Goal: Transaction & Acquisition: Purchase product/service

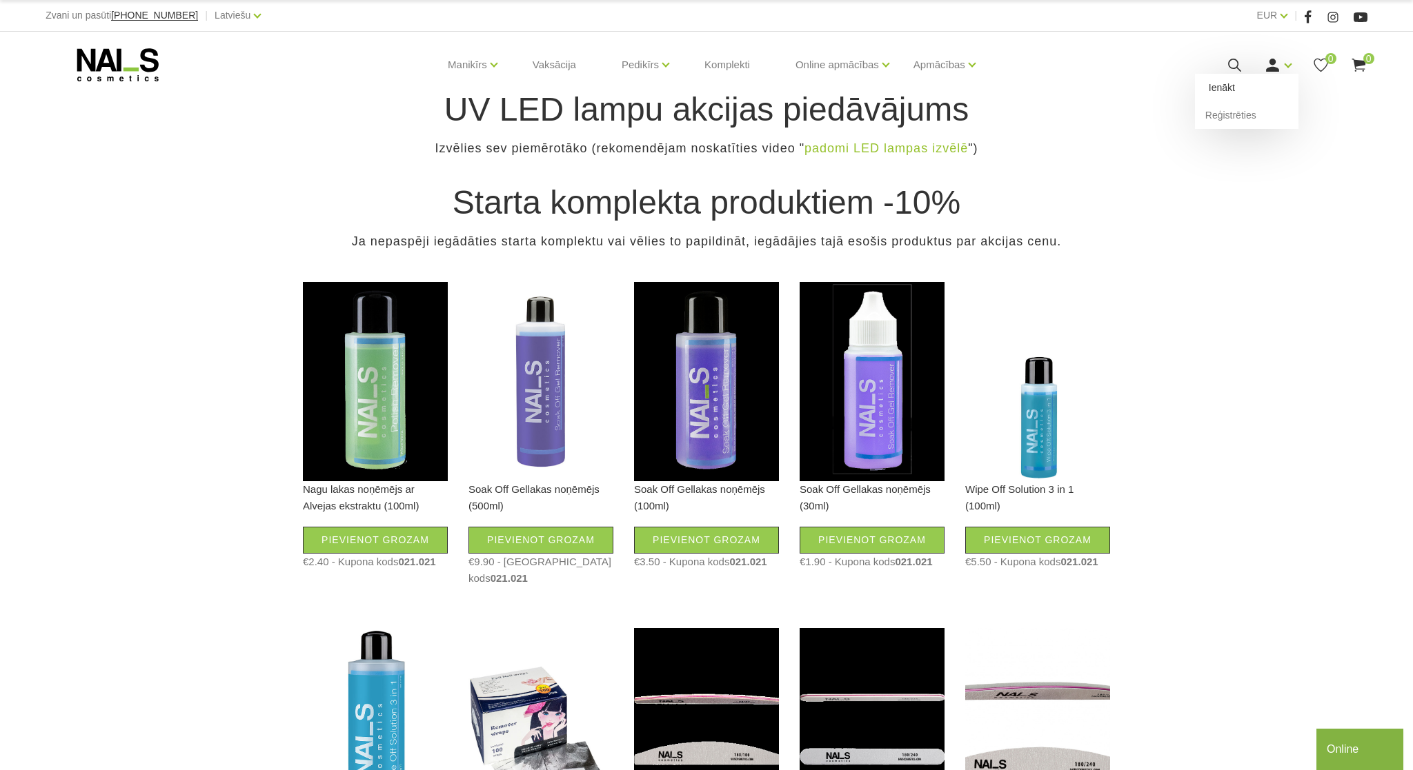
click at [1233, 93] on link "Ienākt" at bounding box center [1246, 88] width 103 height 28
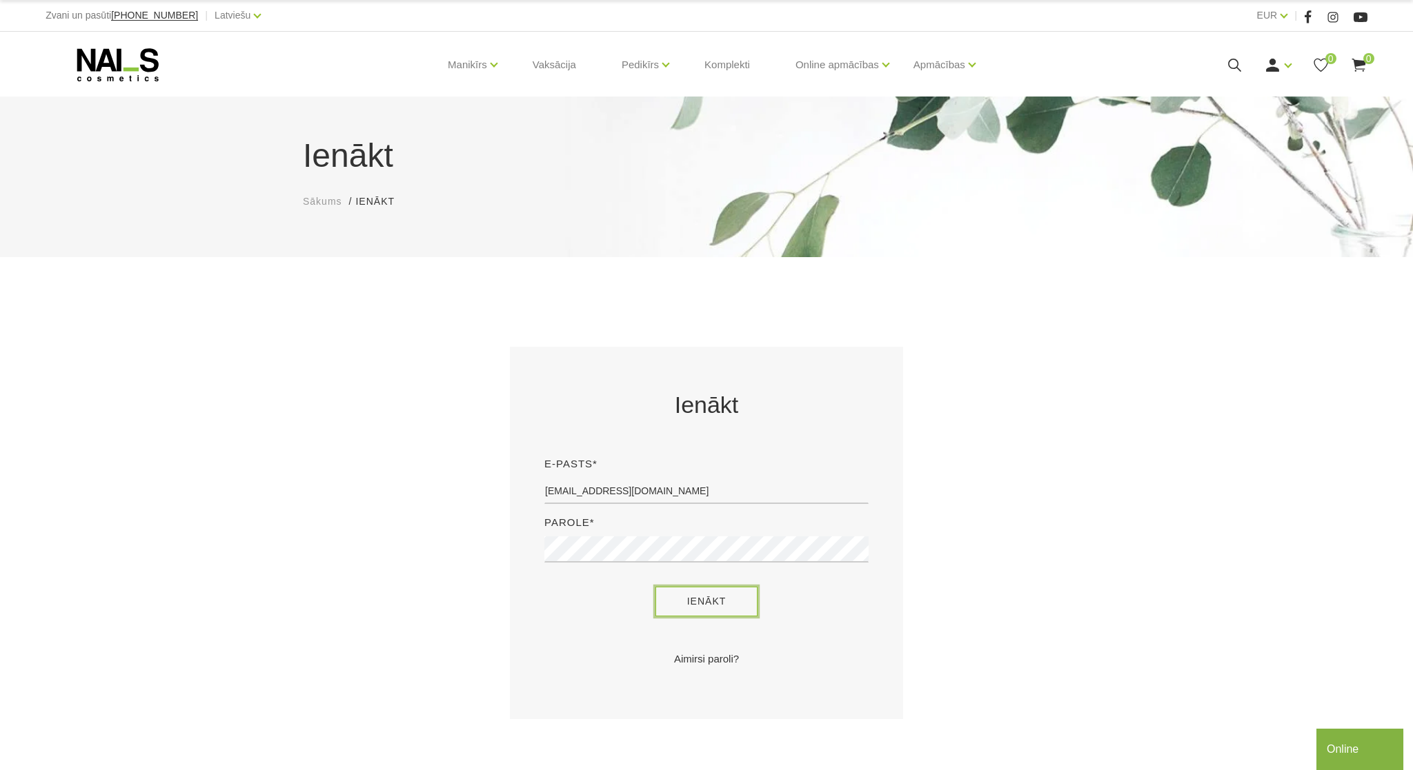
click at [696, 595] on button "Ienākt" at bounding box center [706, 602] width 103 height 30
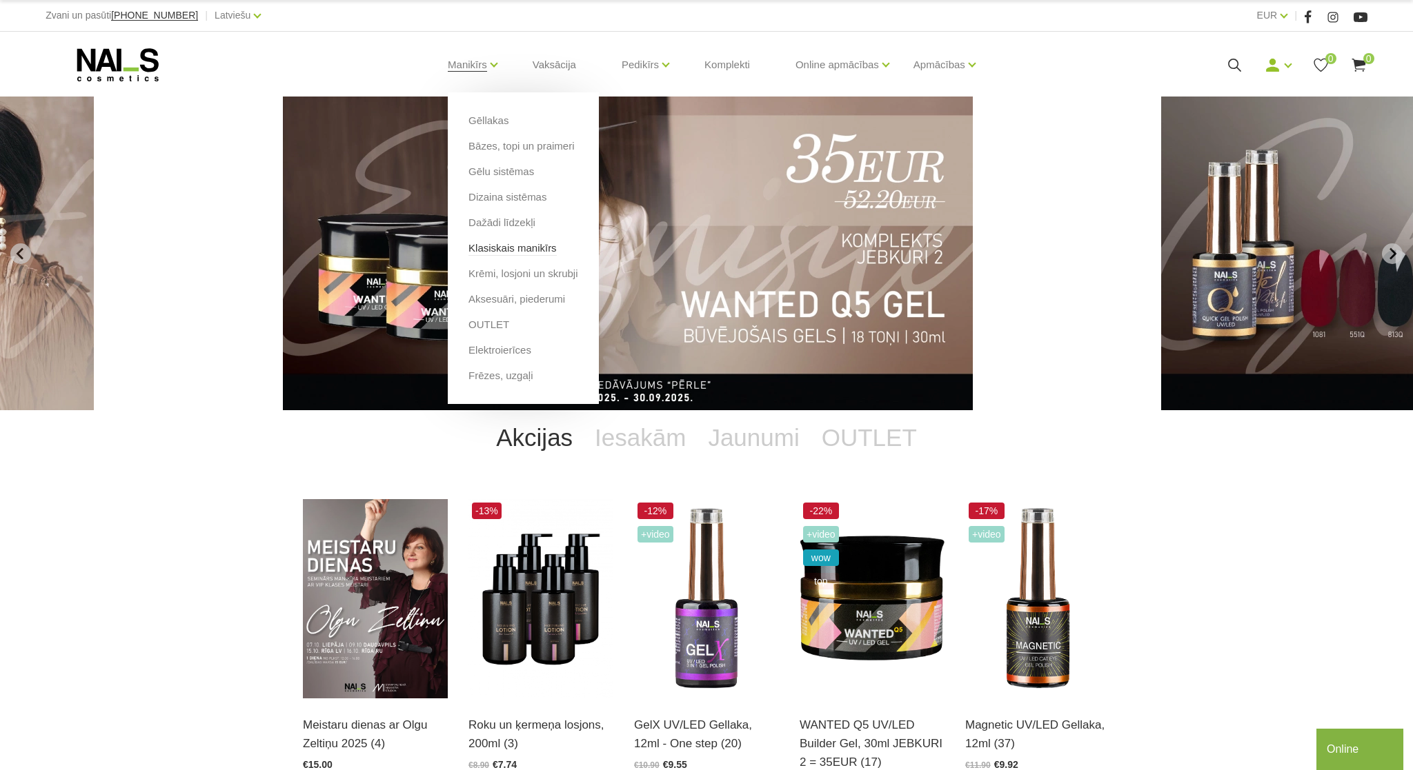
click at [506, 248] on link "Klasiskais manikīrs" at bounding box center [512, 248] width 88 height 15
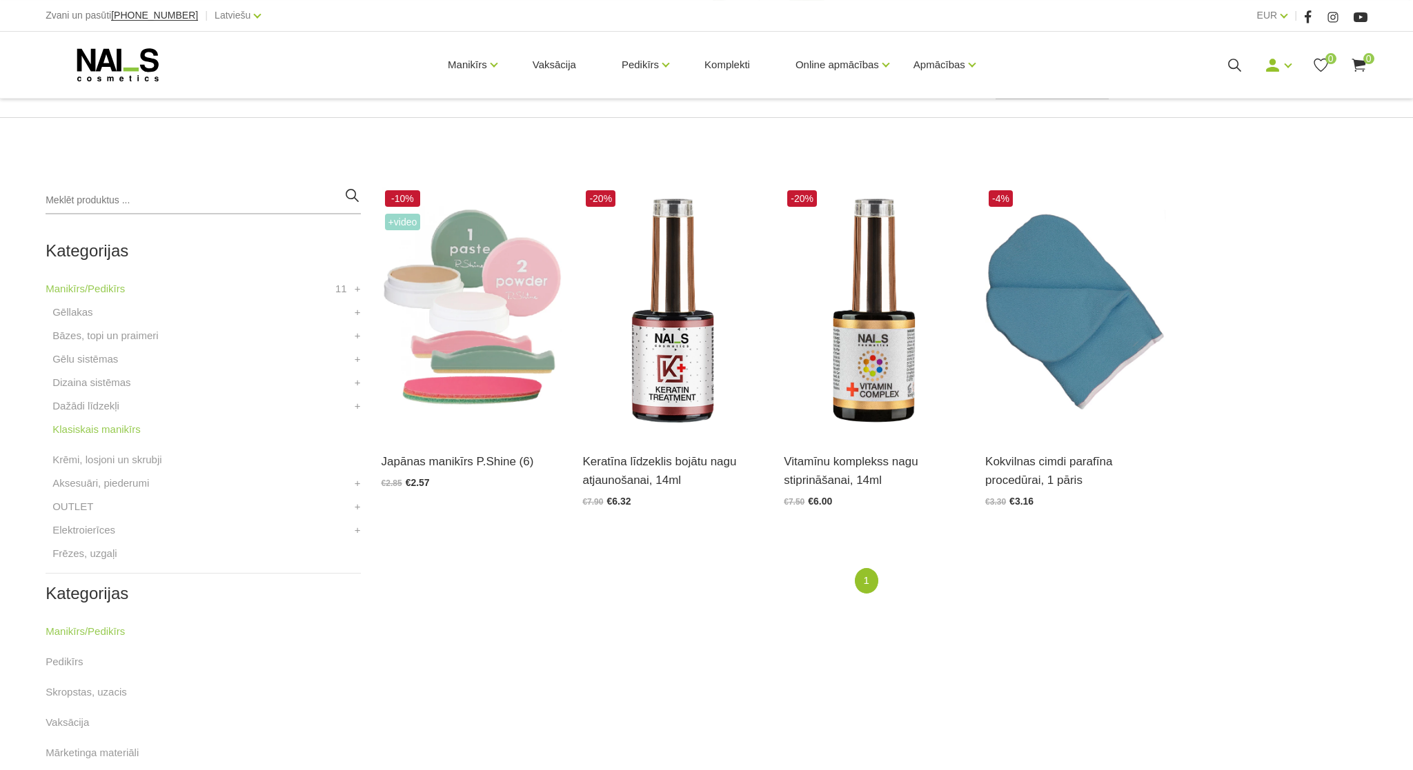
scroll to position [317, 0]
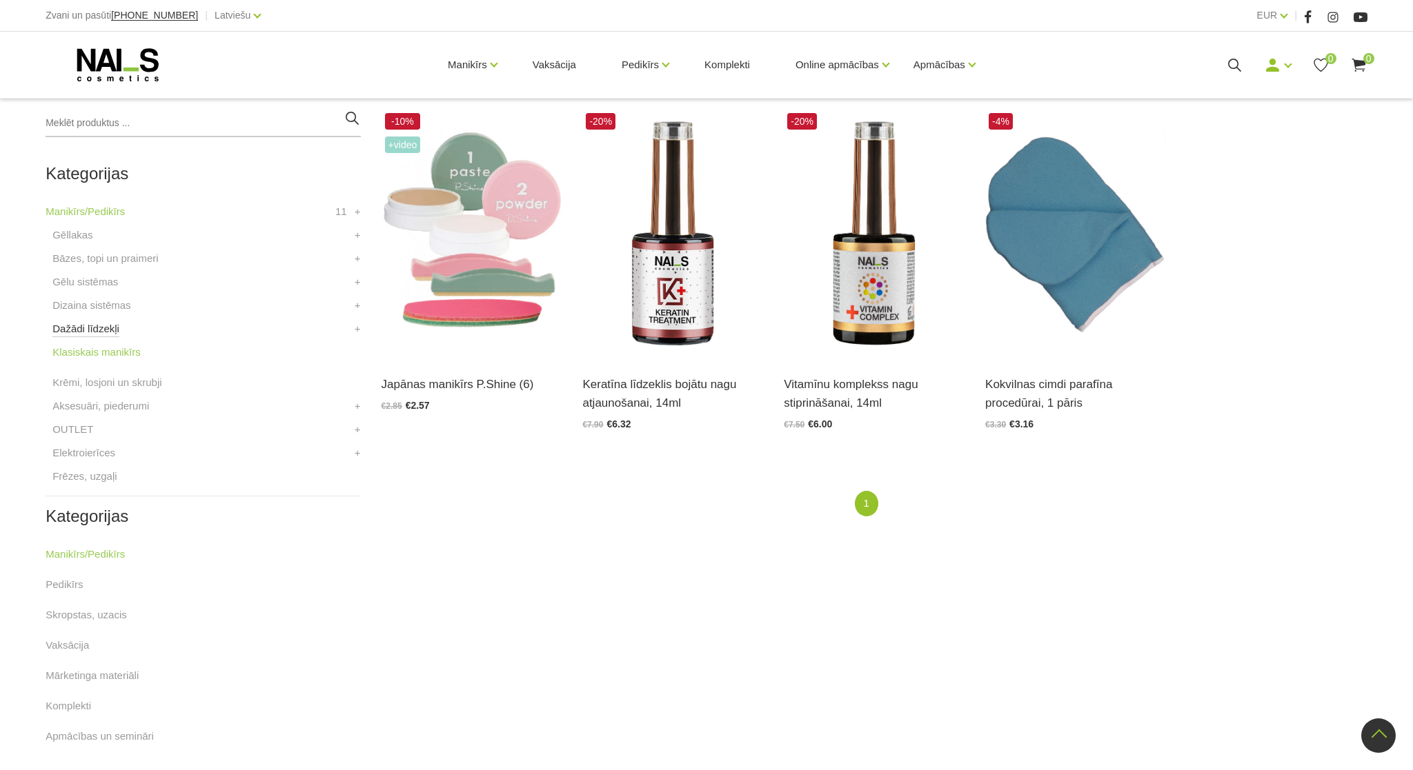
click at [84, 332] on link "Dažādi līdzekļi" at bounding box center [85, 329] width 67 height 17
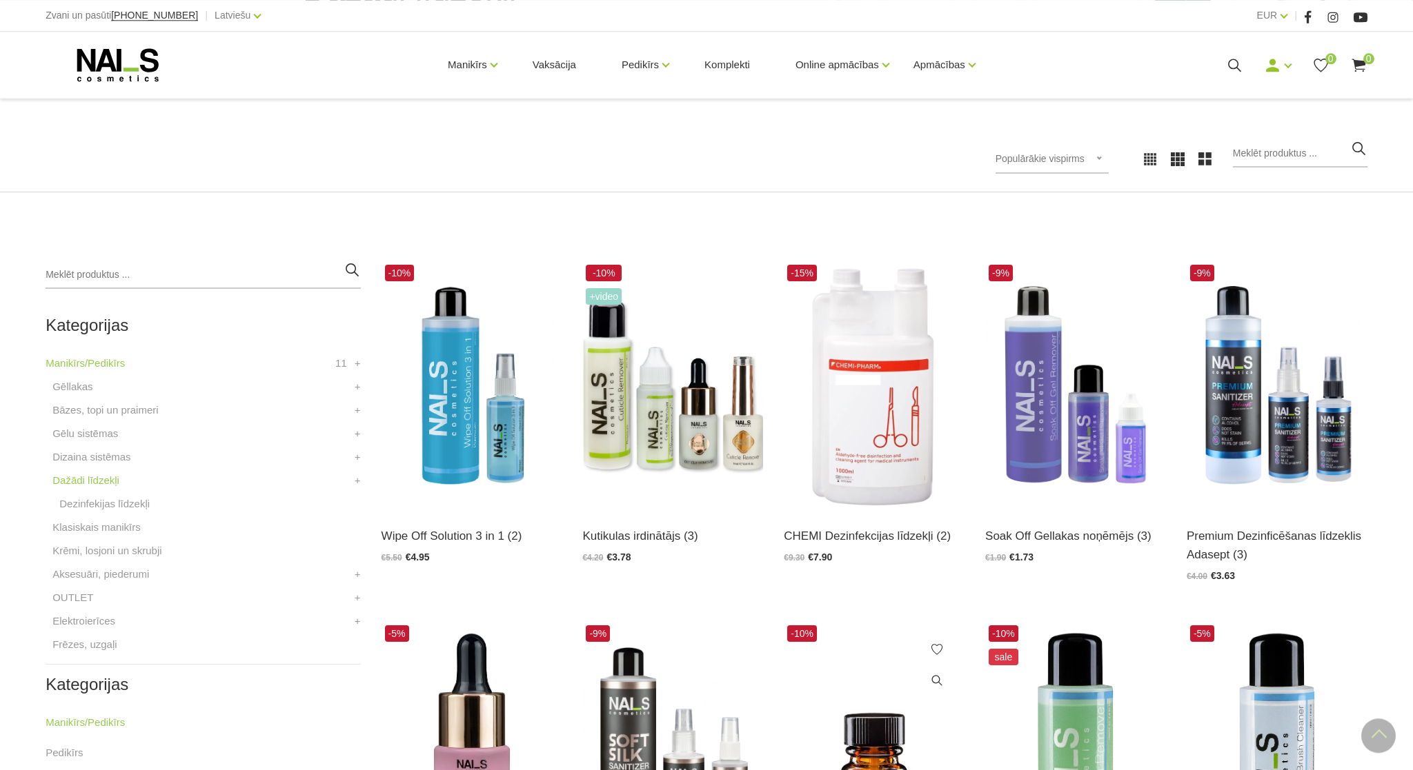
scroll to position [141, 0]
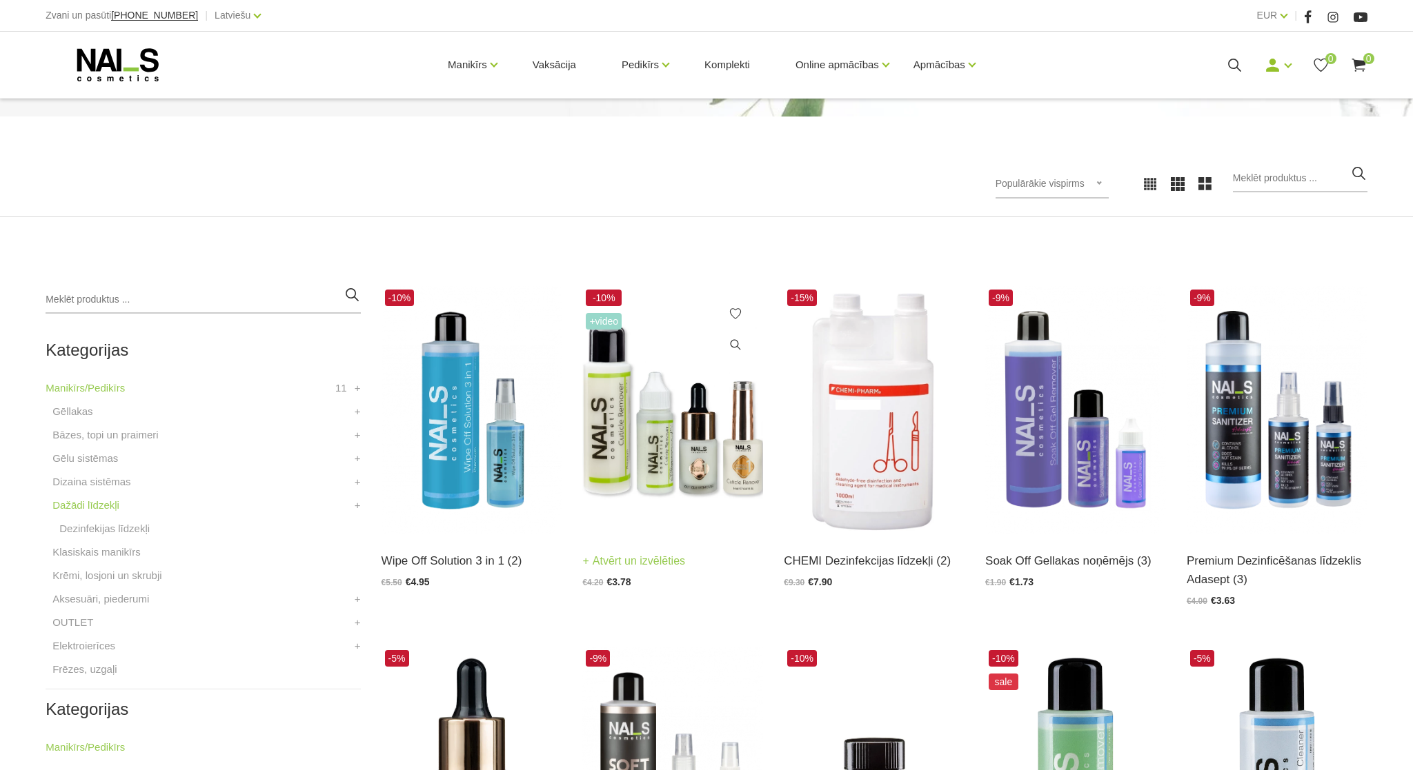
click at [659, 566] on link "Atvērt un izvēlēties" at bounding box center [633, 561] width 103 height 19
click at [472, 467] on img at bounding box center [471, 410] width 181 height 248
click at [895, 490] on img at bounding box center [873, 410] width 181 height 248
click at [864, 460] on img at bounding box center [873, 410] width 181 height 248
click at [1053, 479] on img at bounding box center [1075, 410] width 181 height 248
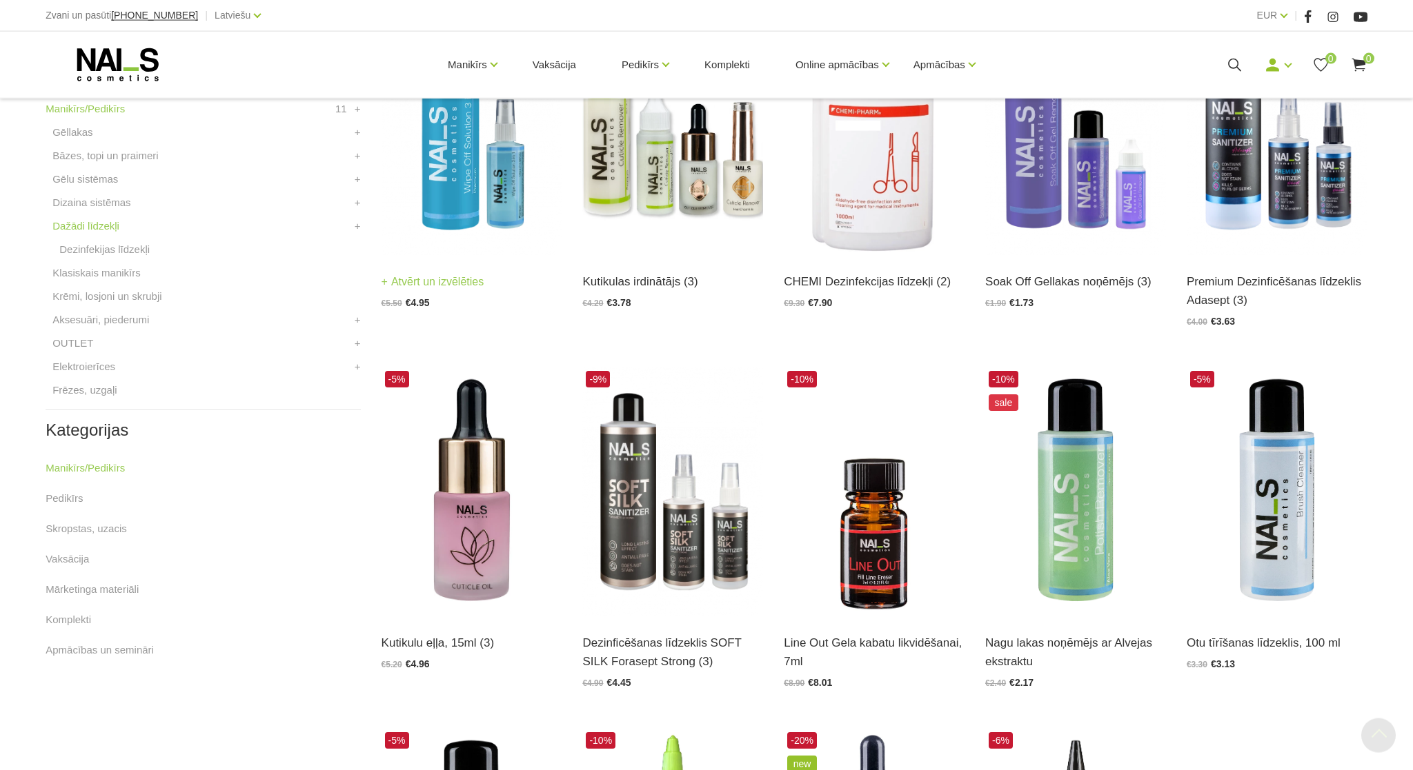
scroll to position [459, 0]
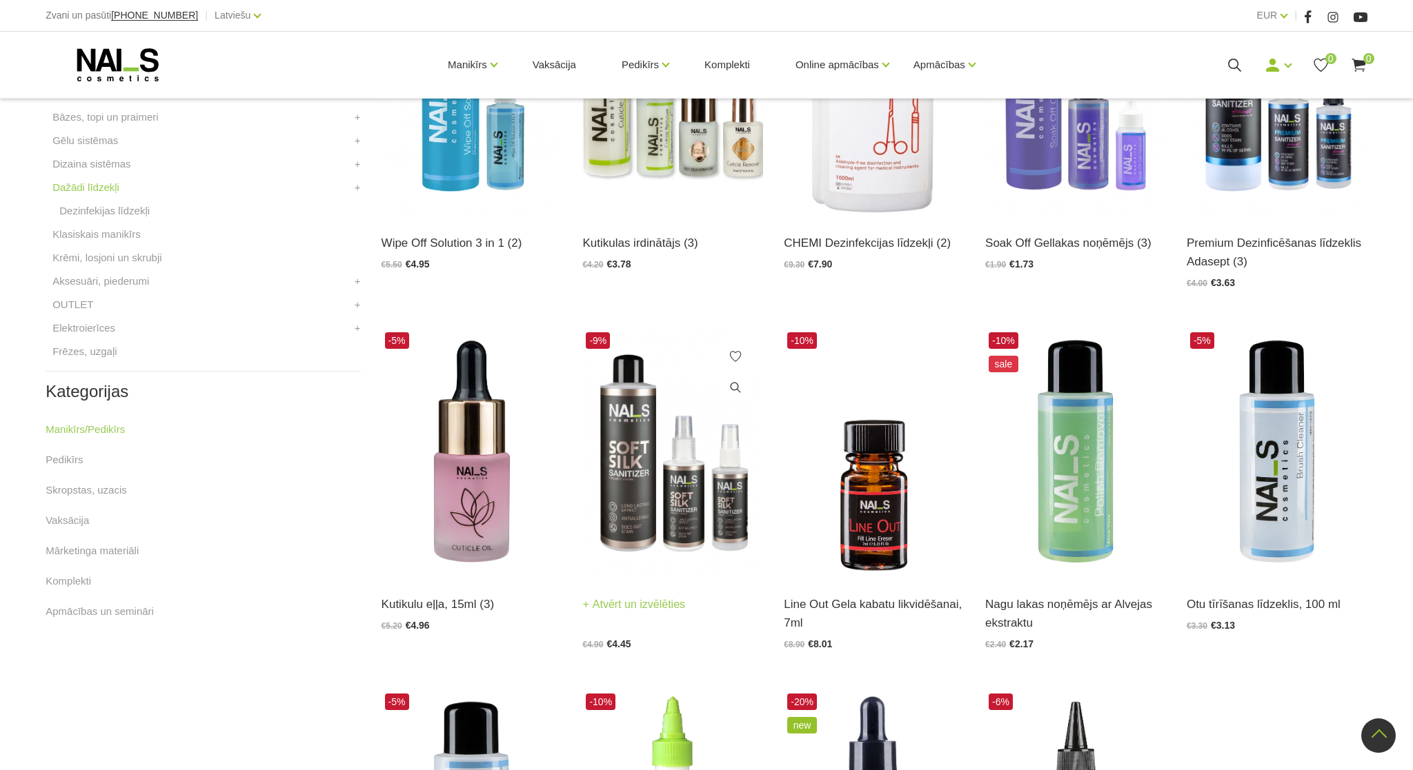
click at [676, 495] on img at bounding box center [672, 453] width 181 height 248
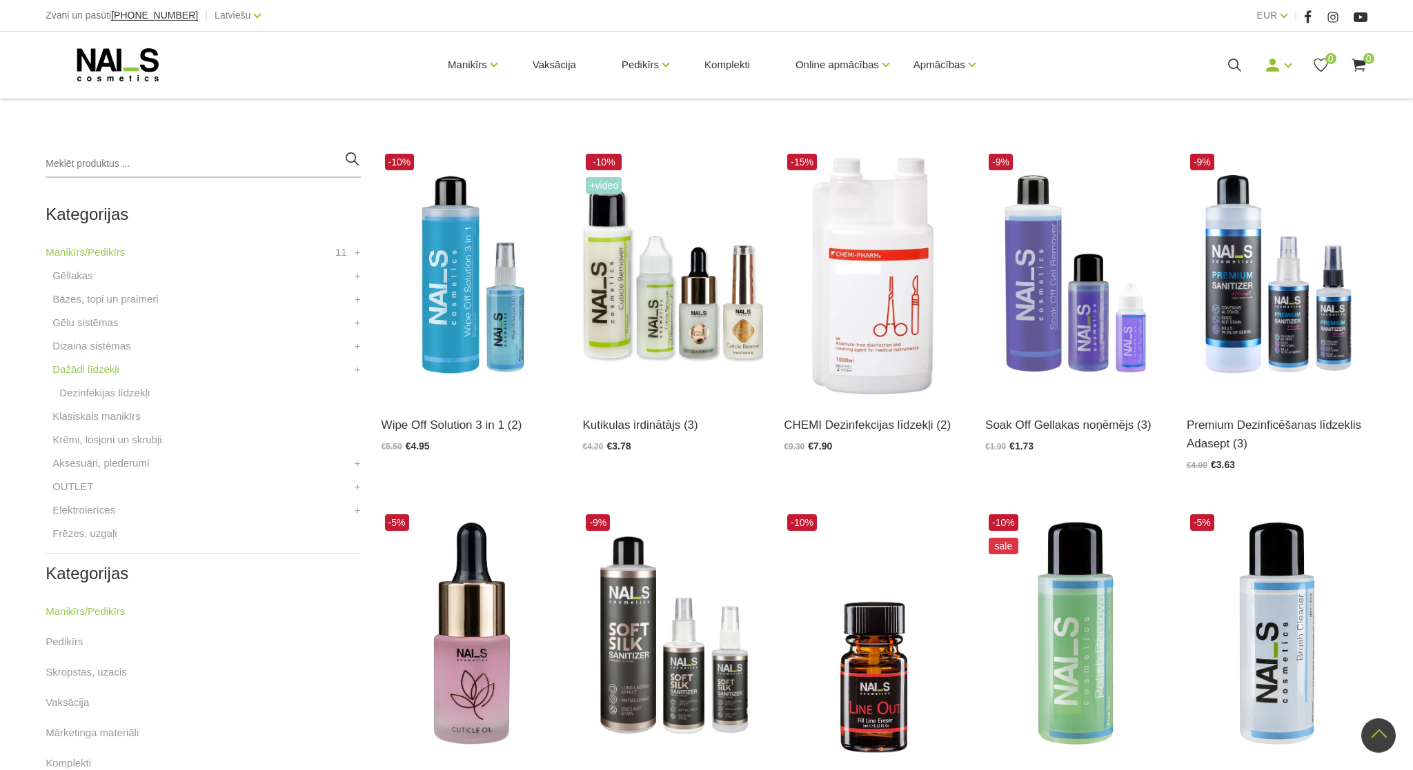
scroll to position [221, 0]
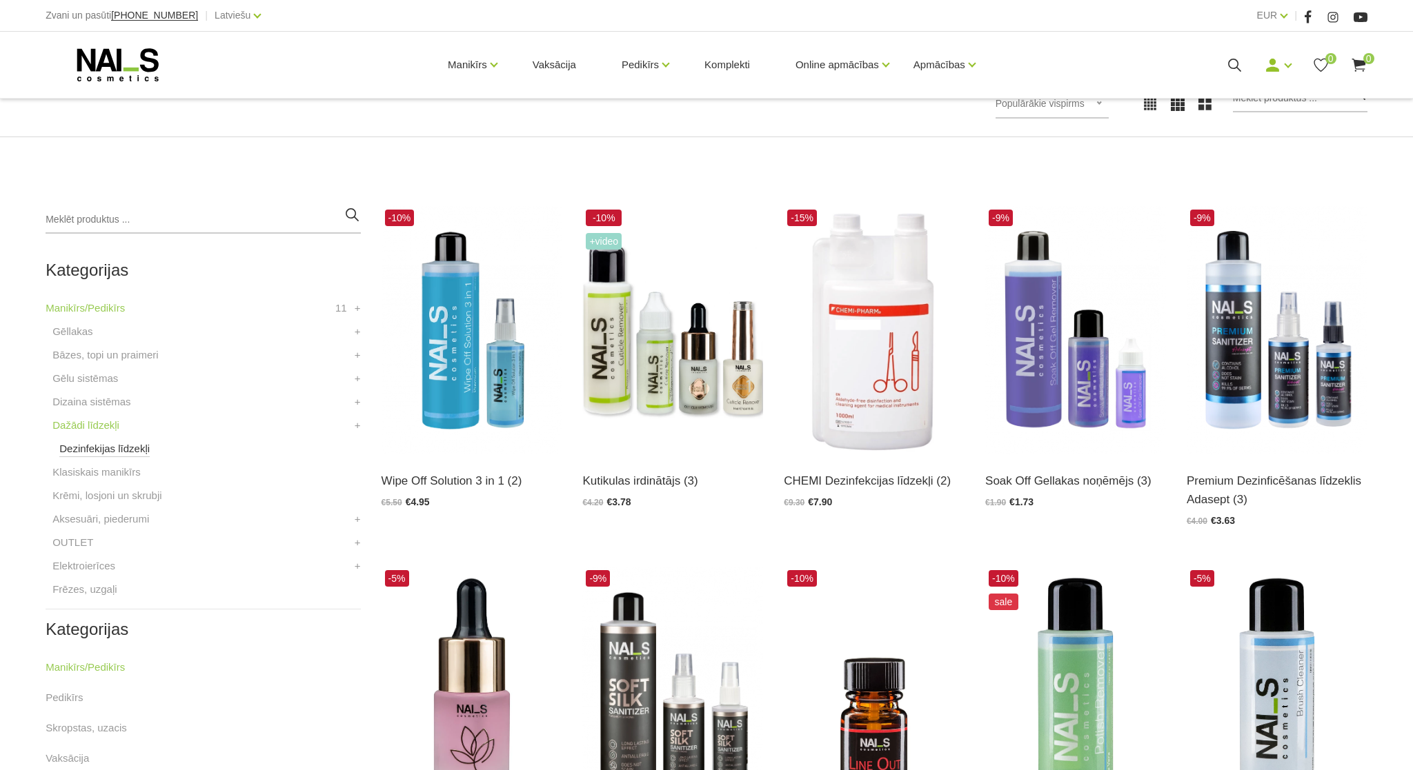
click at [79, 446] on link "Dezinfekijas līdzekļi" at bounding box center [104, 449] width 90 height 17
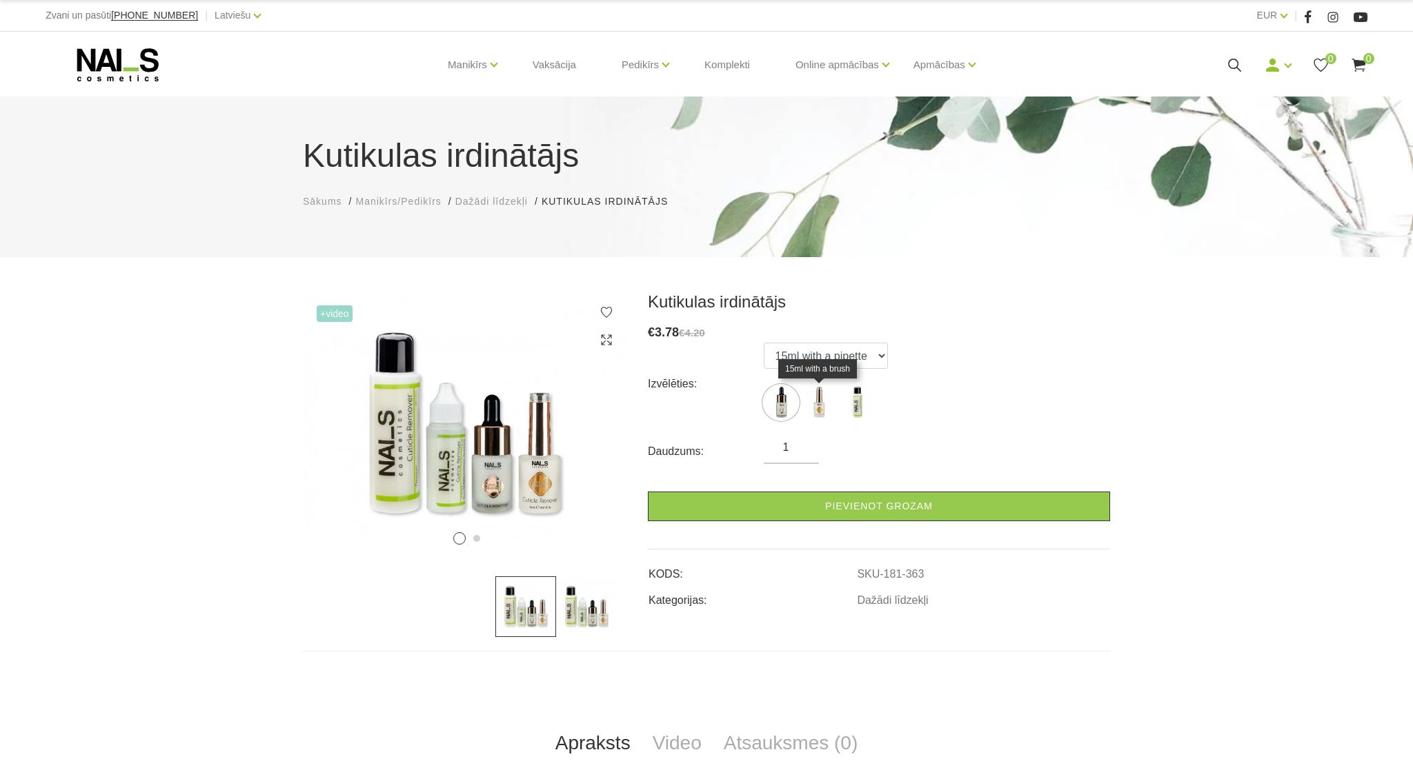
click at [826, 406] on img at bounding box center [818, 403] width 34 height 34
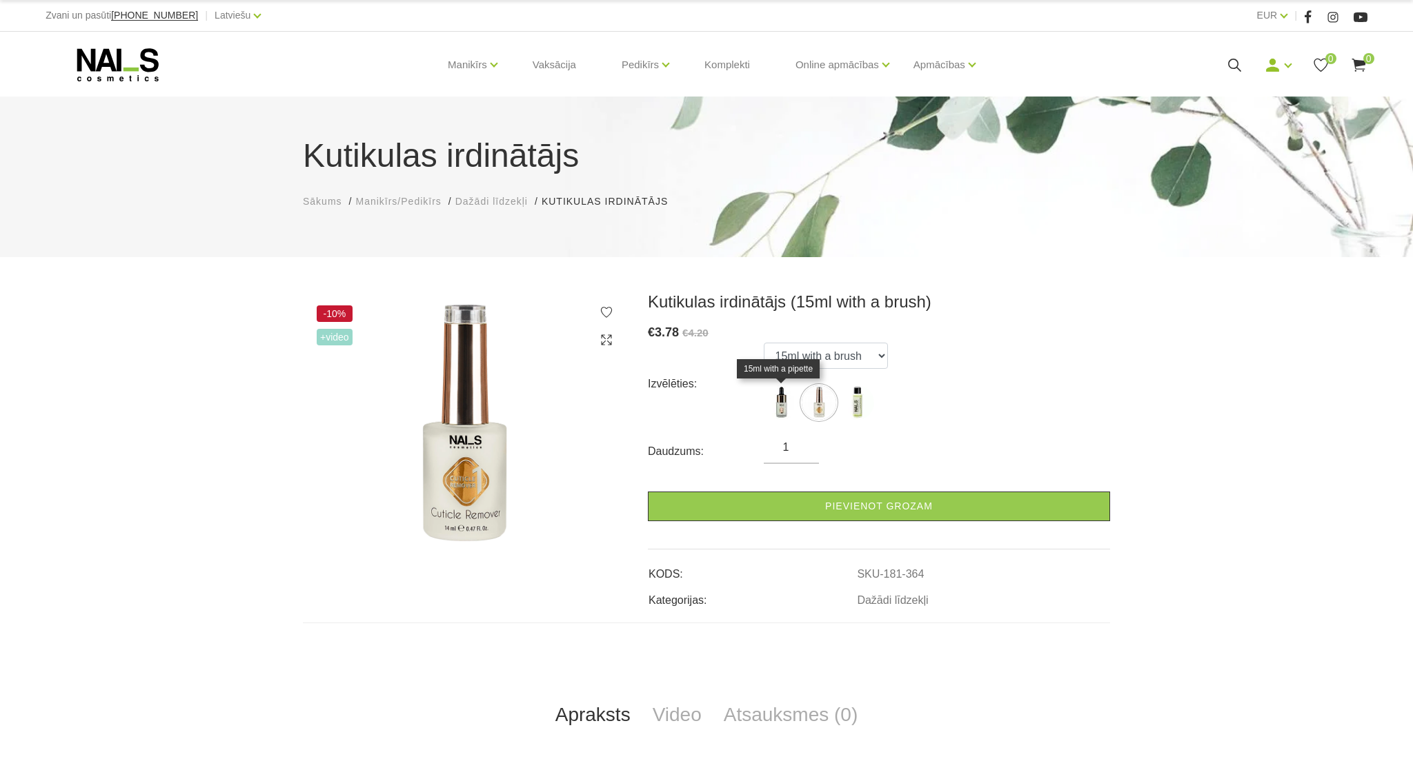
click at [781, 415] on img at bounding box center [780, 403] width 34 height 34
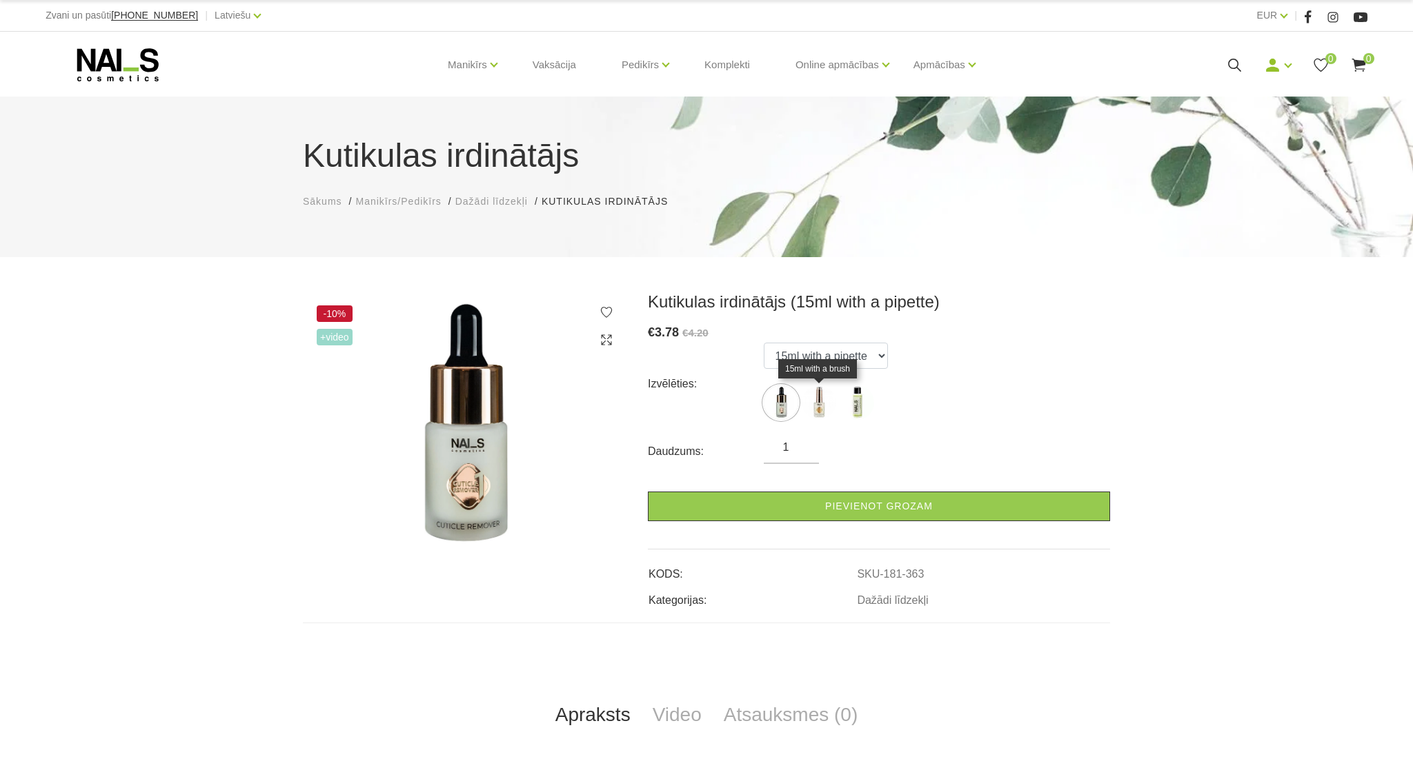
click at [817, 412] on img at bounding box center [818, 403] width 34 height 34
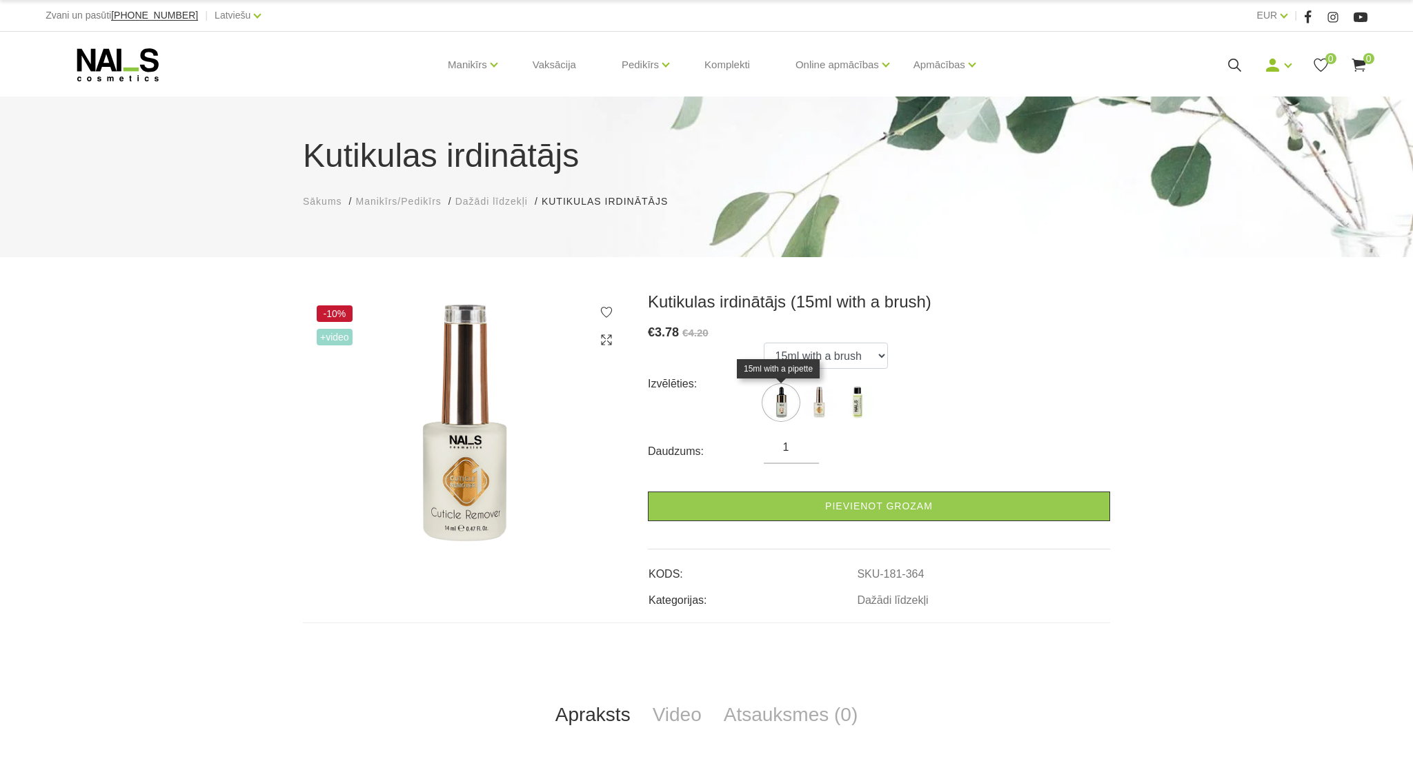
click at [781, 404] on img at bounding box center [780, 403] width 34 height 34
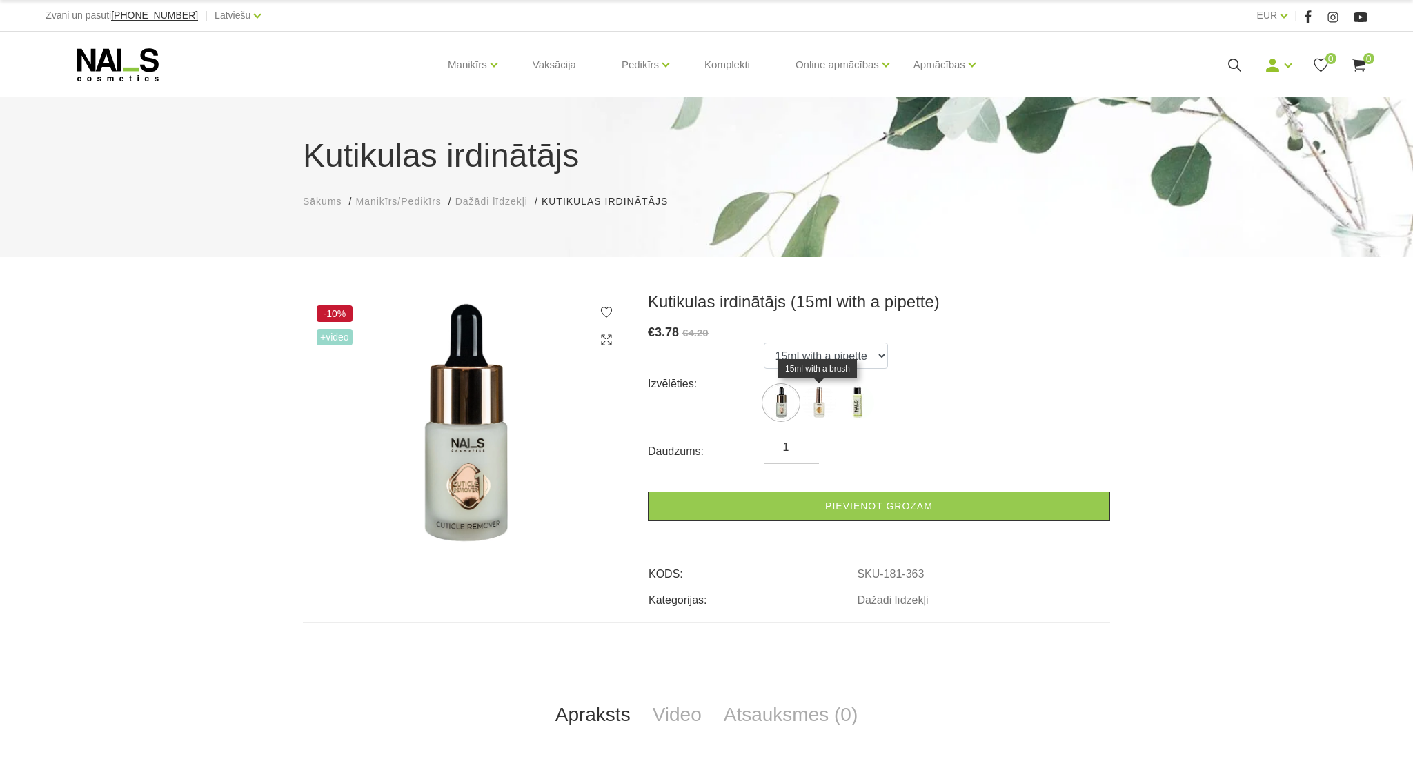
click at [819, 402] on img at bounding box center [818, 403] width 34 height 34
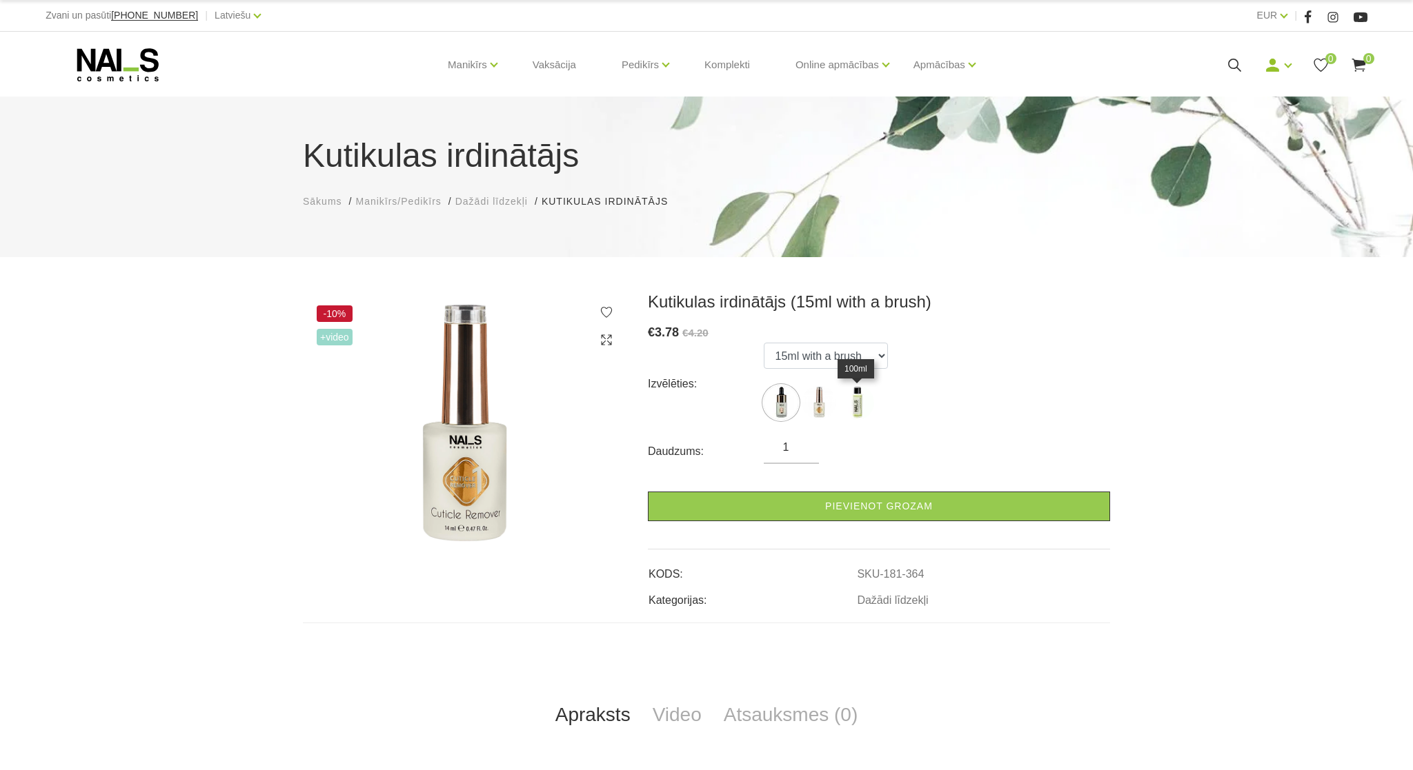
click at [857, 410] on img at bounding box center [856, 403] width 34 height 34
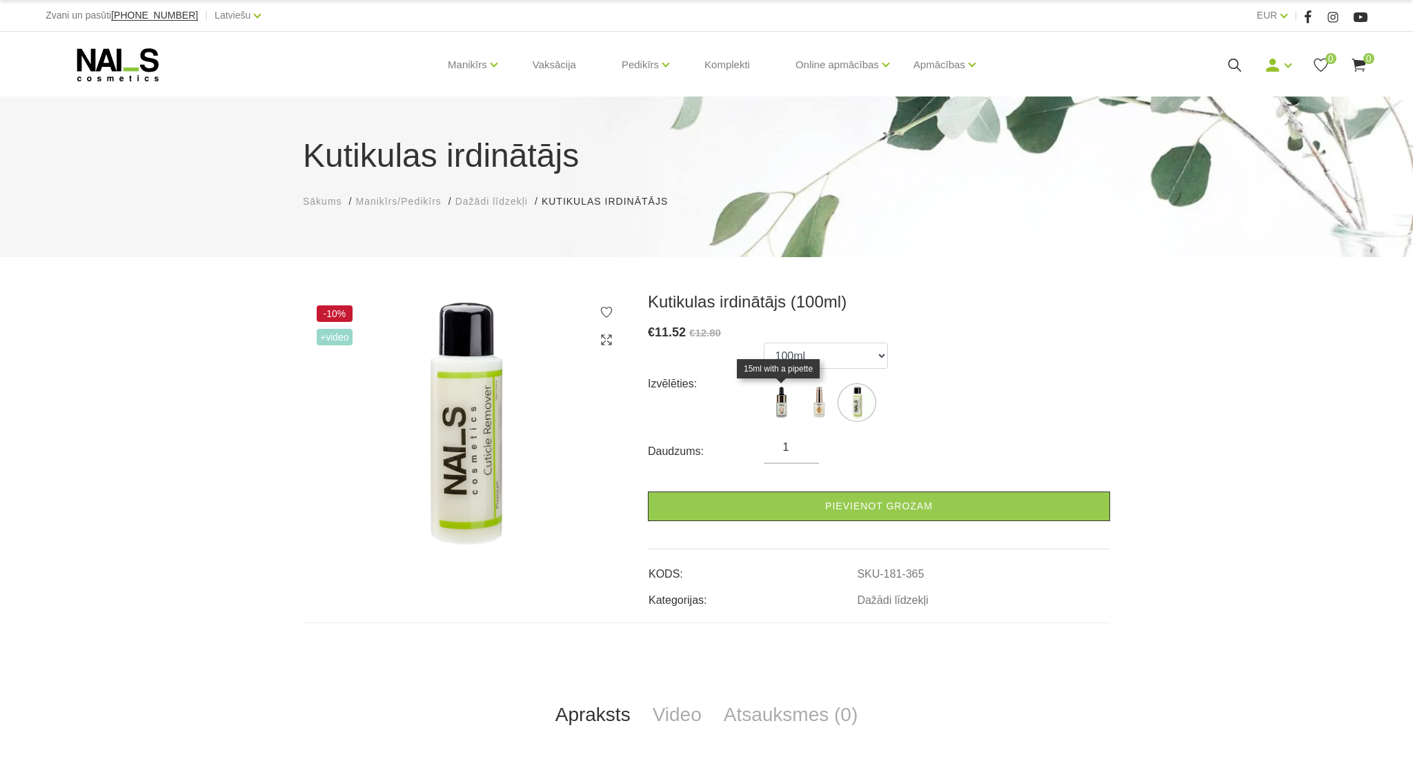
click at [781, 407] on img at bounding box center [780, 403] width 34 height 34
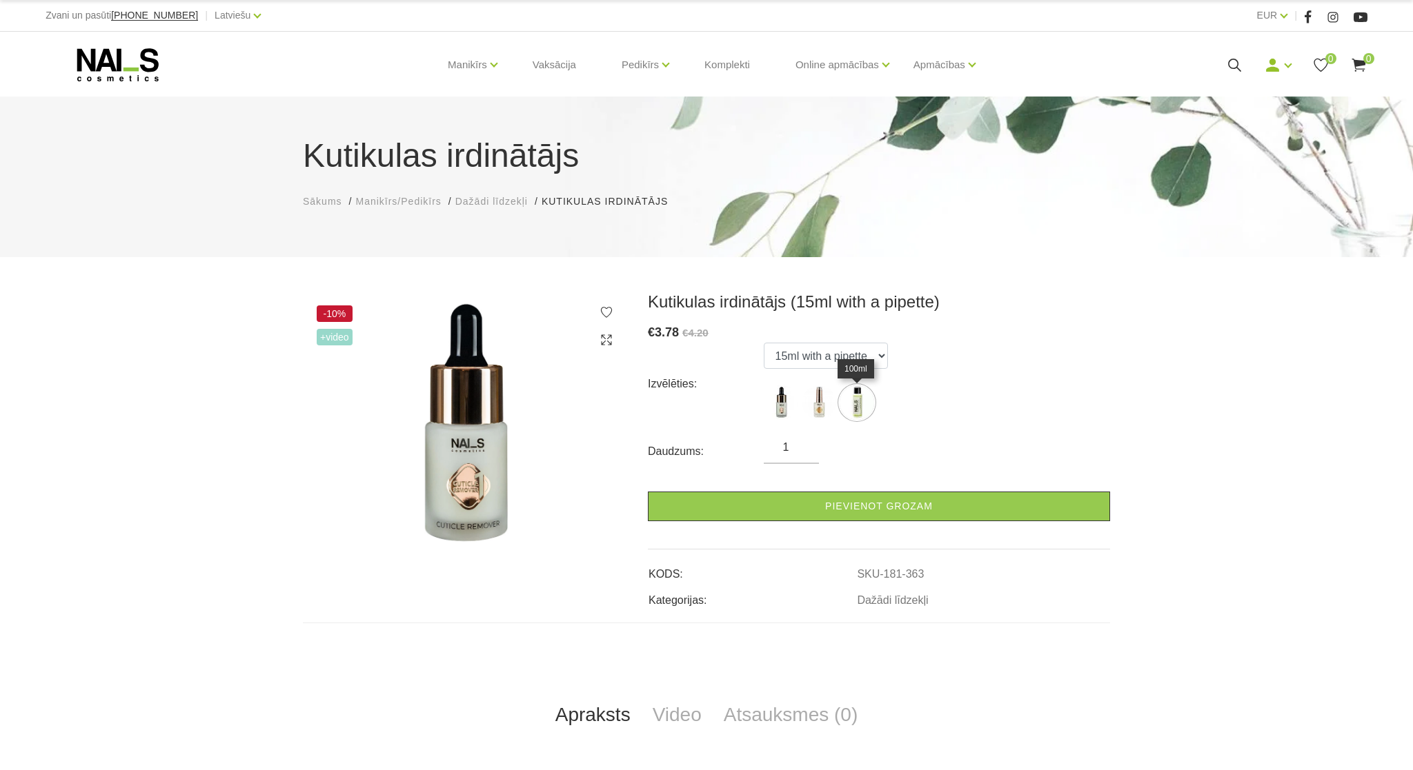
click at [849, 408] on img at bounding box center [856, 403] width 34 height 34
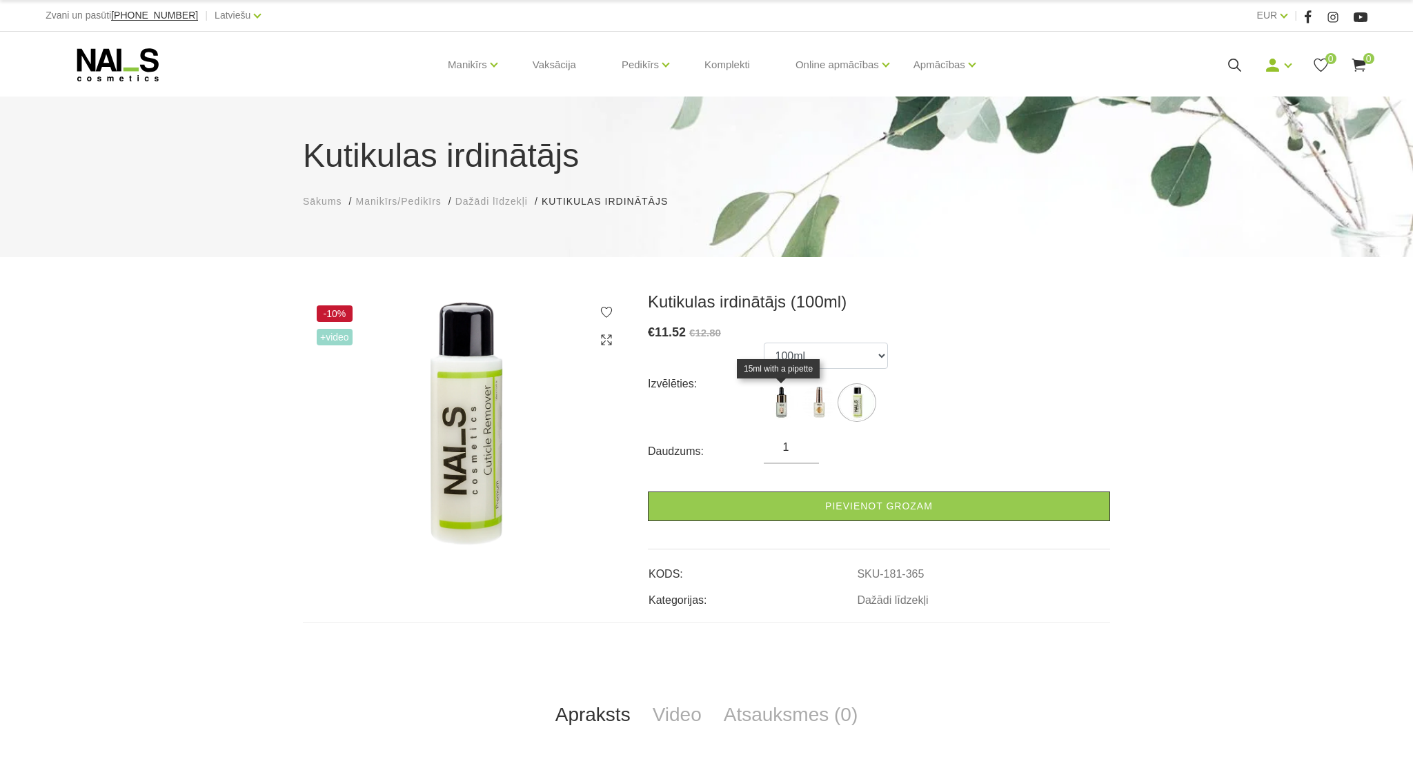
click at [777, 409] on img at bounding box center [780, 403] width 34 height 34
select select "363"
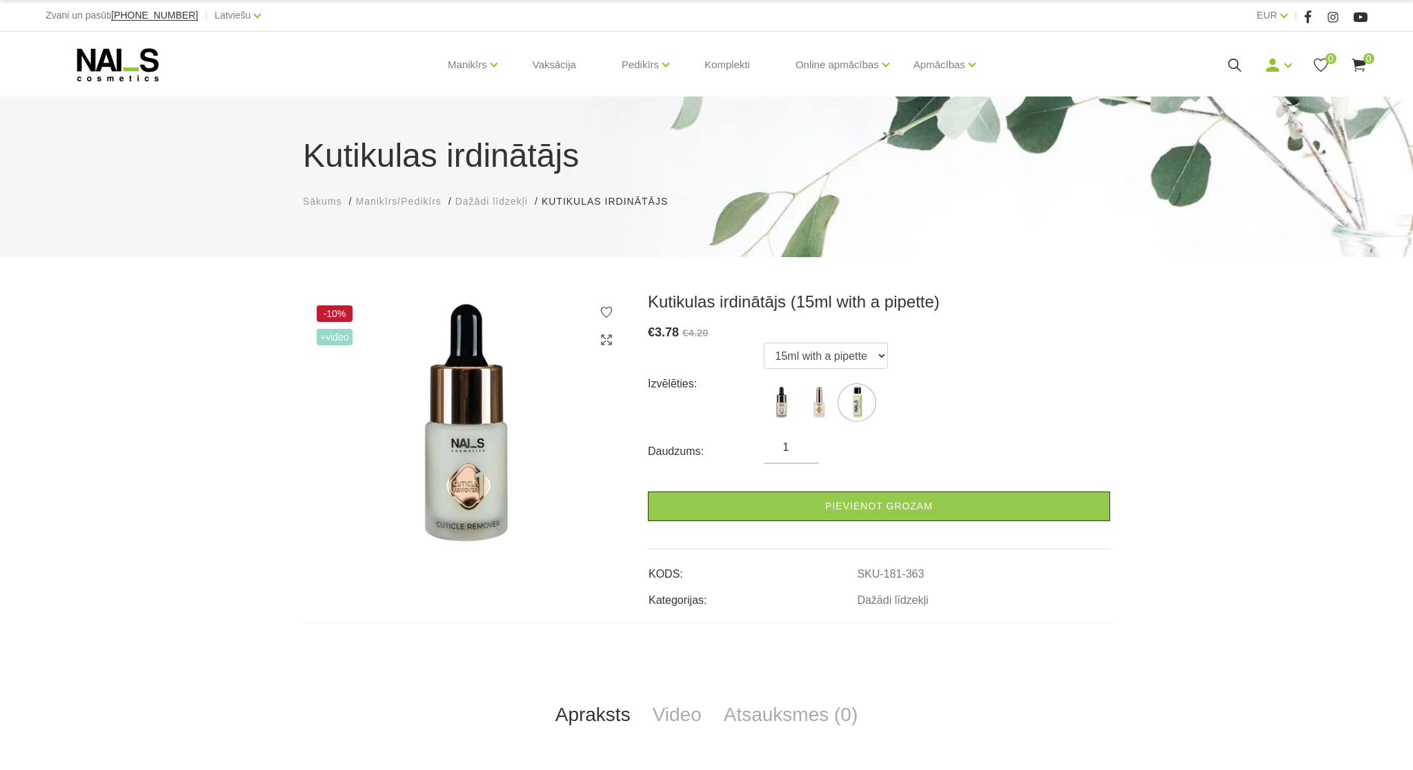
click at [848, 503] on link "Pievienot grozam" at bounding box center [879, 507] width 462 height 30
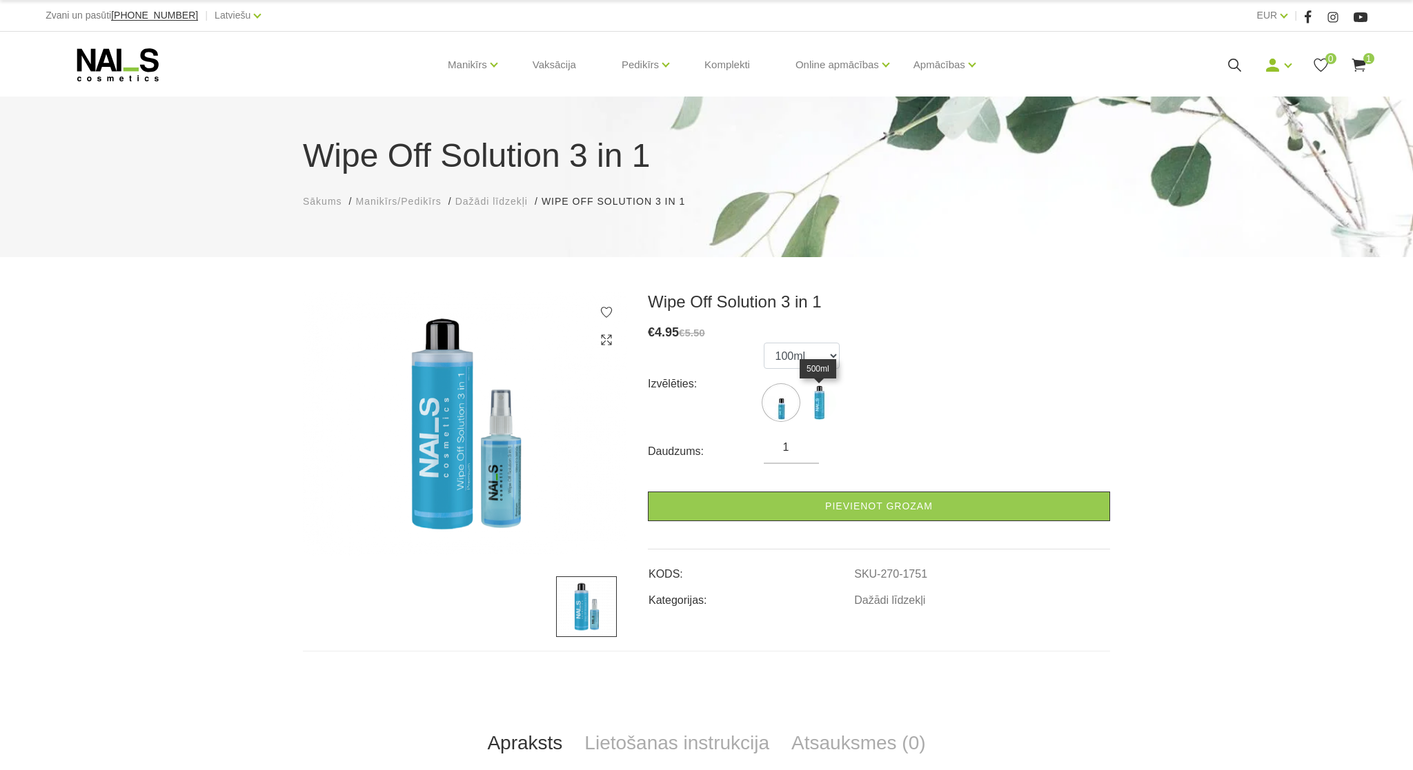
click at [812, 412] on img at bounding box center [818, 403] width 34 height 34
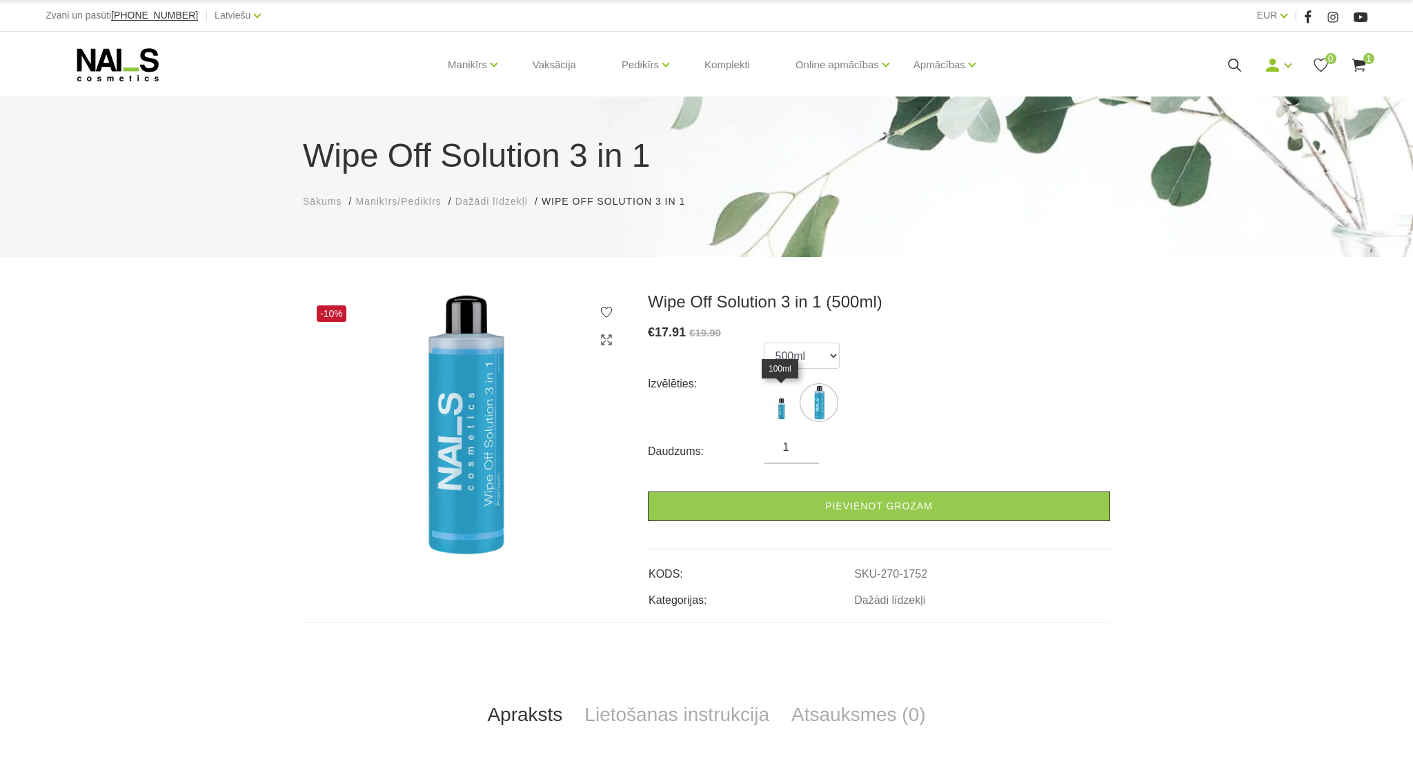
click at [779, 404] on img at bounding box center [780, 403] width 34 height 34
select select "1751"
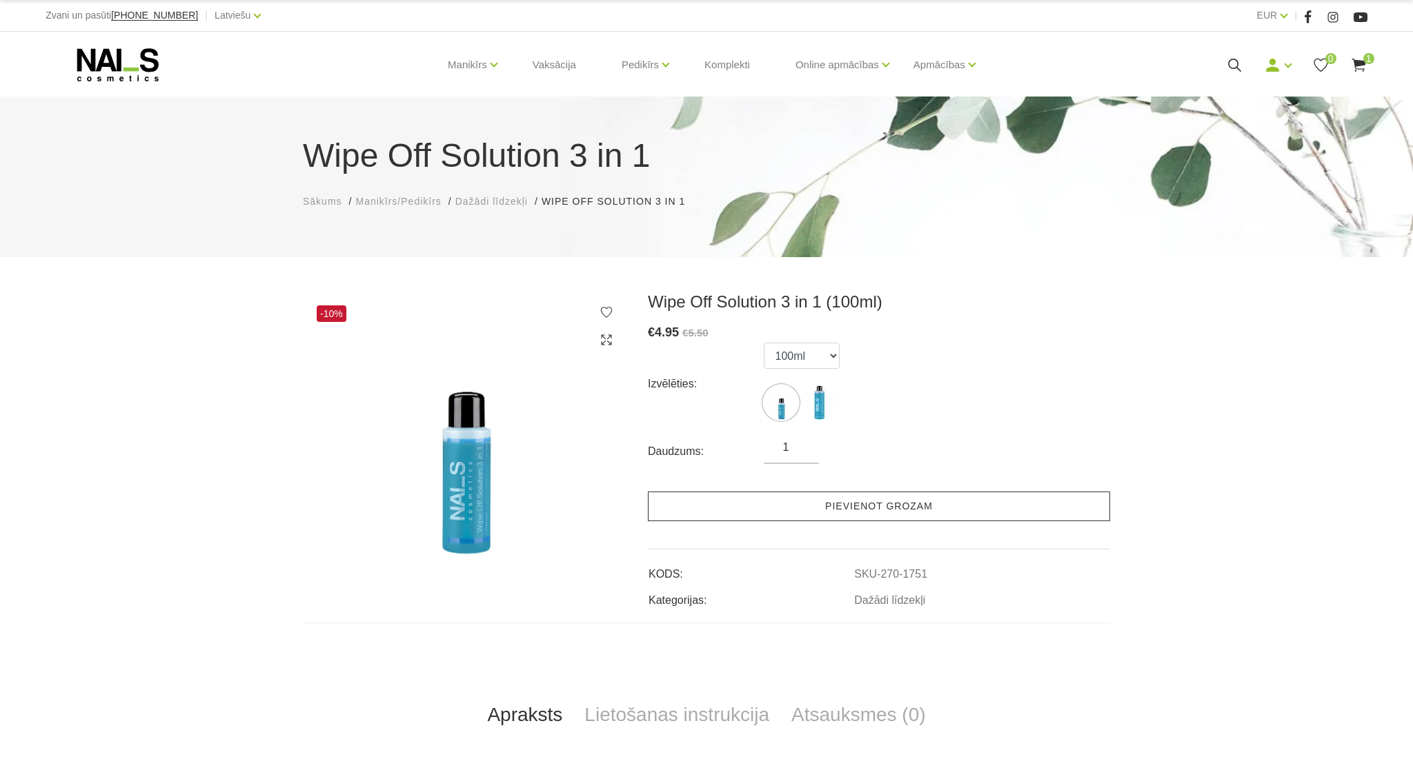
click at [911, 508] on link "Pievienot grozam" at bounding box center [879, 507] width 462 height 30
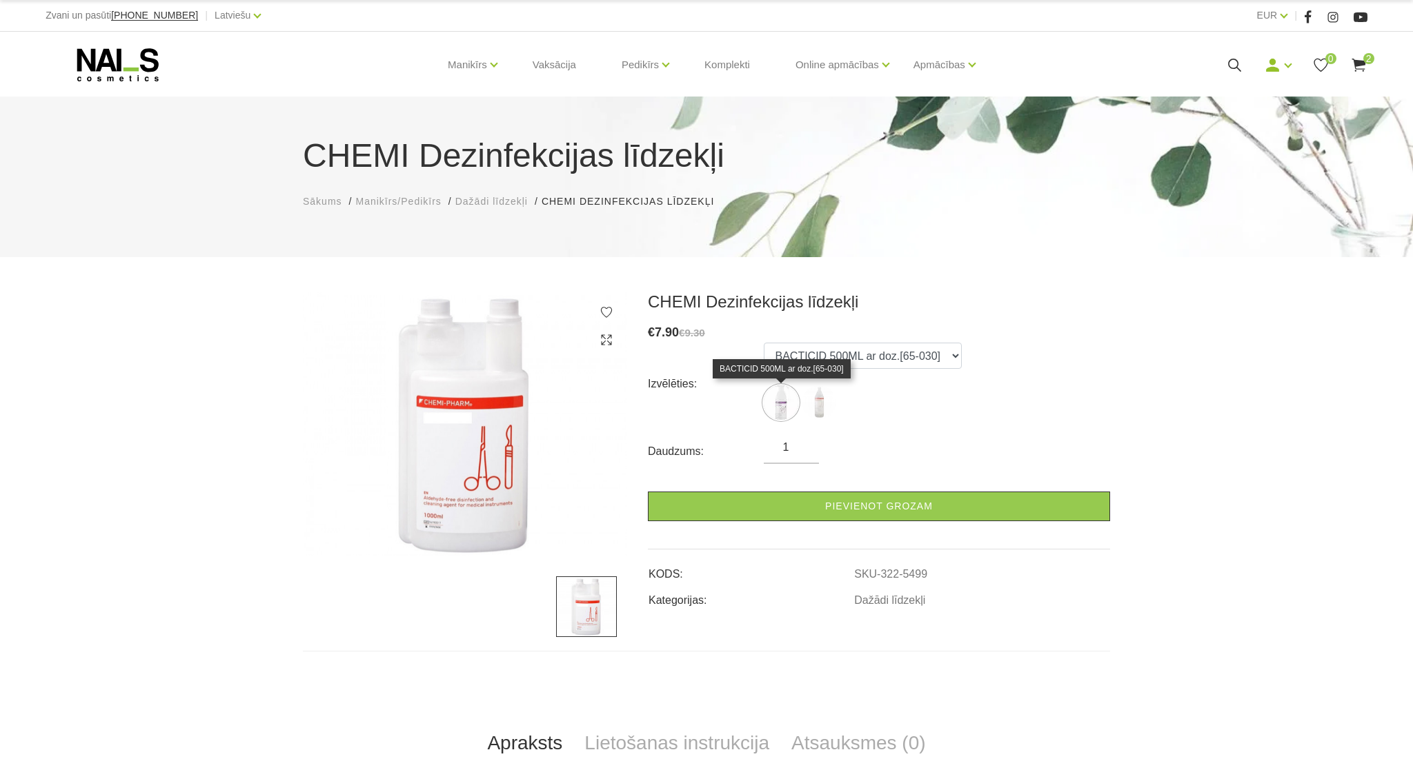
click at [784, 401] on img at bounding box center [780, 403] width 34 height 34
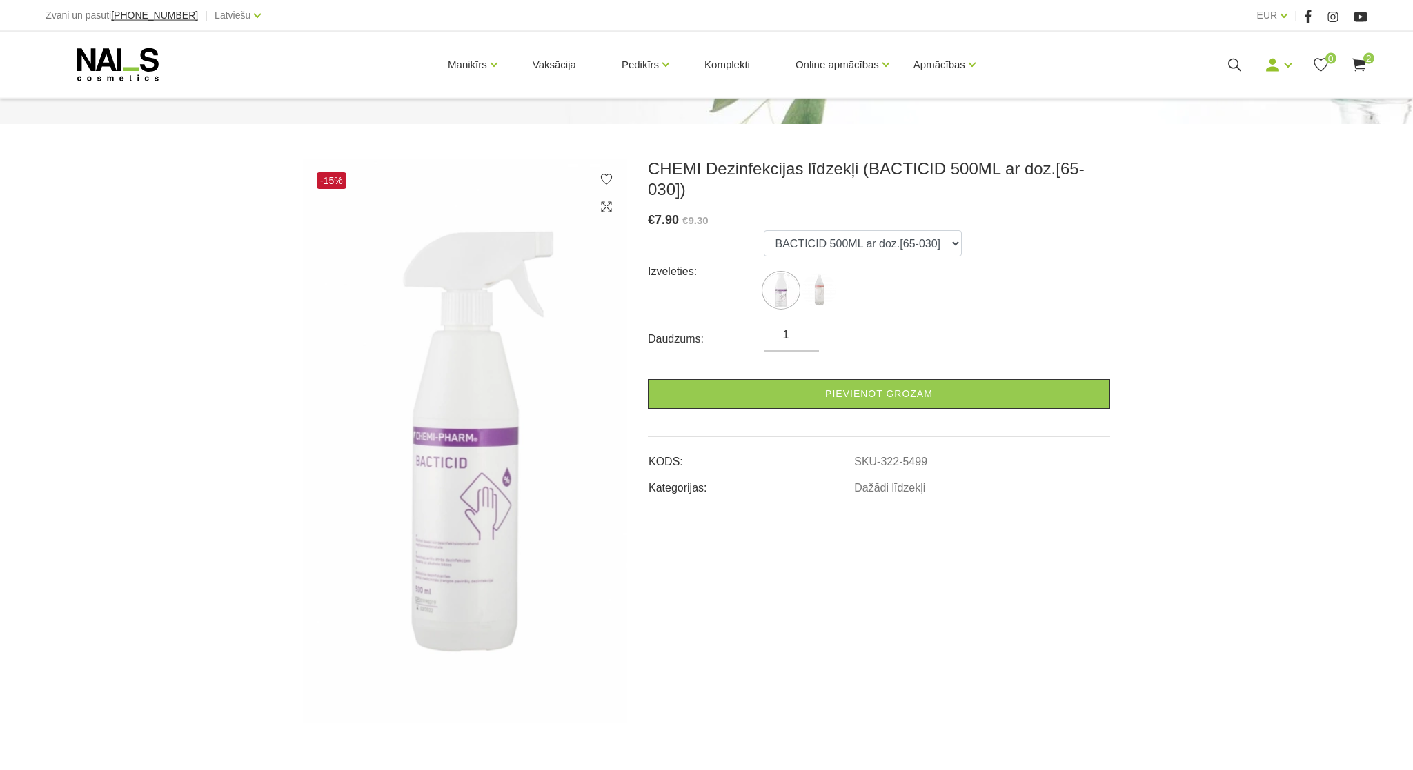
scroll to position [159, 0]
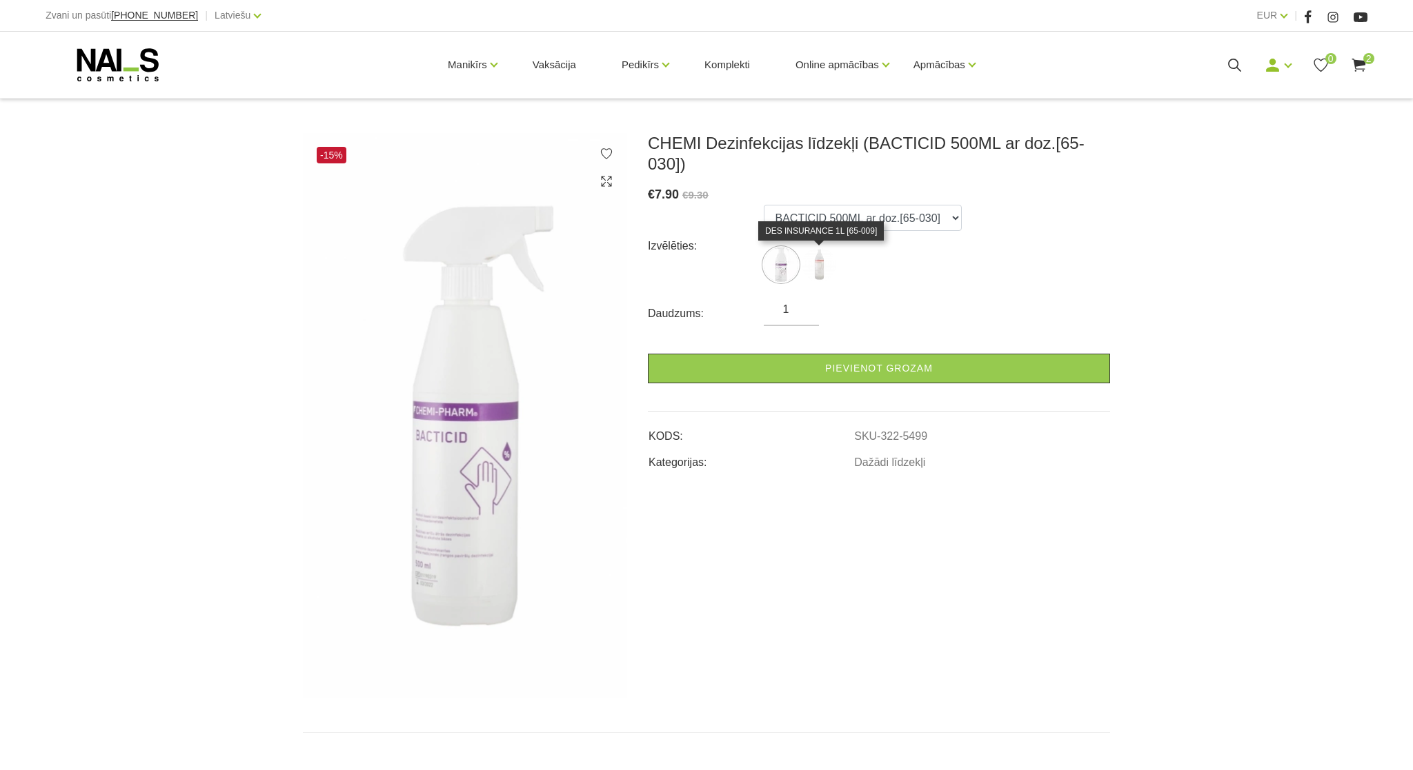
click at [815, 277] on img at bounding box center [818, 265] width 34 height 34
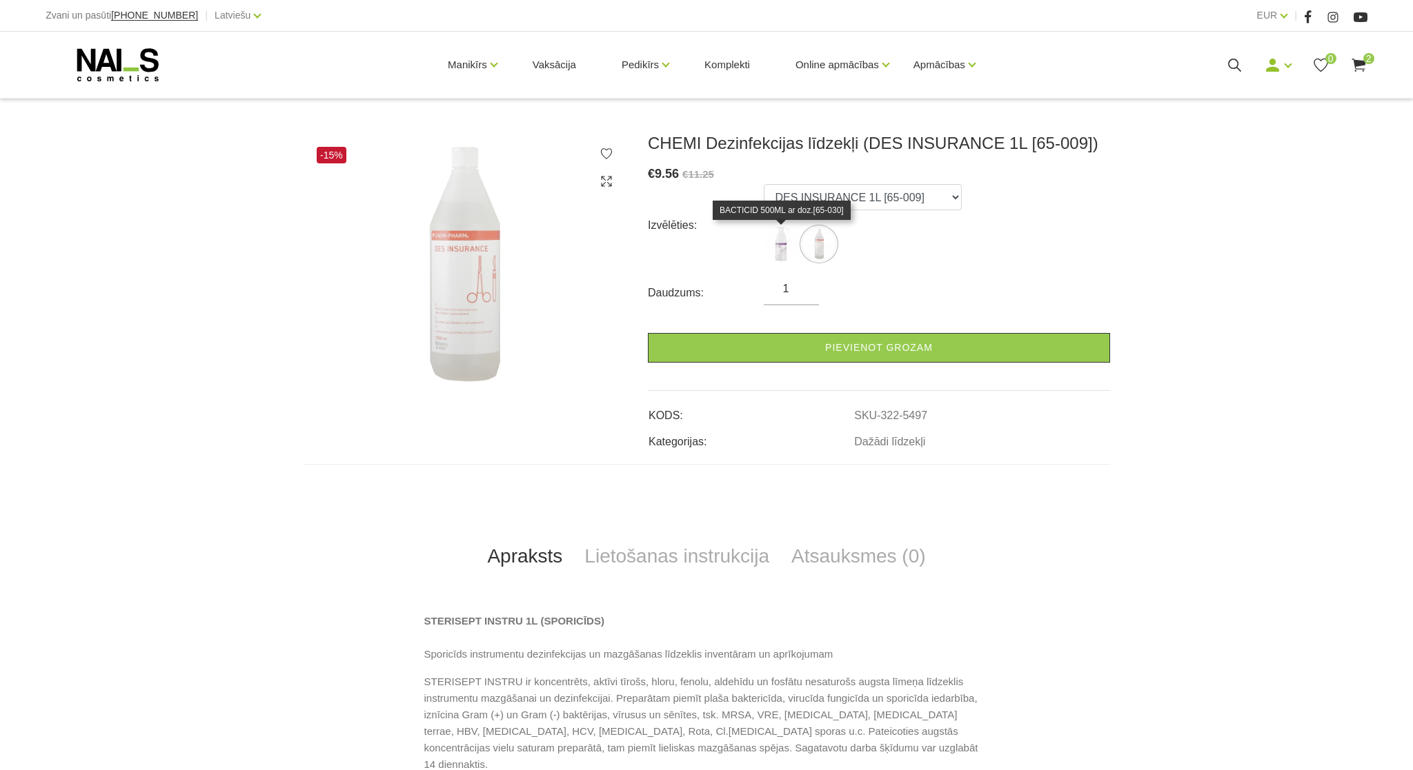
click at [781, 250] on img at bounding box center [780, 244] width 34 height 34
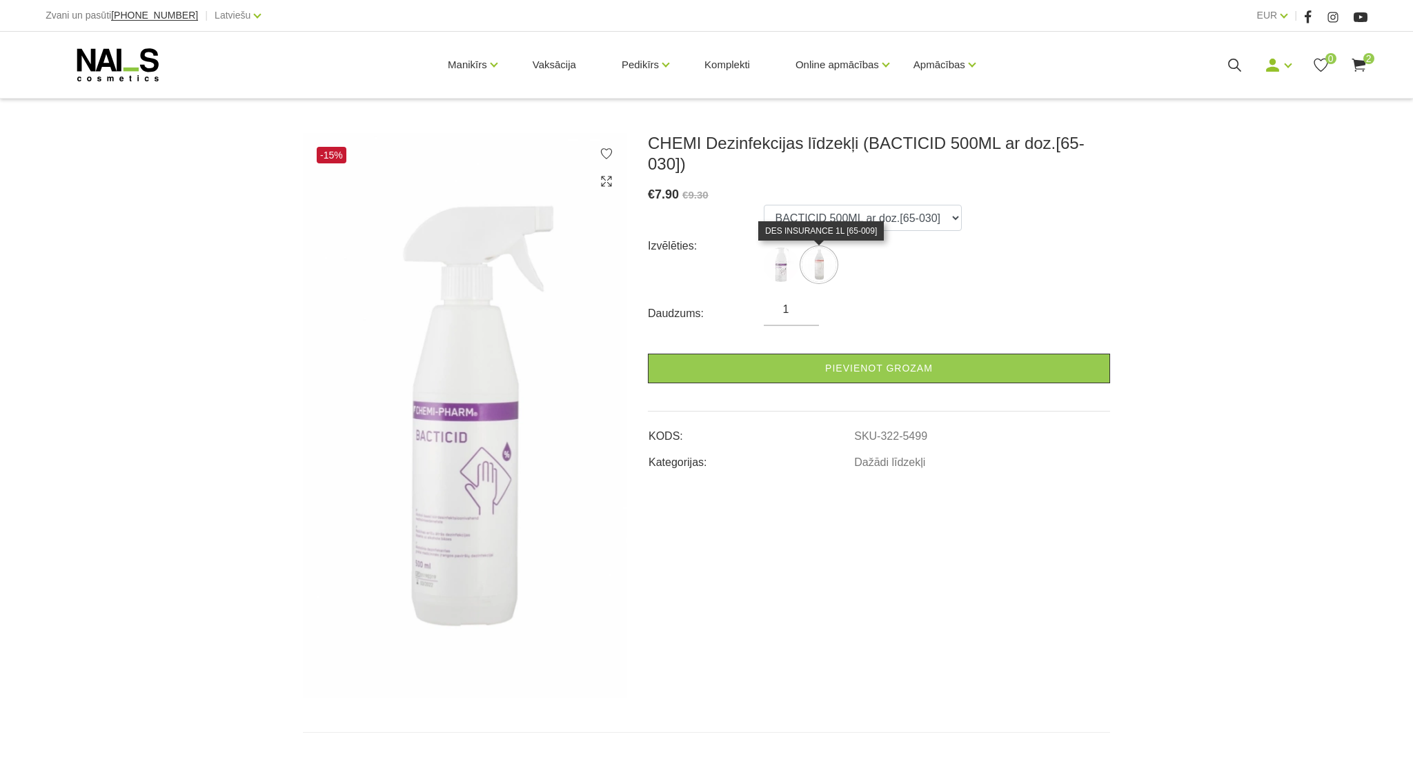
click at [824, 274] on img at bounding box center [818, 265] width 34 height 34
select select "5497"
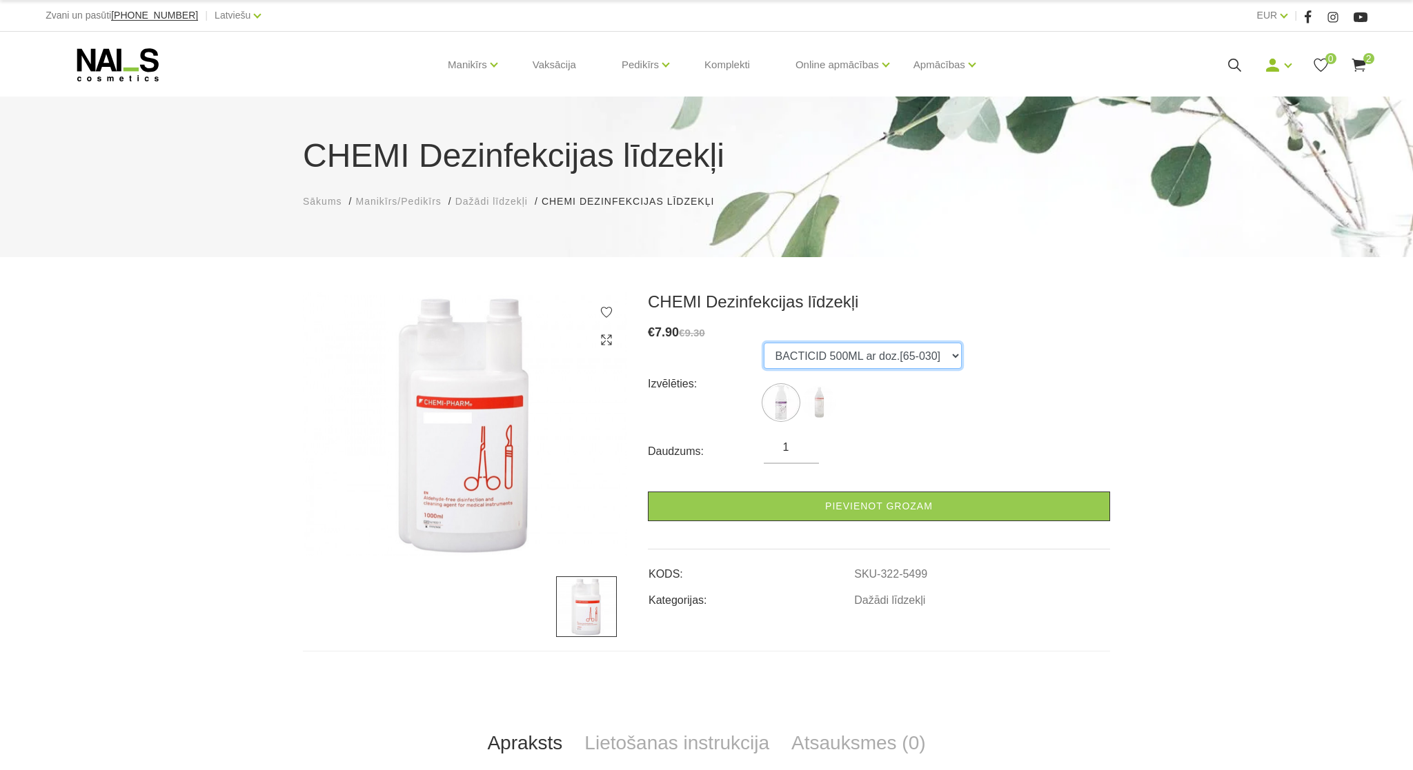
click at [763, 343] on select "BACTICID 500ML ar doz.[65-030] DES INSURANCE 1L [65-009]" at bounding box center [862, 356] width 198 height 26
click option "DES INSURANCE 1L [65-009]" at bounding box center [0, 0] width 0 height 0
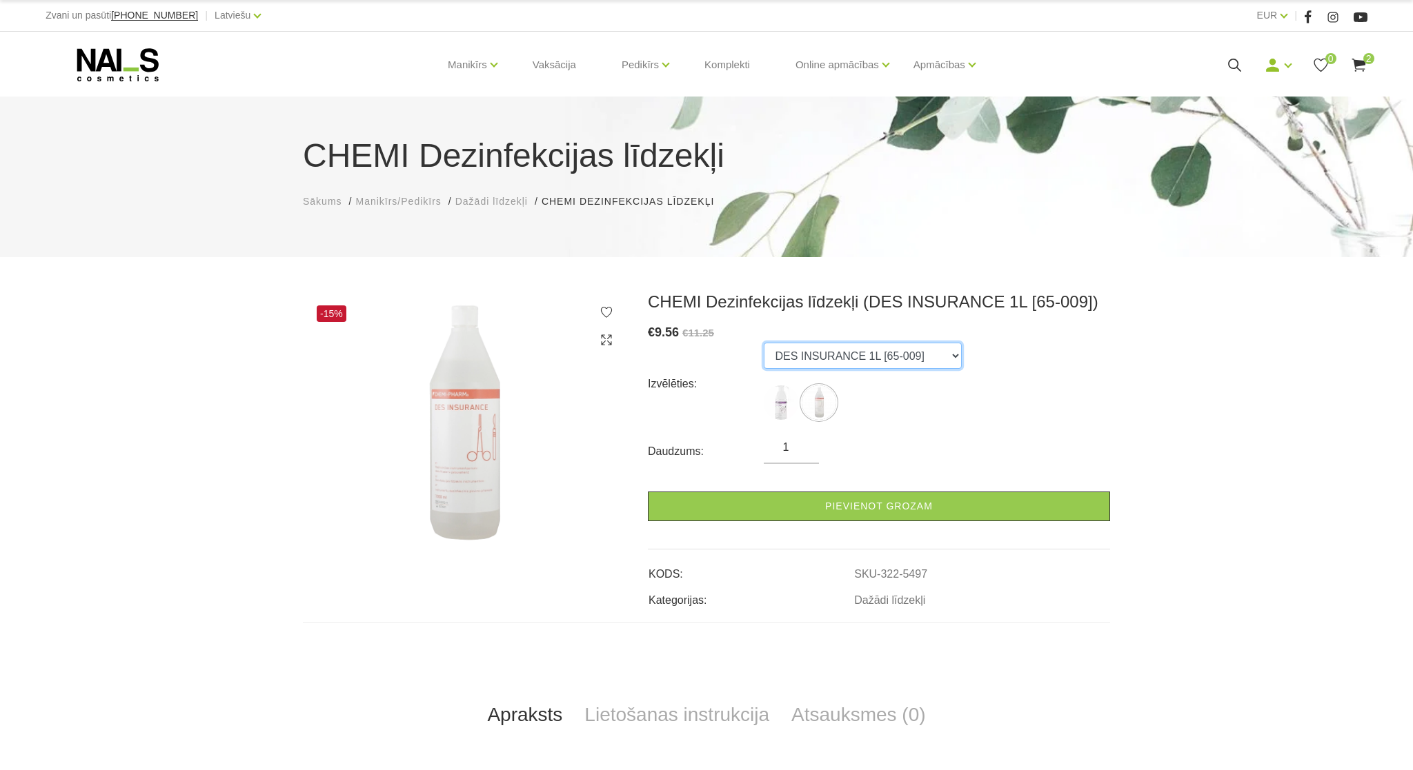
click at [763, 343] on select "BACTICID 500ML ar doz.[65-030] DES INSURANCE 1L [65-009]" at bounding box center [862, 356] width 198 height 26
click option "BACTICID 500ML ar doz.[65-030]" at bounding box center [0, 0] width 0 height 0
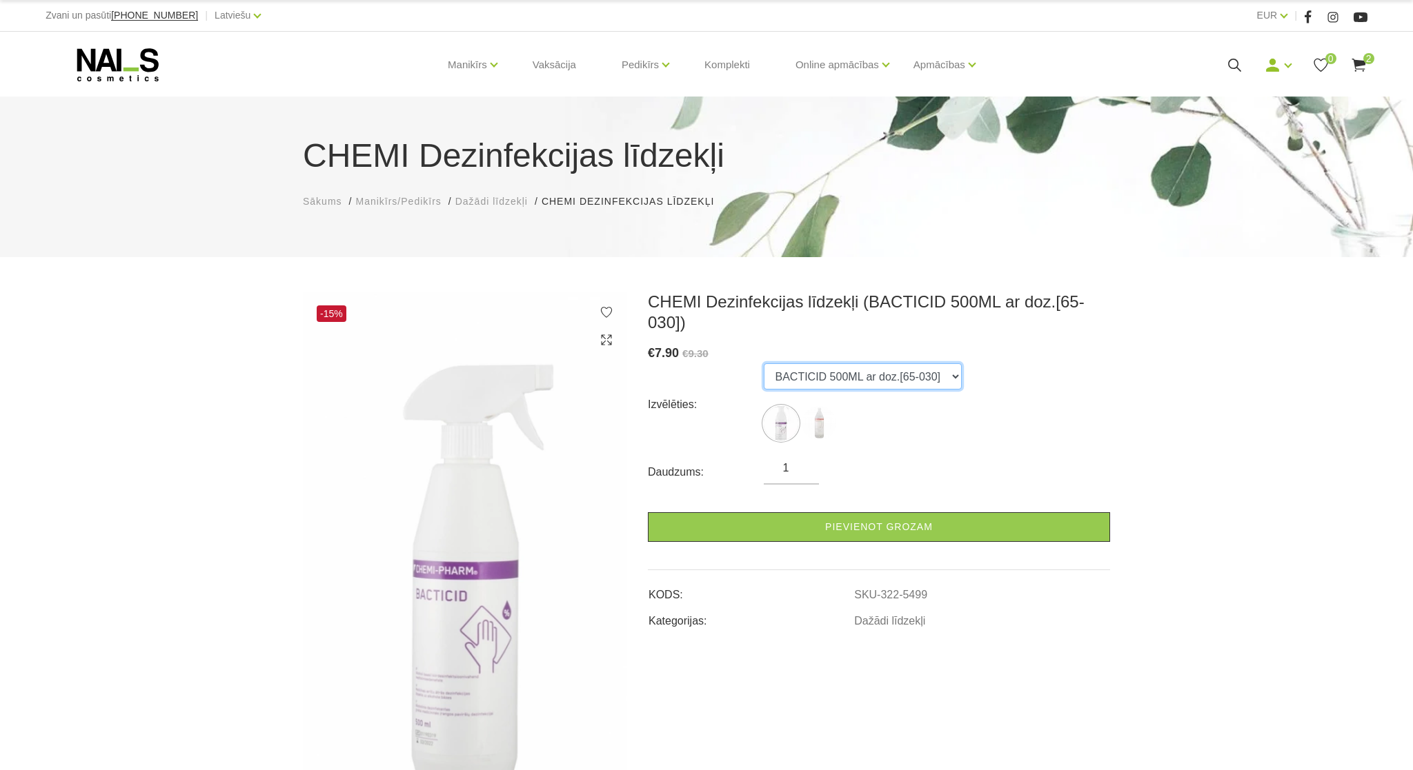
click at [763, 363] on select "BACTICID 500ML ar doz.[65-030] DES INSURANCE 1L [65-009]" at bounding box center [862, 376] width 198 height 26
click option "DES INSURANCE 1L [65-009]" at bounding box center [0, 0] width 0 height 0
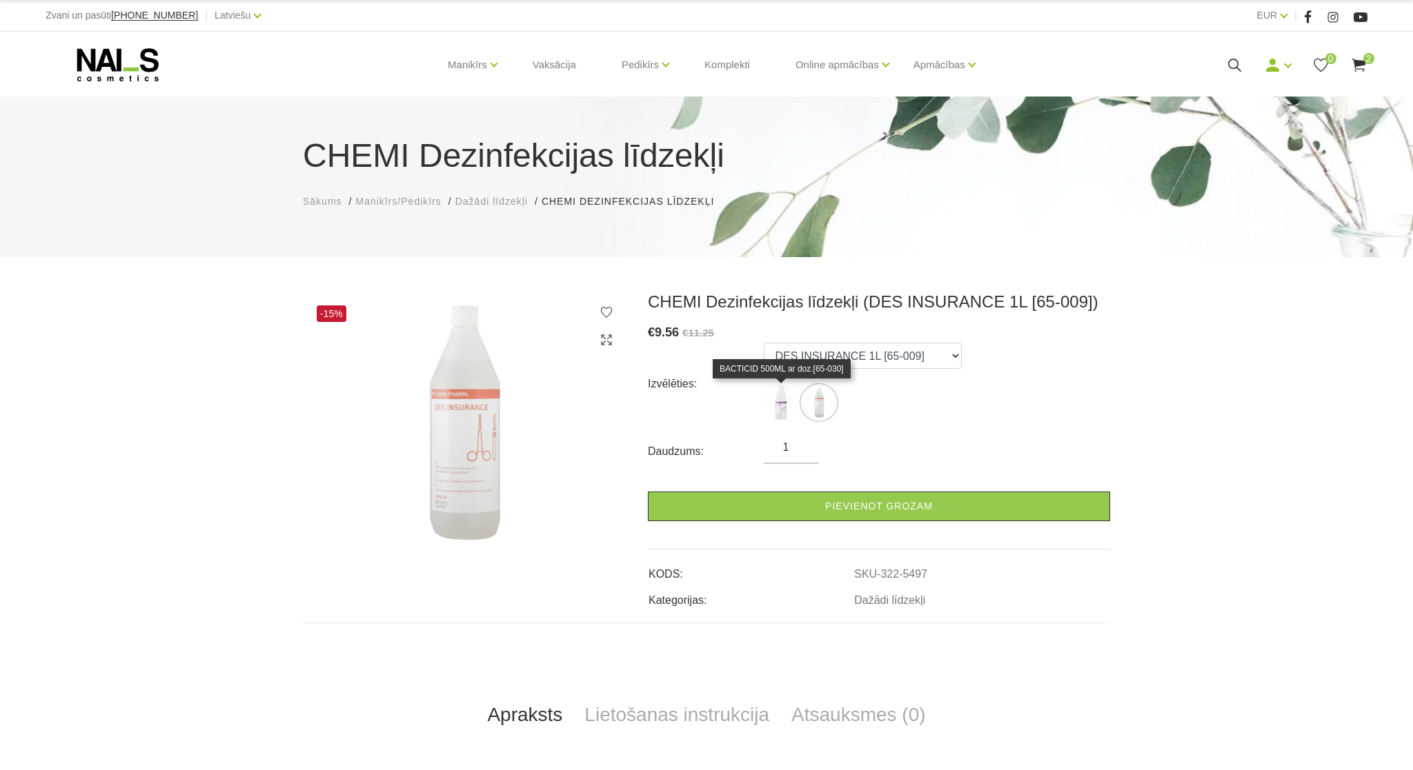
click at [780, 400] on img at bounding box center [780, 403] width 34 height 34
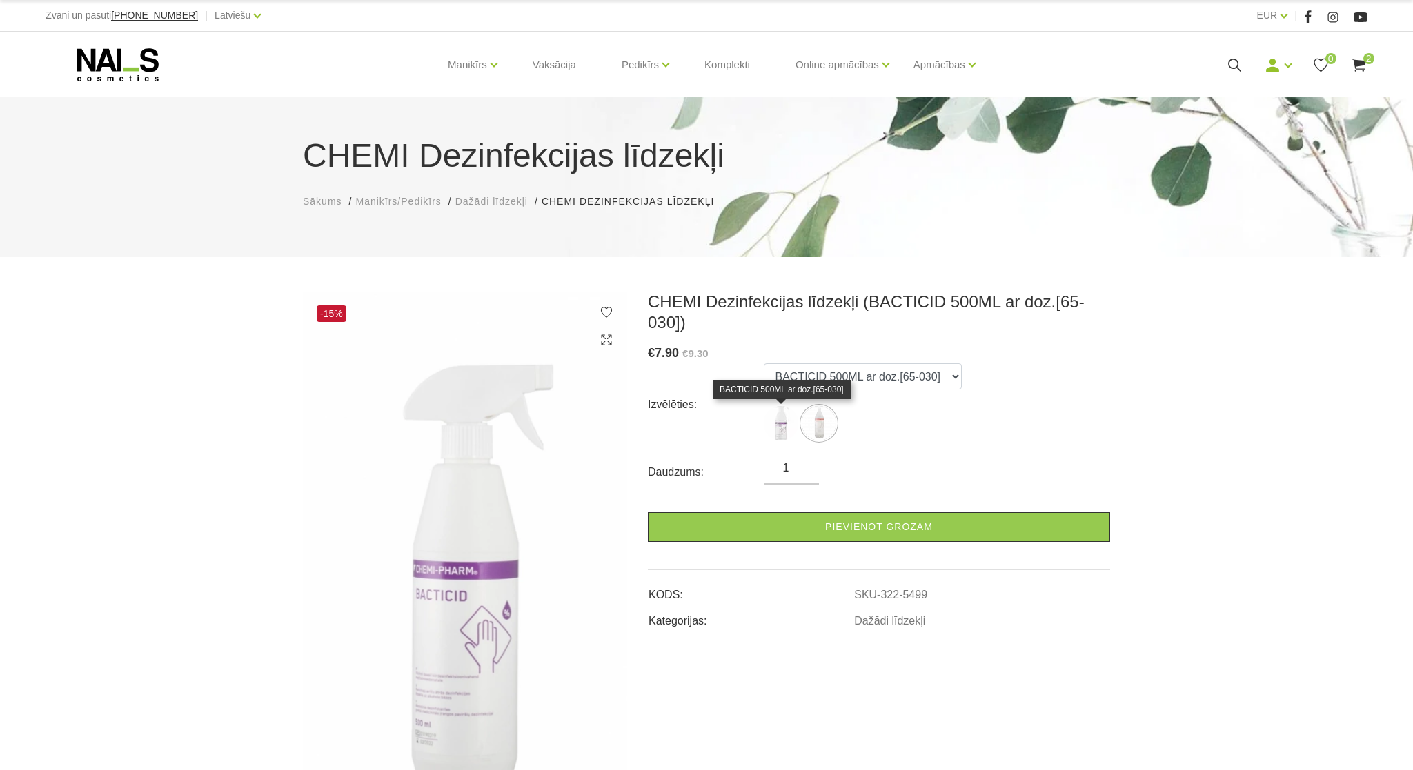
click at [783, 421] on img at bounding box center [780, 423] width 34 height 34
click at [763, 363] on select "BACTICID 500ML ar doz.[65-030] DES INSURANCE 1L [65-009]" at bounding box center [862, 376] width 198 height 26
click option "DES INSURANCE 1L [65-009]" at bounding box center [0, 0] width 0 height 0
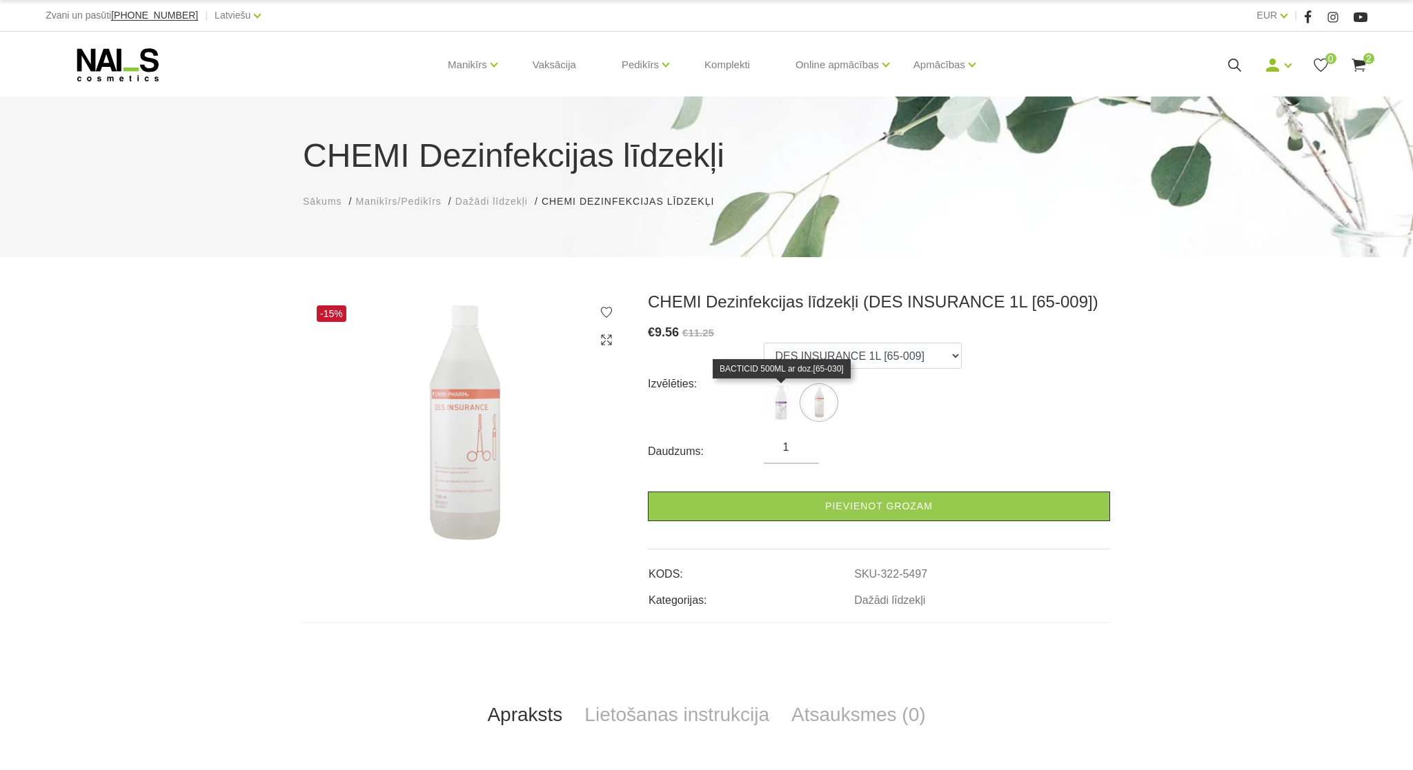
click at [779, 397] on img at bounding box center [780, 403] width 34 height 34
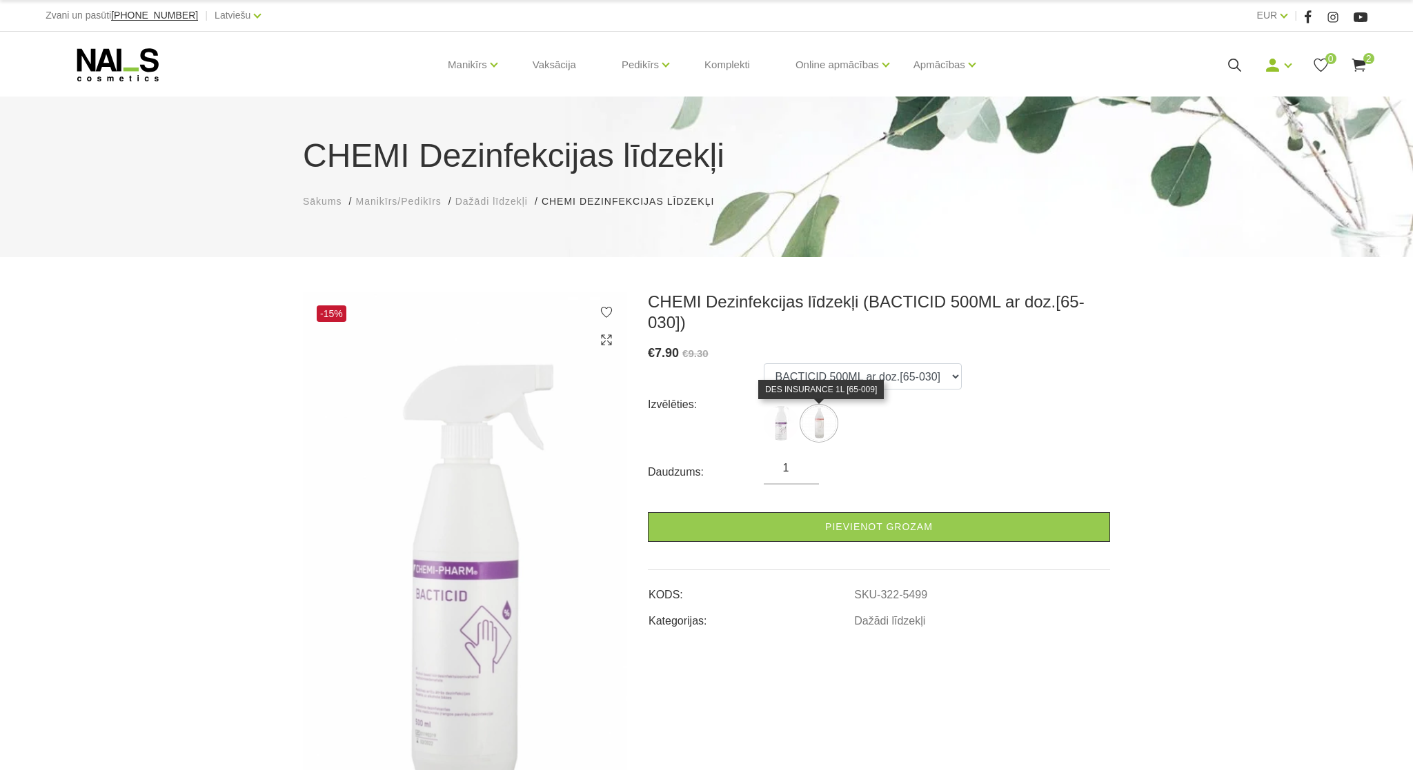
click at [803, 426] on img at bounding box center [818, 423] width 34 height 34
select select "5497"
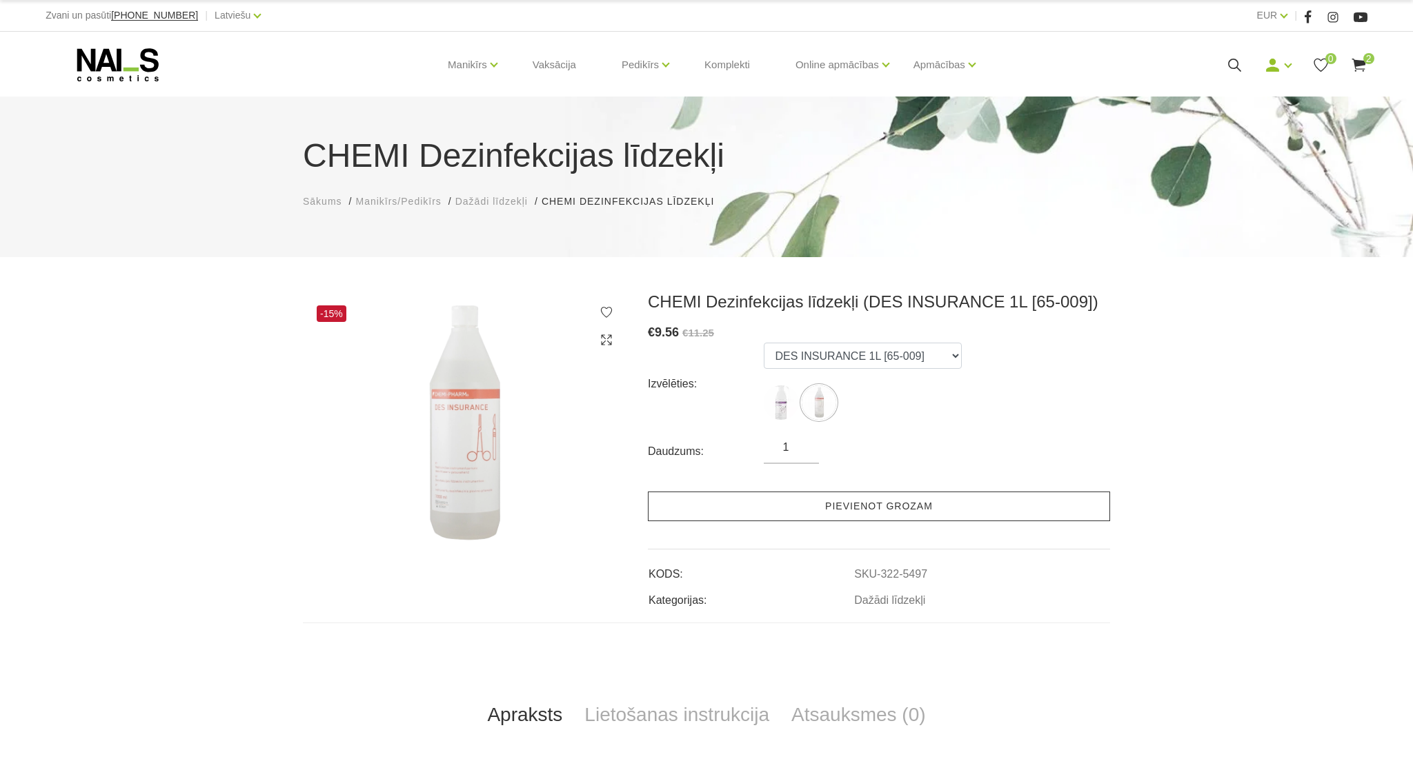
click at [870, 510] on link "Pievienot grozam" at bounding box center [879, 507] width 462 height 30
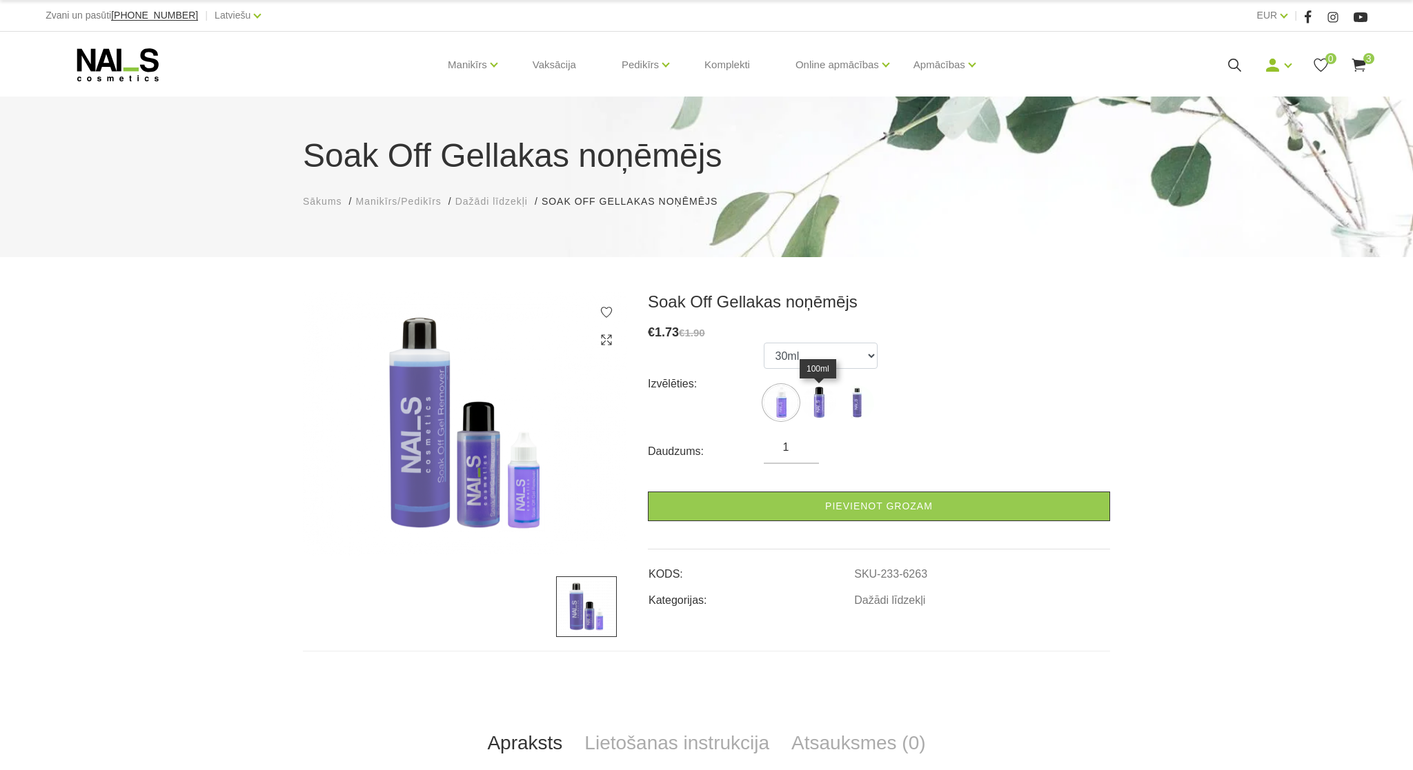
click at [820, 413] on img at bounding box center [818, 403] width 34 height 34
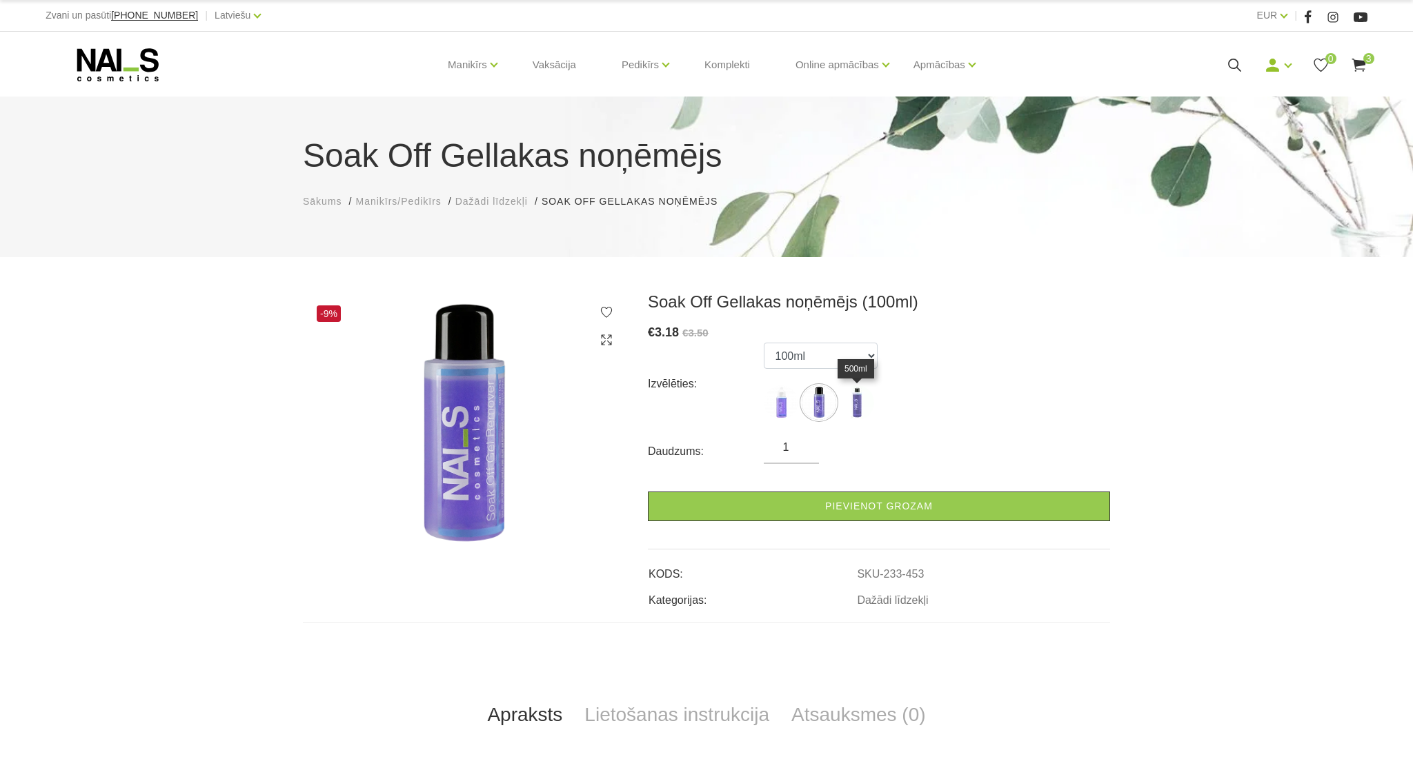
click at [841, 410] on img at bounding box center [856, 403] width 34 height 34
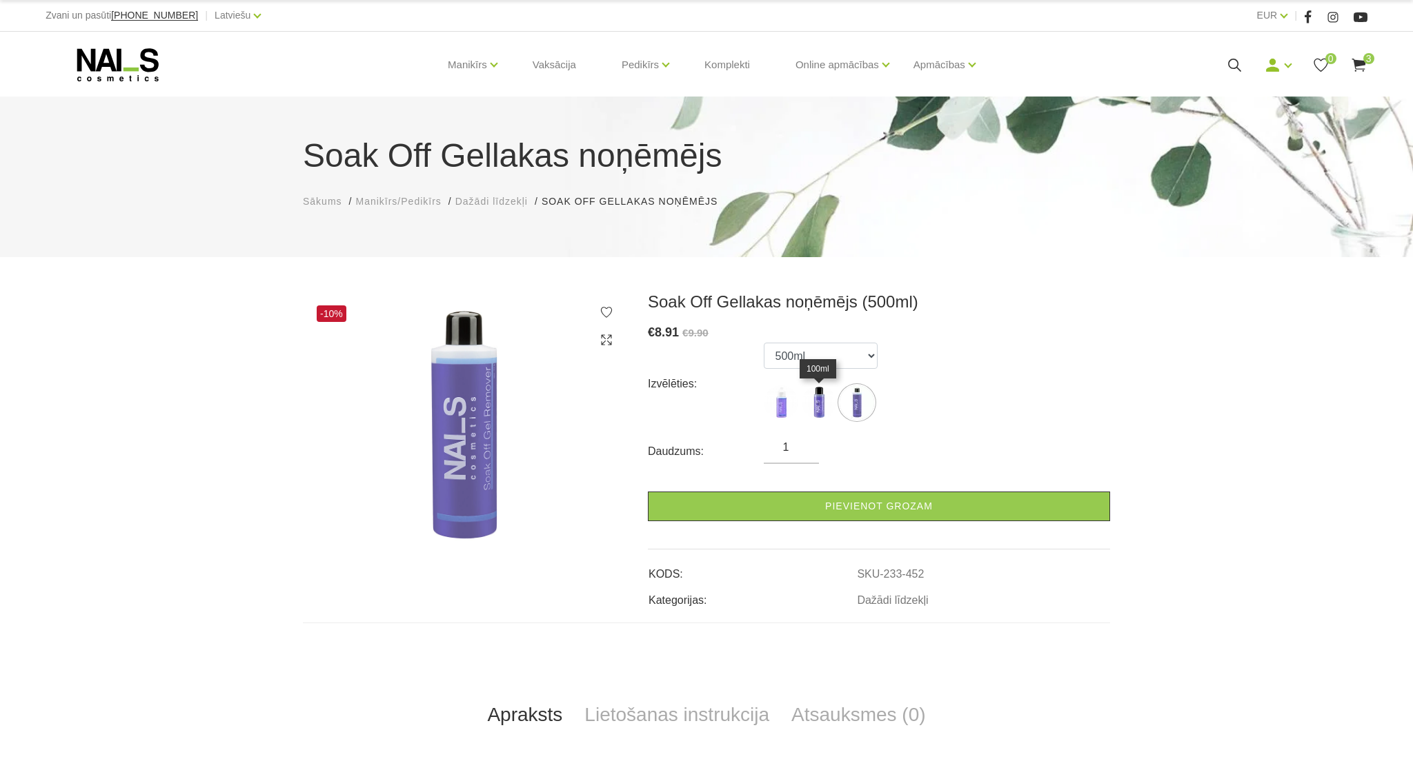
click at [819, 401] on img at bounding box center [818, 403] width 34 height 34
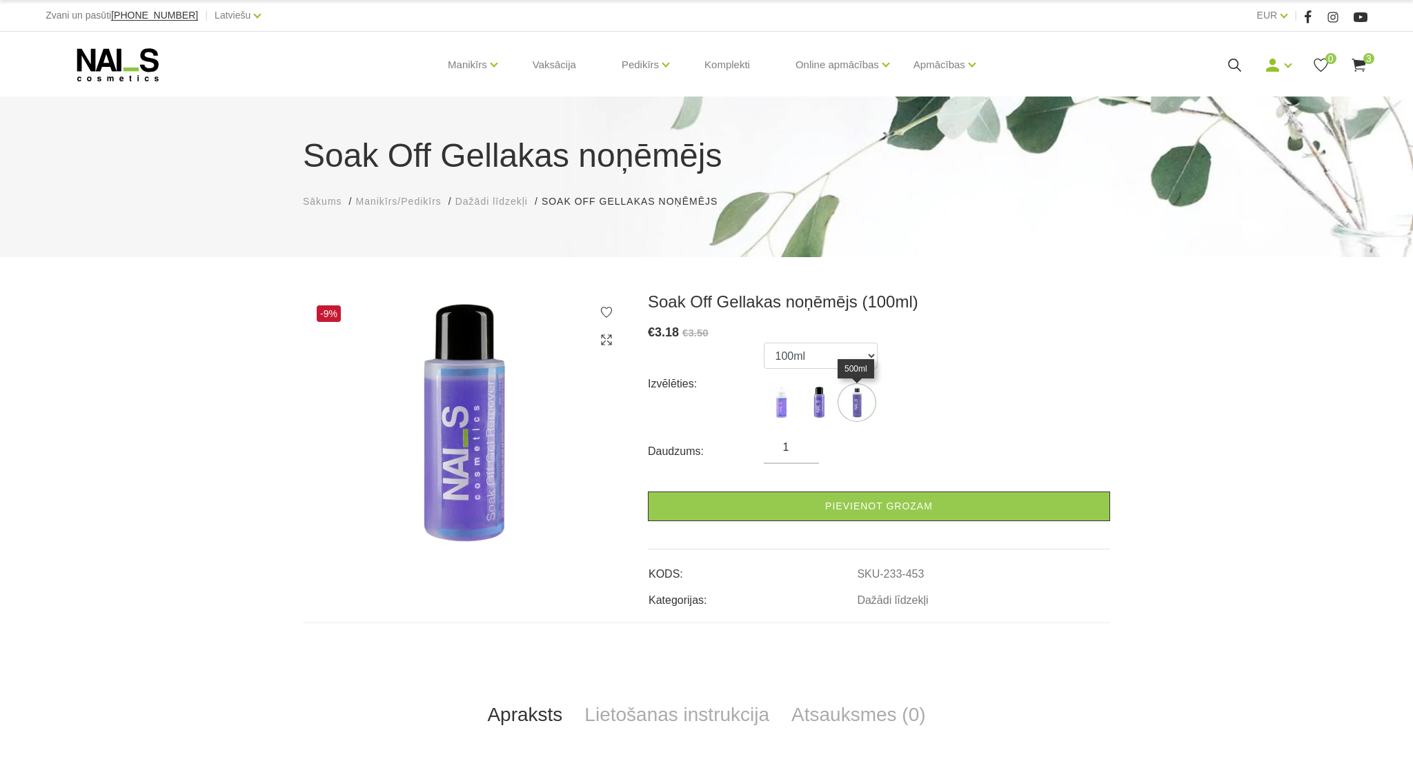
click at [857, 408] on img at bounding box center [856, 403] width 34 height 34
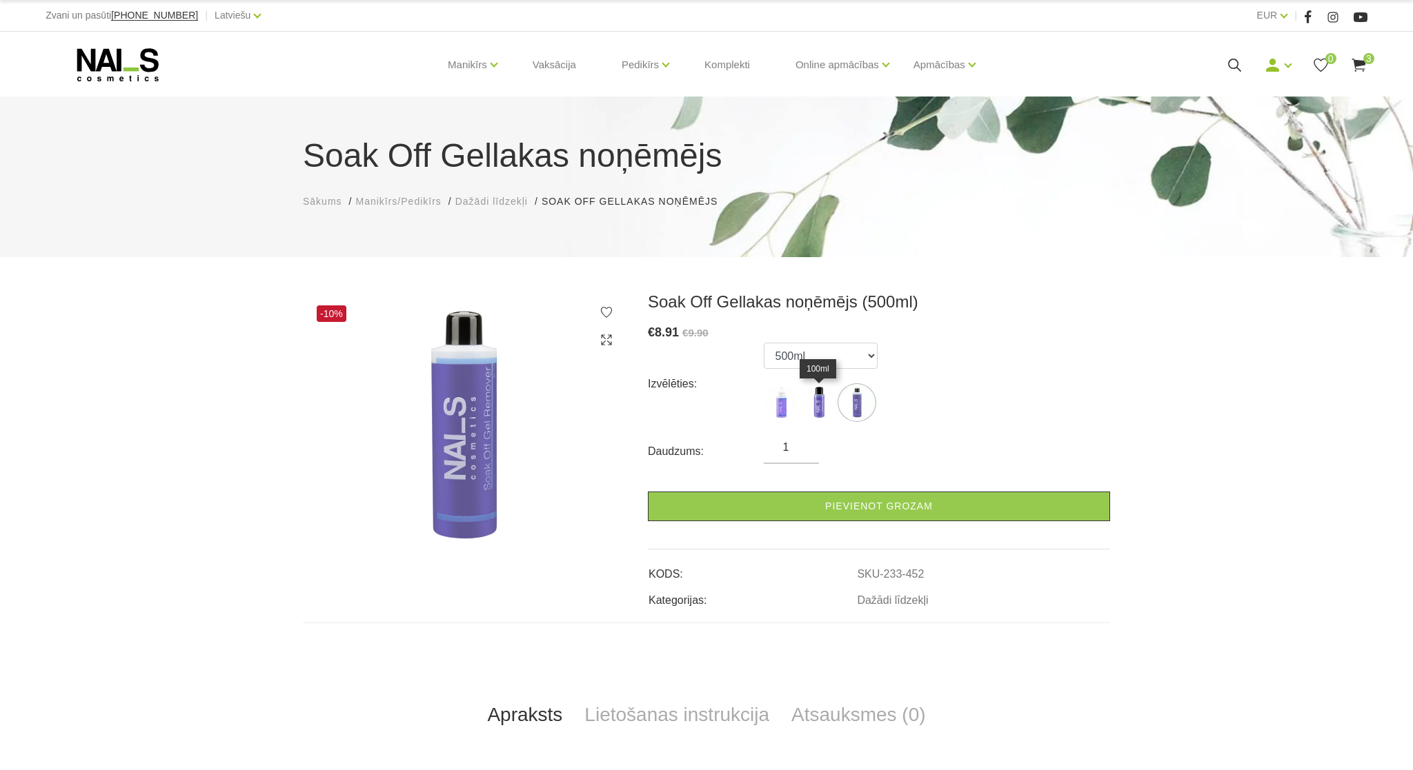
click at [821, 407] on img at bounding box center [818, 403] width 34 height 34
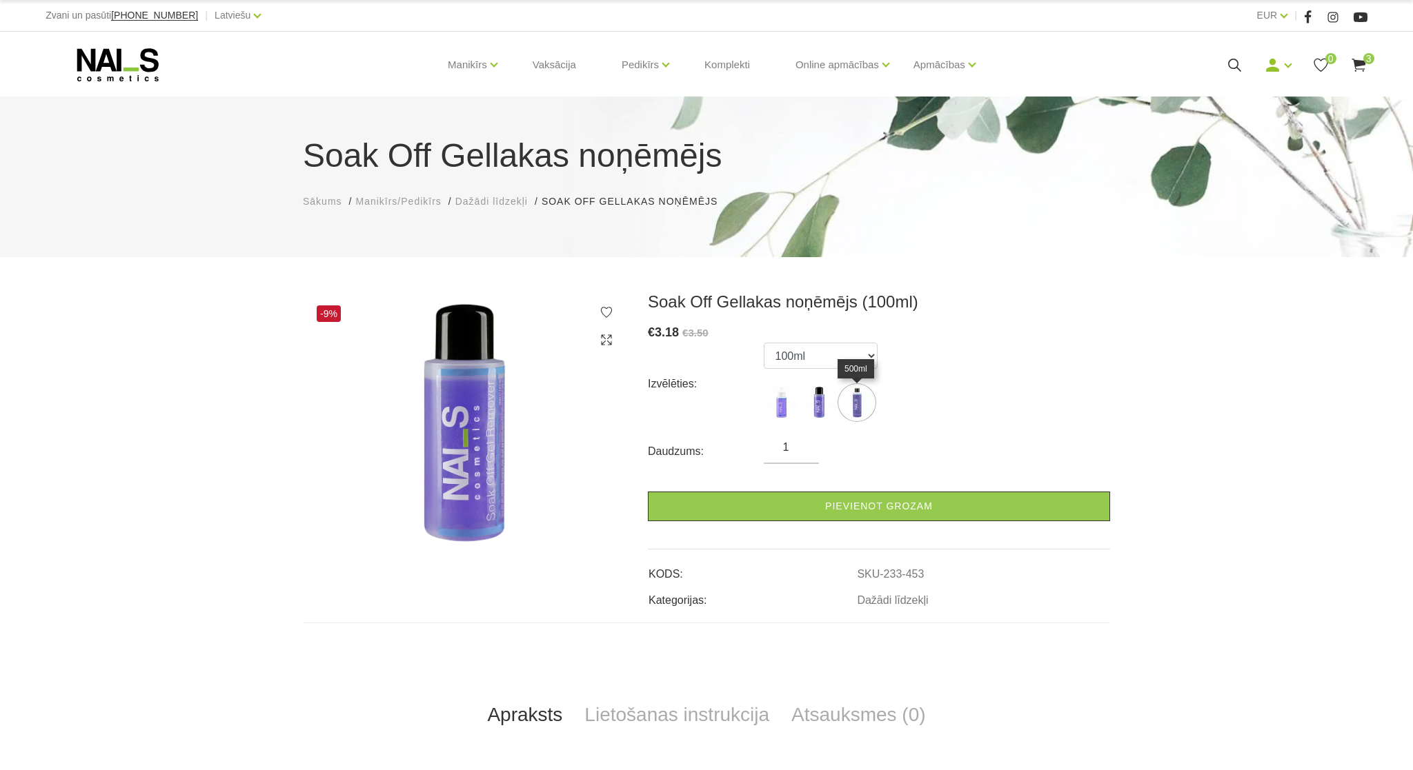
click at [851, 408] on img at bounding box center [856, 403] width 34 height 34
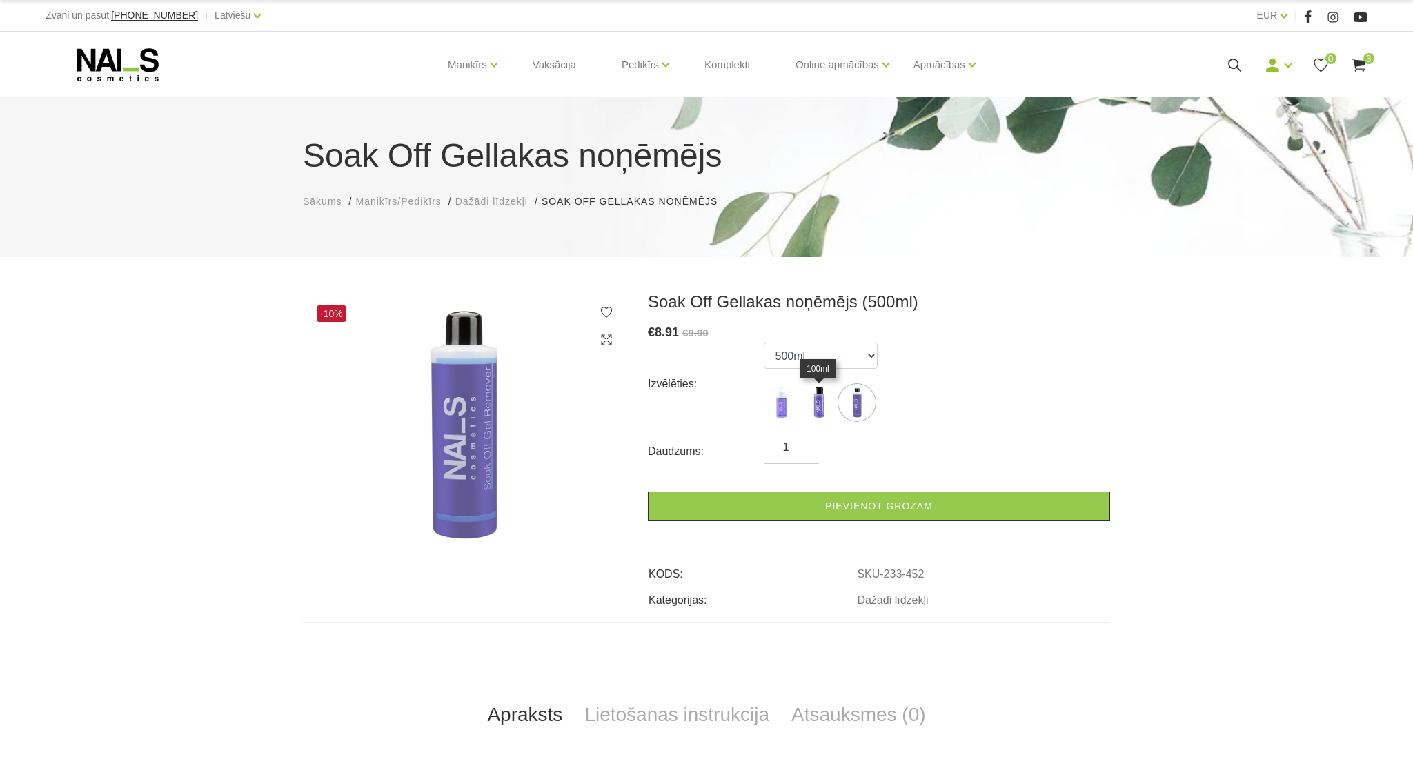
click at [821, 401] on img at bounding box center [818, 403] width 34 height 34
select select "453"
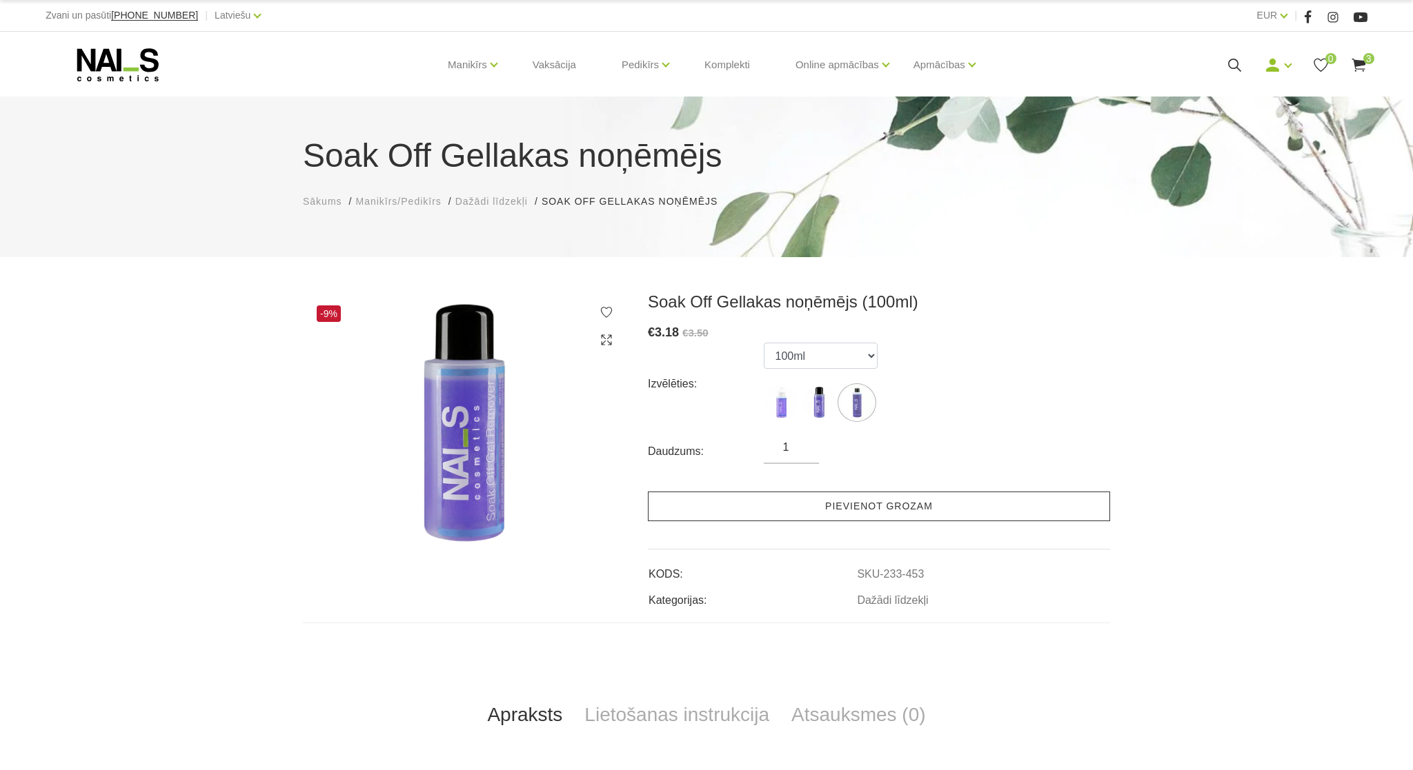
click at [870, 503] on link "Pievienot grozam" at bounding box center [879, 507] width 462 height 30
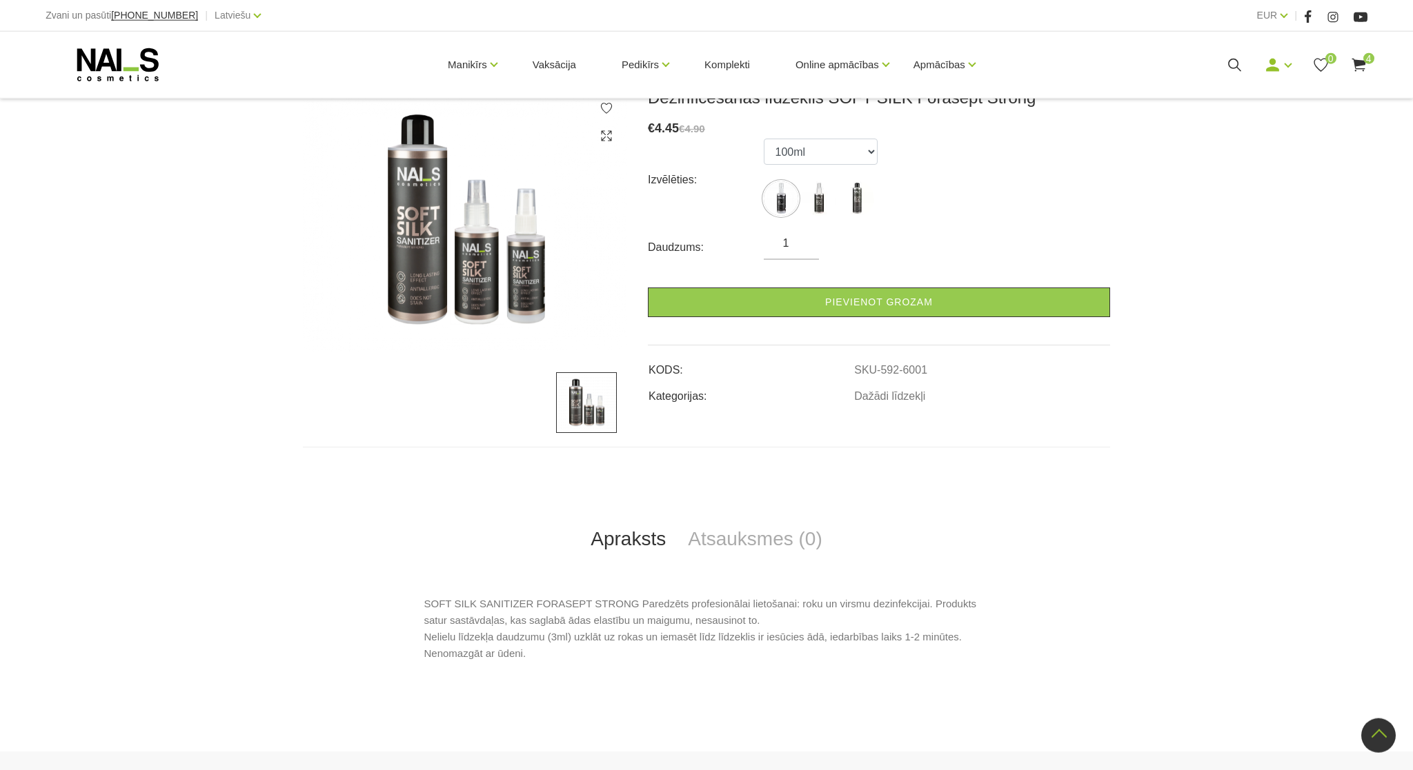
scroll to position [159, 0]
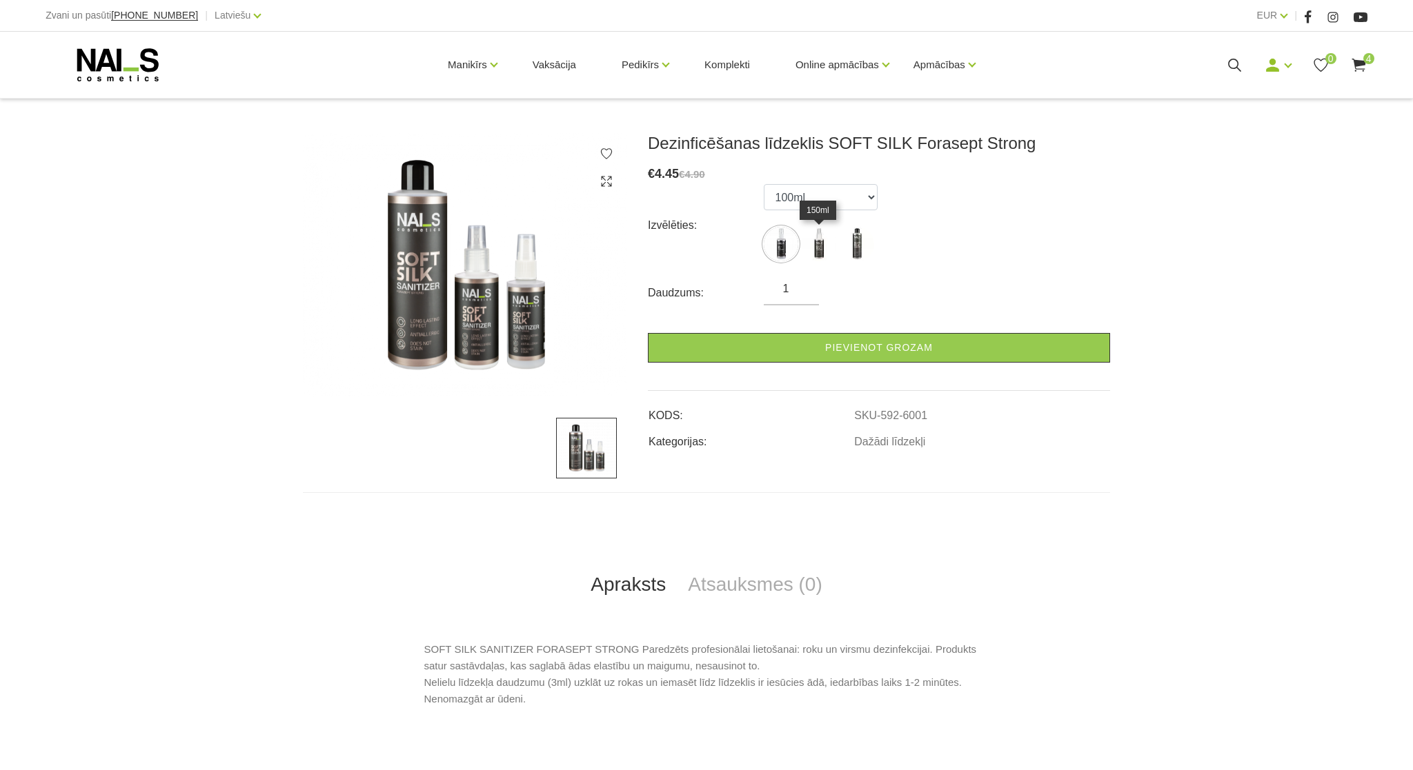
click at [813, 252] on img at bounding box center [818, 244] width 34 height 34
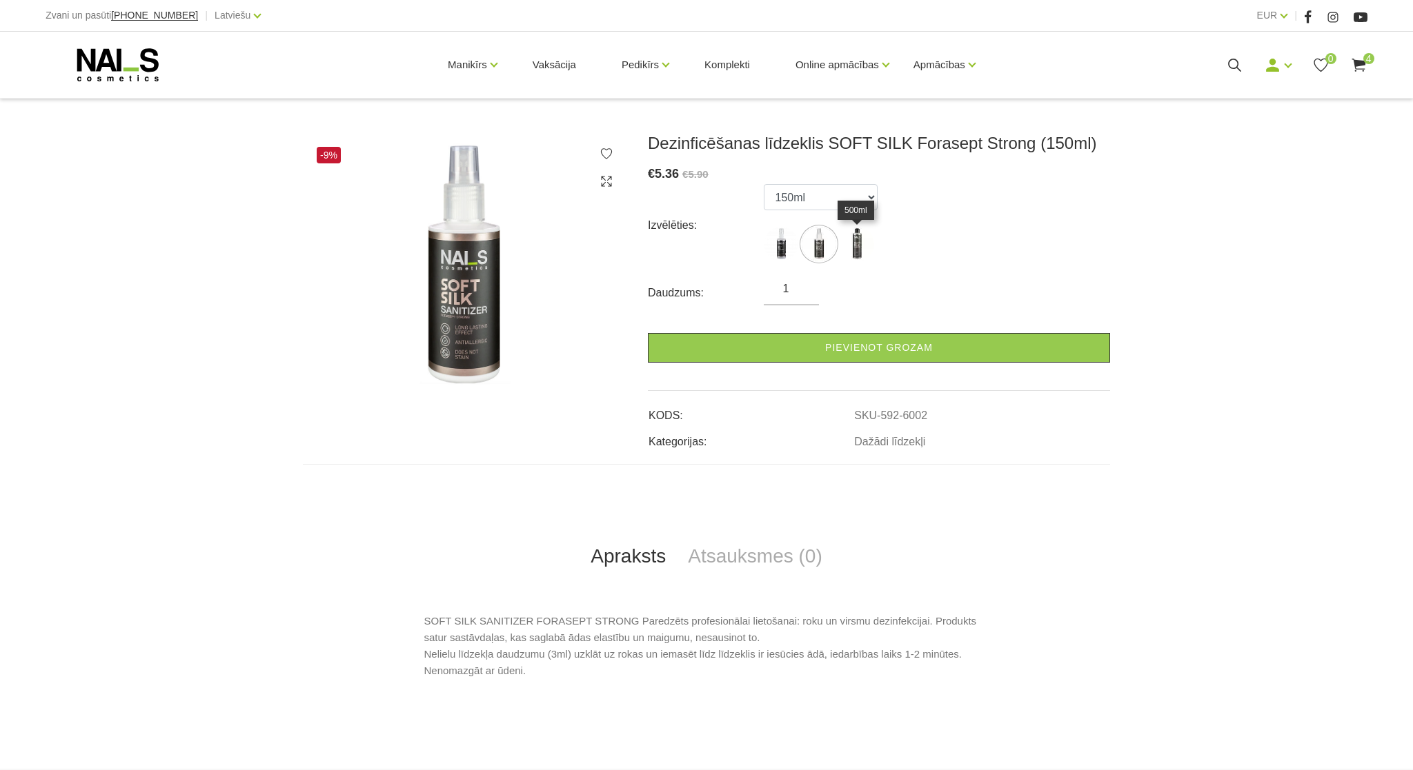
click at [854, 244] on img at bounding box center [856, 244] width 34 height 34
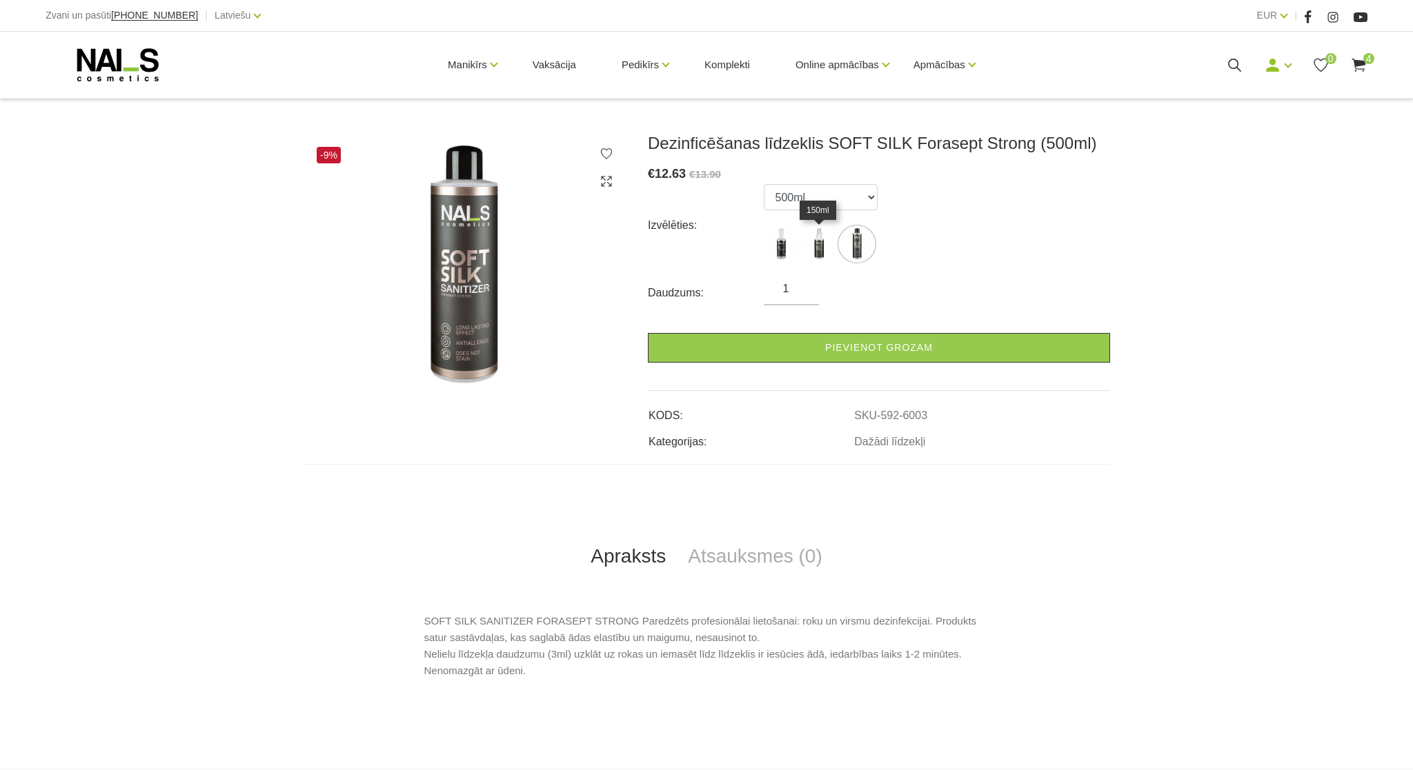
click at [816, 242] on img at bounding box center [818, 244] width 34 height 34
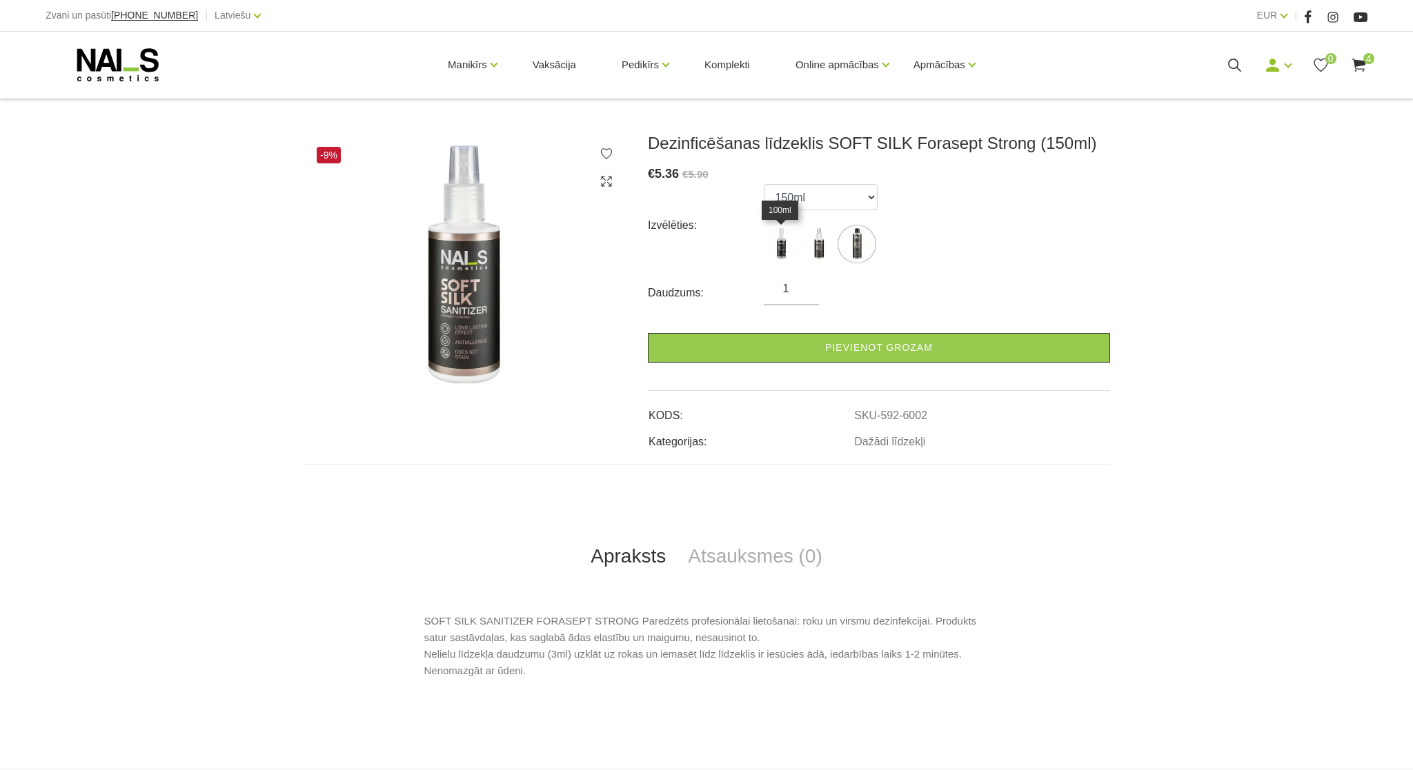
click at [791, 248] on img at bounding box center [780, 244] width 34 height 34
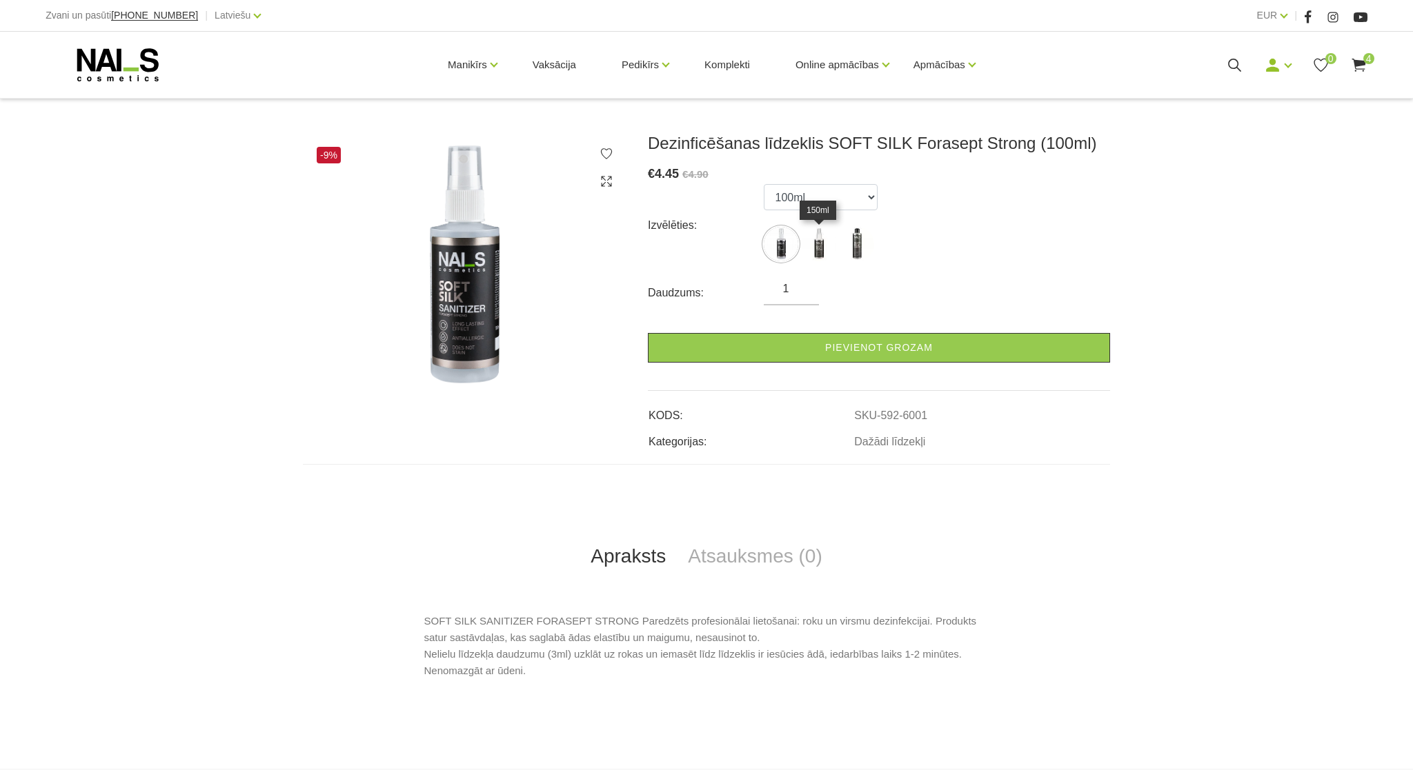
click at [812, 245] on img at bounding box center [818, 244] width 34 height 34
select select "6002"
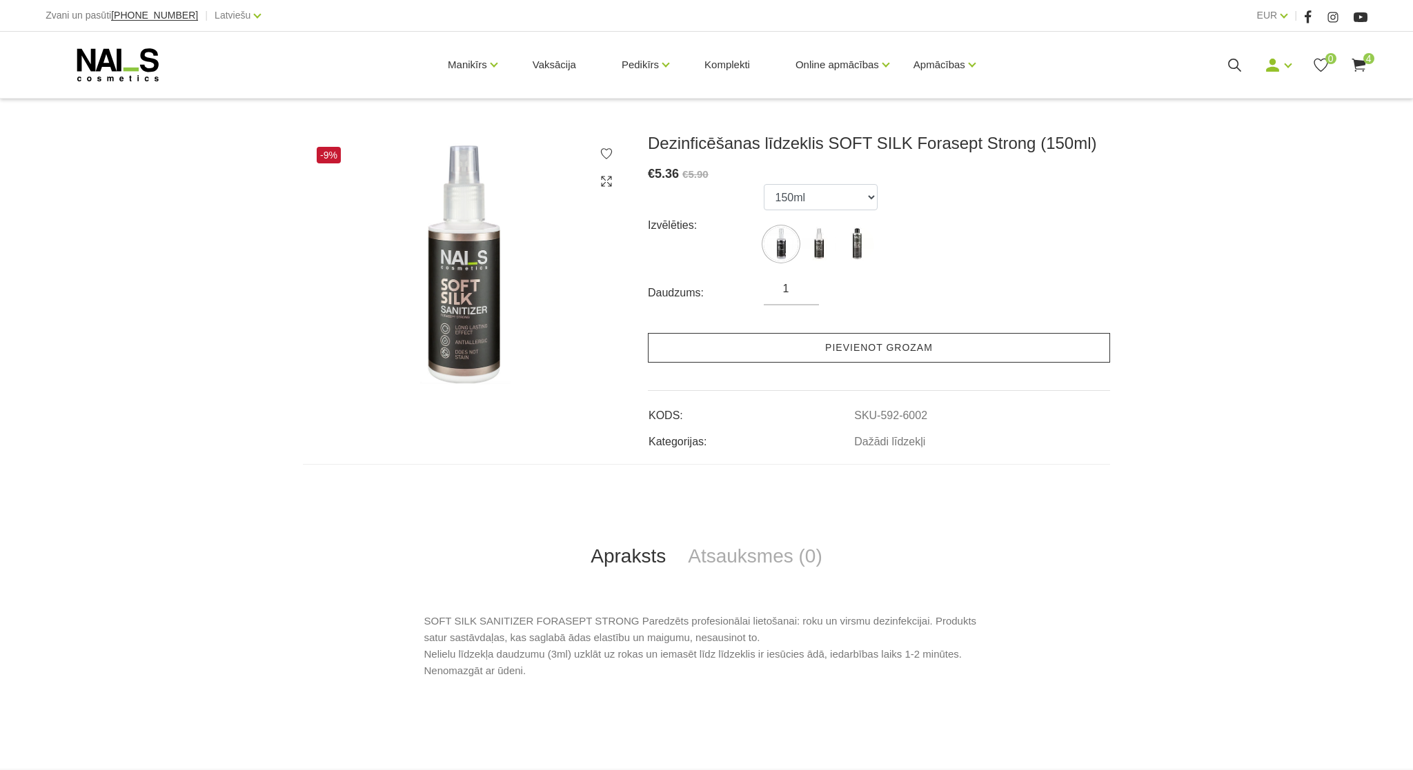
click at [893, 349] on link "Pievienot grozam" at bounding box center [879, 348] width 462 height 30
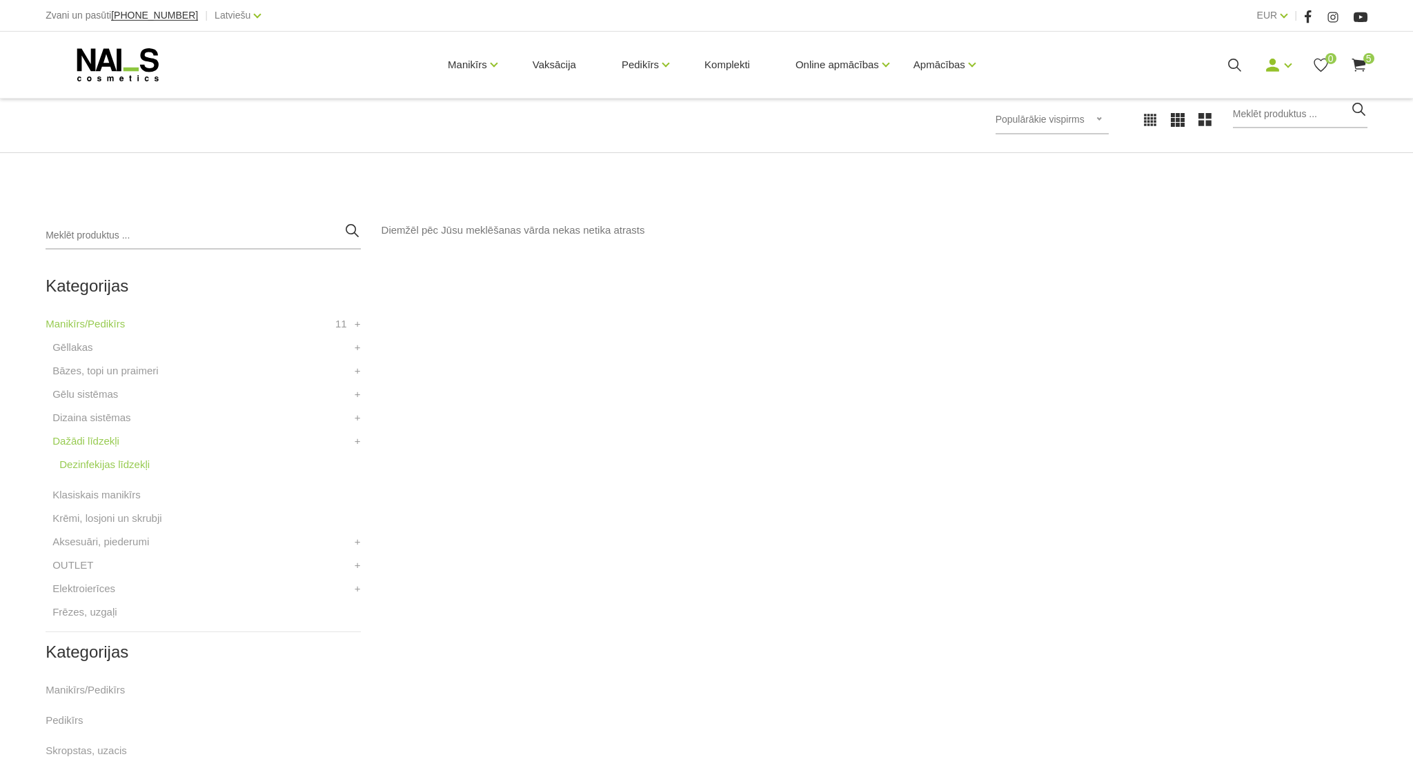
scroll to position [238, 0]
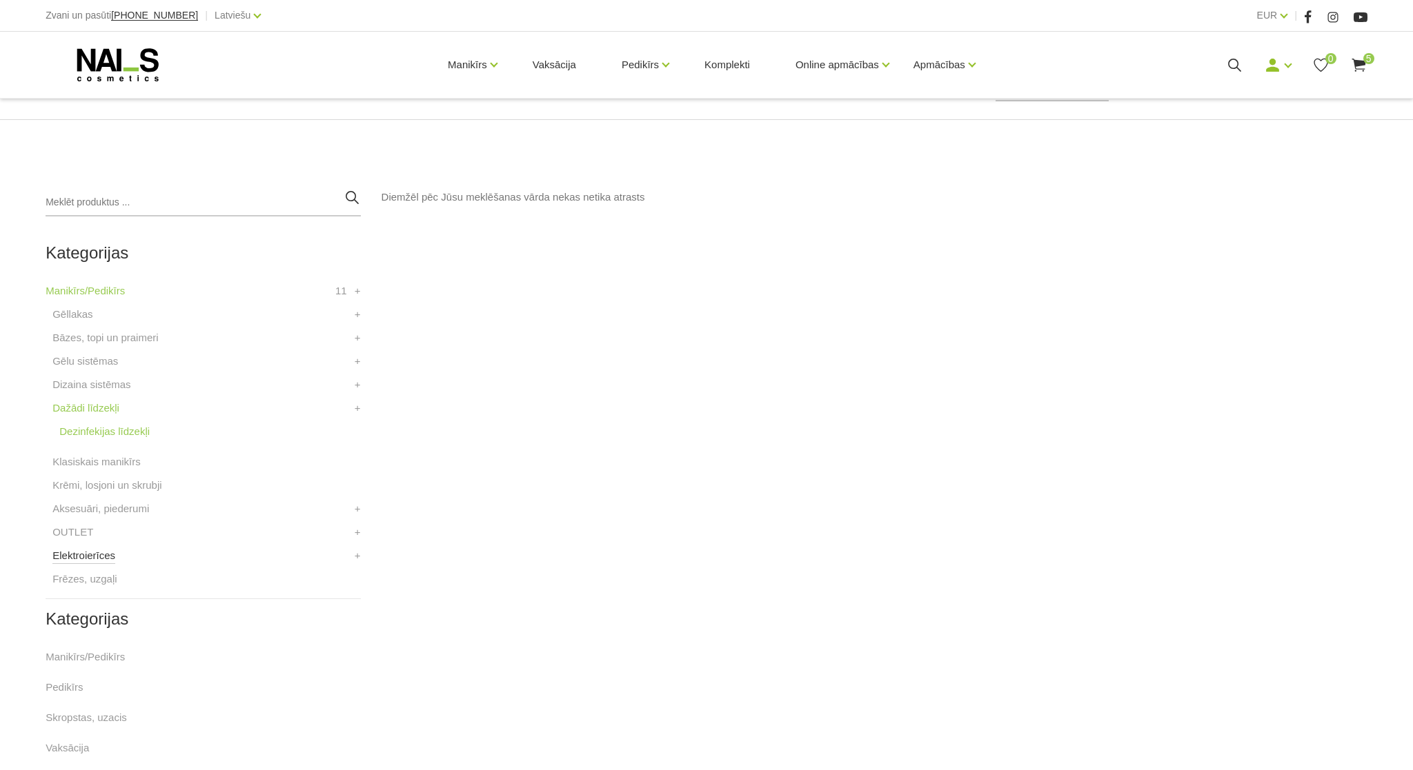
click at [84, 554] on link "Elektroierīces" at bounding box center [83, 556] width 63 height 17
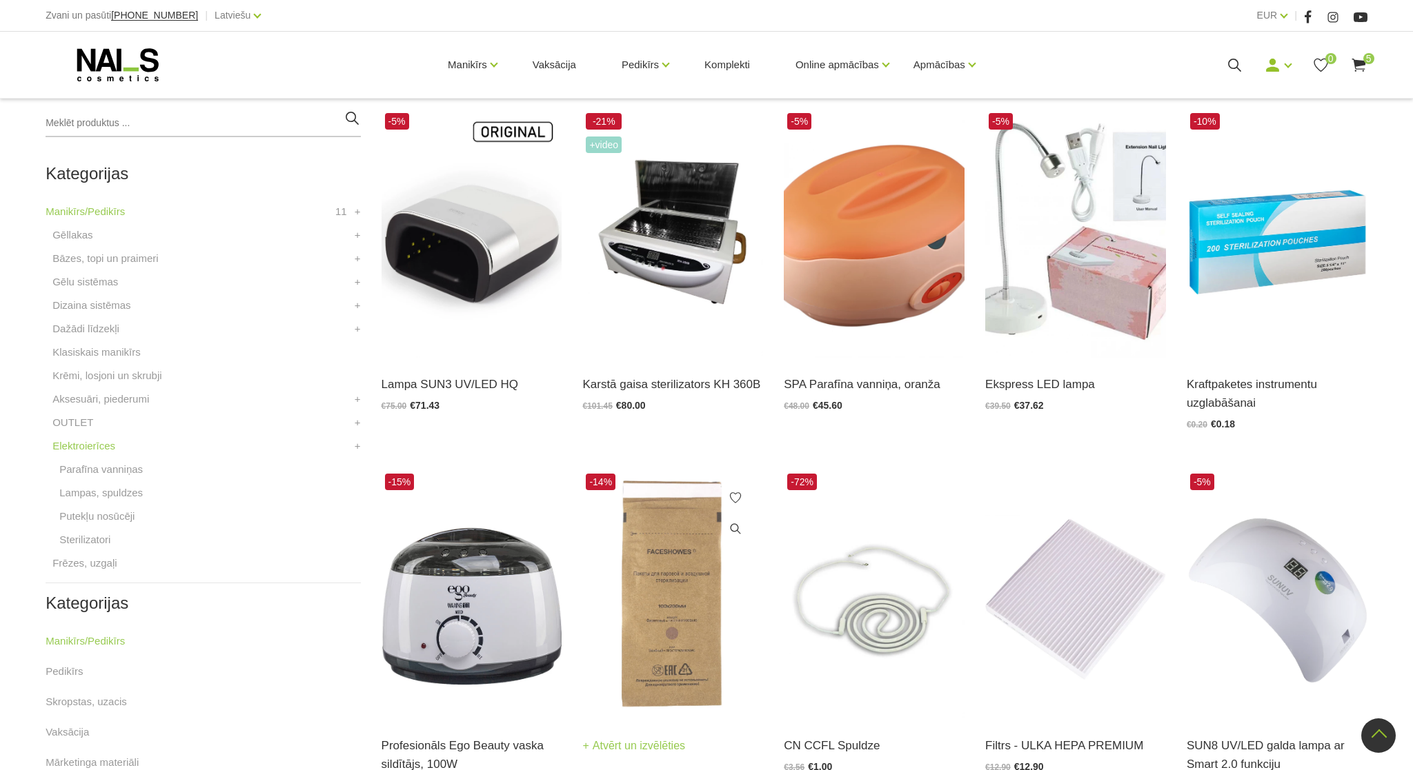
scroll to position [477, 0]
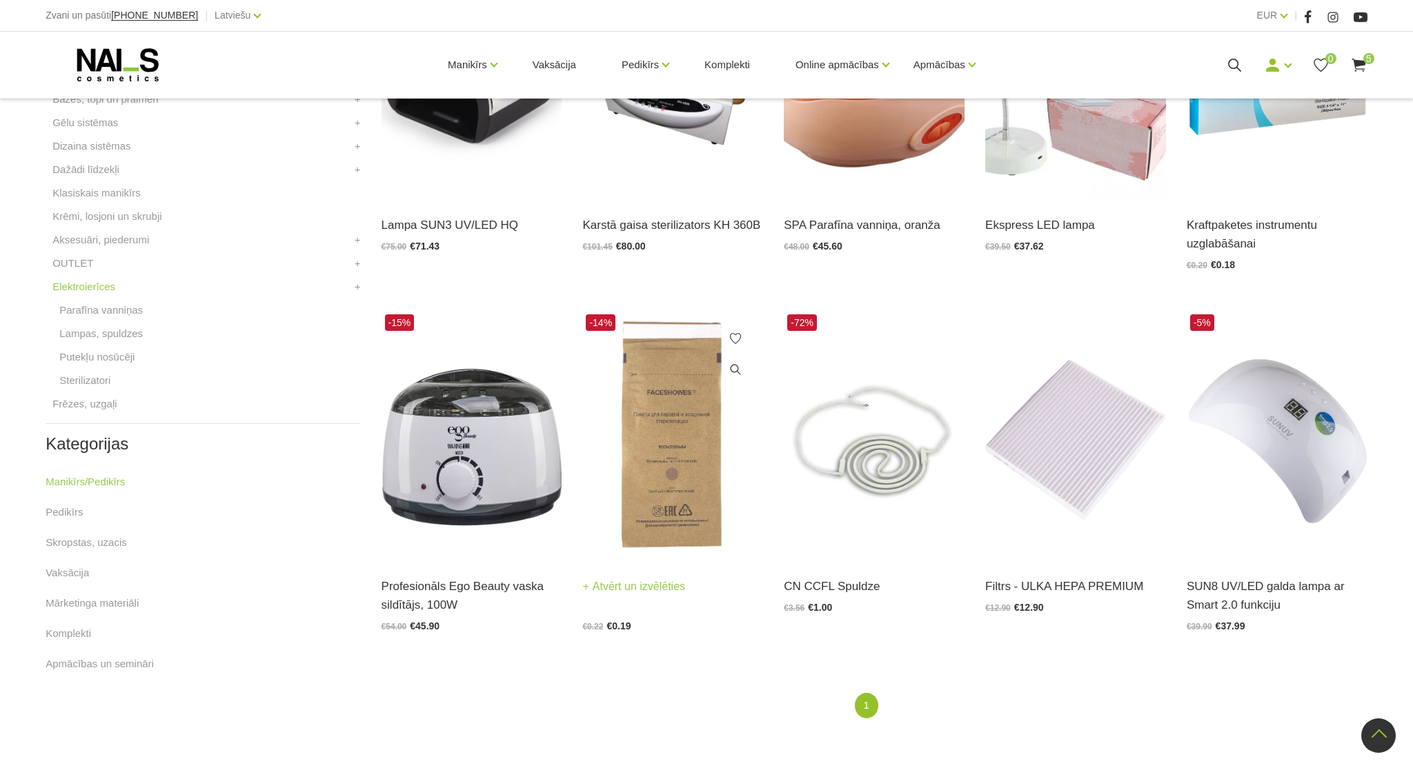
click at [688, 451] on img at bounding box center [672, 435] width 181 height 248
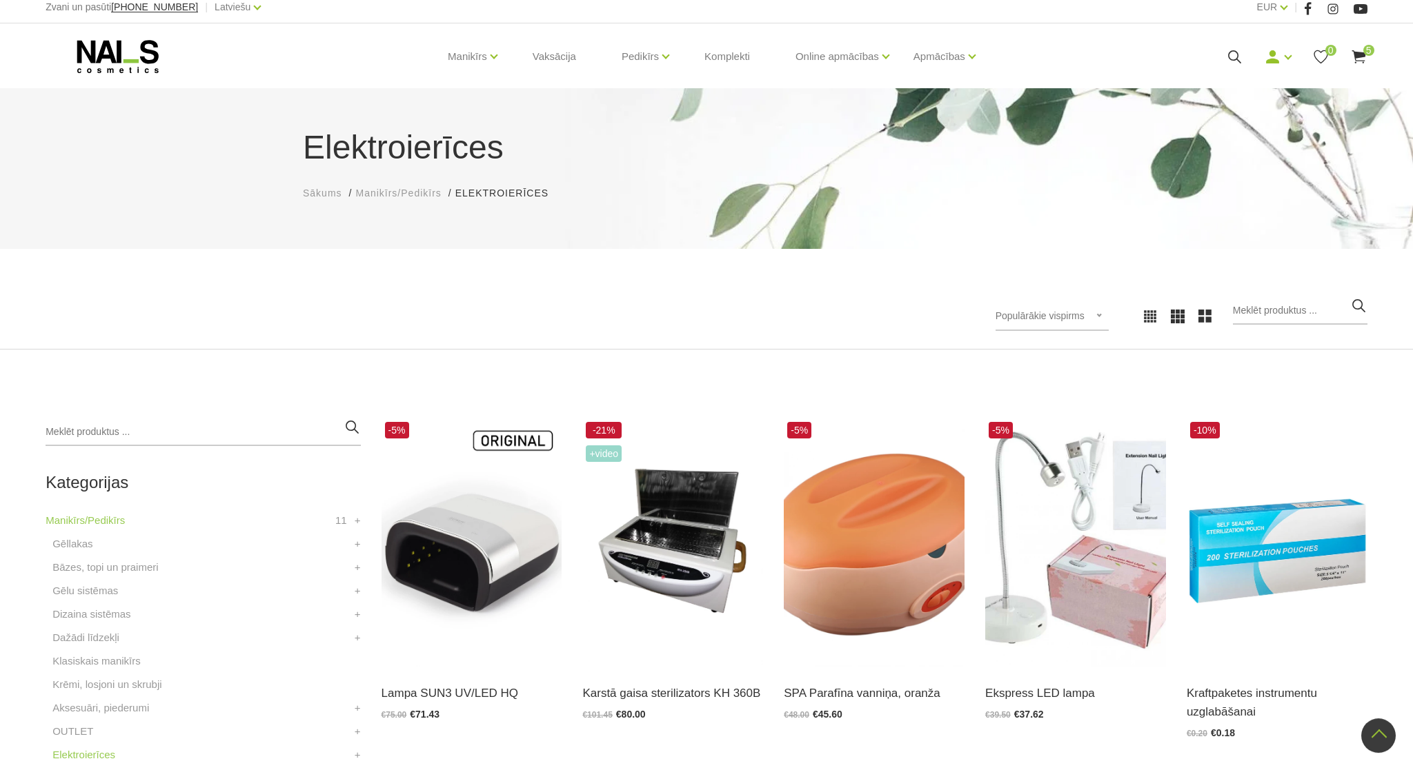
scroll to position [0, 0]
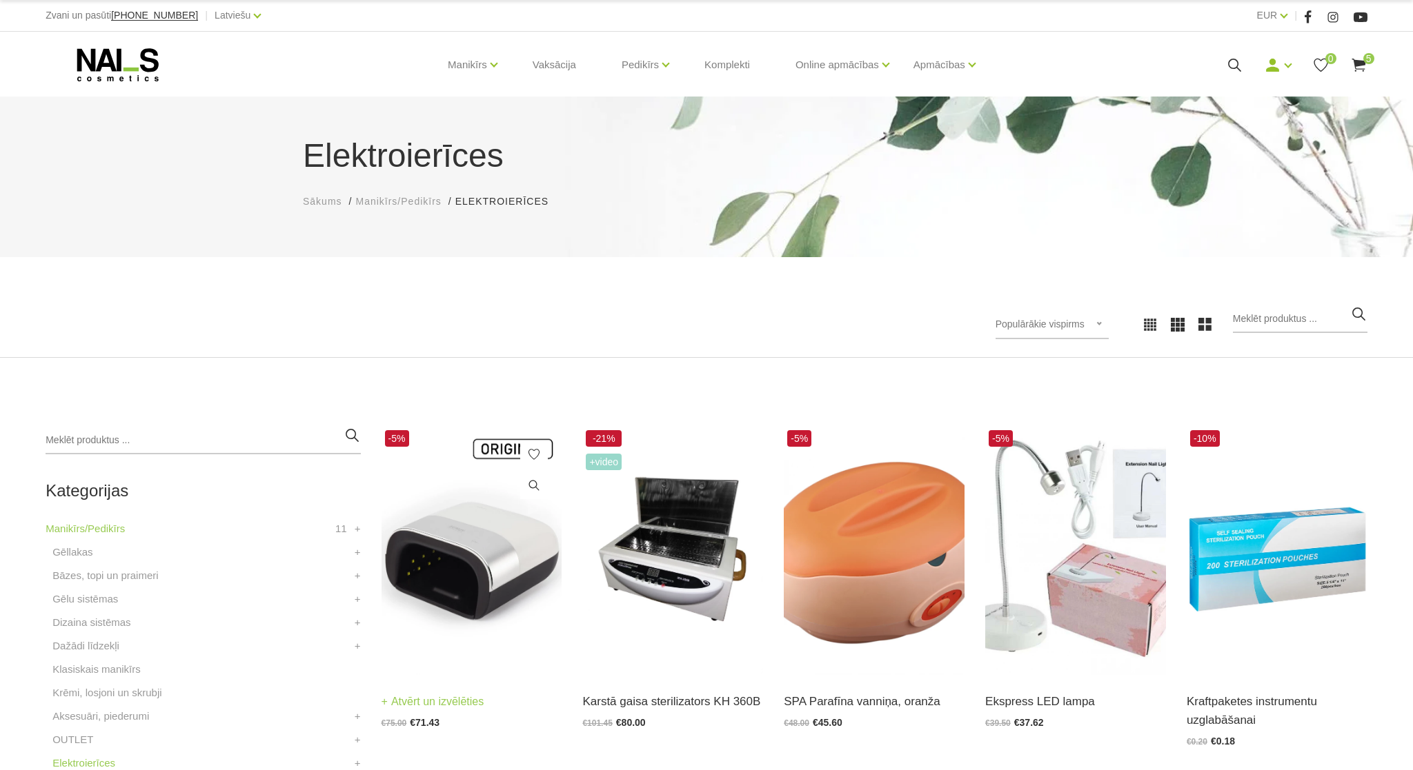
click at [473, 559] on img at bounding box center [471, 551] width 181 height 248
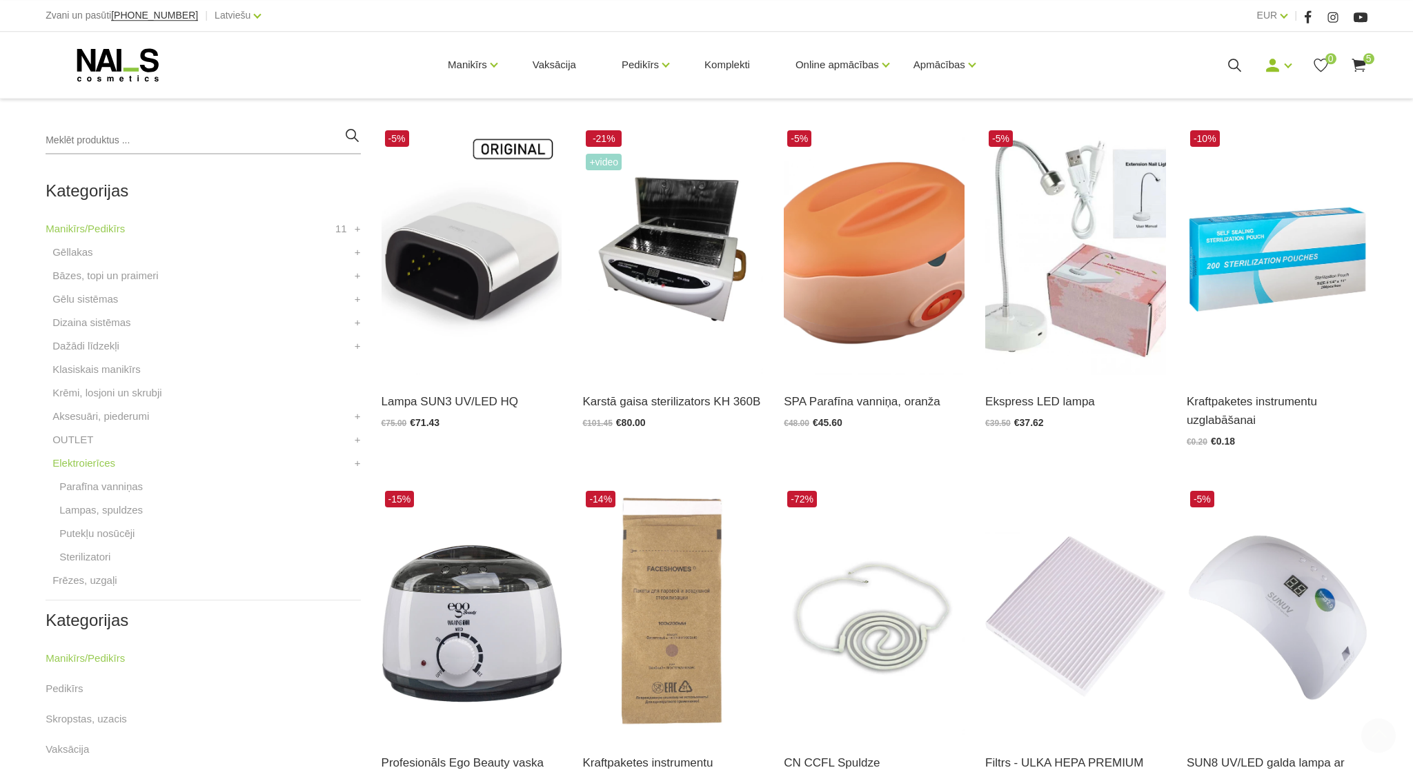
scroll to position [317, 0]
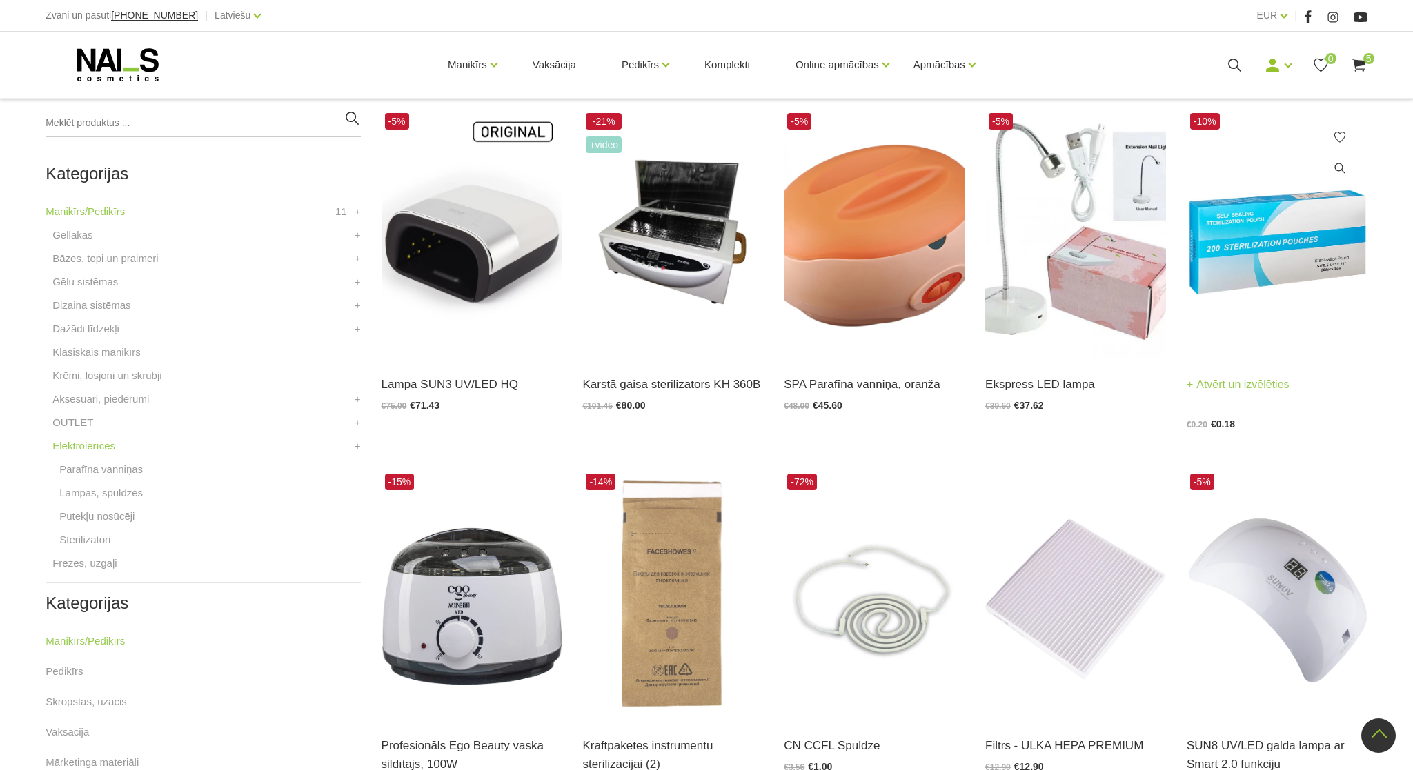
click at [1257, 241] on img at bounding box center [1276, 234] width 181 height 248
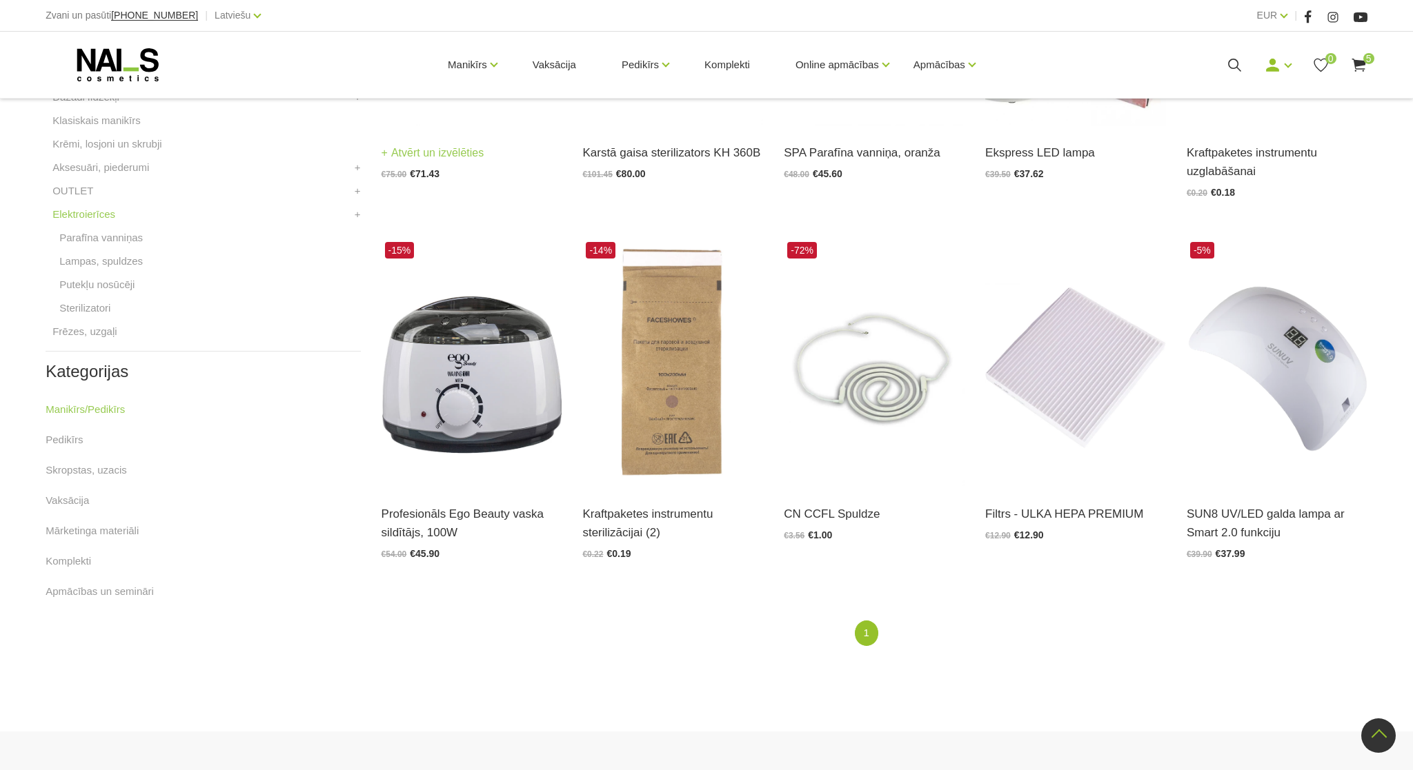
scroll to position [715, 0]
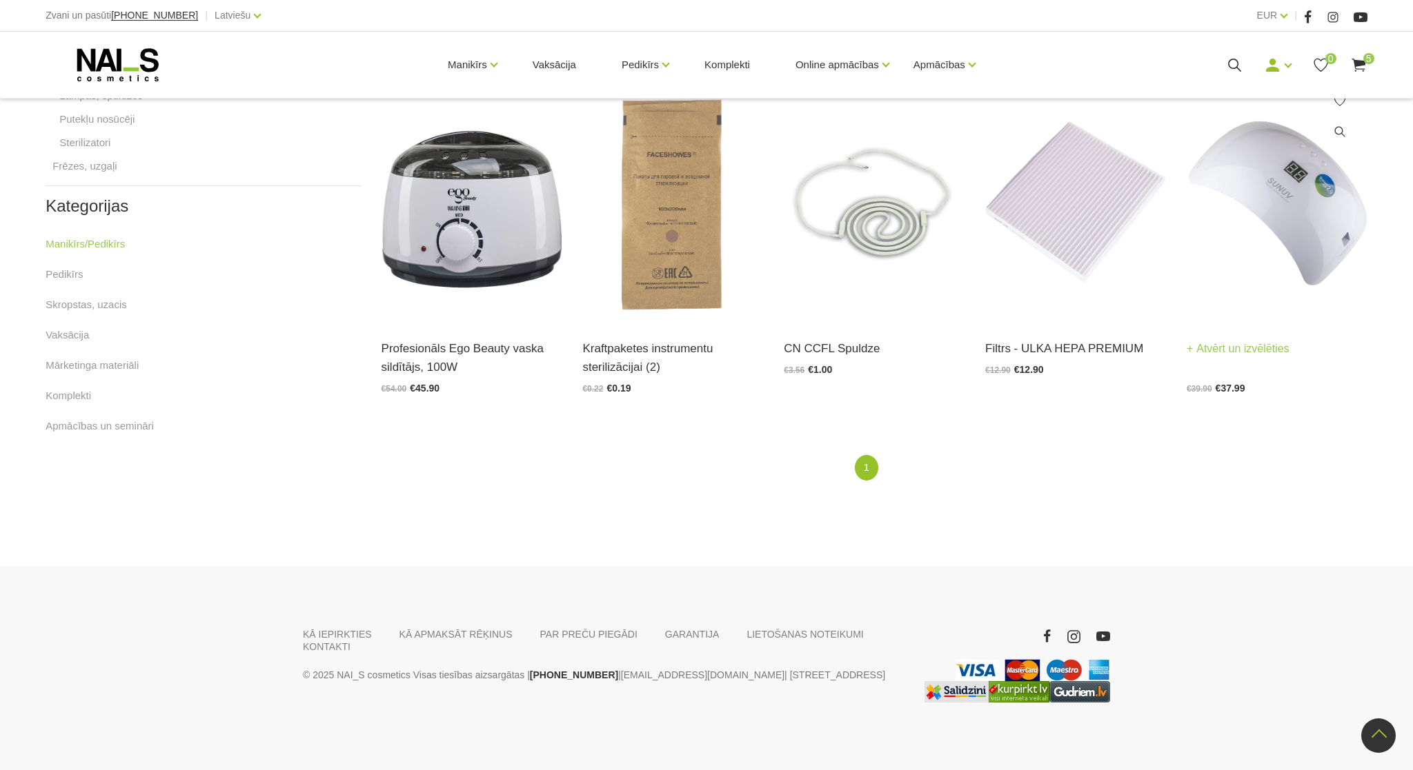
click at [1301, 219] on img at bounding box center [1276, 197] width 181 height 248
click at [1236, 69] on use at bounding box center [1234, 65] width 13 height 13
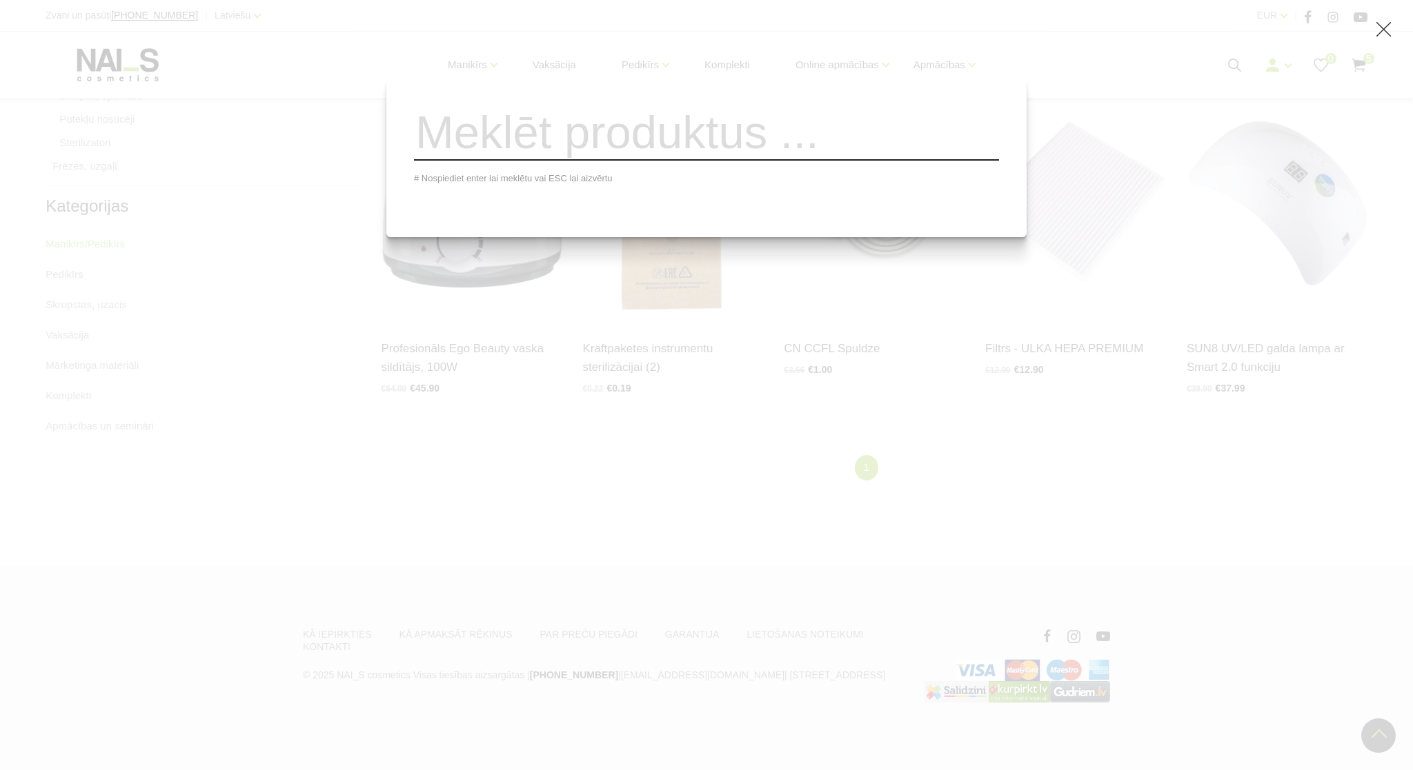
type input "d"
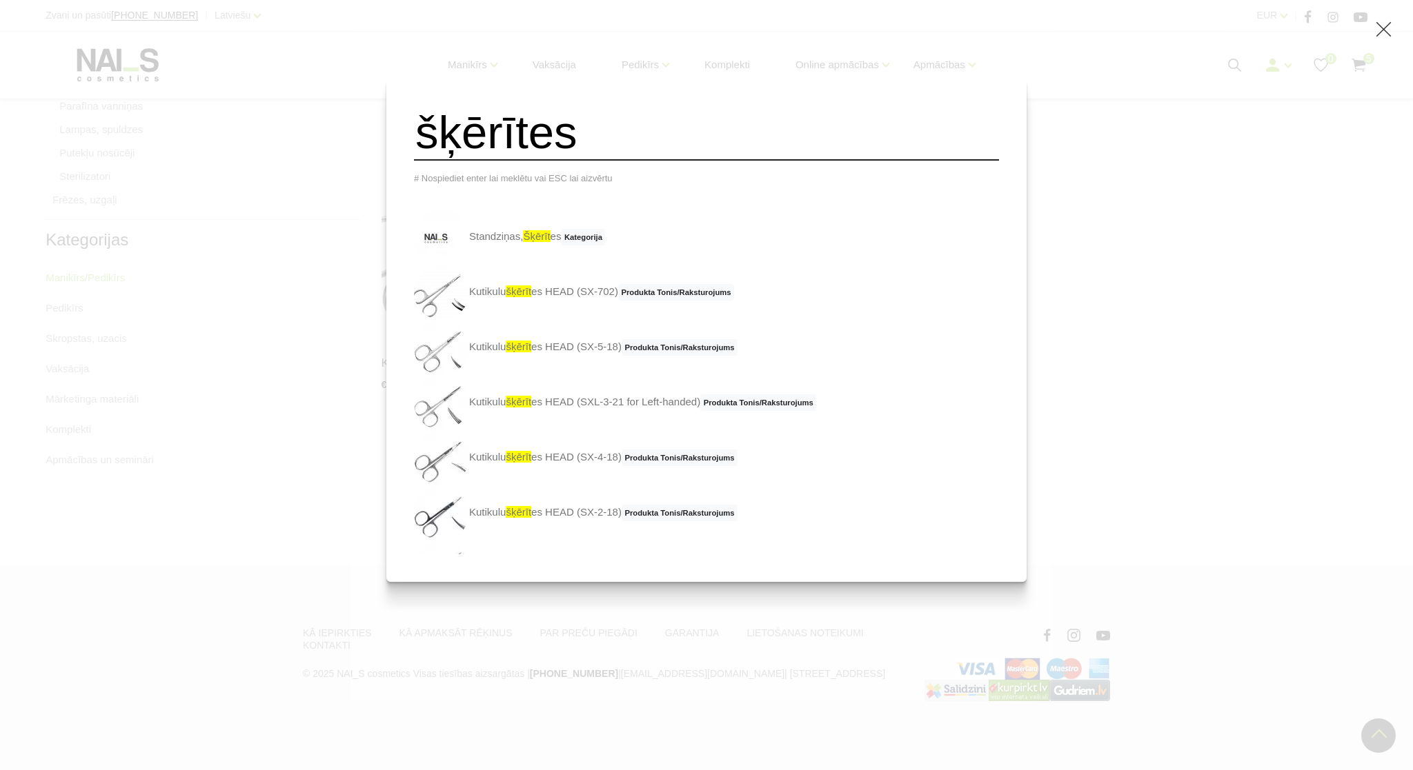
type input "šķērītes"
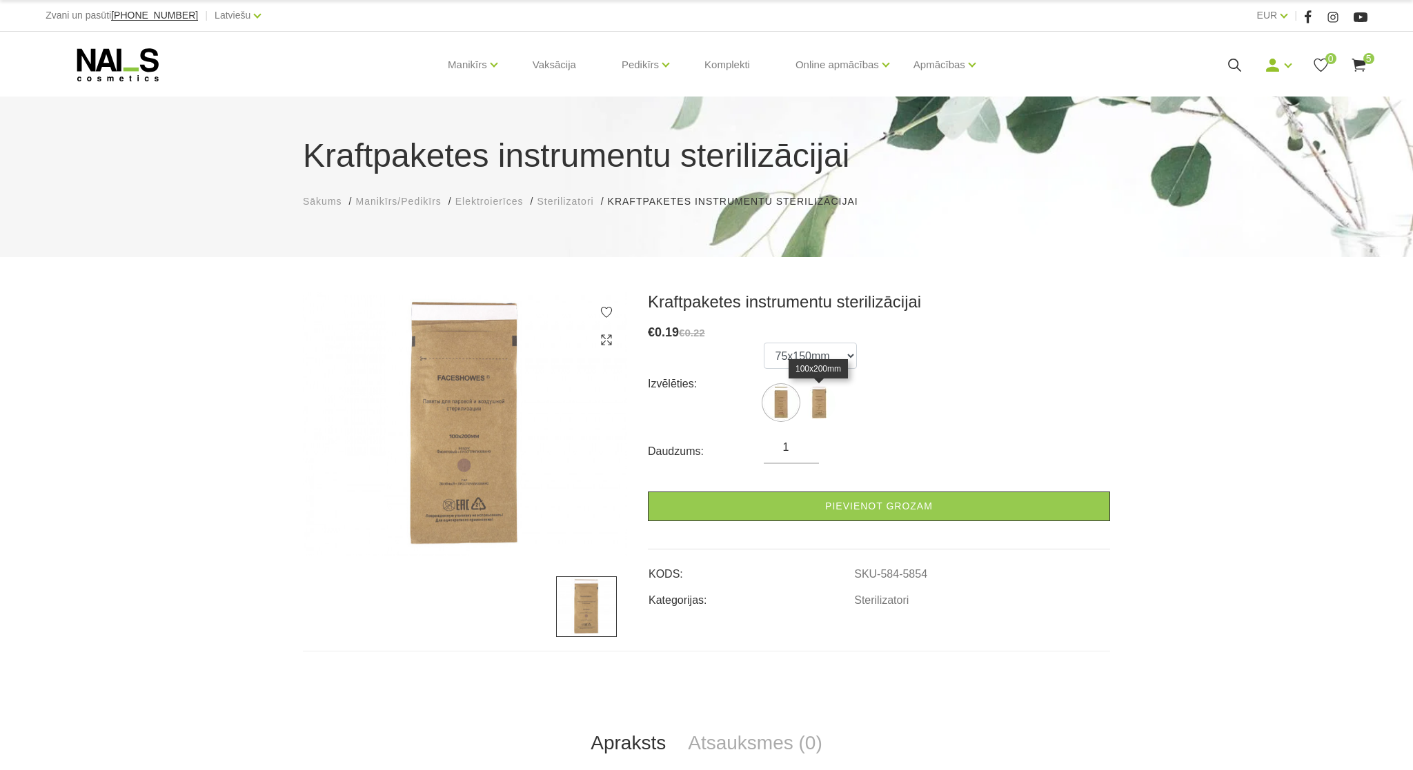
click at [823, 402] on img at bounding box center [818, 403] width 34 height 34
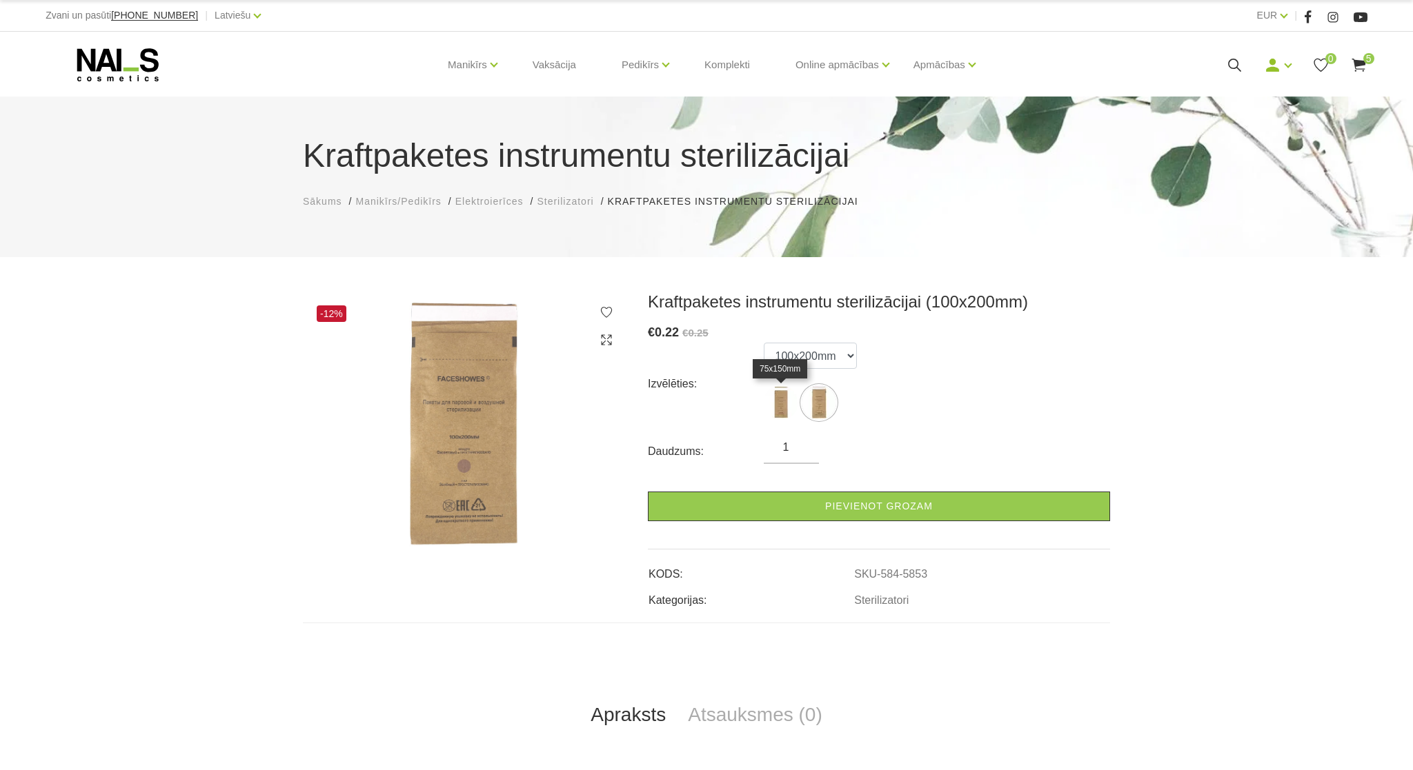
click at [775, 408] on img at bounding box center [780, 403] width 34 height 34
select select "5854"
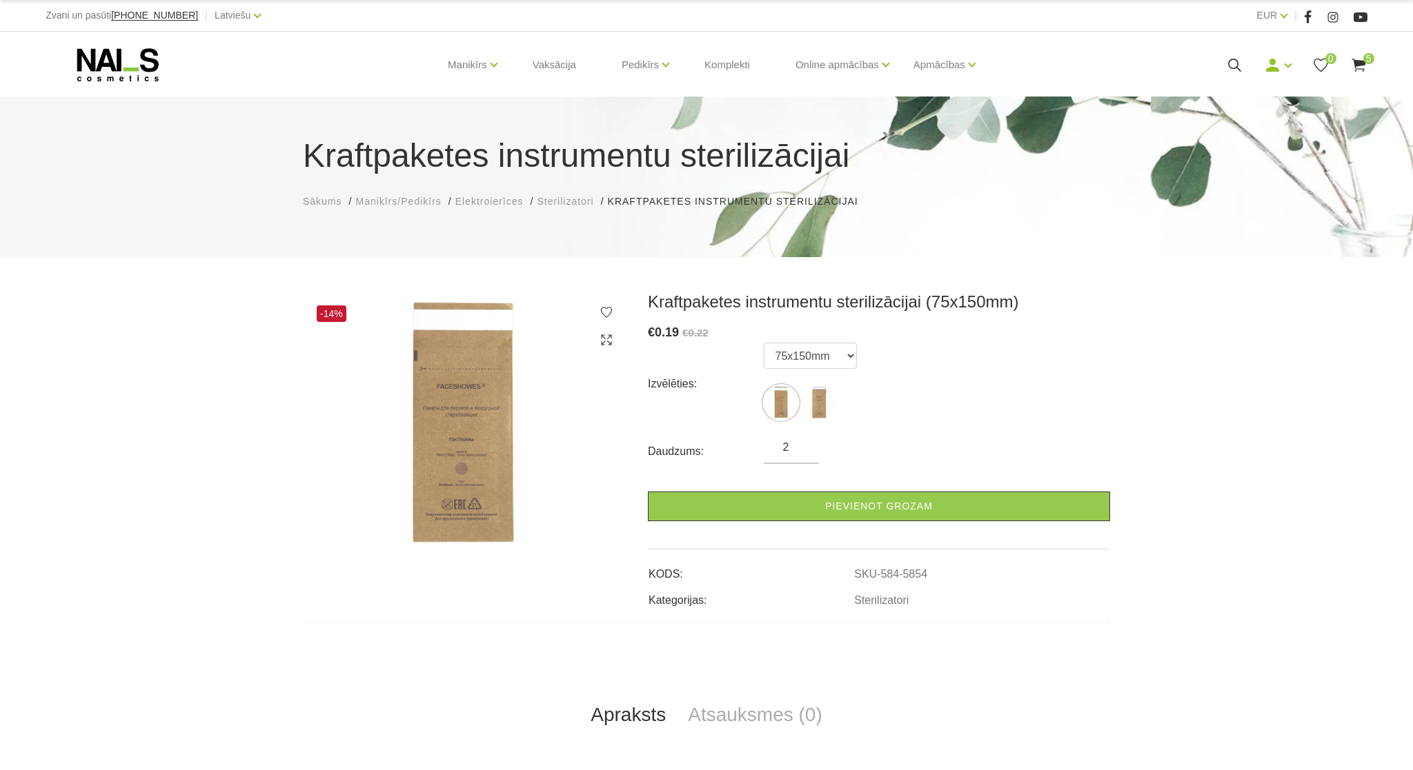
click at [803, 445] on input "2" at bounding box center [790, 447] width 55 height 17
click at [803, 445] on input "3" at bounding box center [790, 447] width 55 height 17
click at [803, 445] on input "4" at bounding box center [790, 447] width 55 height 17
click at [803, 445] on input "5" at bounding box center [790, 447] width 55 height 17
click at [803, 445] on input "6" at bounding box center [790, 447] width 55 height 17
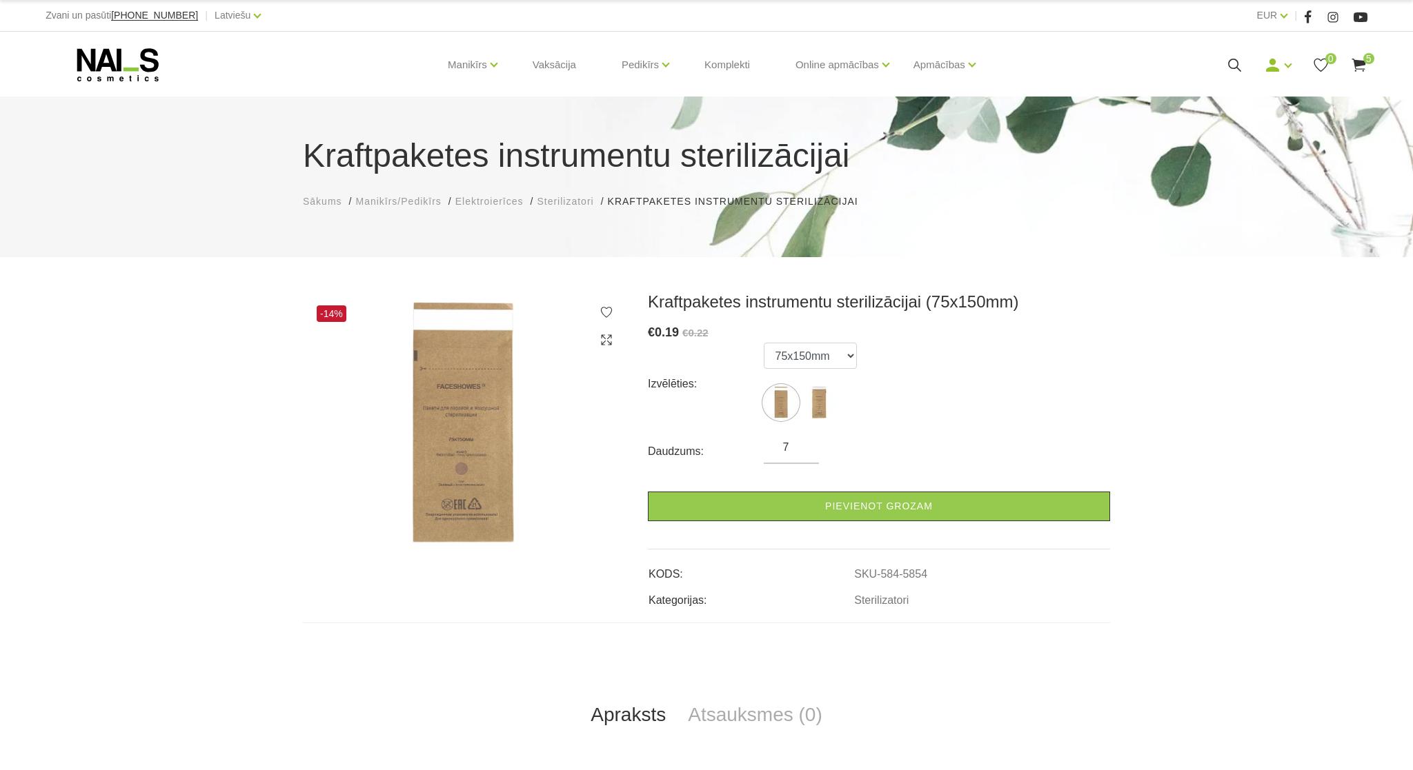
click at [803, 445] on input "7" at bounding box center [790, 447] width 55 height 17
click at [803, 445] on input "8" at bounding box center [790, 447] width 55 height 17
click at [803, 445] on input "9" at bounding box center [790, 447] width 55 height 17
click at [803, 445] on input "10" at bounding box center [790, 447] width 55 height 17
click at [803, 445] on input "11" at bounding box center [790, 447] width 55 height 17
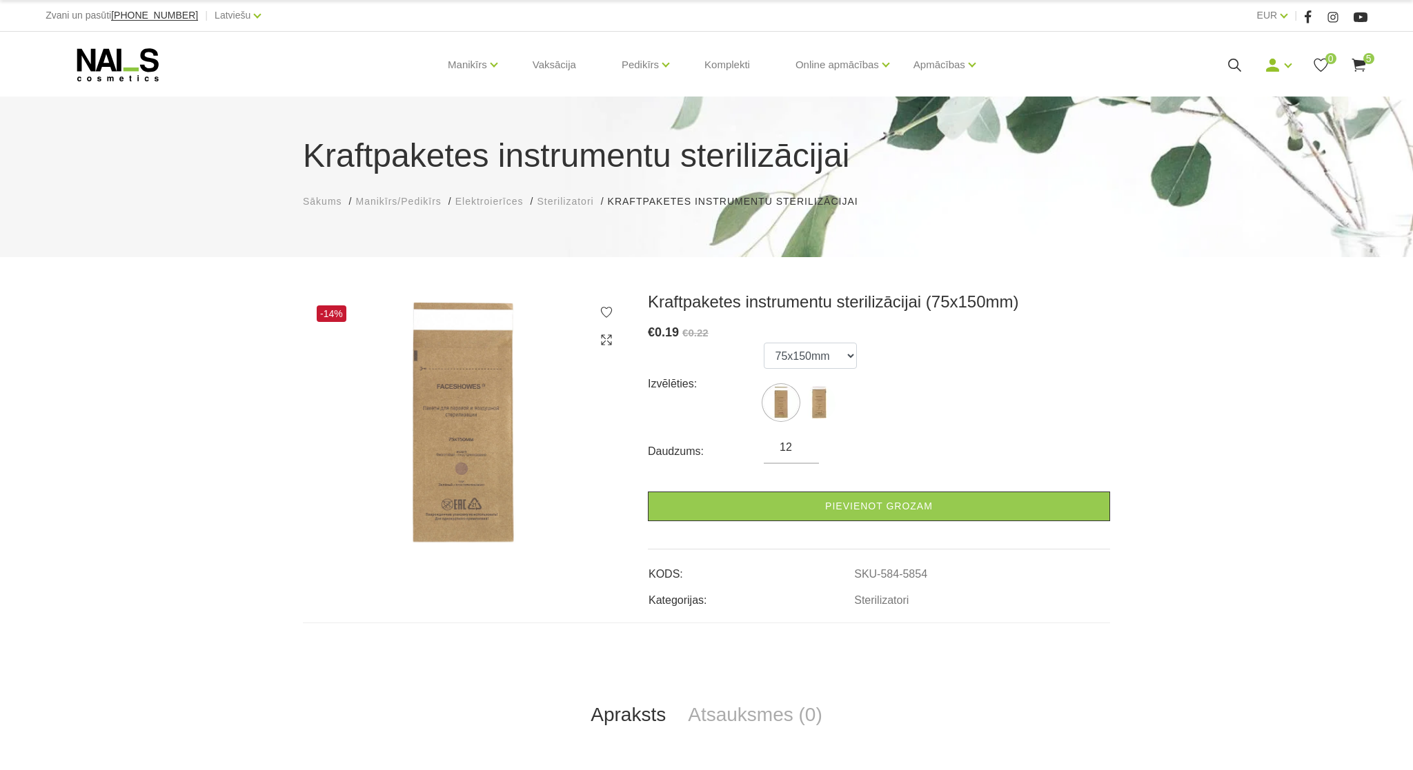
click at [803, 445] on input "12" at bounding box center [790, 447] width 55 height 17
click at [803, 445] on input "14" at bounding box center [790, 447] width 55 height 17
click at [803, 445] on input "15" at bounding box center [790, 447] width 55 height 17
click at [803, 445] on input "16" at bounding box center [790, 447] width 55 height 17
click at [803, 445] on input "17" at bounding box center [790, 447] width 55 height 17
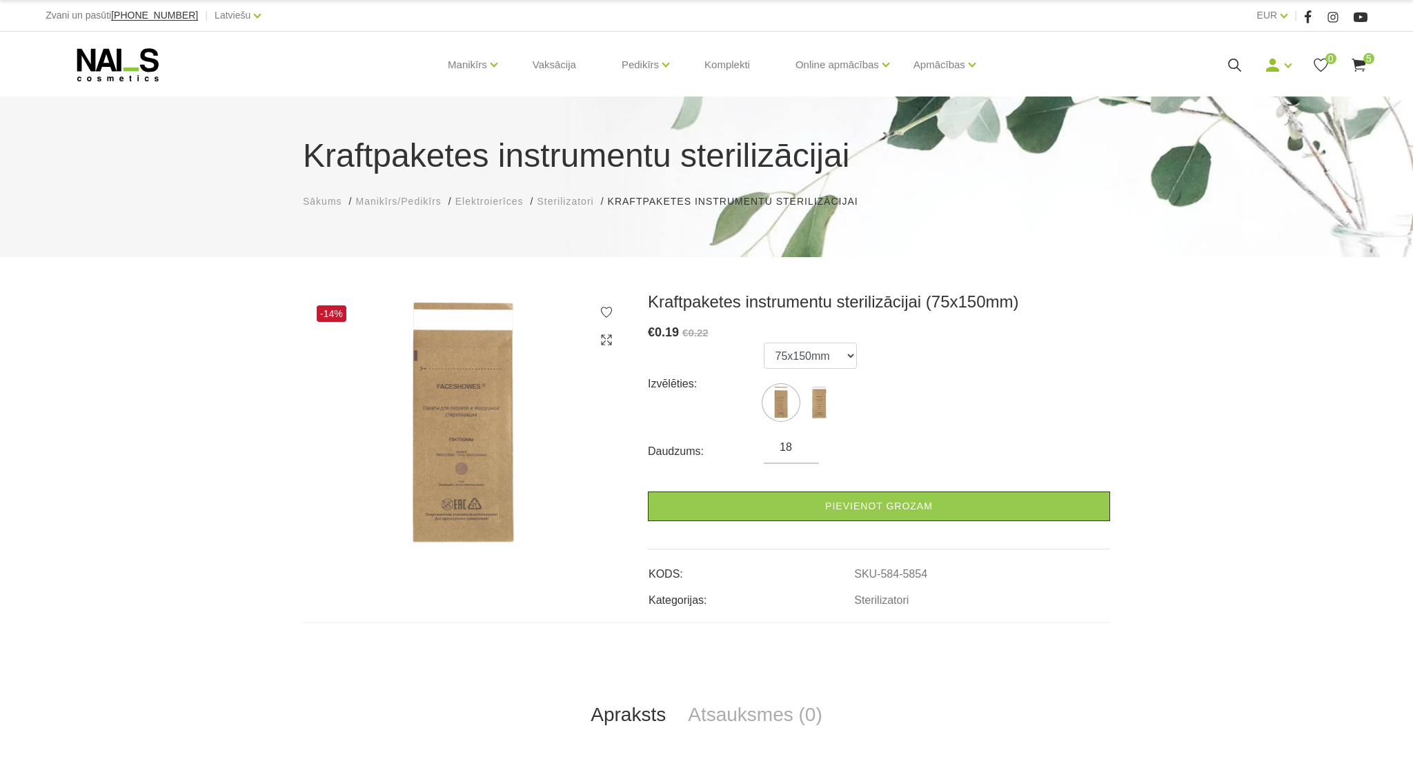
click at [803, 445] on input "18" at bounding box center [790, 447] width 55 height 17
click at [803, 445] on input "19" at bounding box center [790, 447] width 55 height 17
click at [803, 445] on input "20" at bounding box center [790, 447] width 55 height 17
click at [803, 445] on input "21" at bounding box center [790, 447] width 55 height 17
click at [803, 445] on input "22" at bounding box center [790, 447] width 55 height 17
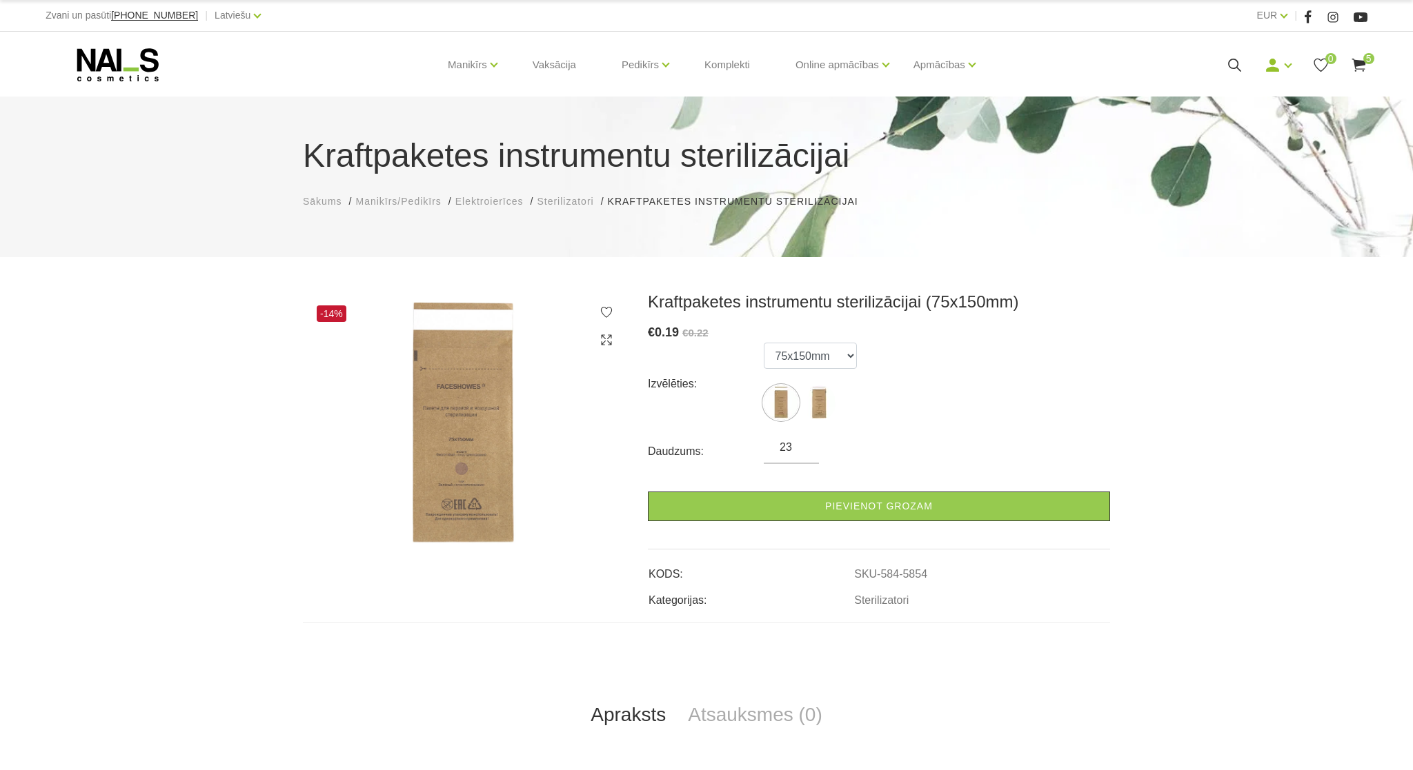
click at [803, 445] on input "23" at bounding box center [790, 447] width 55 height 17
click at [803, 445] on input "24" at bounding box center [790, 447] width 55 height 17
click at [803, 445] on input "26" at bounding box center [790, 447] width 55 height 17
click at [803, 445] on input "27" at bounding box center [790, 447] width 55 height 17
click at [803, 445] on input "28" at bounding box center [790, 447] width 55 height 17
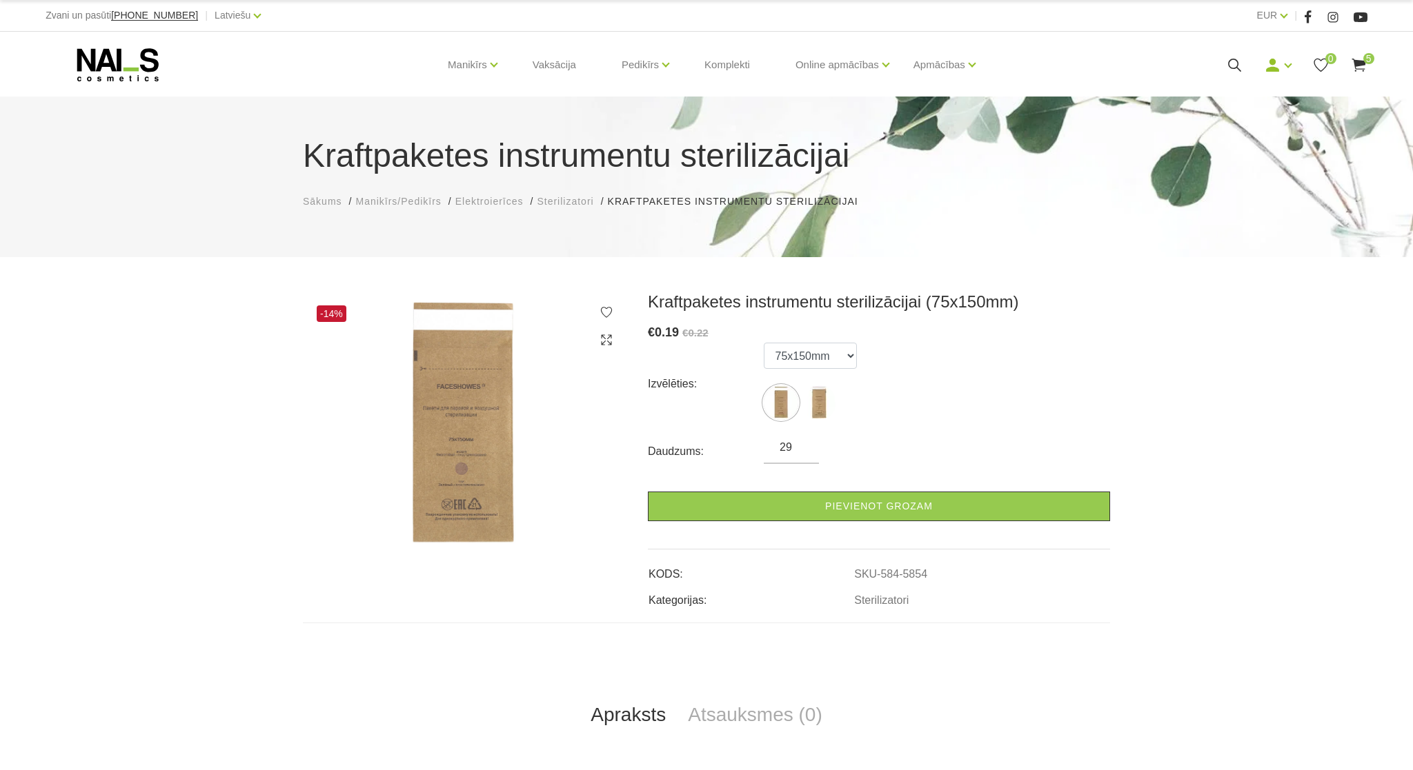
click at [803, 445] on input "29" at bounding box center [790, 447] width 55 height 17
type input "30"
click at [803, 445] on input "30" at bounding box center [790, 447] width 55 height 17
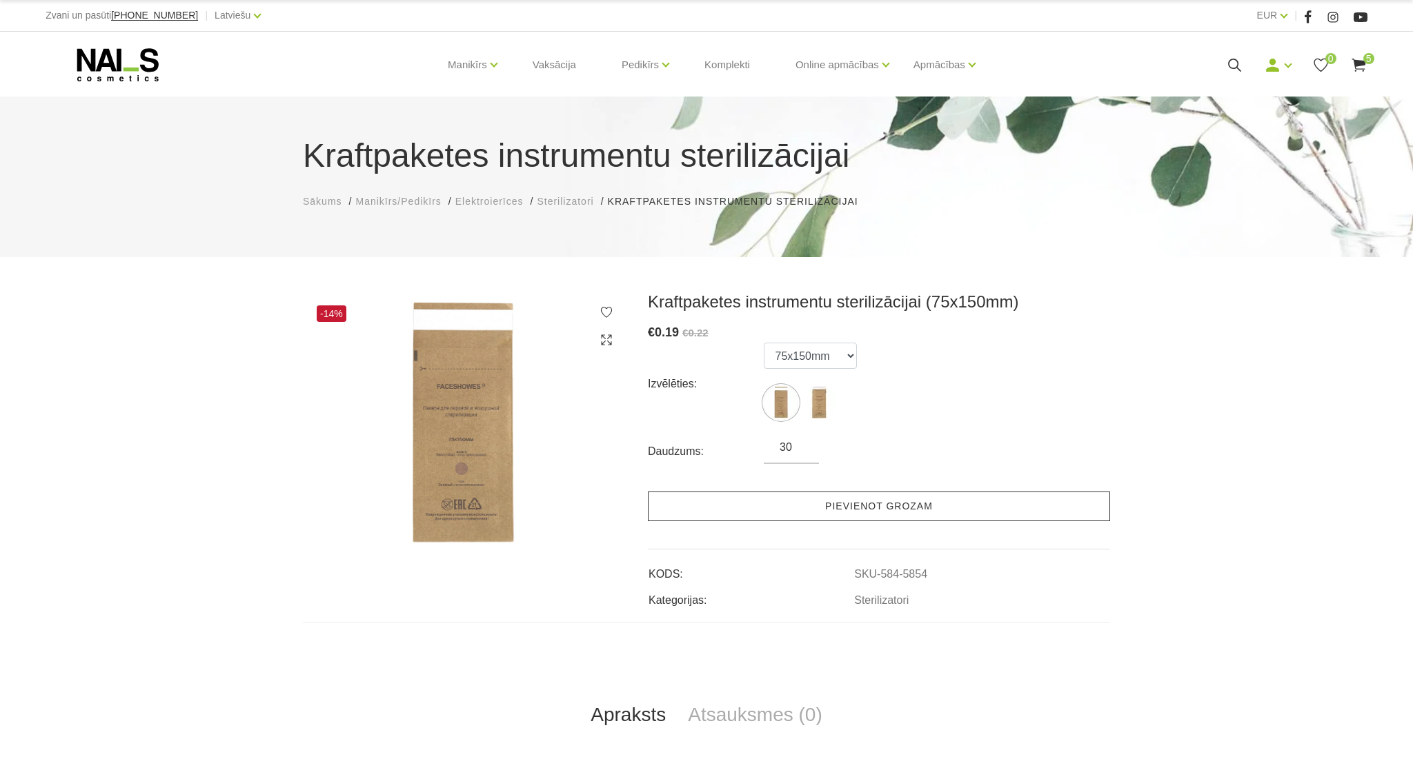
click at [845, 500] on link "Pievienot grozam" at bounding box center [879, 507] width 462 height 30
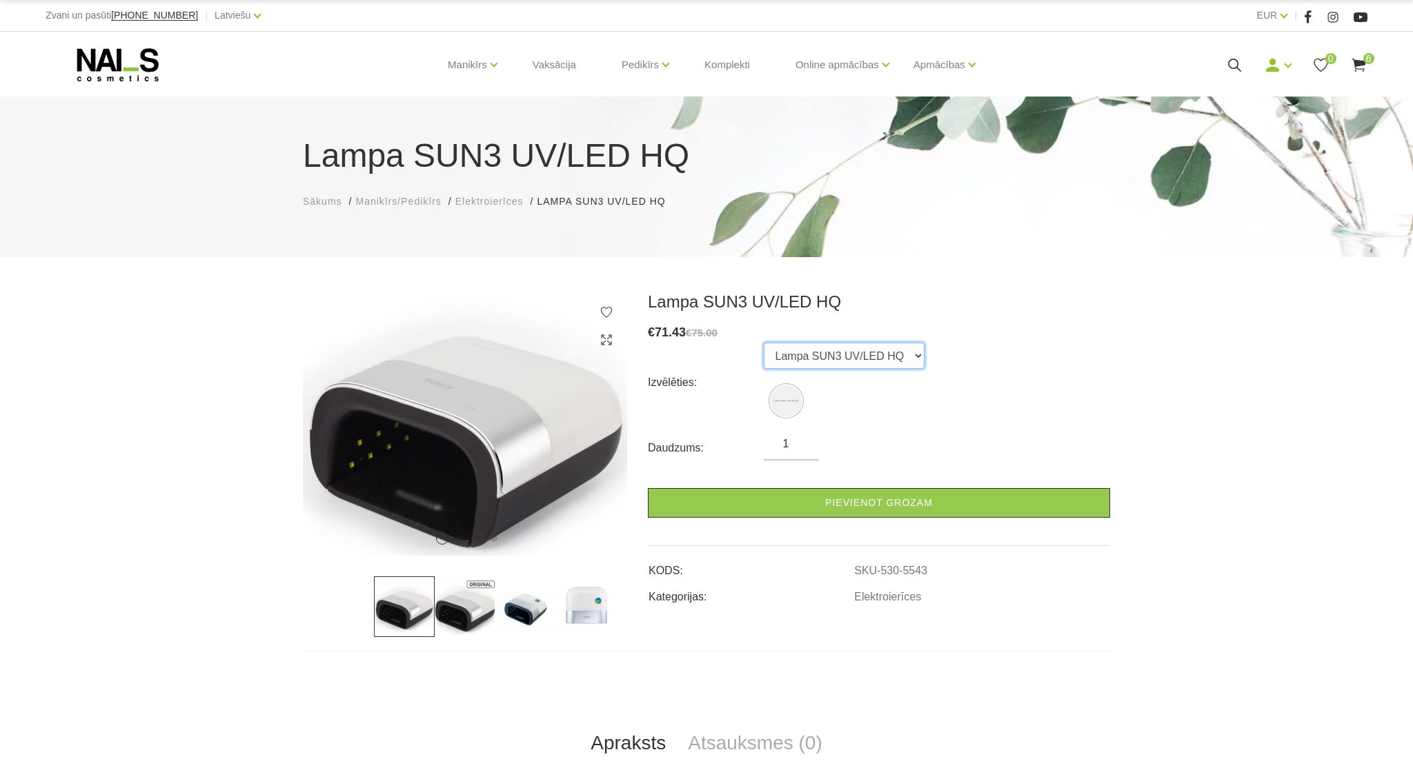
click at [763, 343] on select "Lampa SUN3 UV/LED HQ" at bounding box center [843, 356] width 161 height 26
click at [831, 358] on select "Lampa SUN3 UV/LED HQ" at bounding box center [843, 356] width 161 height 26
click at [468, 630] on img at bounding box center [465, 607] width 61 height 61
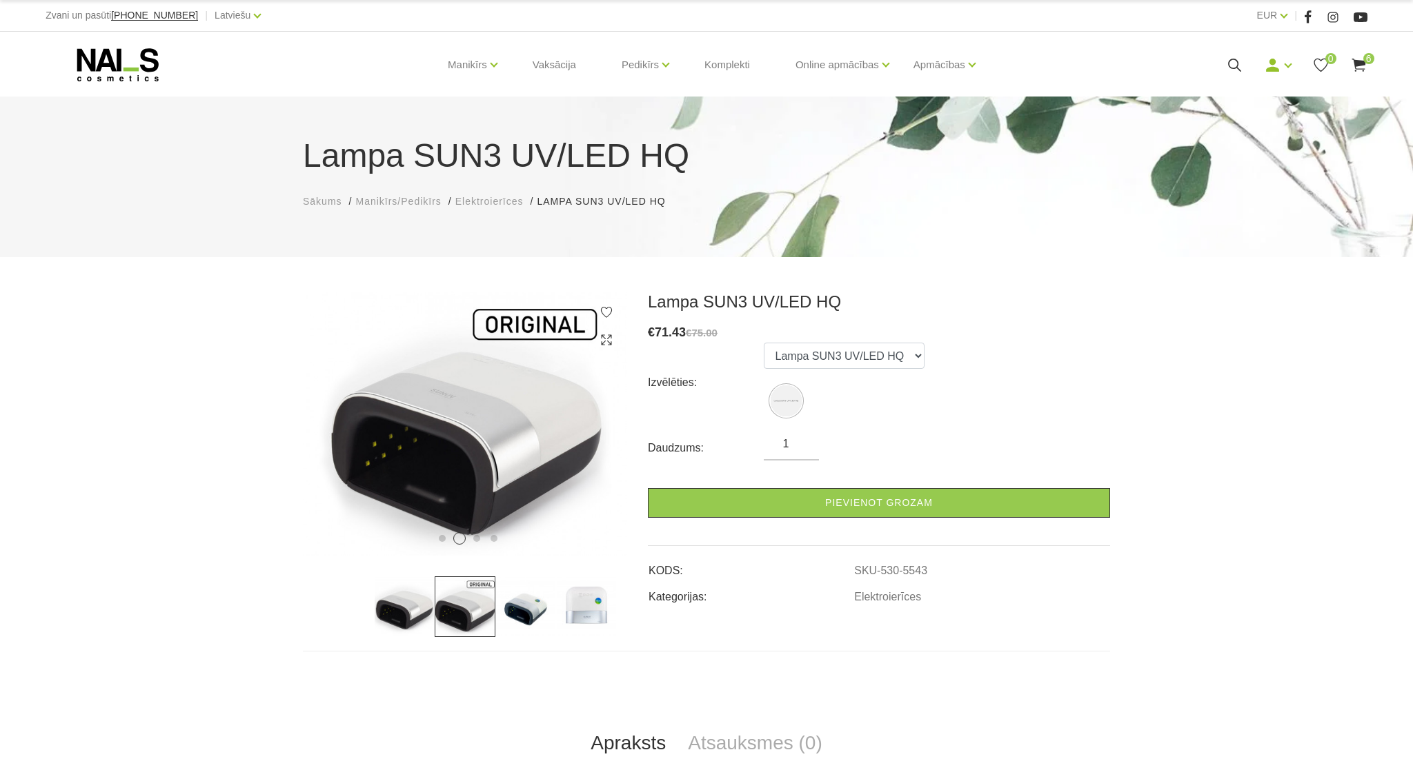
click at [519, 621] on img at bounding box center [525, 607] width 61 height 61
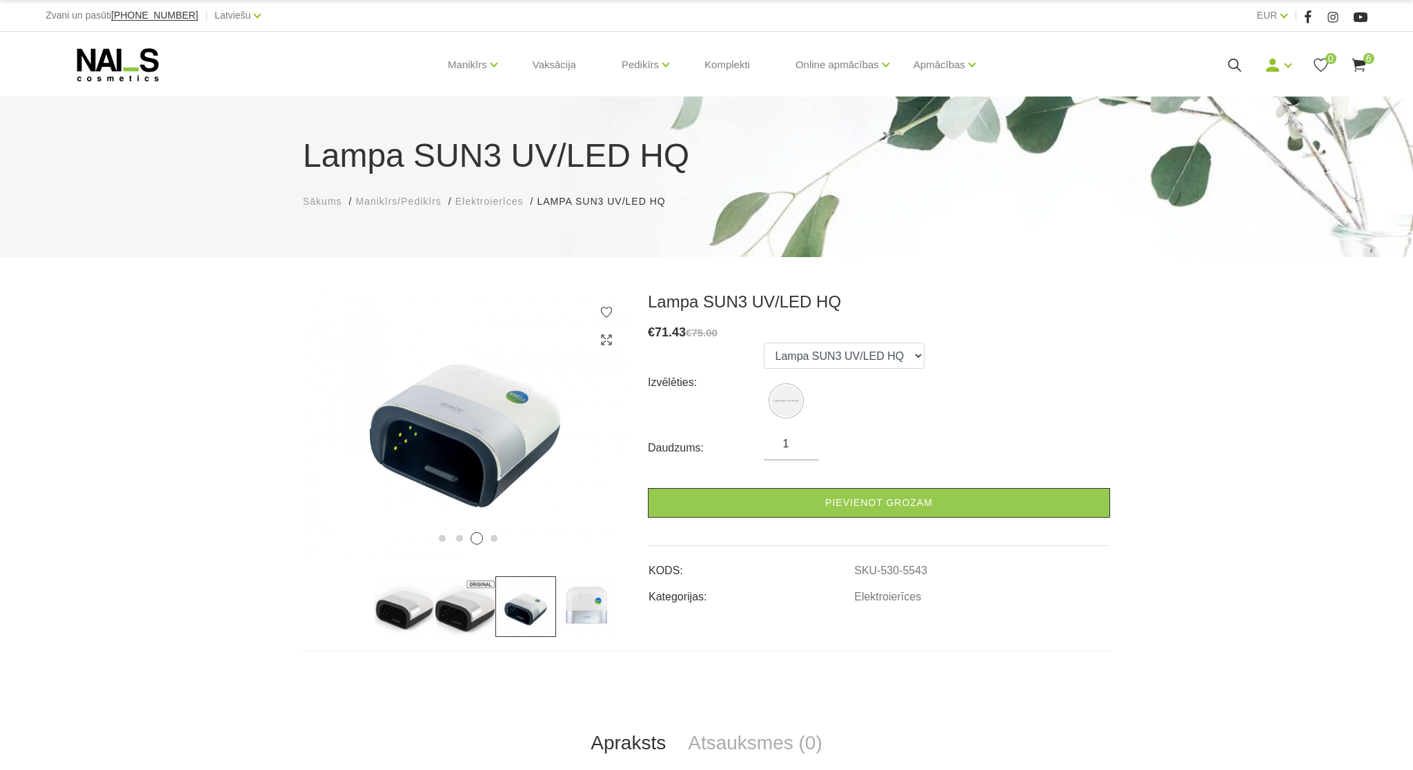
click at [583, 617] on img at bounding box center [586, 607] width 61 height 61
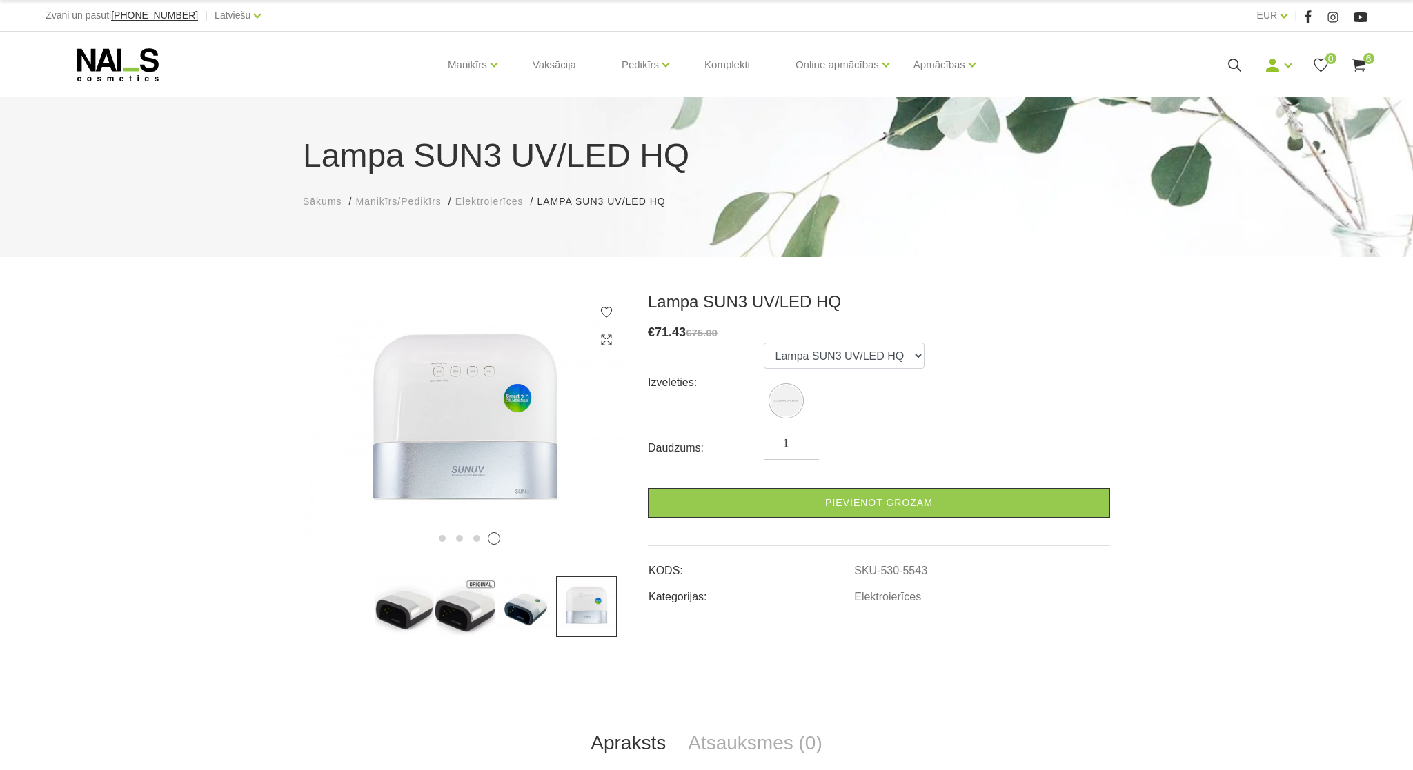
click at [412, 614] on img at bounding box center [404, 607] width 61 height 61
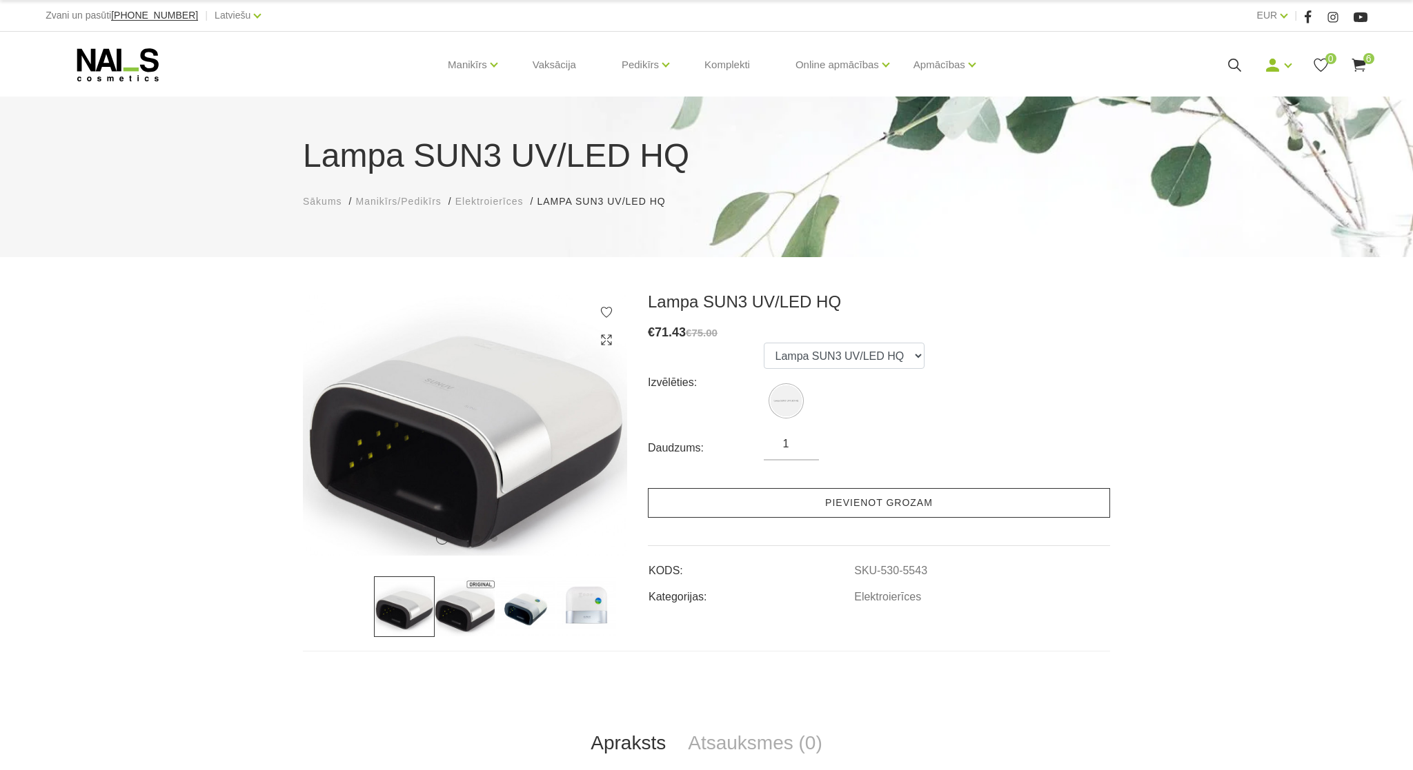
click at [846, 508] on link "Pievienot grozam" at bounding box center [879, 503] width 462 height 30
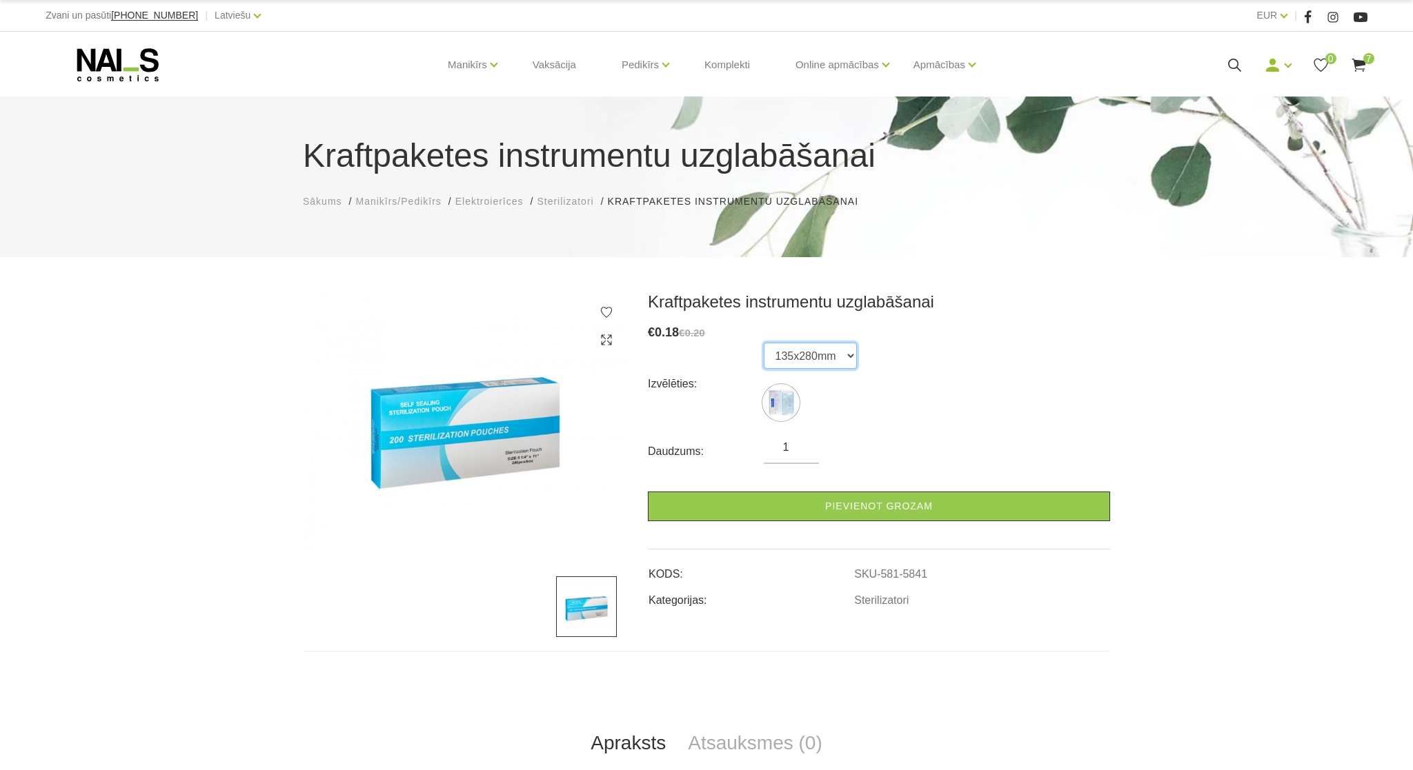
click at [763, 343] on select "135x280mm" at bounding box center [809, 356] width 93 height 26
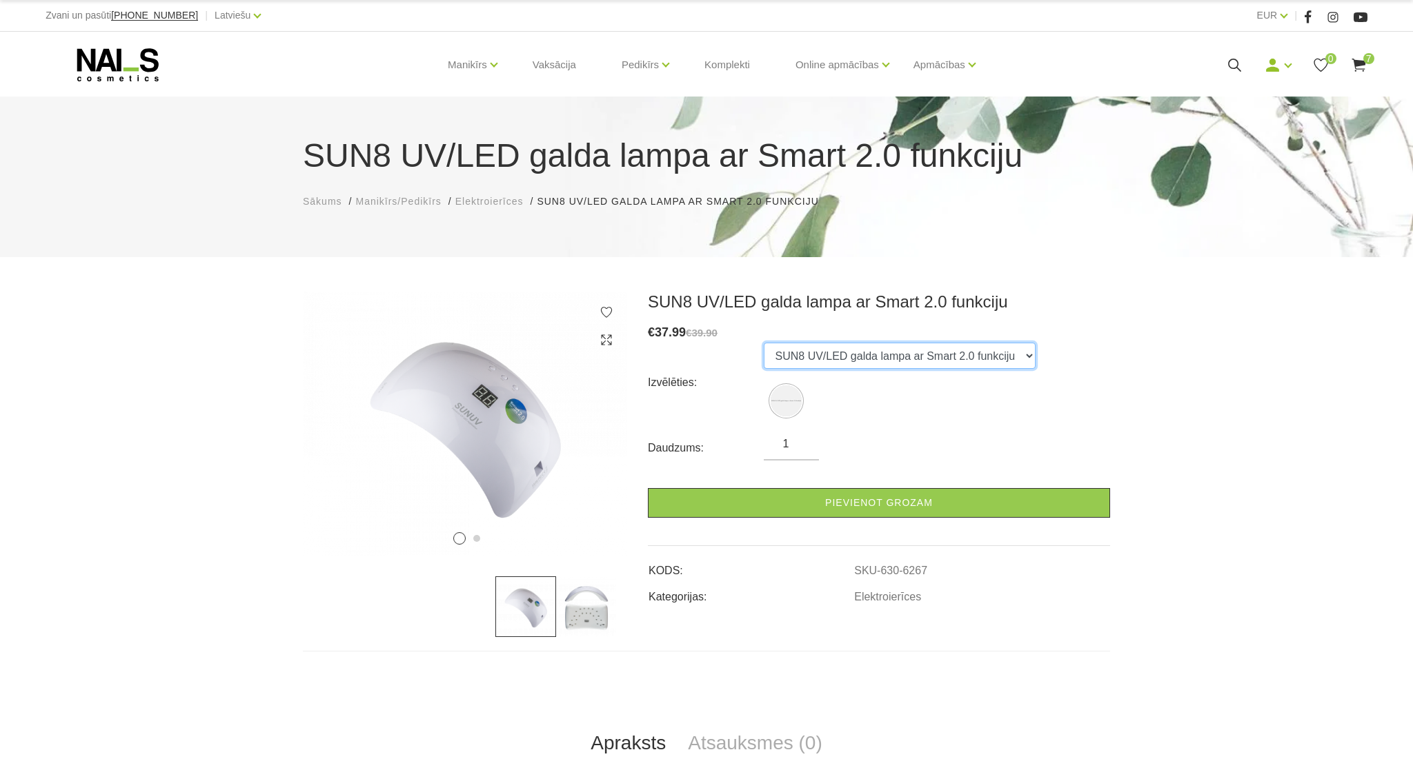
click at [763, 343] on select "SUN8 UV/LED galda lampa ar Smart 2.0 funkciju" at bounding box center [899, 356] width 272 height 26
click at [1024, 355] on select "SUN8 UV/LED galda lampa ar Smart 2.0 funkciju" at bounding box center [899, 356] width 272 height 26
click at [586, 617] on img at bounding box center [586, 607] width 61 height 61
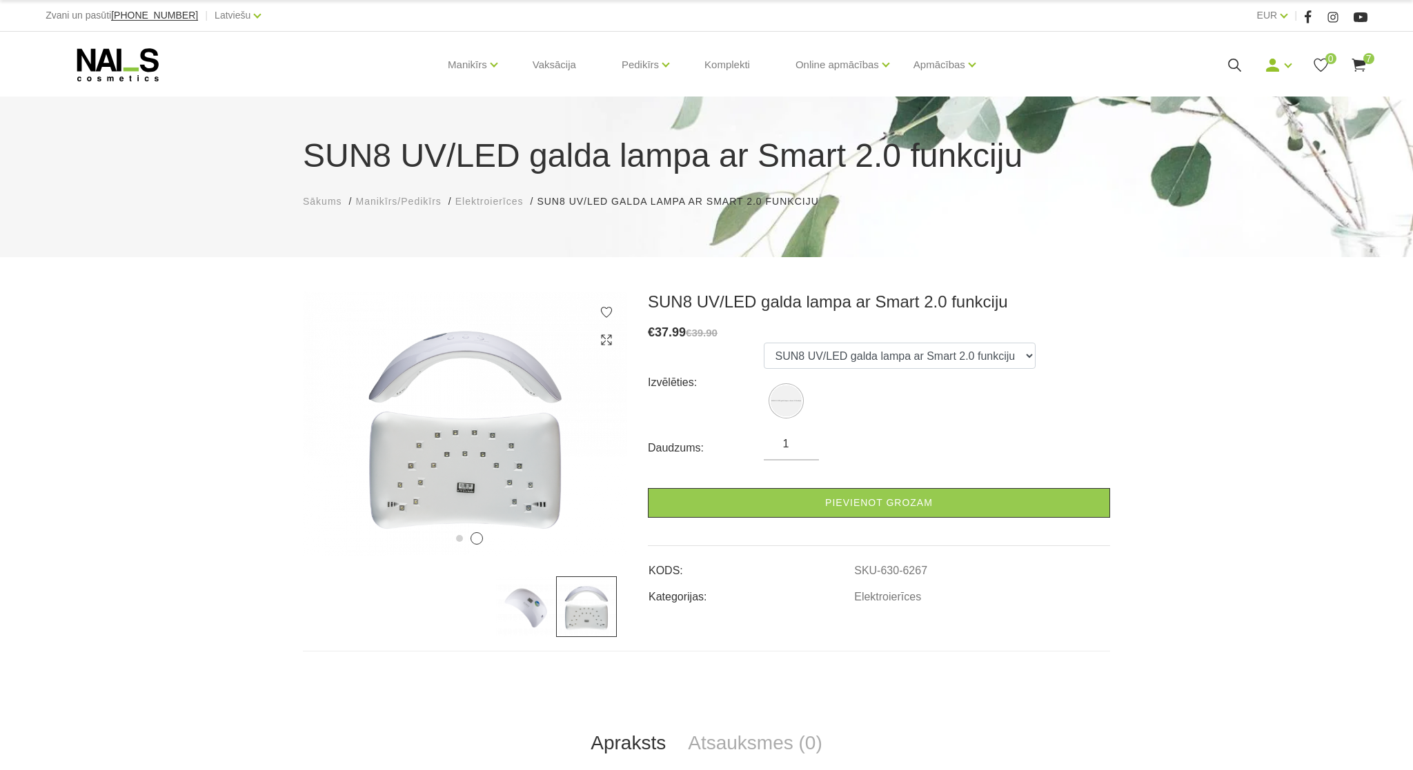
click at [586, 617] on img at bounding box center [586, 607] width 61 height 61
click at [247, 346] on div "1 2 SUN8 UV/LED galda lampa ar Smart 2.0 funkciju € 37.99 €39.90 Izvēlēties: SU…" at bounding box center [706, 589] width 1413 height 595
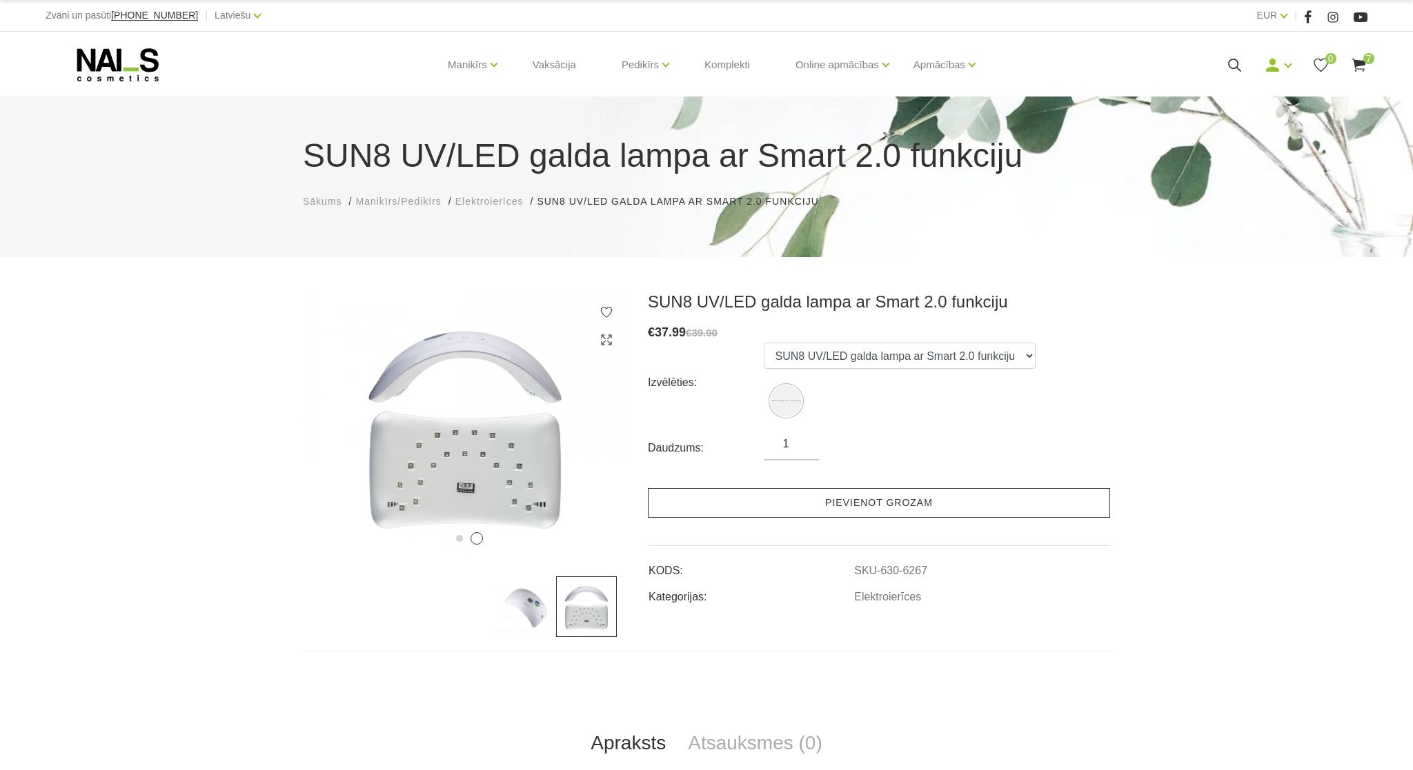
click at [890, 506] on link "Pievienot grozam" at bounding box center [879, 503] width 462 height 30
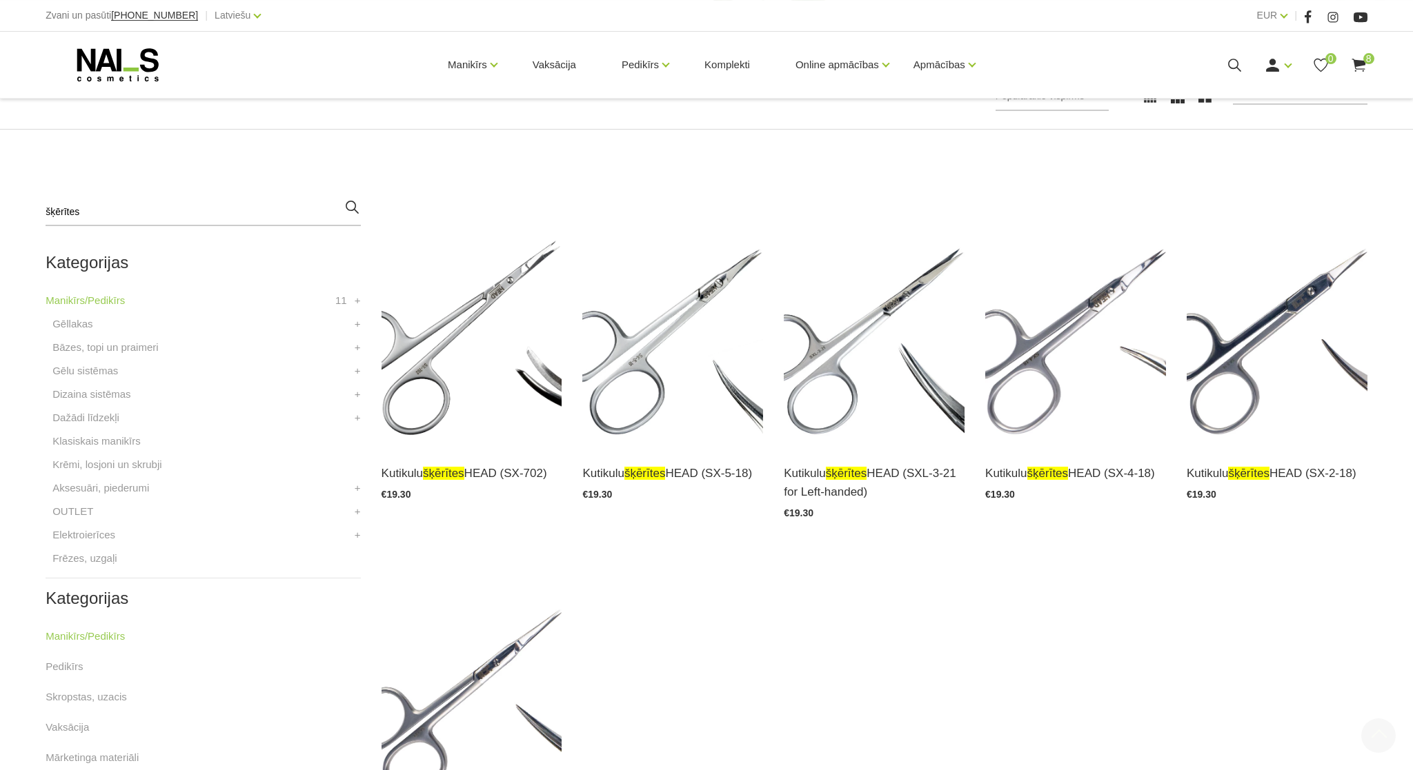
scroll to position [397, 0]
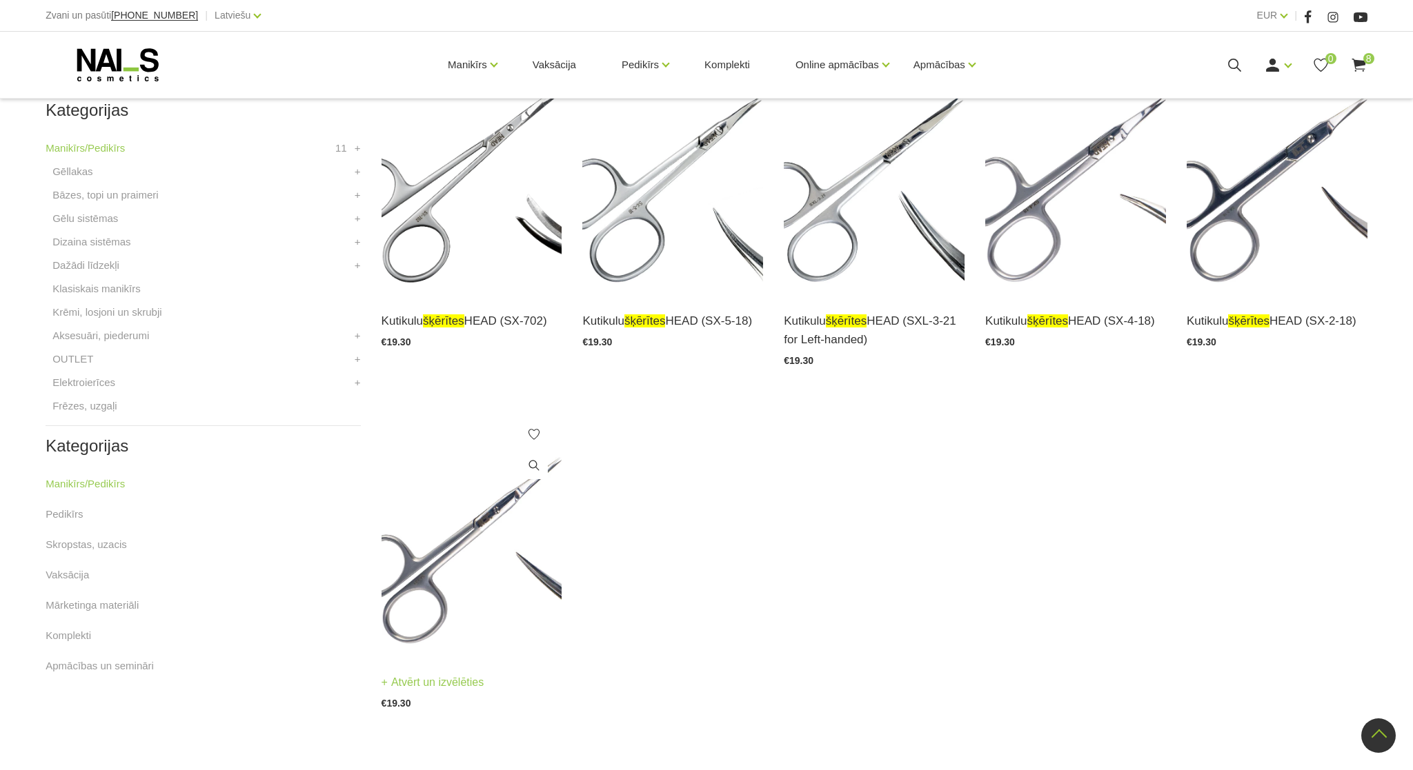
click at [439, 628] on img at bounding box center [471, 531] width 181 height 248
click at [848, 267] on img at bounding box center [873, 170] width 181 height 248
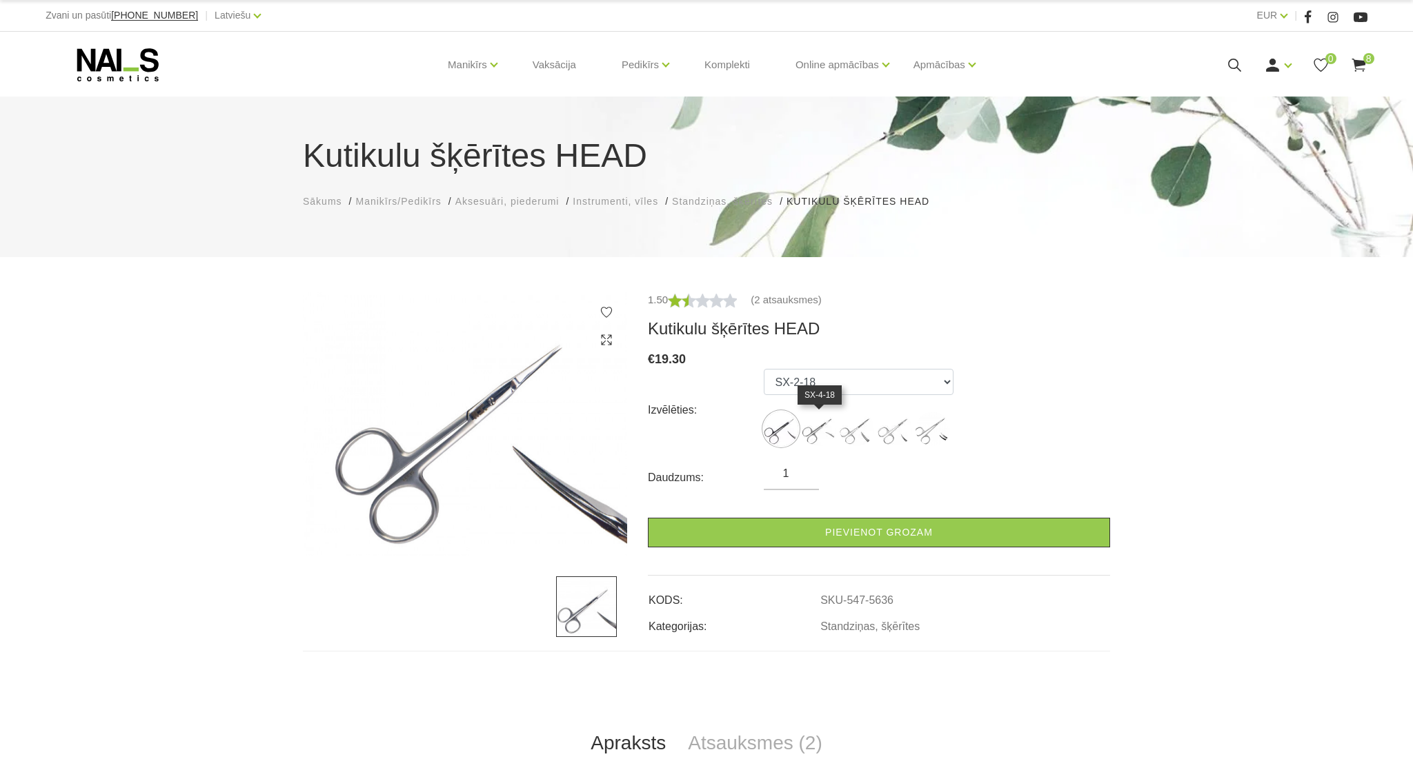
click at [812, 437] on img at bounding box center [818, 429] width 34 height 34
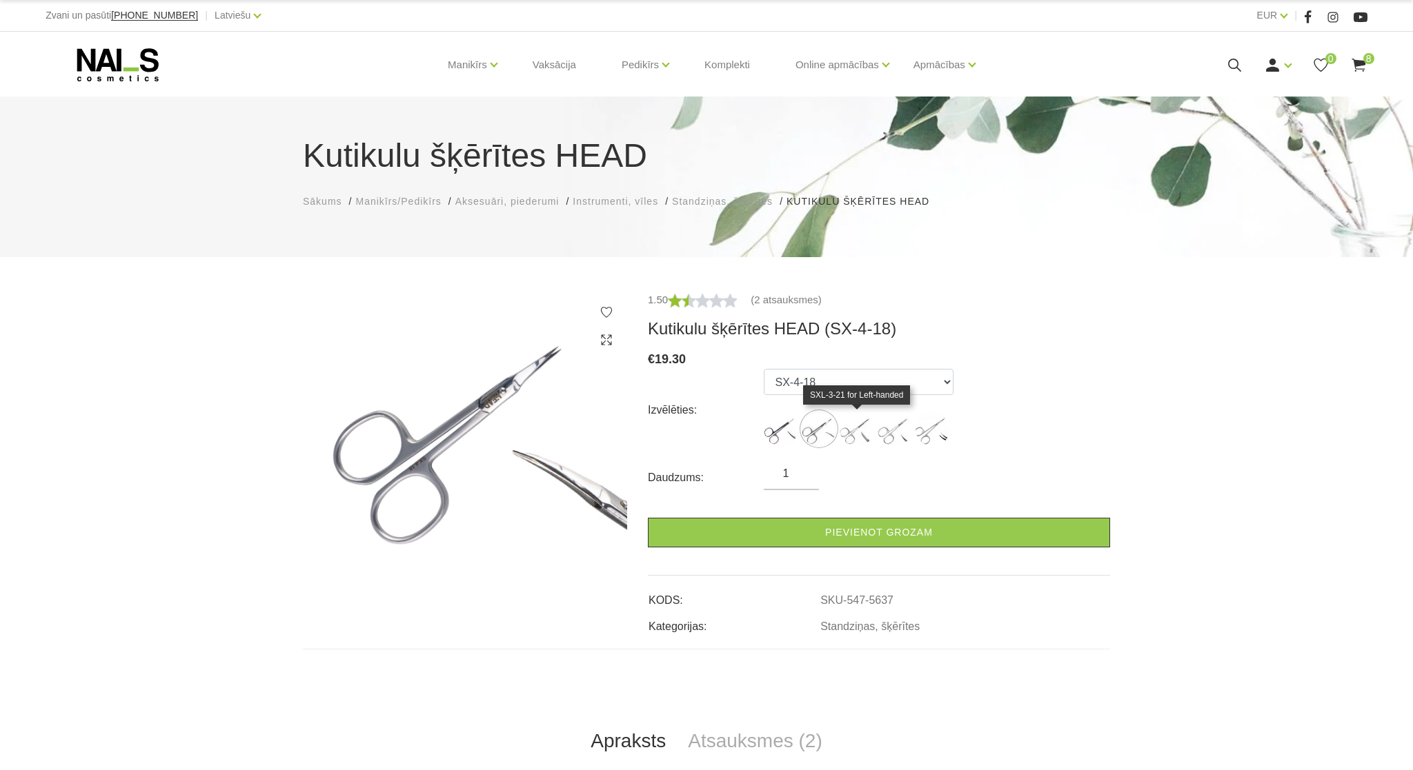
click at [846, 432] on img at bounding box center [856, 429] width 34 height 34
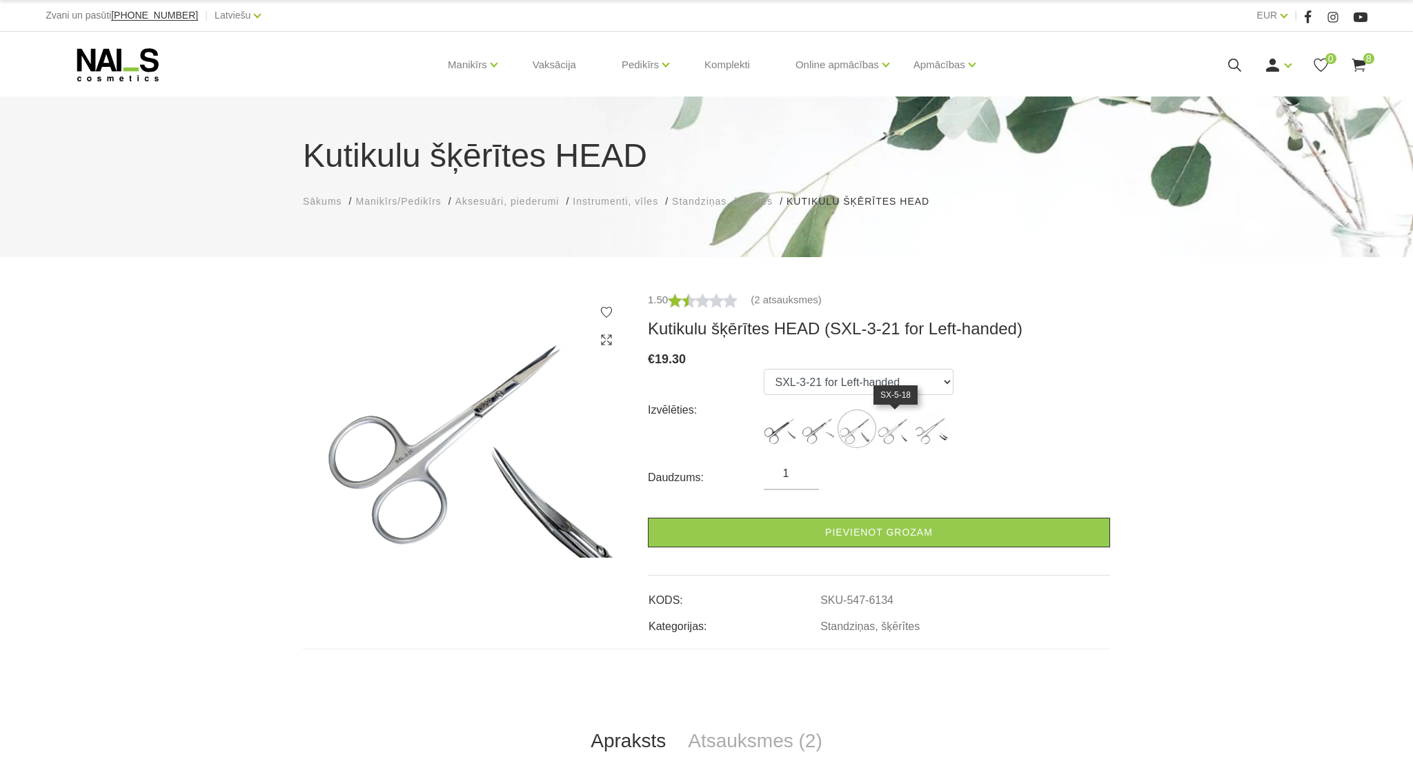
click at [891, 437] on img at bounding box center [894, 429] width 34 height 34
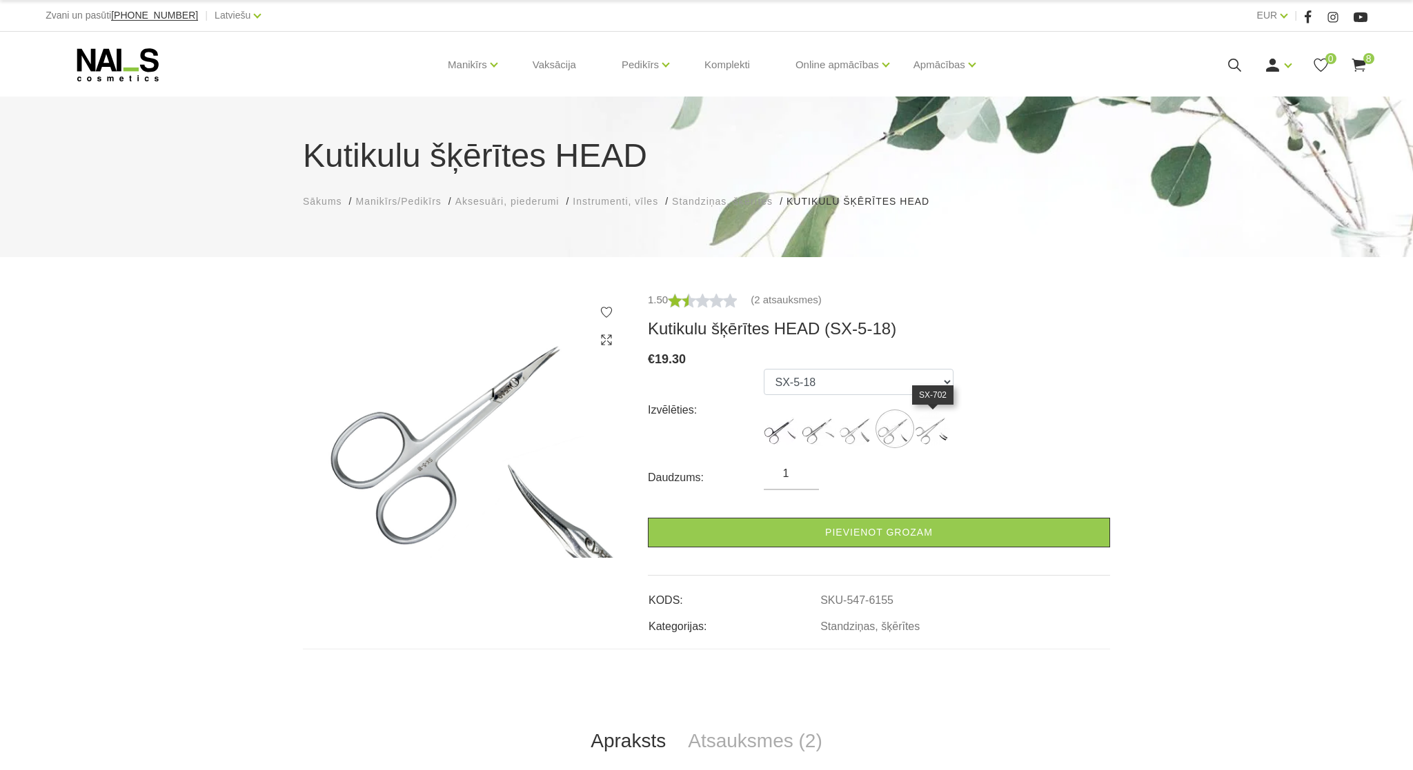
click at [935, 437] on img at bounding box center [932, 429] width 34 height 34
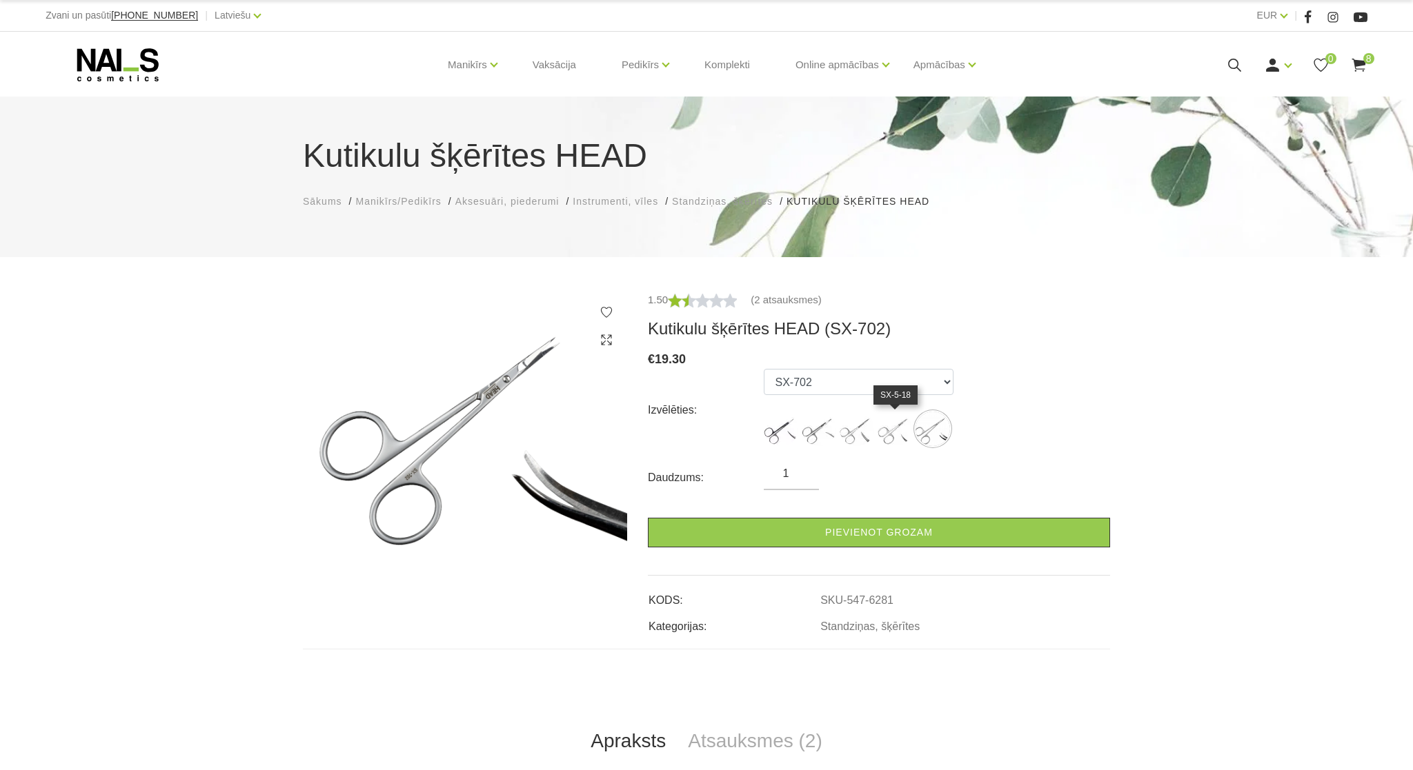
click at [899, 434] on img at bounding box center [894, 429] width 34 height 34
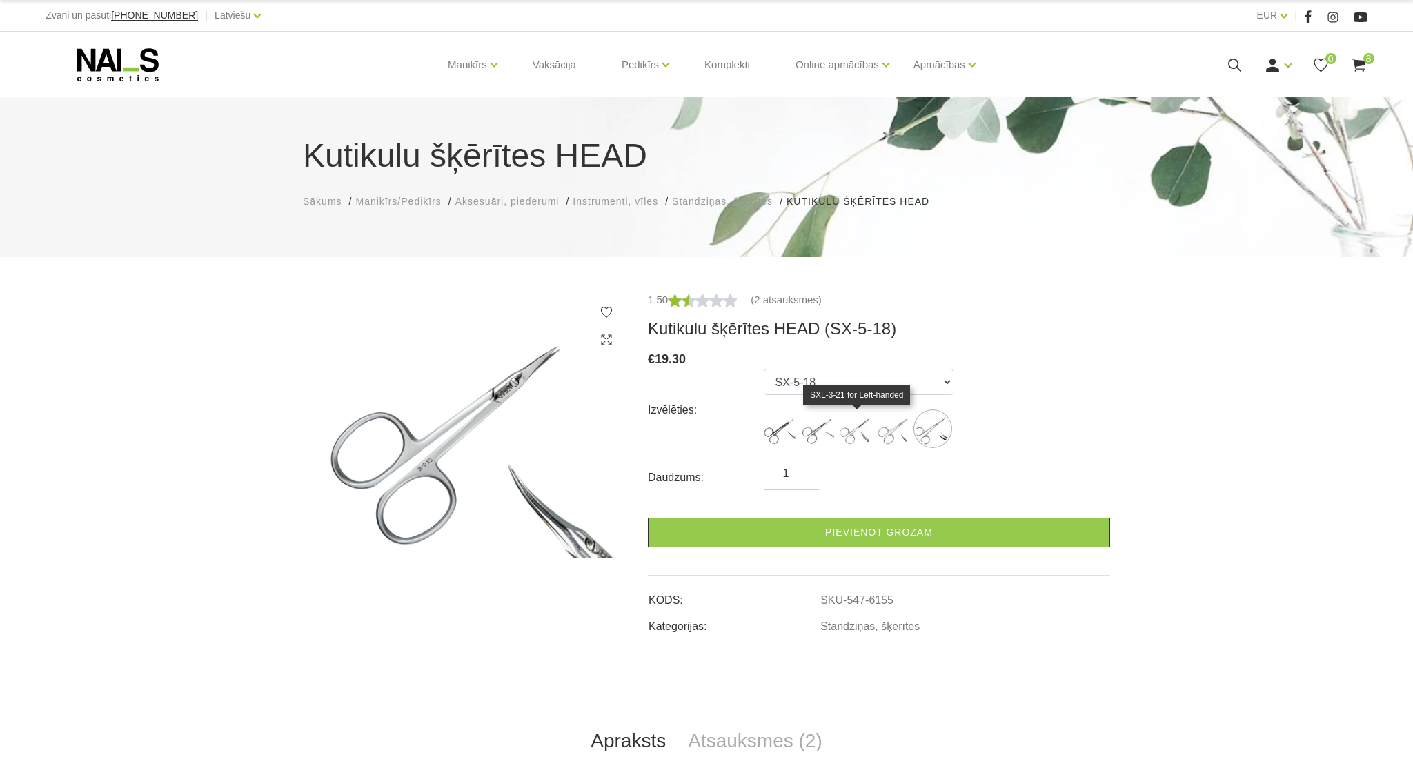
click at [843, 430] on img at bounding box center [856, 429] width 34 height 34
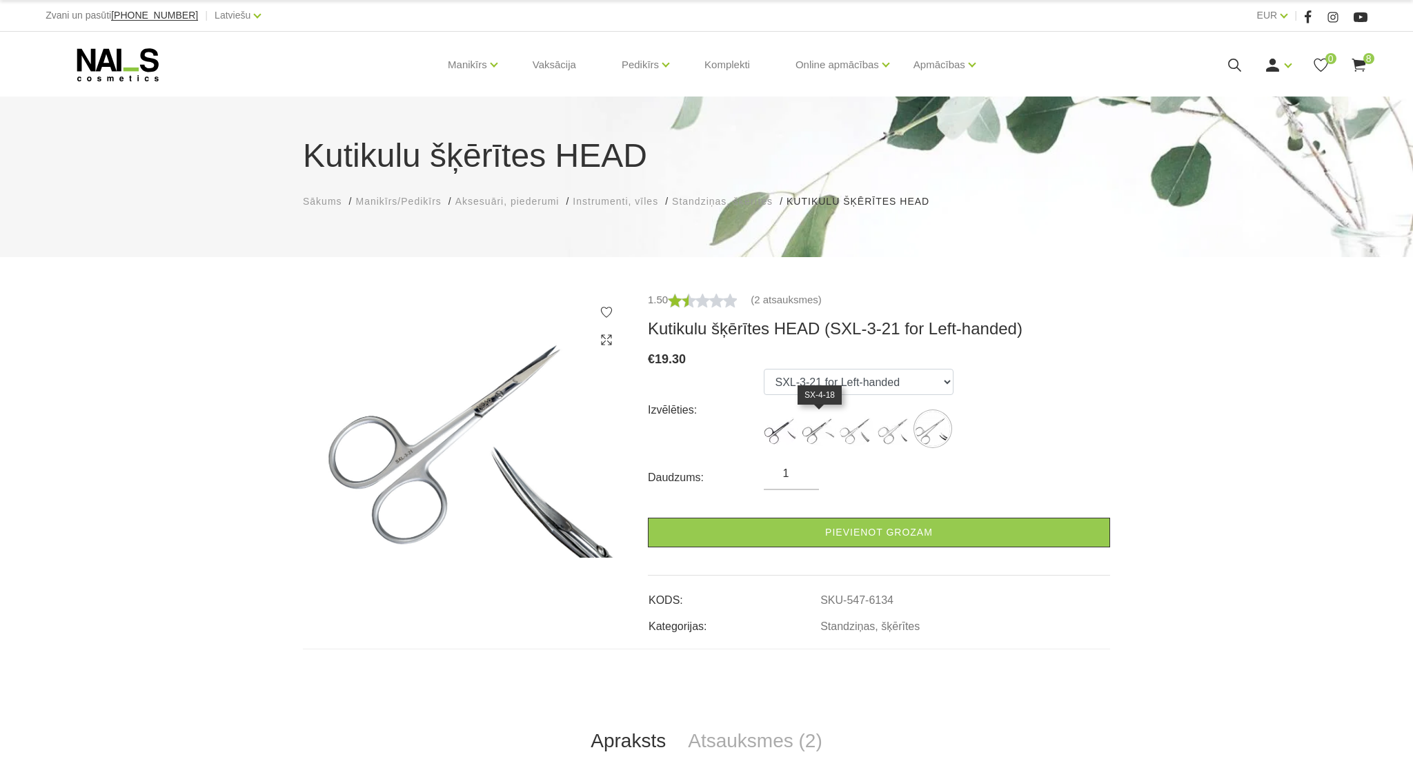
click at [816, 432] on img at bounding box center [818, 429] width 34 height 34
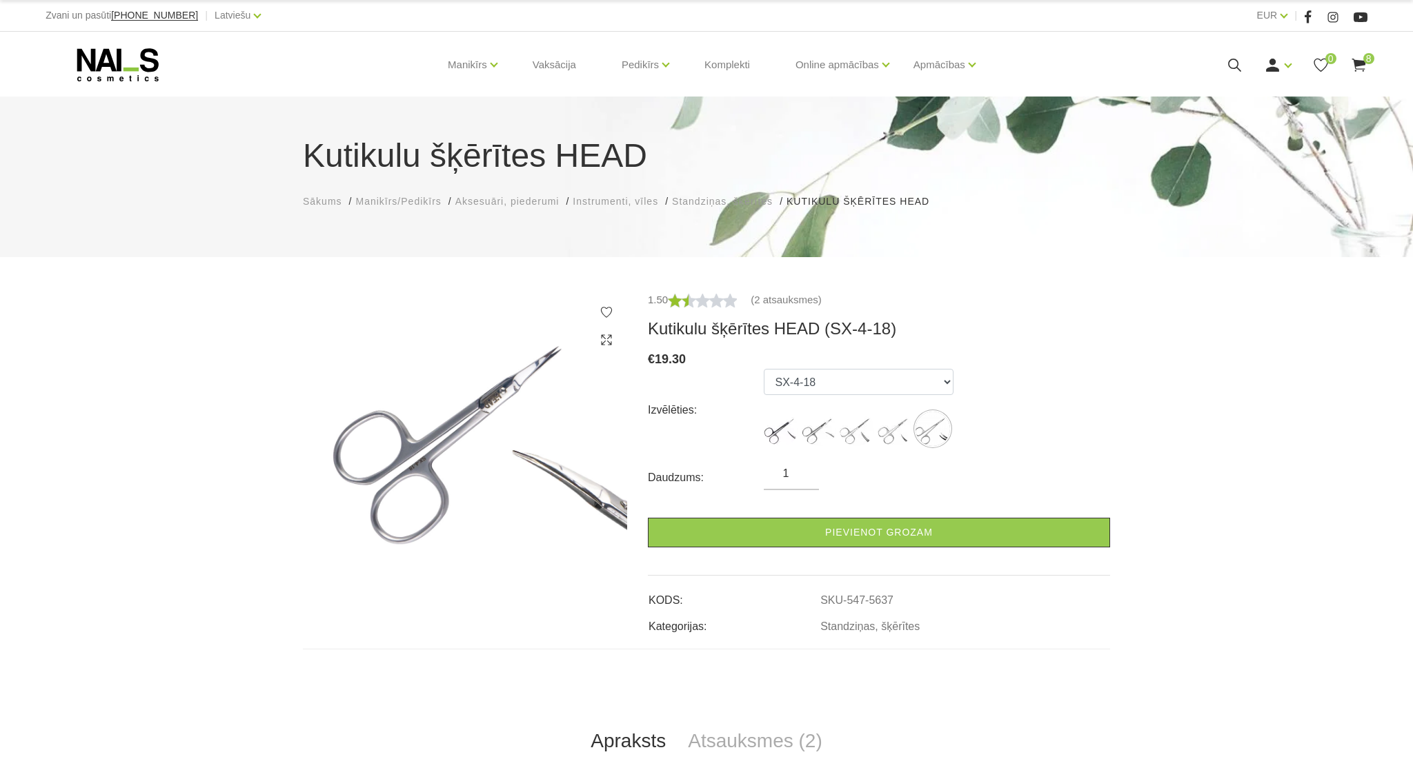
click at [852, 512] on form "Izvēlēties: SX-2-18 SX-4-18 SXL-3-21 for Left-handed SX-5-18 SX-702 Daudzums: 1…" at bounding box center [879, 458] width 462 height 179
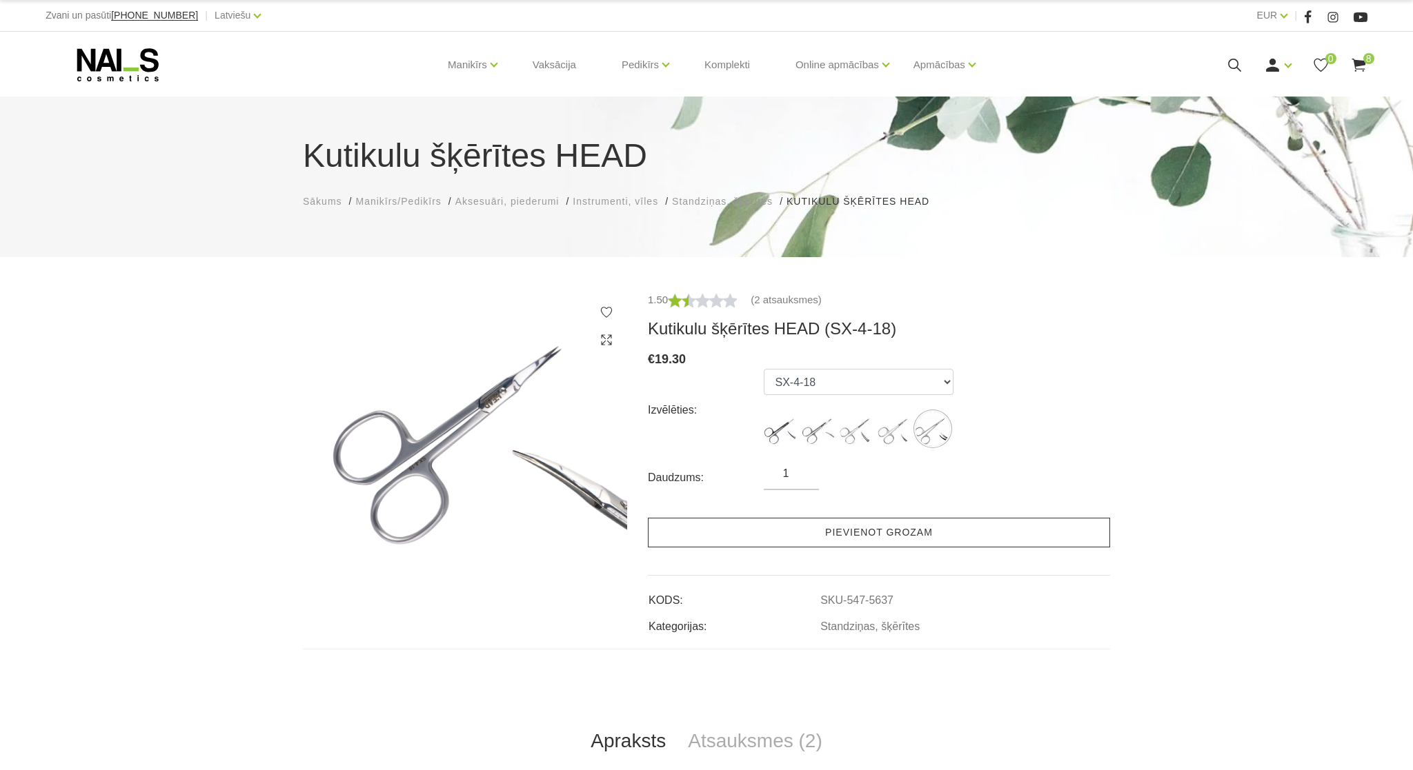
click at [858, 523] on link "Pievienot grozam" at bounding box center [879, 533] width 462 height 30
click at [803, 526] on link "Pievienot grozam" at bounding box center [879, 533] width 462 height 30
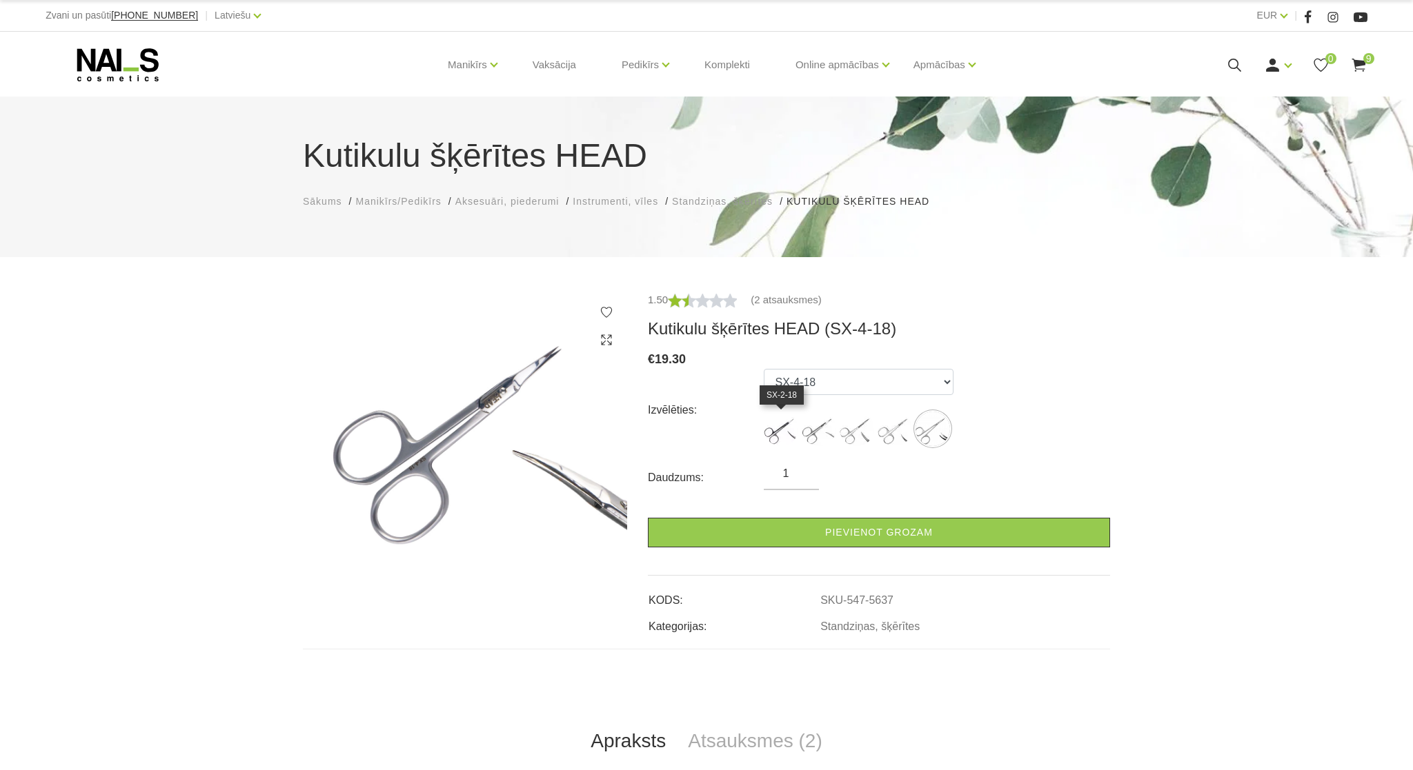
click at [772, 429] on img at bounding box center [780, 429] width 34 height 34
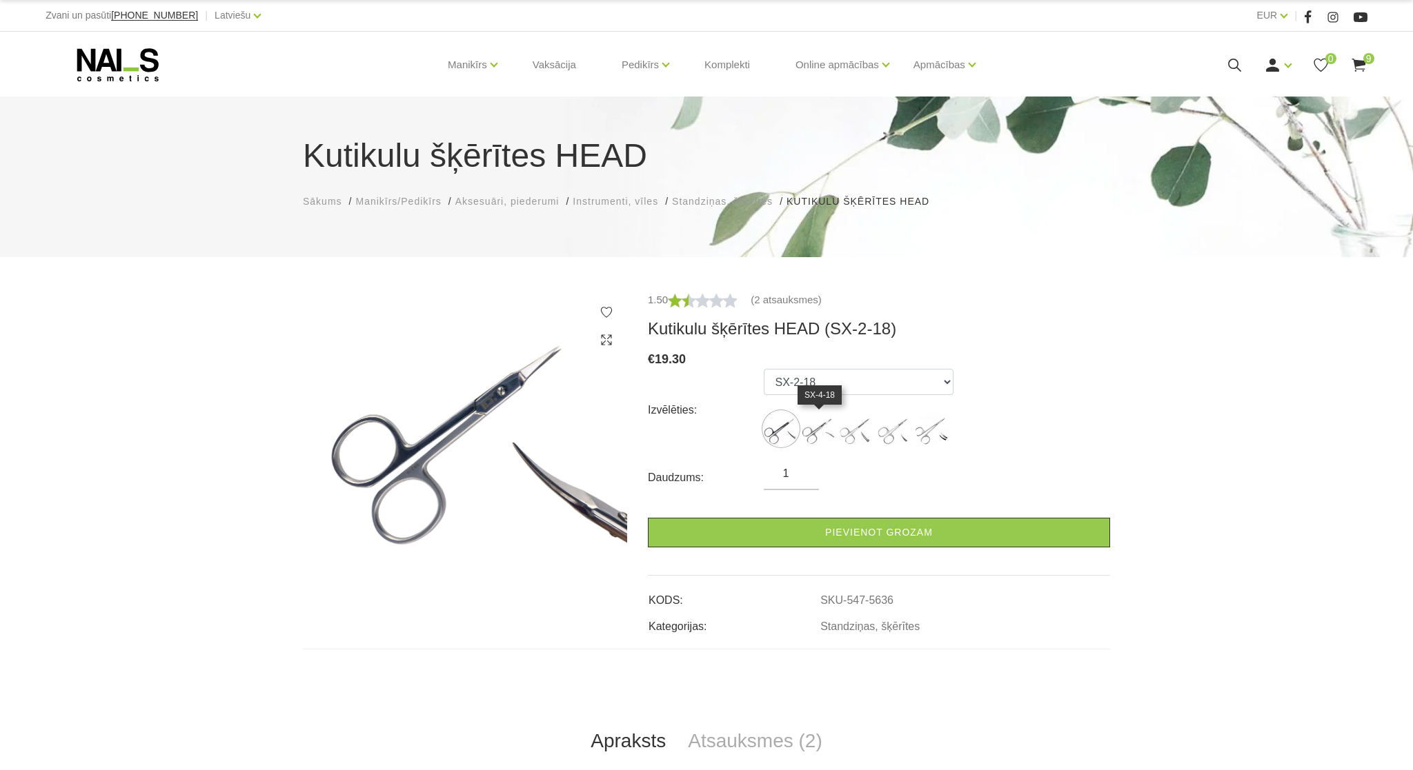
click at [810, 431] on img at bounding box center [818, 429] width 34 height 34
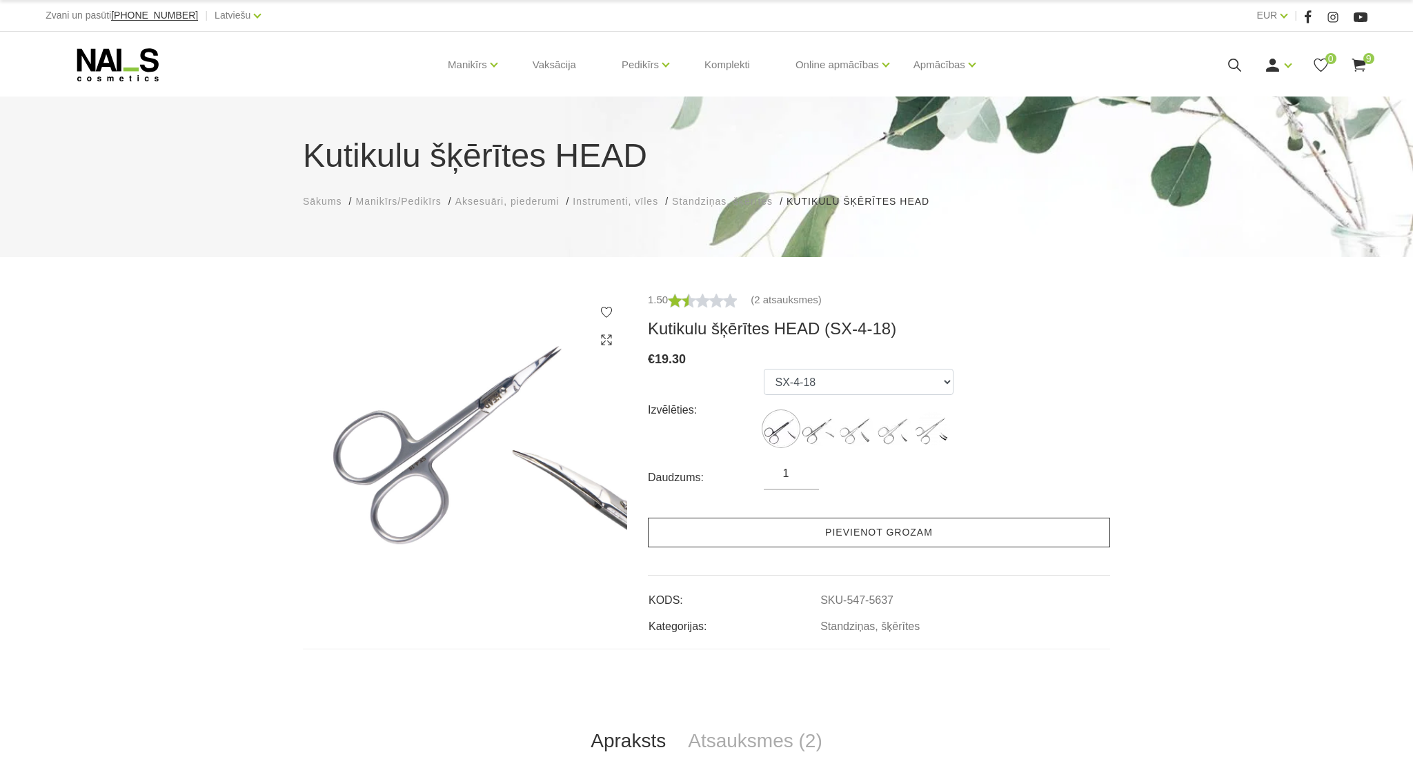
click at [838, 528] on link "Pievienot grozam" at bounding box center [879, 533] width 462 height 30
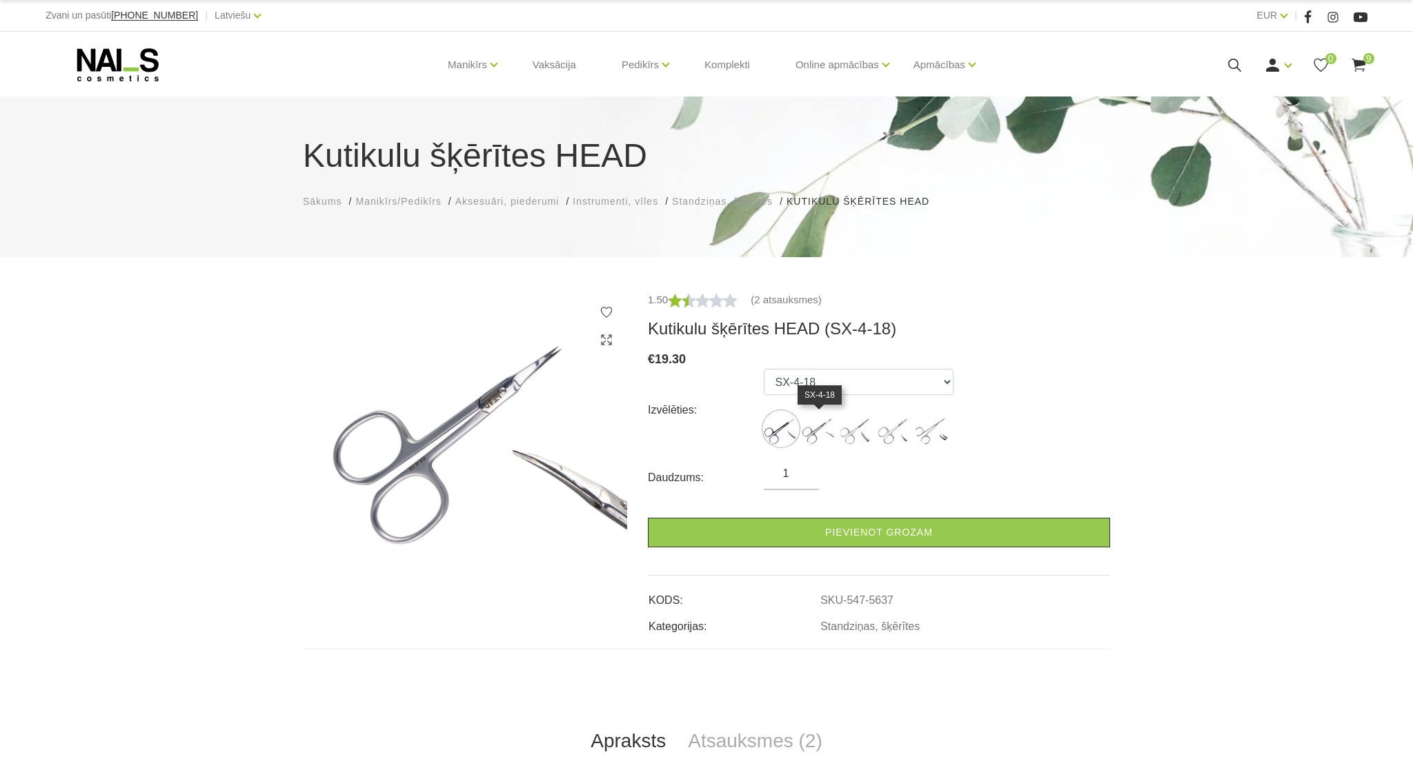
click at [810, 426] on img at bounding box center [818, 429] width 34 height 34
click at [841, 428] on img at bounding box center [856, 429] width 34 height 34
select select "6134"
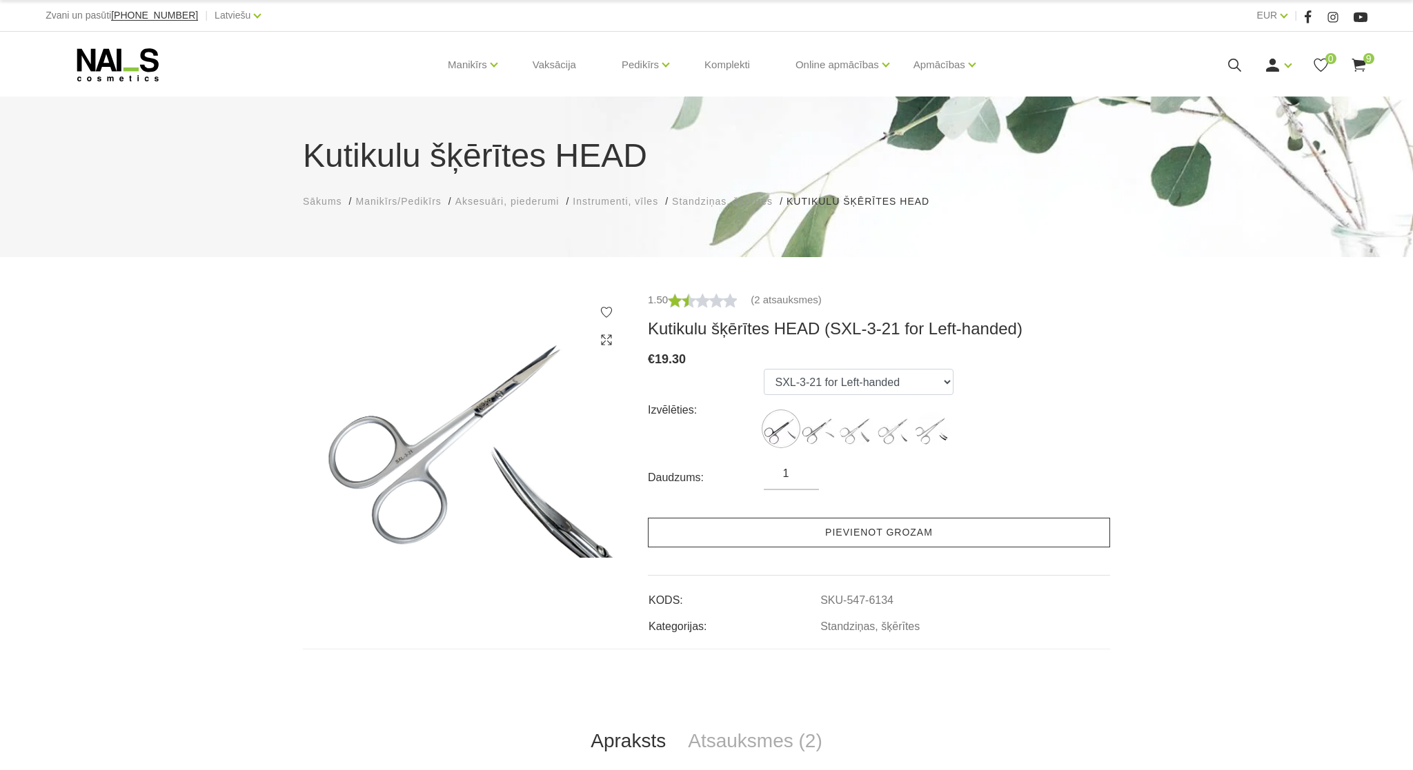
click at [859, 526] on link "Pievienot grozam" at bounding box center [879, 533] width 462 height 30
click at [849, 533] on link "Pievienot grozam" at bounding box center [879, 533] width 462 height 30
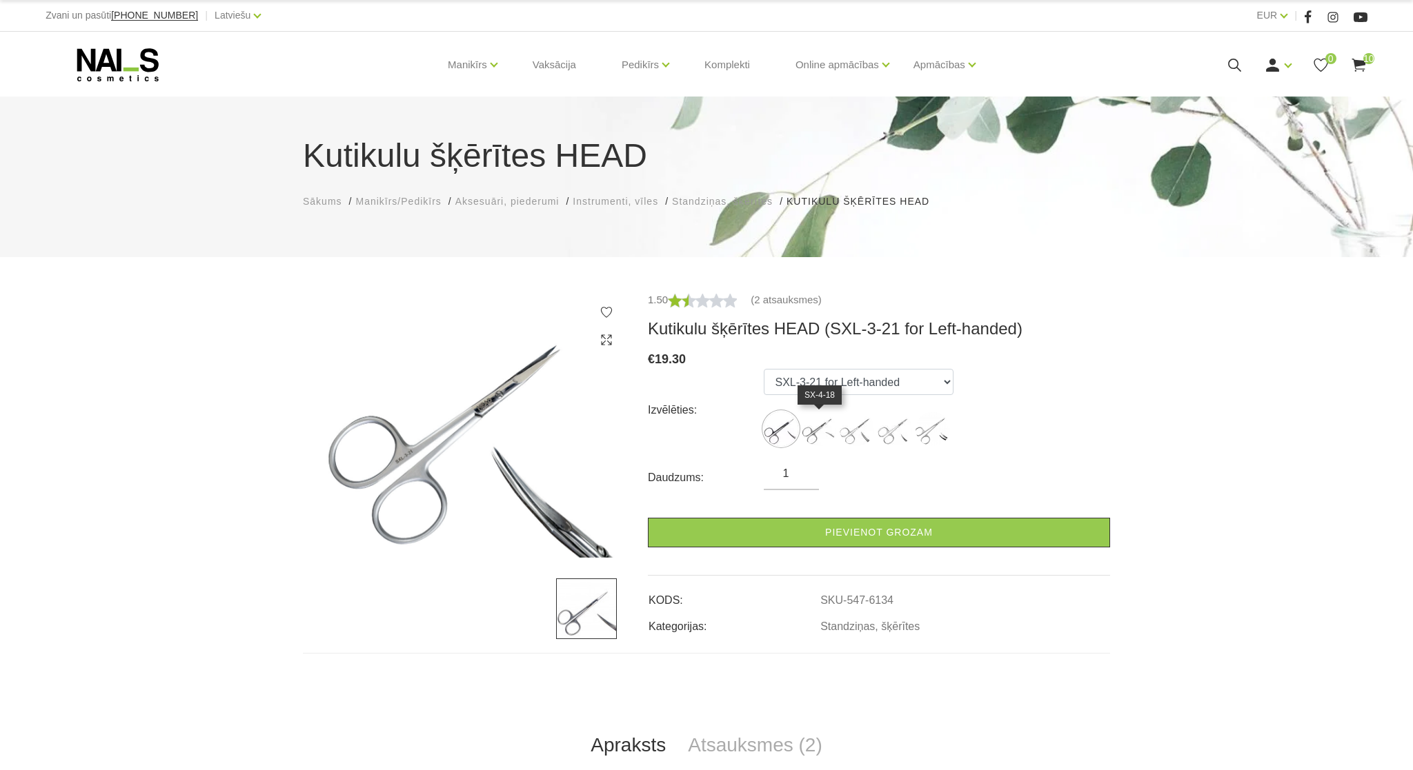
select select "6134"
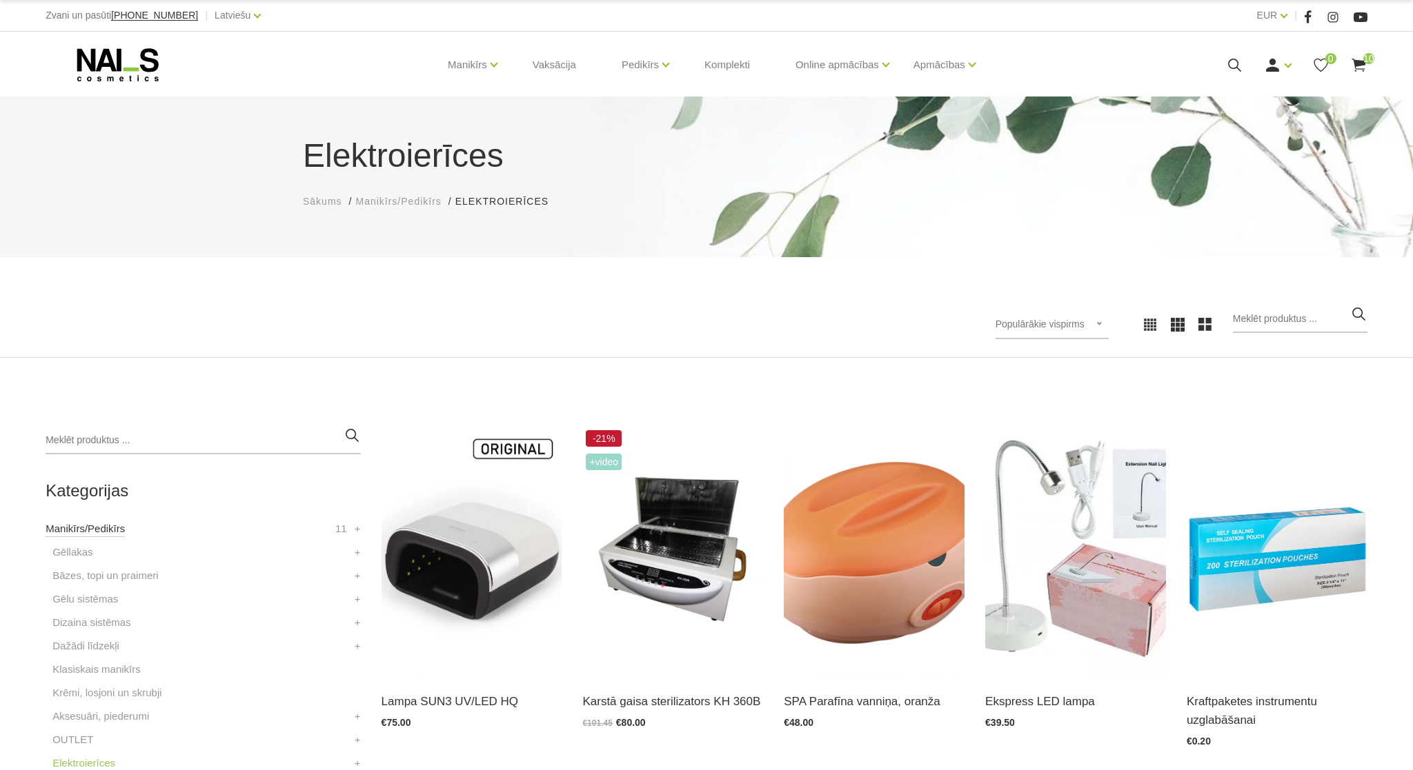
click at [119, 532] on link "Manikīrs/Pedikīrs" at bounding box center [85, 529] width 79 height 17
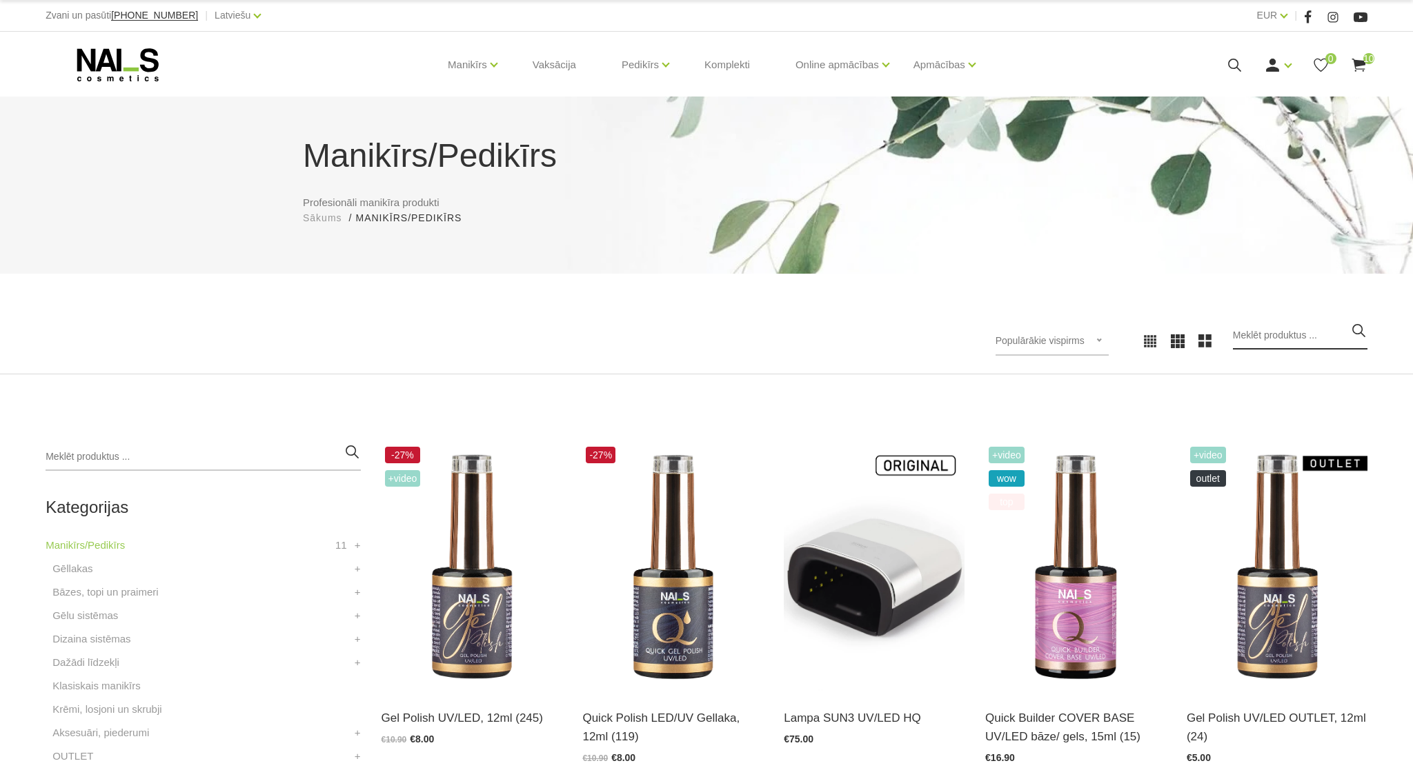
click at [1251, 333] on input "search" at bounding box center [1299, 336] width 134 height 28
type input "pušeris"
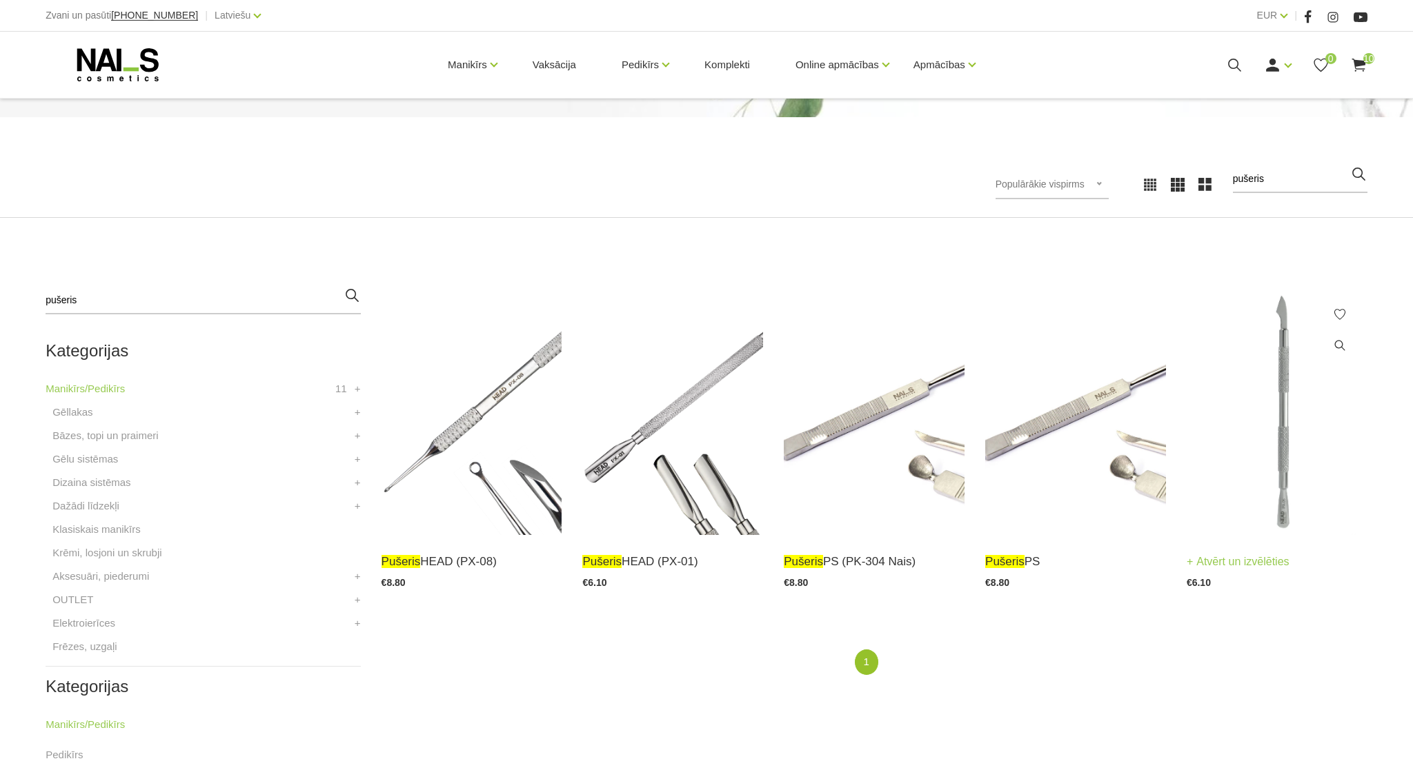
scroll to position [159, 0]
click at [1070, 406] on img at bounding box center [1075, 409] width 181 height 248
drag, startPoint x: 1315, startPoint y: 179, endPoint x: 1206, endPoint y: 170, distance: 108.7
click at [1232, 170] on input "pušeris" at bounding box center [1299, 177] width 134 height 28
type input "bambusa"
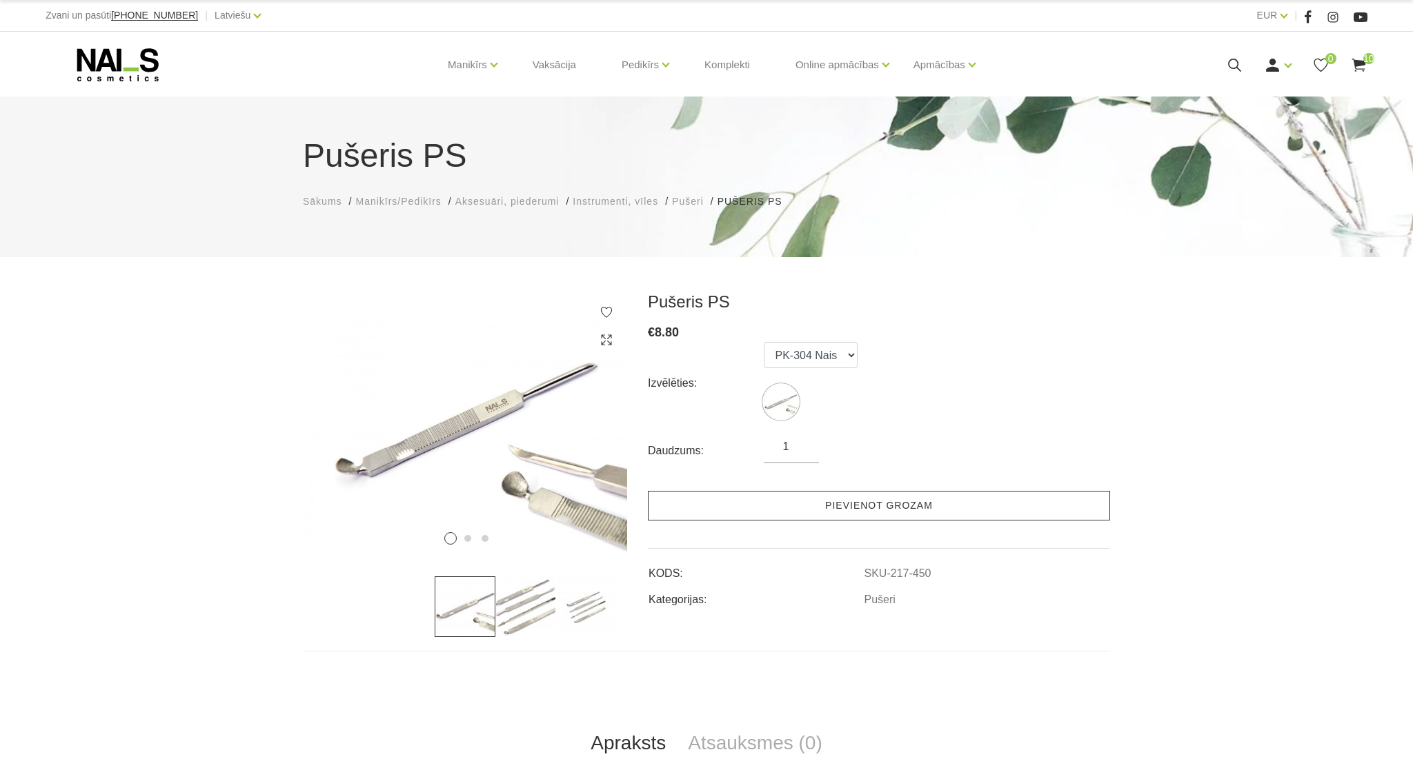
click at [878, 508] on link "Pievienot grozam" at bounding box center [879, 506] width 462 height 30
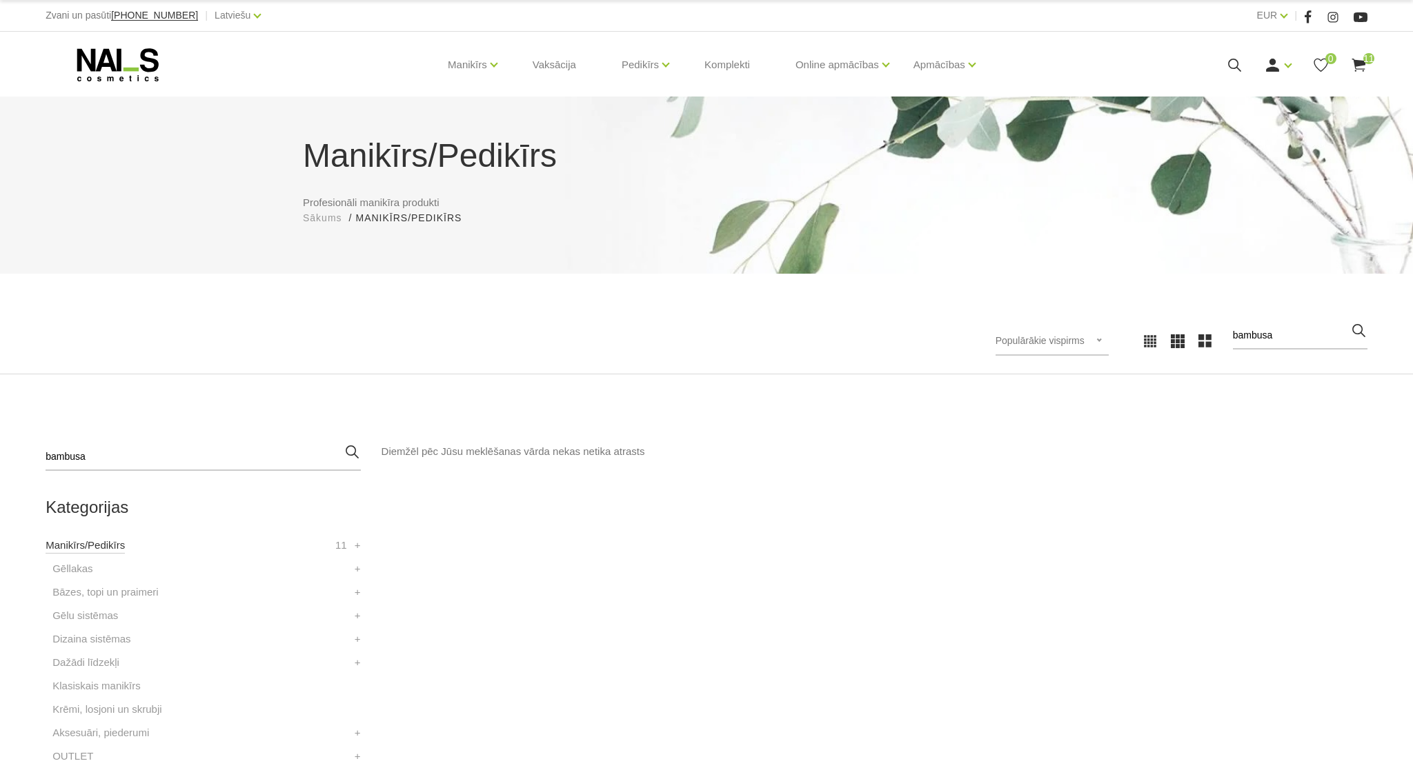
click at [112, 541] on link "Manikīrs/Pedikīrs" at bounding box center [85, 545] width 79 height 17
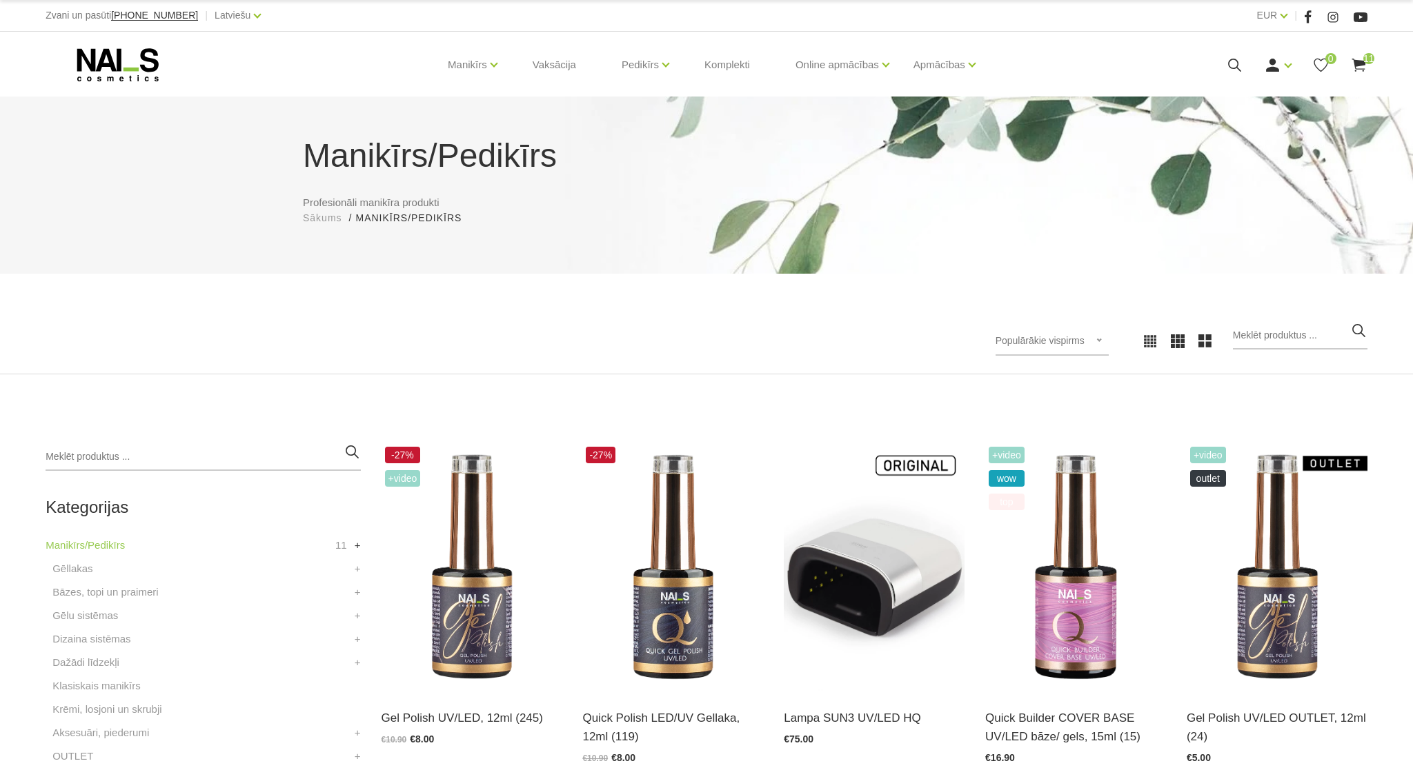
click at [357, 548] on link "+" at bounding box center [358, 545] width 6 height 17
click at [357, 548] on li "Manikīrs/Pedikīrs 11 Gēllakas MIRROR COLOR Gel polish ROSE Gēllakas CHROME Gēll…" at bounding box center [203, 545] width 315 height 17
click at [342, 550] on span "11" at bounding box center [341, 545] width 12 height 17
click at [111, 544] on link "Manikīrs/Pedikīrs" at bounding box center [85, 545] width 79 height 17
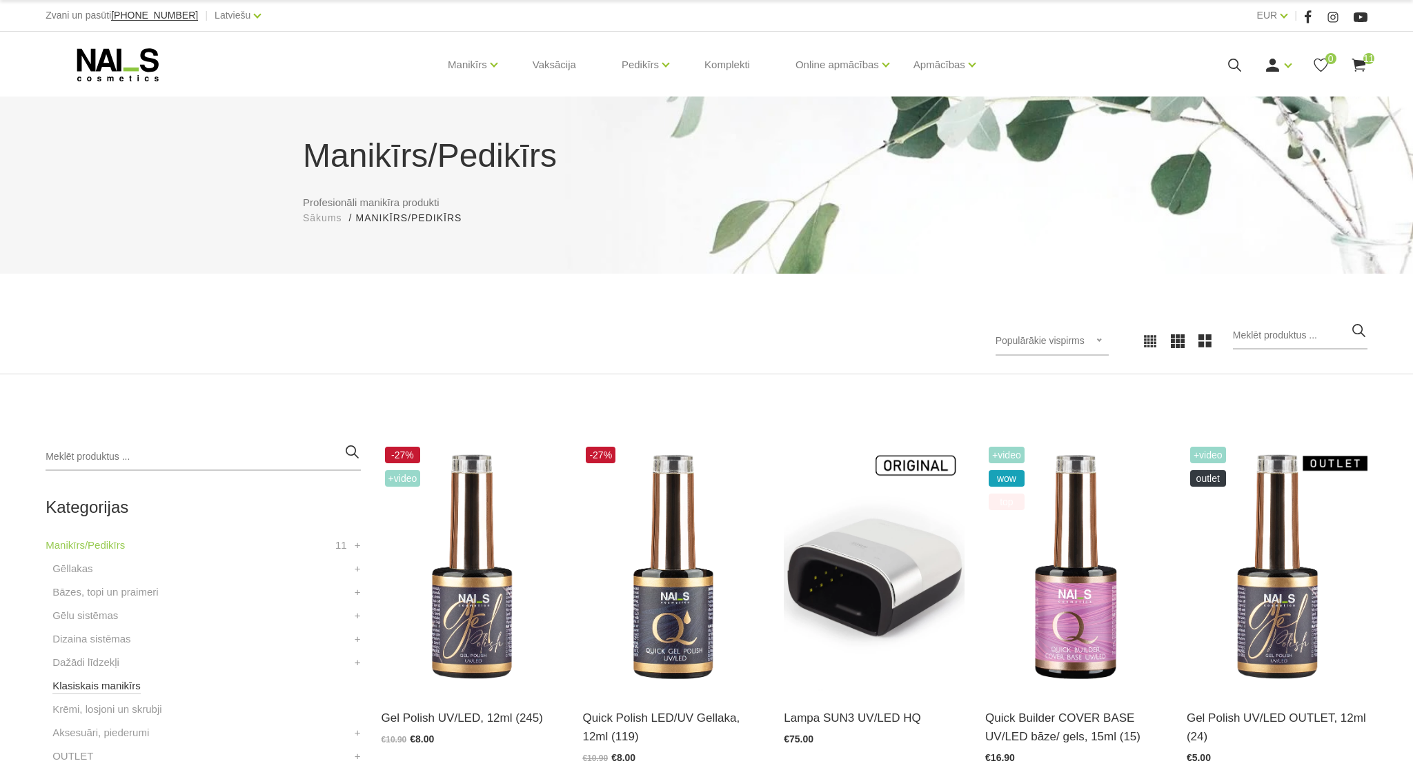
click at [122, 688] on link "Klasiskais manikīrs" at bounding box center [96, 686] width 88 height 17
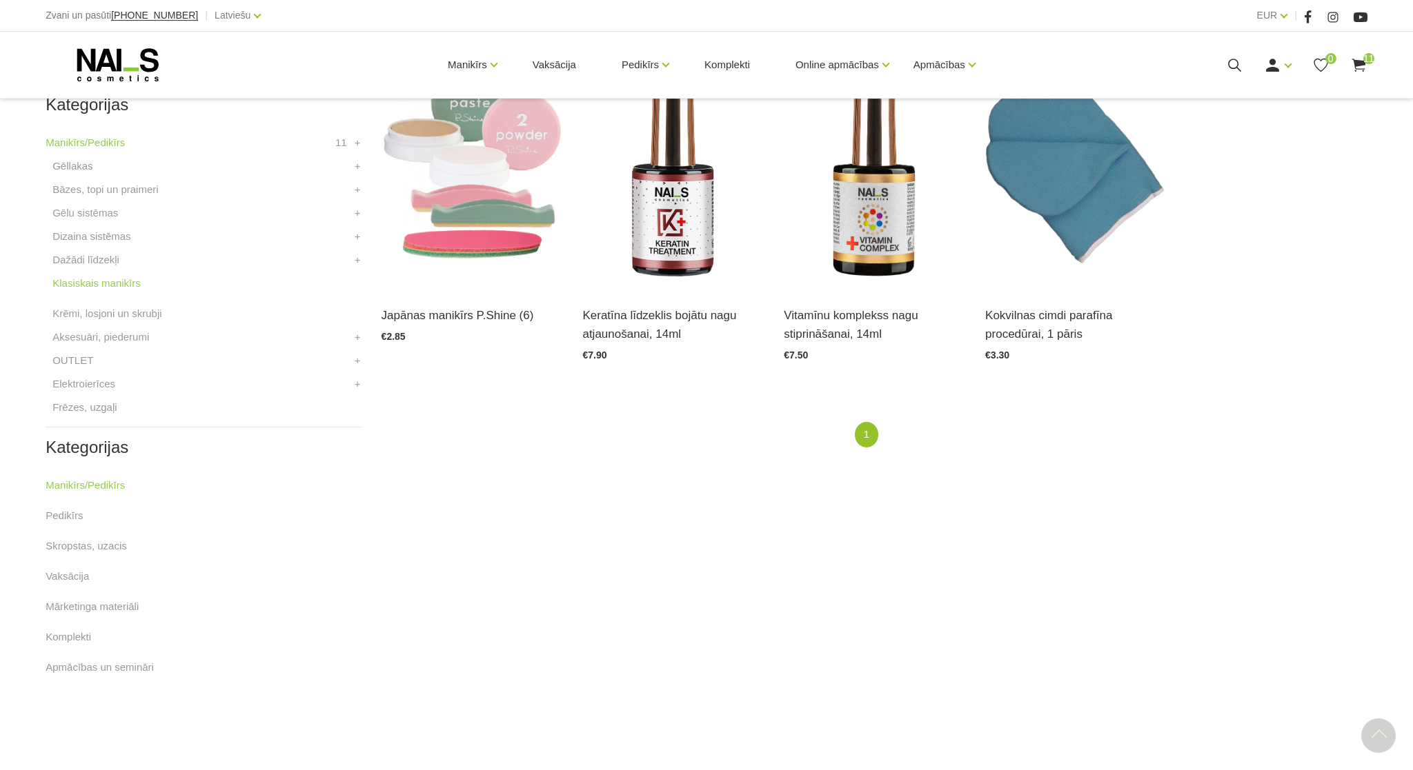
scroll to position [397, 0]
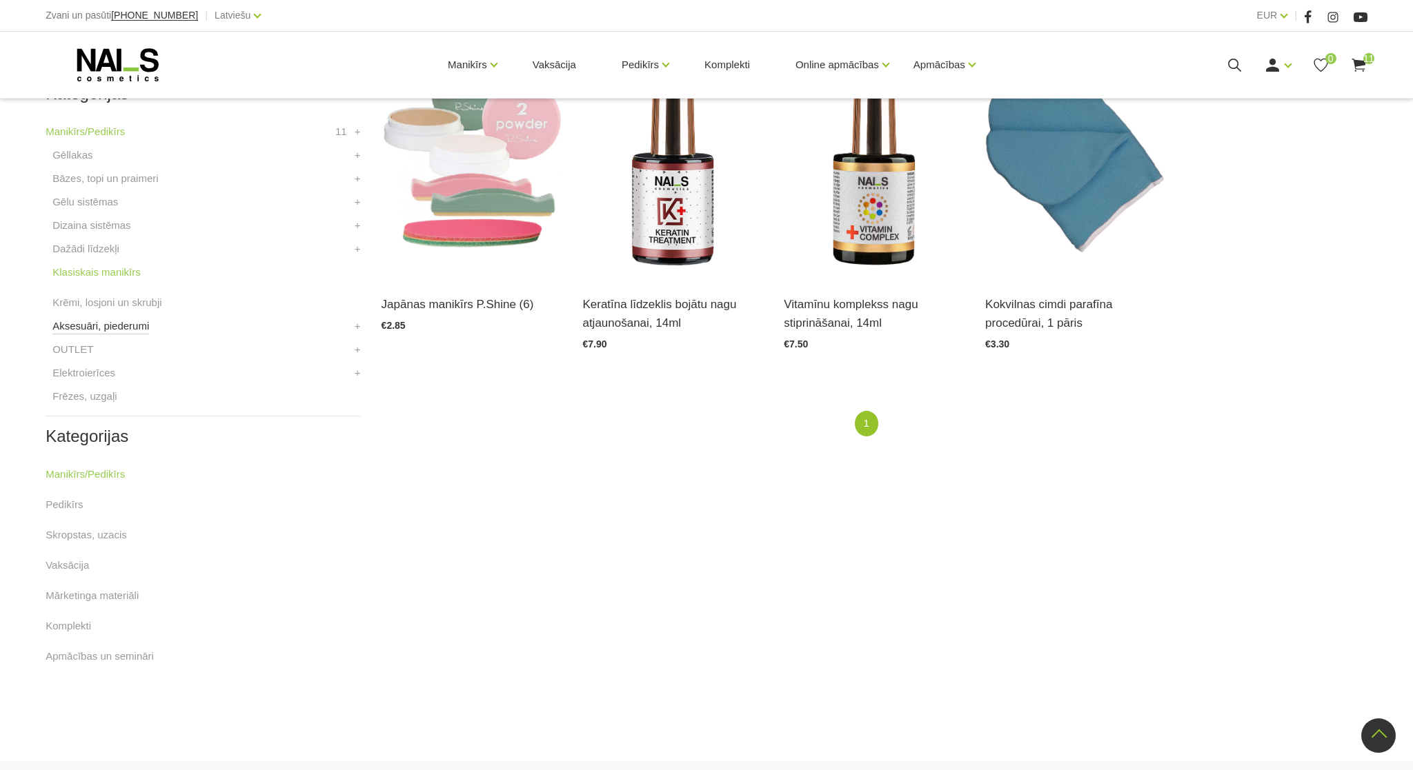
click at [88, 328] on link "Aksesuāri, piederumi" at bounding box center [100, 326] width 97 height 17
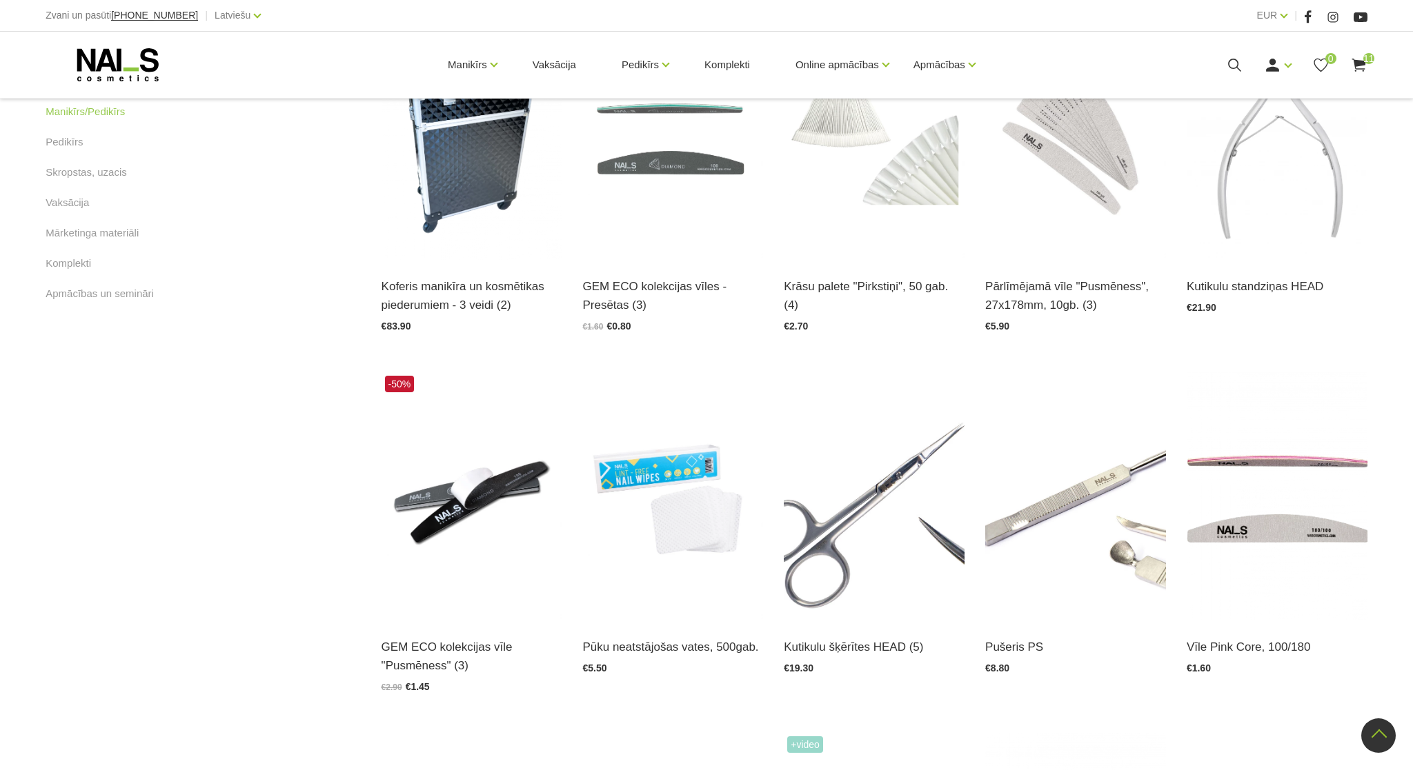
scroll to position [795, 0]
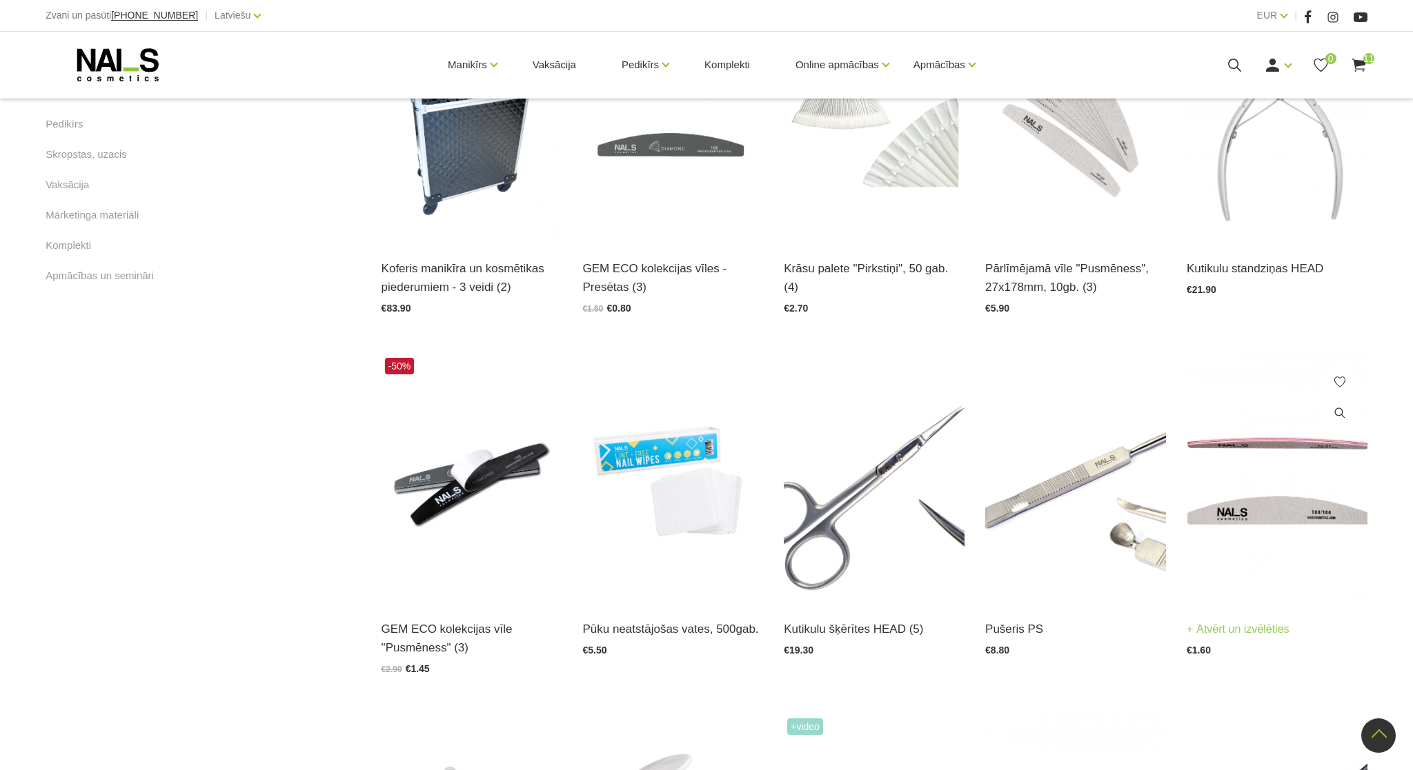
click at [1239, 630] on link "Atvērt un izvēlēties" at bounding box center [1237, 629] width 103 height 19
click at [450, 486] on img at bounding box center [471, 479] width 181 height 248
click at [675, 515] on img at bounding box center [672, 479] width 181 height 248
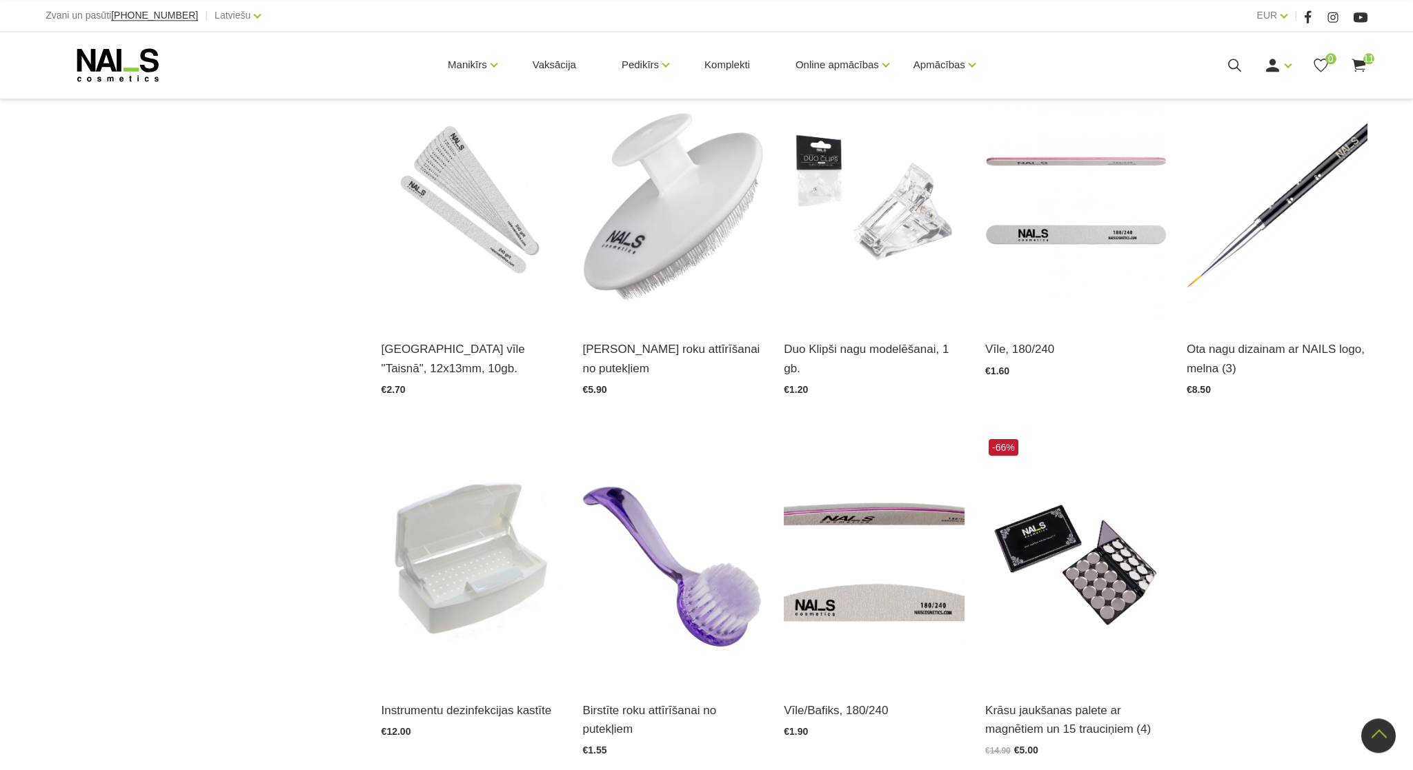
scroll to position [1589, 0]
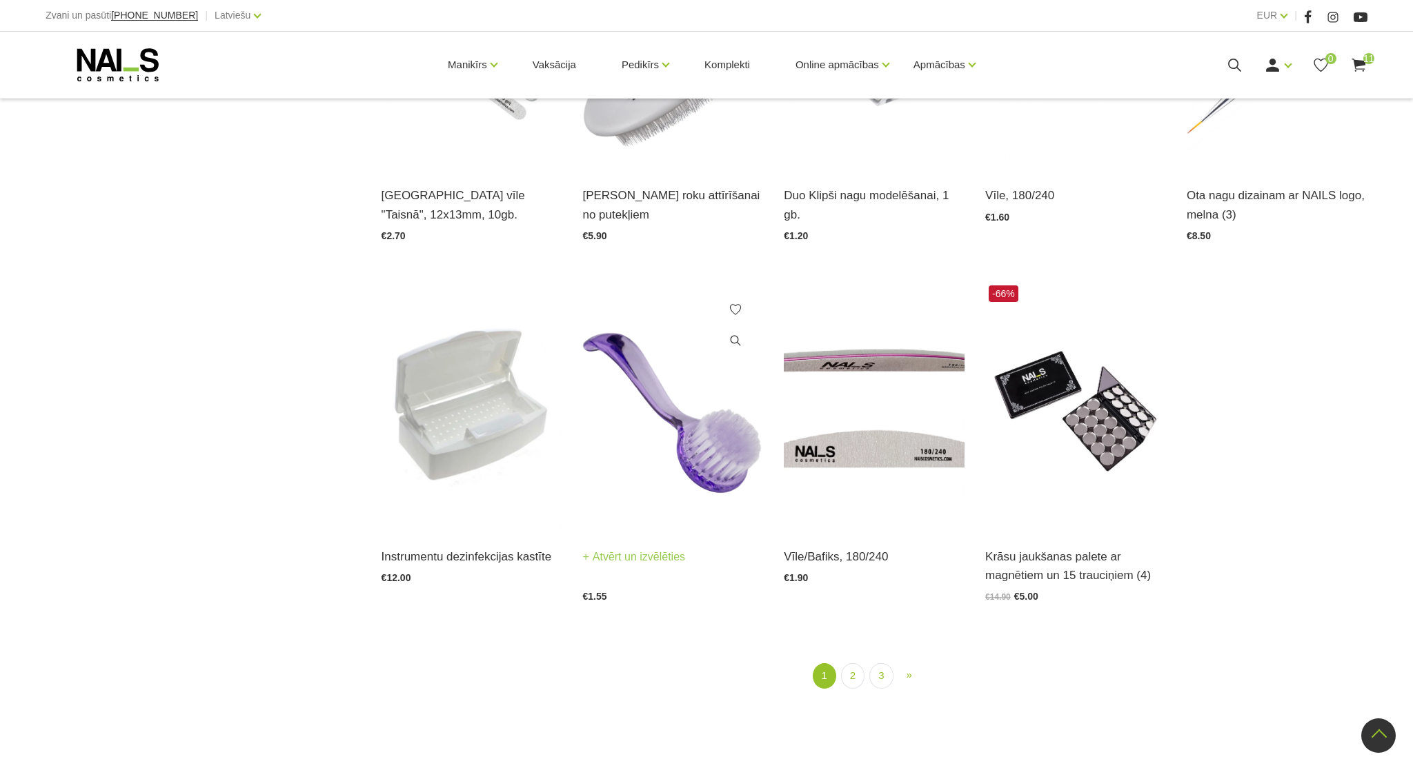
click at [659, 432] on img at bounding box center [672, 406] width 181 height 248
click at [1358, 68] on use at bounding box center [1358, 65] width 14 height 13
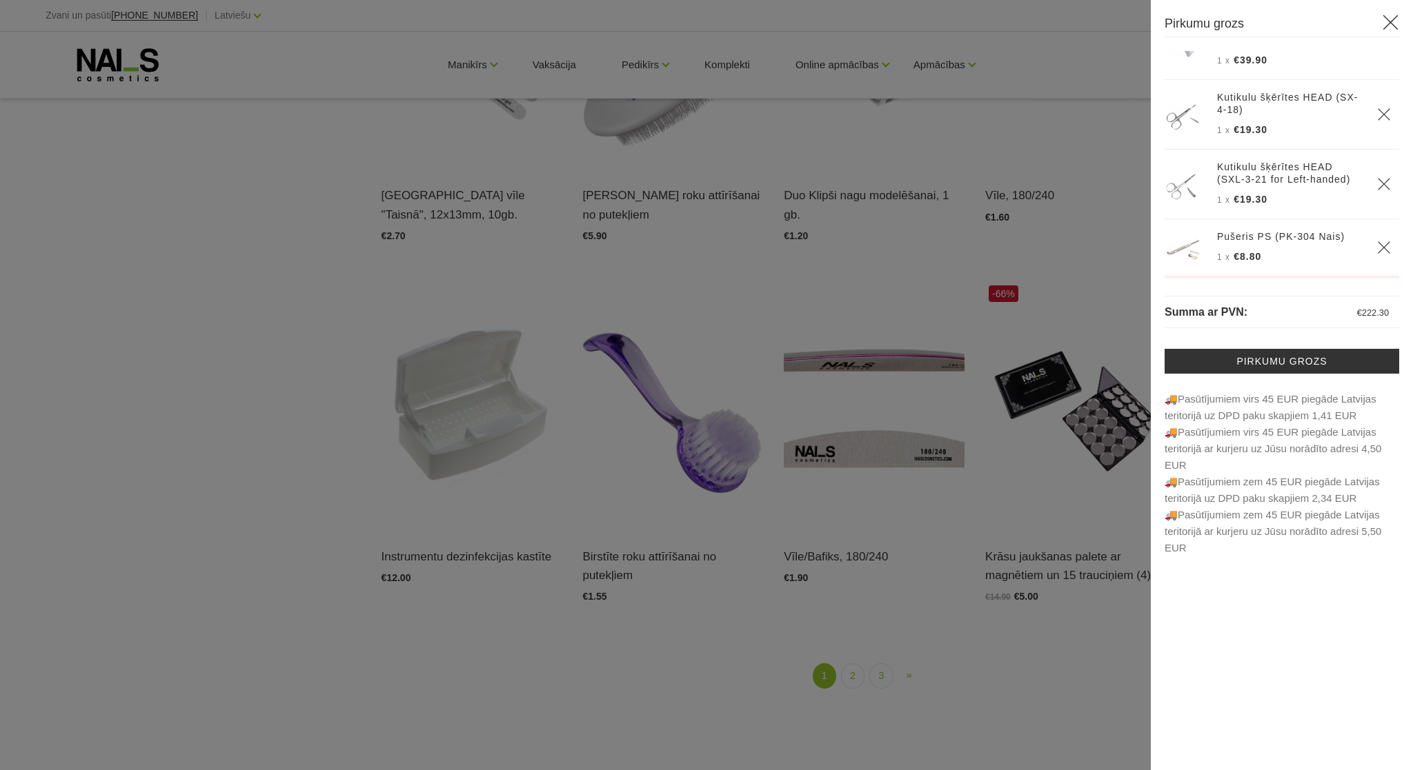
scroll to position [526, 0]
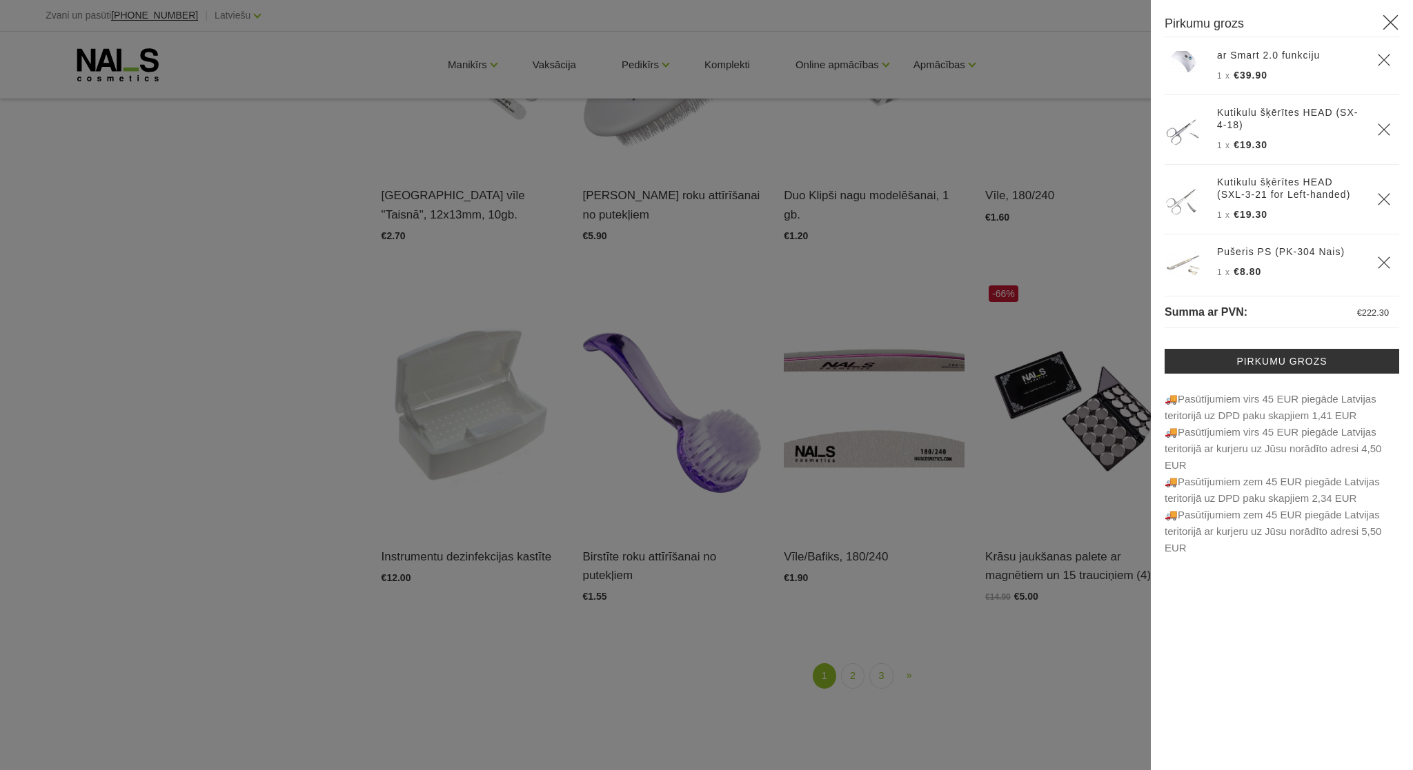
click at [1384, 194] on icon "Delete" at bounding box center [1384, 199] width 14 height 14
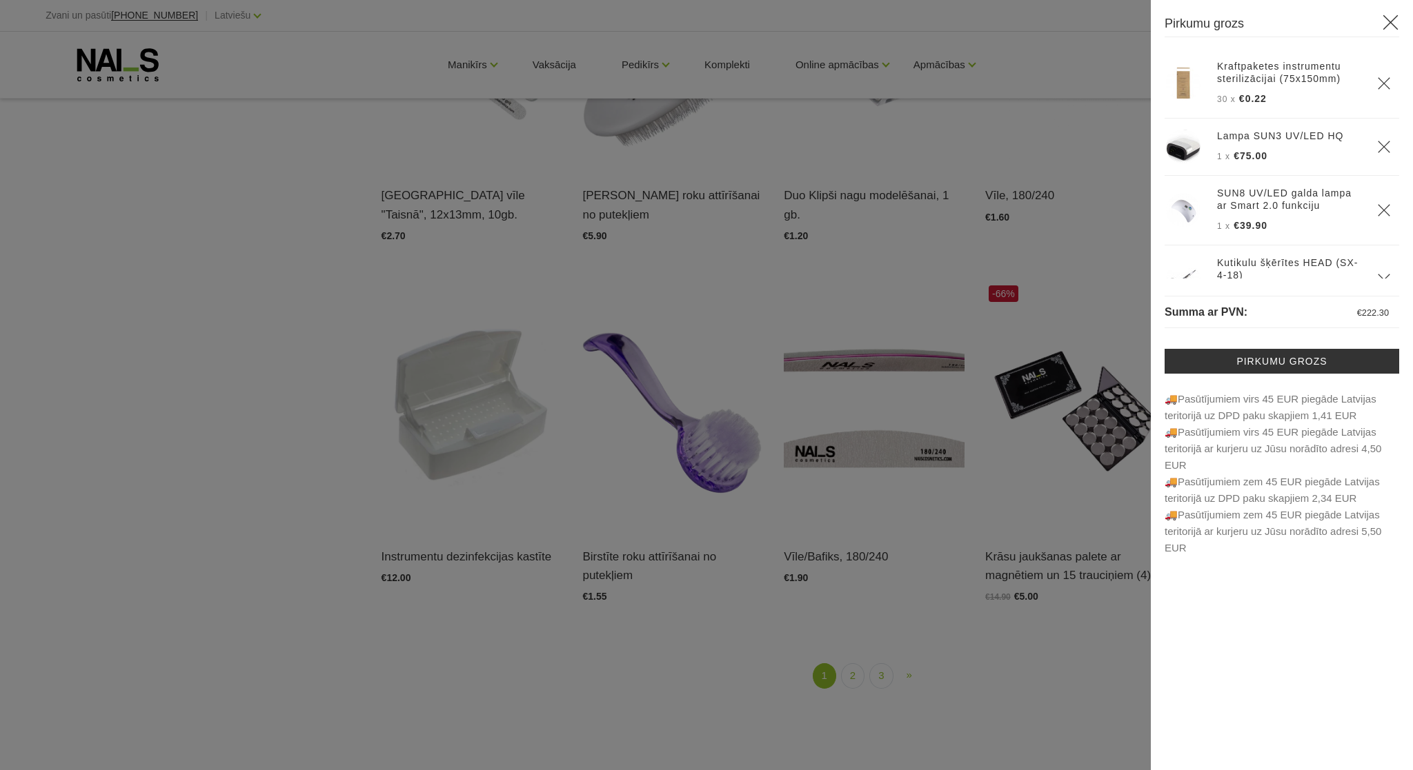
click at [1379, 208] on icon "Delete" at bounding box center [1384, 210] width 14 height 14
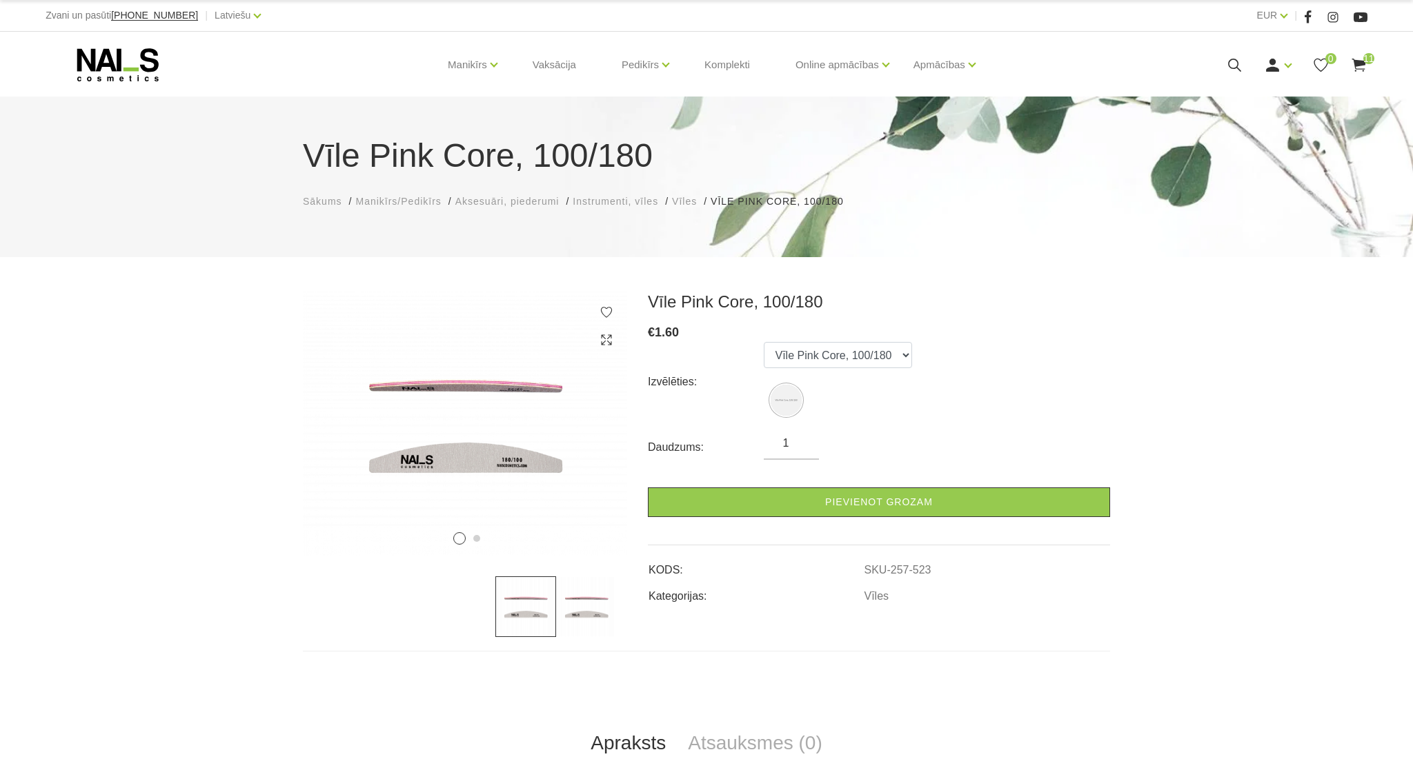
click at [802, 441] on input "1" at bounding box center [790, 443] width 55 height 17
click at [799, 440] on input "1" at bounding box center [790, 443] width 55 height 17
click at [803, 451] on input "1" at bounding box center [790, 443] width 55 height 17
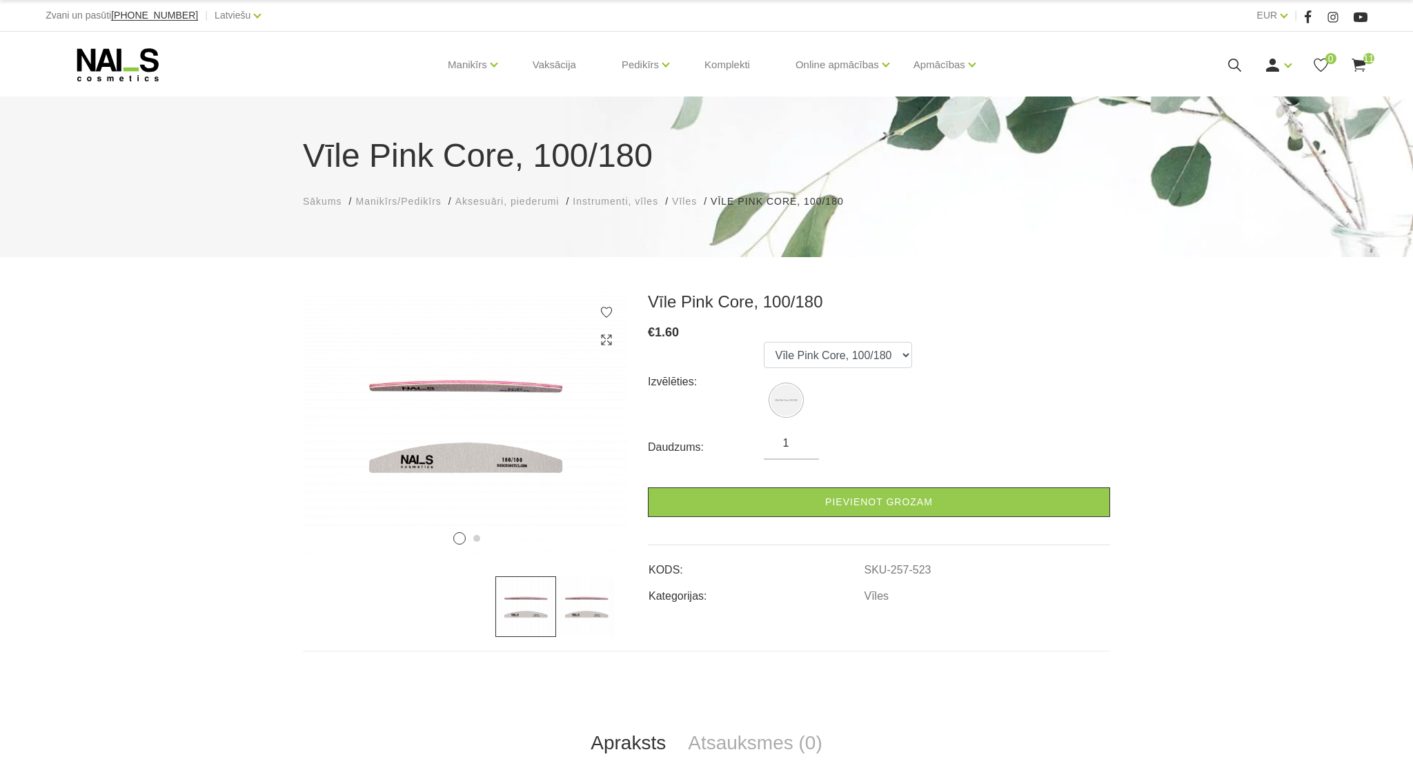
click at [803, 448] on input "1" at bounding box center [790, 443] width 55 height 17
drag, startPoint x: 792, startPoint y: 441, endPoint x: 777, endPoint y: 441, distance: 15.2
click at [777, 441] on input "1" at bounding box center [790, 443] width 55 height 17
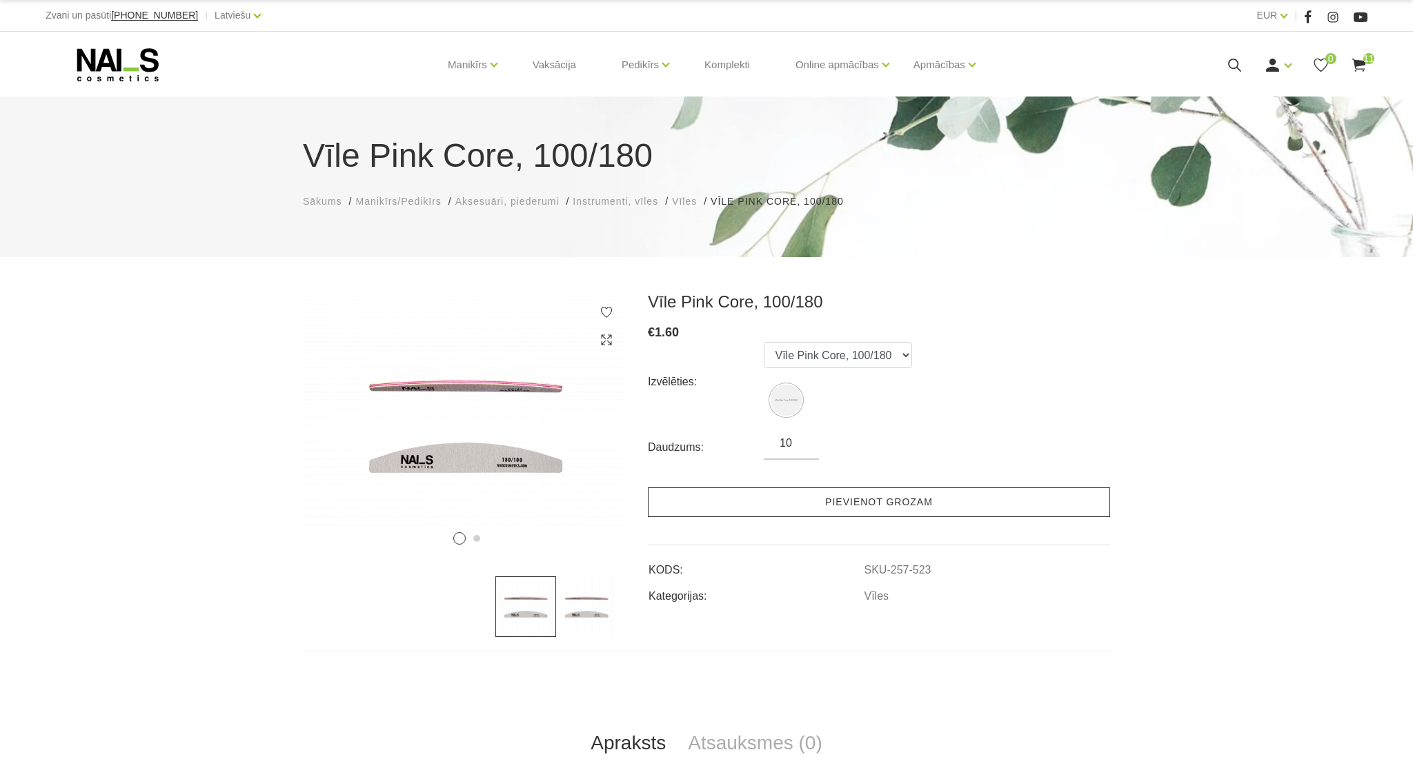
type input "10"
click at [828, 506] on link "Pievienot grozam" at bounding box center [879, 503] width 462 height 30
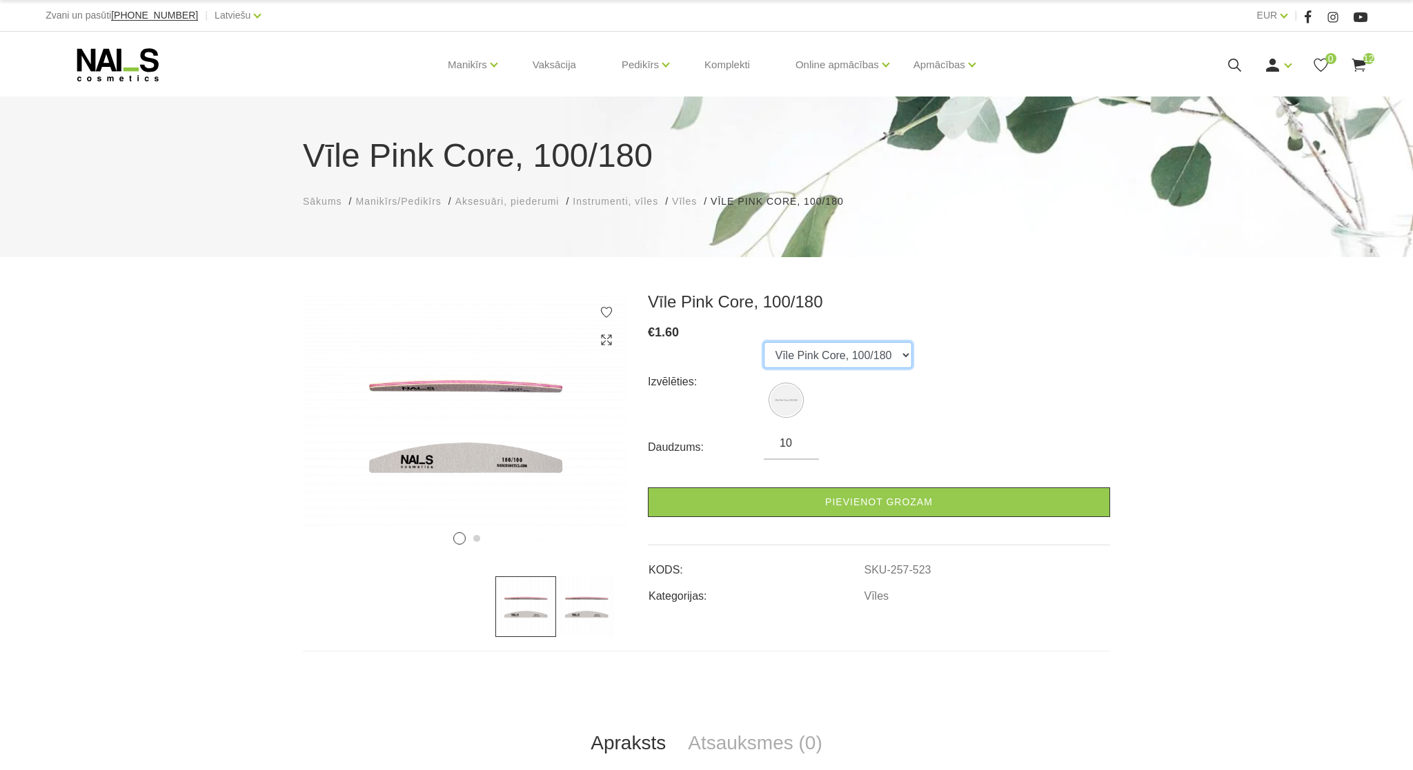
click at [763, 342] on select "Vīle Pink Core, 100/180" at bounding box center [837, 355] width 148 height 26
click at [903, 355] on select "Vīle Pink Core, 100/180" at bounding box center [837, 355] width 148 height 26
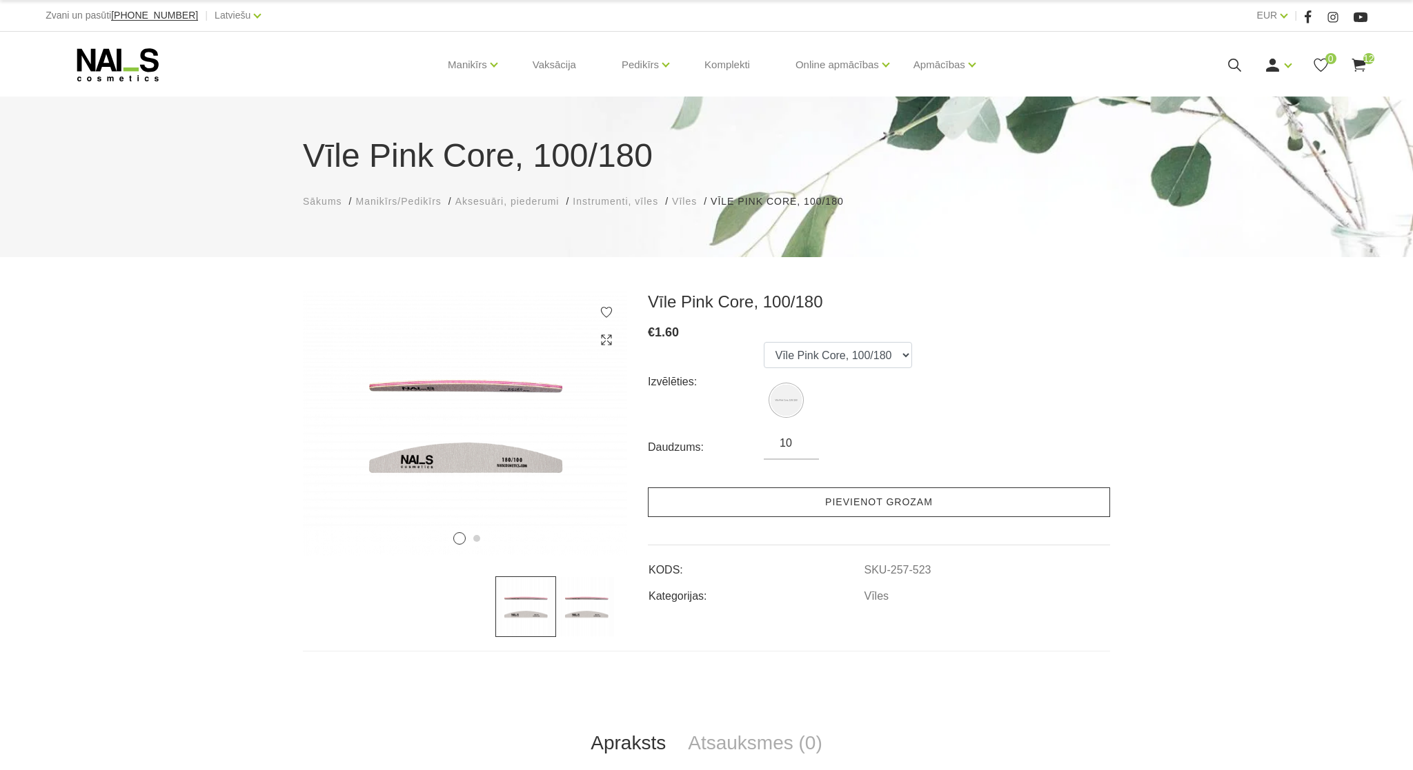
click at [853, 499] on link "Pievienot grozam" at bounding box center [879, 503] width 462 height 30
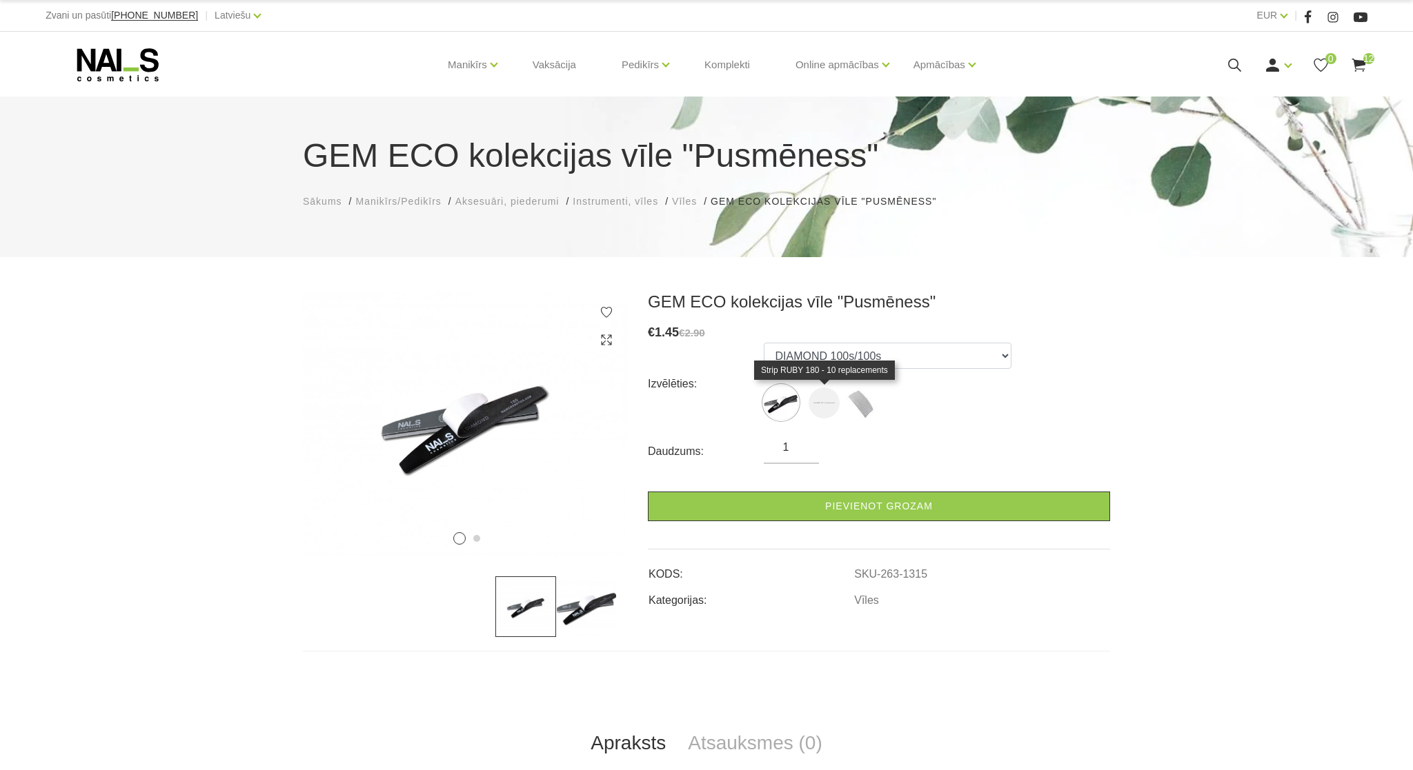
click at [815, 406] on img at bounding box center [823, 403] width 31 height 31
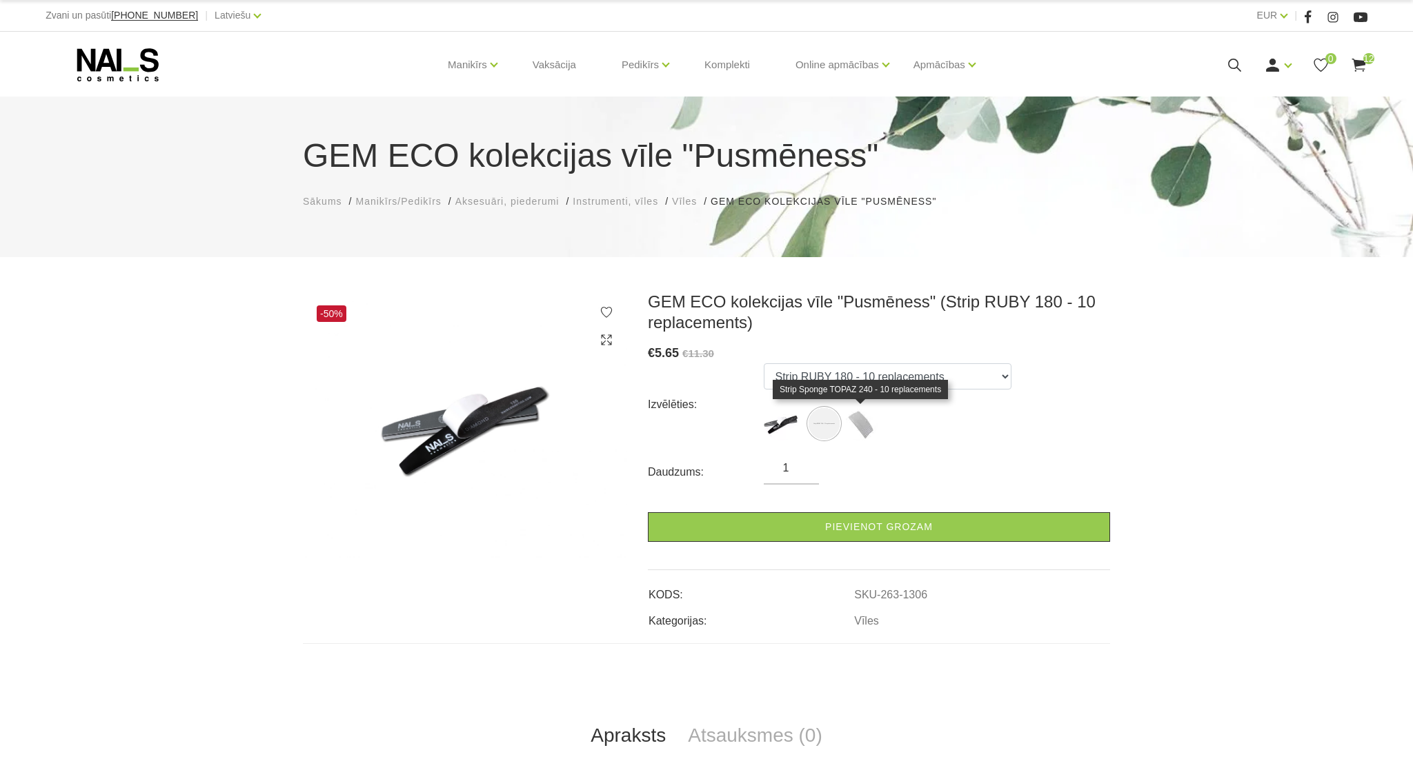
click at [861, 426] on img at bounding box center [860, 423] width 34 height 34
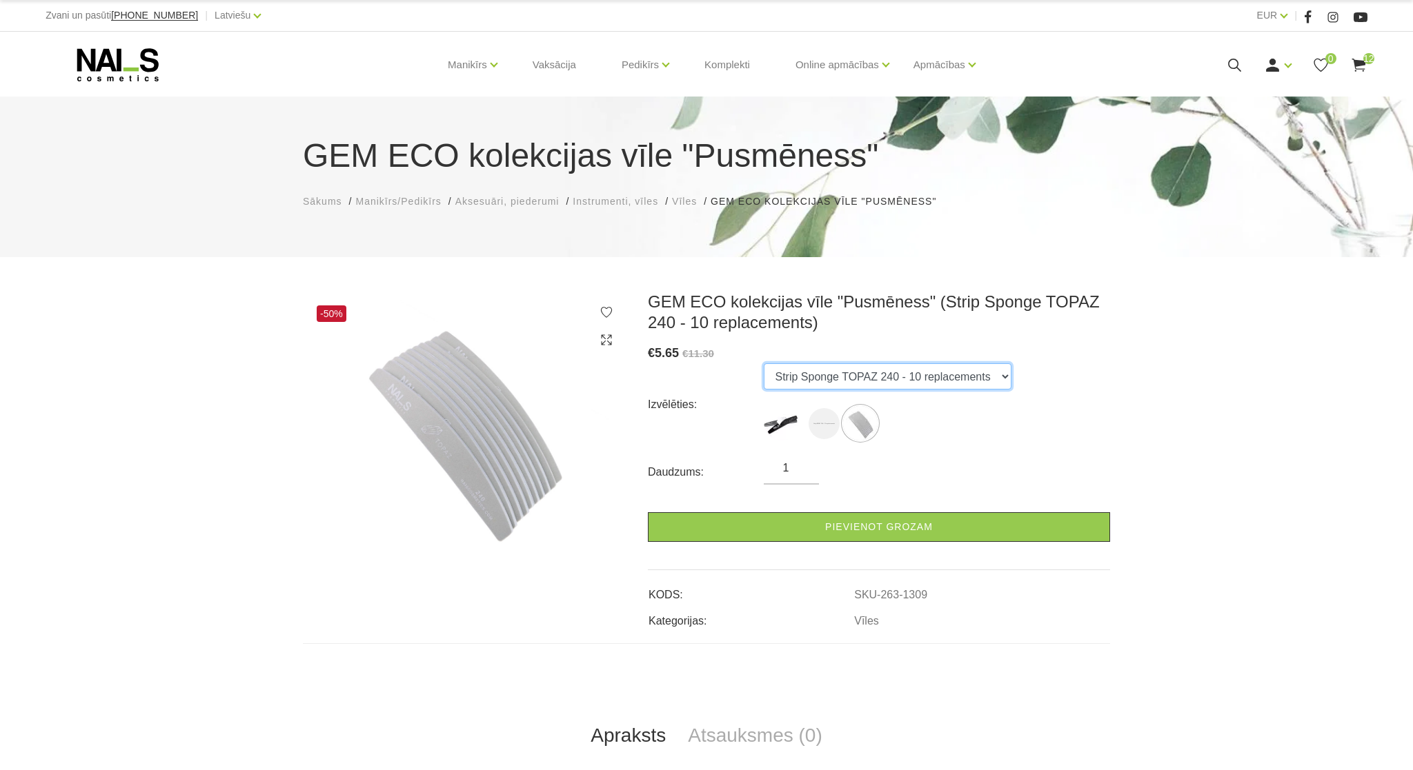
click at [763, 363] on select "DIAMOND 100s/100s Strip RUBY 180 - 10 replacements Strip Sponge TOPAZ 240 - 10 …" at bounding box center [887, 376] width 248 height 26
click option "Strip RUBY 180 - 10 replacements" at bounding box center [0, 0] width 0 height 0
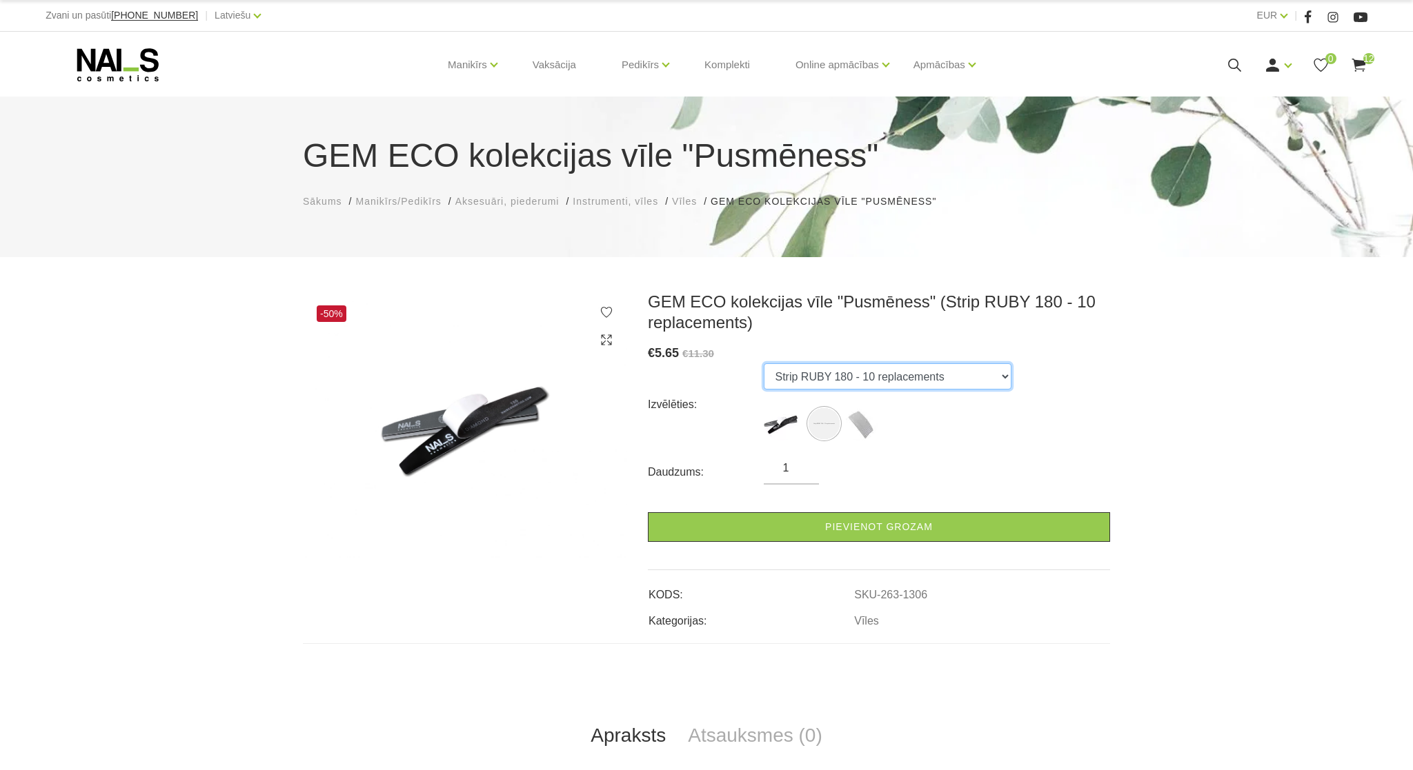
click at [763, 363] on select "DIAMOND 100s/100s Strip RUBY 180 - 10 replacements Strip Sponge TOPAZ 240 - 10 …" at bounding box center [887, 376] width 248 height 26
click option "DIAMOND 100s/100s" at bounding box center [0, 0] width 0 height 0
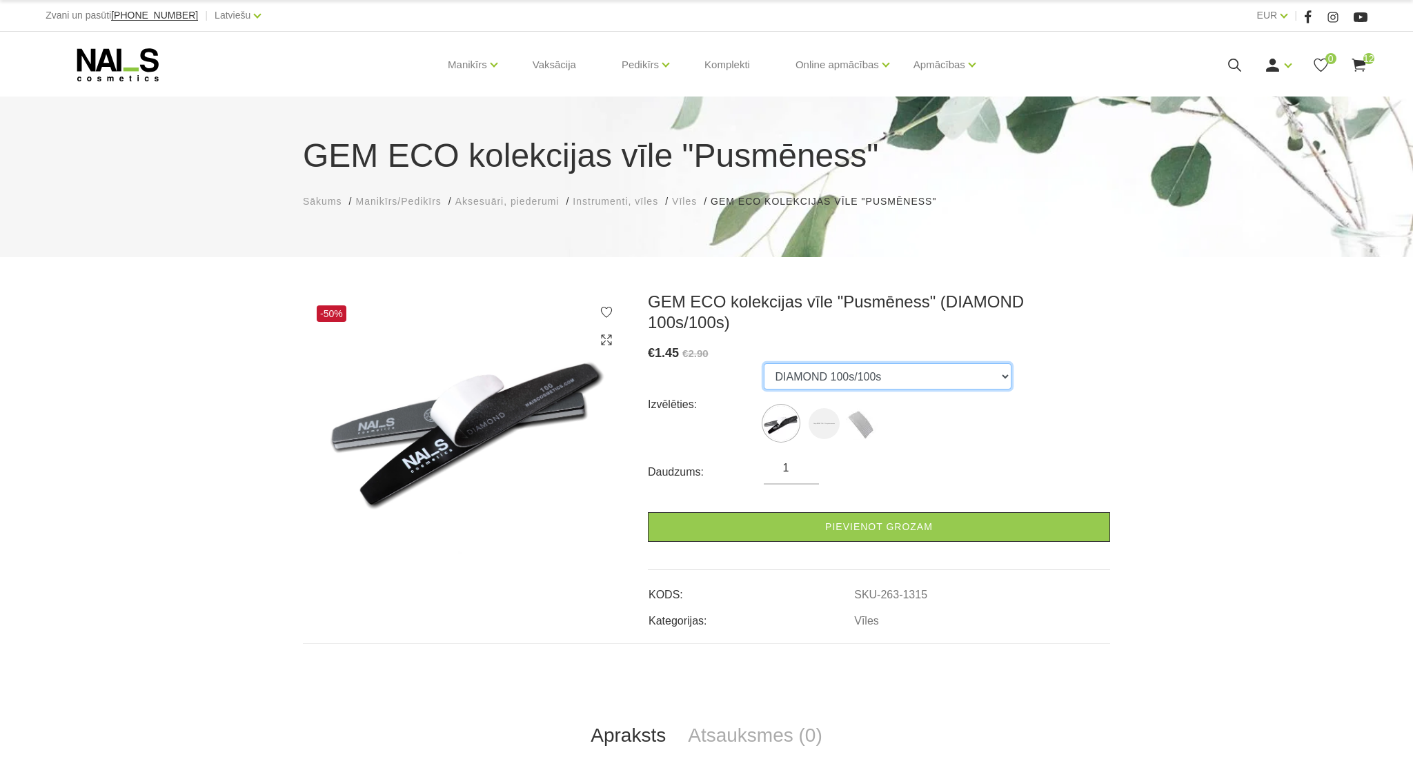
click at [763, 363] on select "DIAMOND 100s/100s Strip RUBY 180 - 10 replacements Strip Sponge TOPAZ 240 - 10 …" at bounding box center [887, 376] width 248 height 26
select select "1306"
click option "Strip RUBY 180 - 10 replacements" at bounding box center [0, 0] width 0 height 0
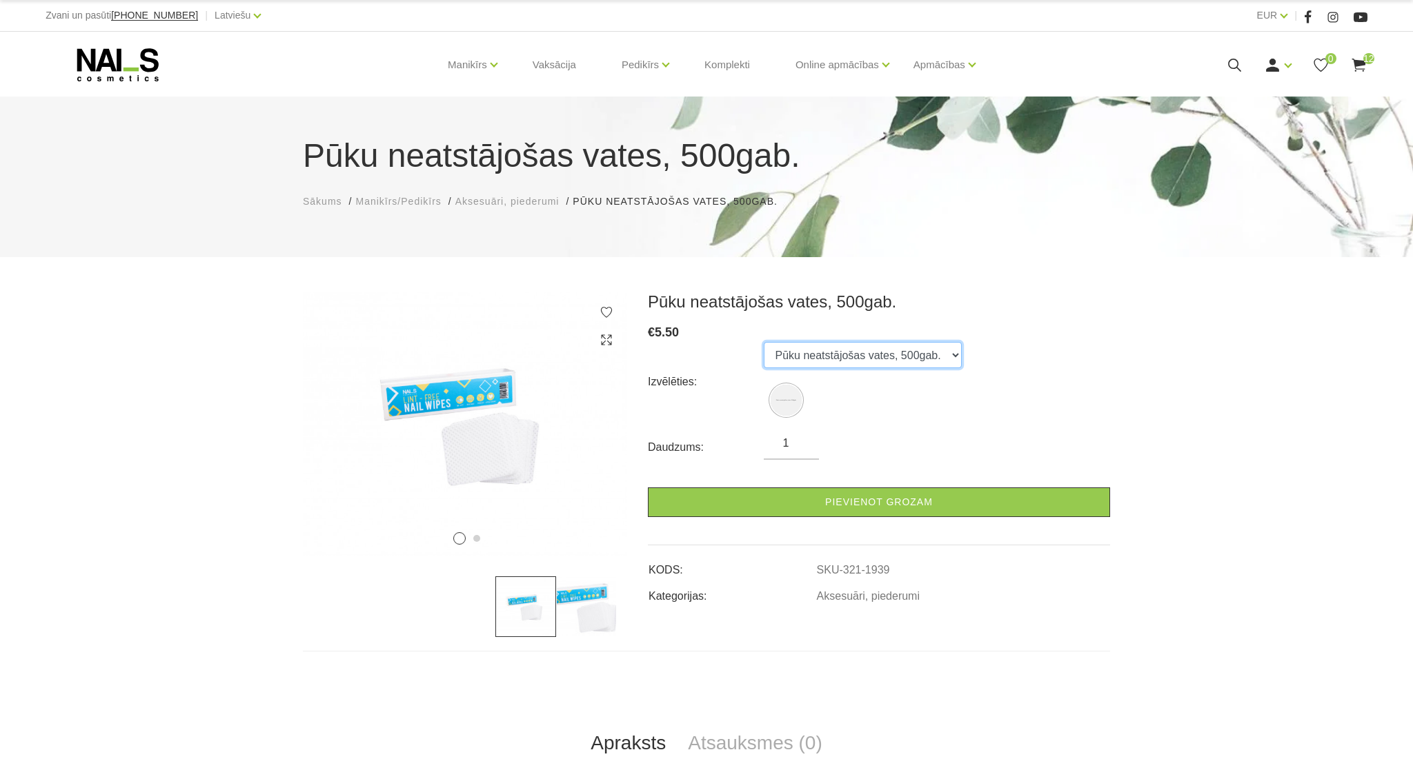
click at [763, 342] on select "Pūku neatstājošas vates, 500gab." at bounding box center [862, 355] width 198 height 26
click at [875, 361] on select "Pūku neatstājošas vates, 500gab." at bounding box center [862, 355] width 198 height 26
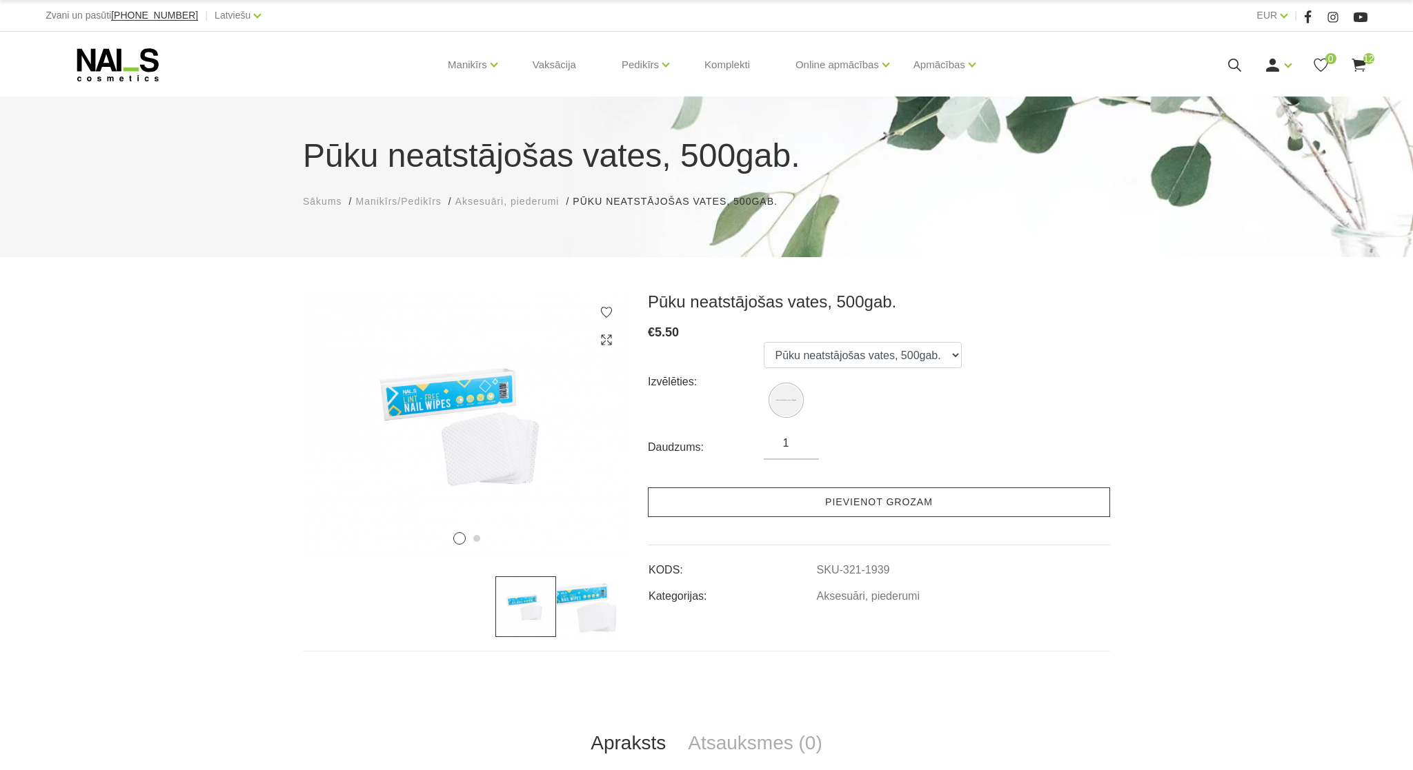
click at [912, 506] on link "Pievienot grozam" at bounding box center [879, 503] width 462 height 30
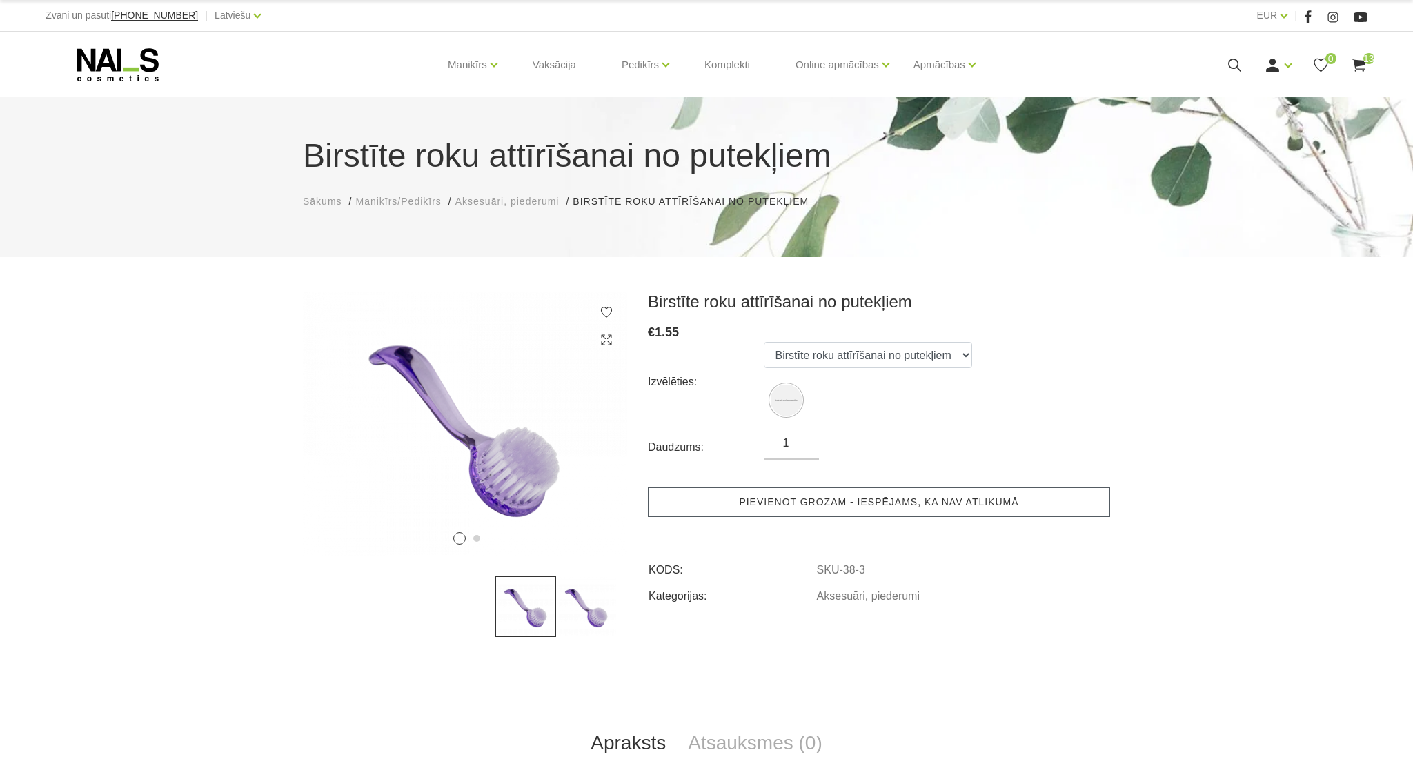
click at [837, 508] on link "Pievienot grozam - iespējams, ka nav atlikumā" at bounding box center [879, 503] width 462 height 30
